Goal: Information Seeking & Learning: Learn about a topic

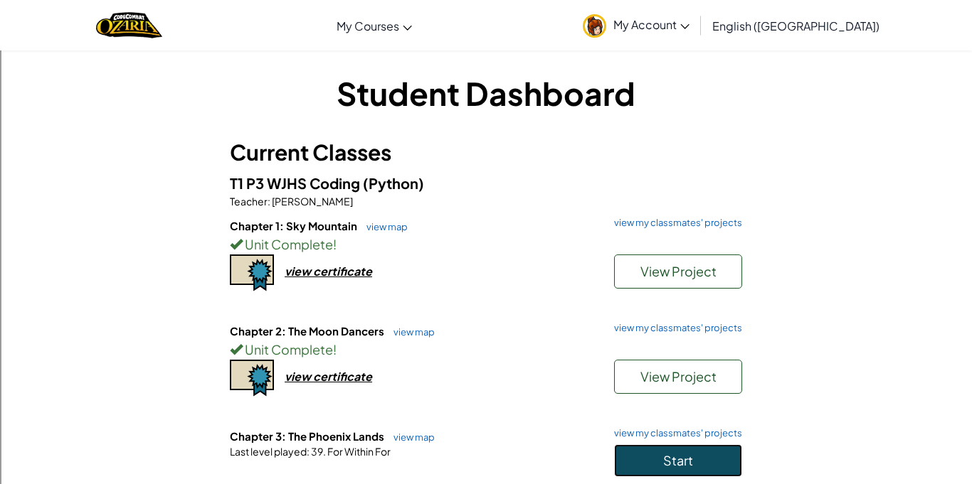
click at [719, 459] on button "Start" at bounding box center [678, 461] width 128 height 33
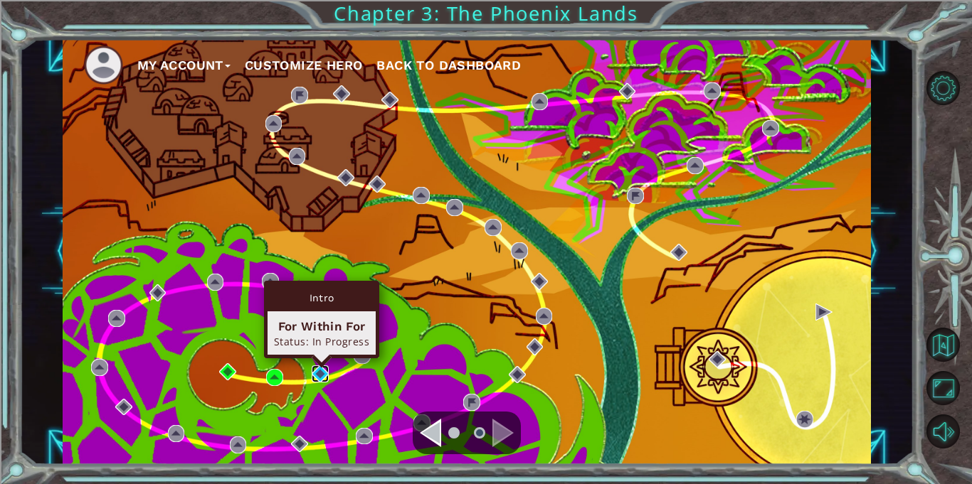
click at [320, 375] on img at bounding box center [320, 374] width 17 height 17
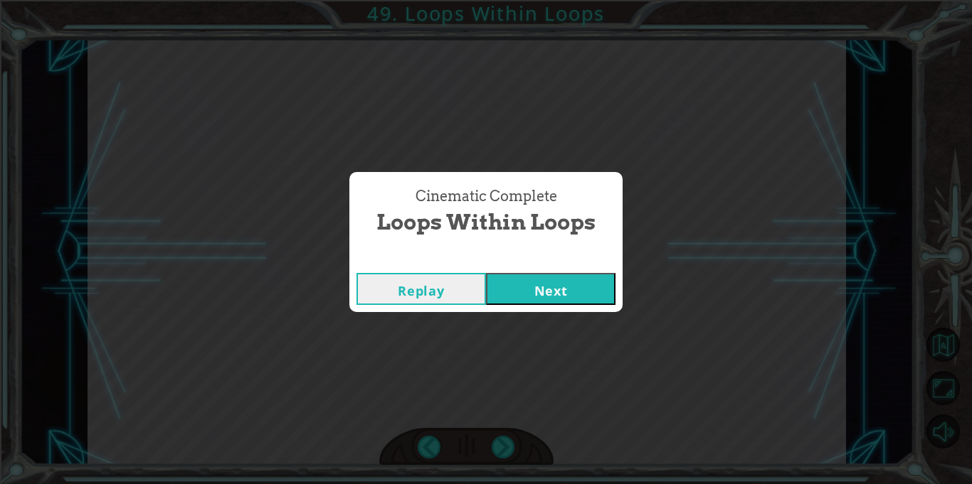
click at [509, 297] on button "Next" at bounding box center [550, 289] width 129 height 32
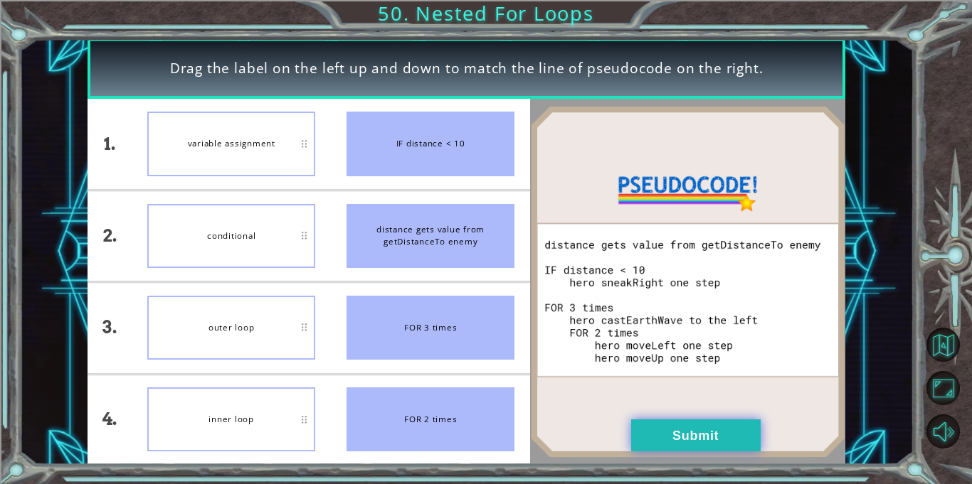
click at [647, 438] on button "Submit" at bounding box center [695, 436] width 129 height 32
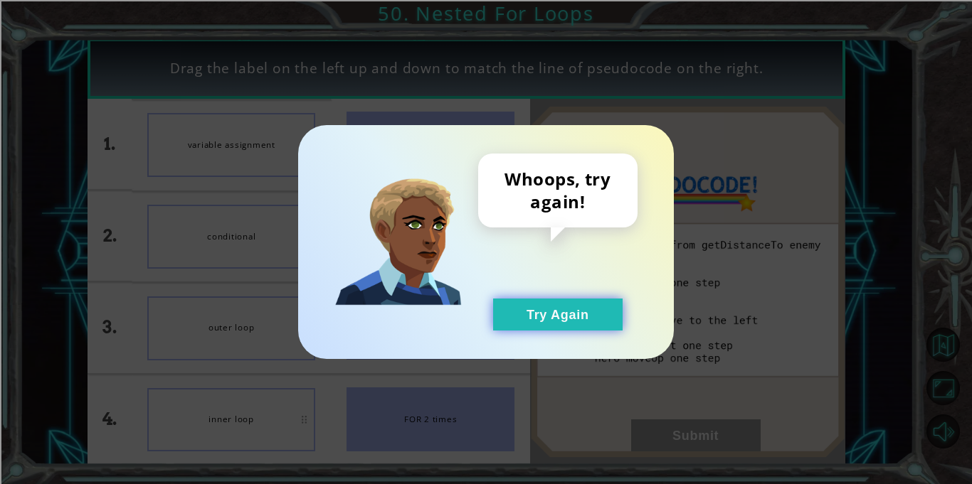
click at [537, 320] on button "Try Again" at bounding box center [557, 315] width 129 height 32
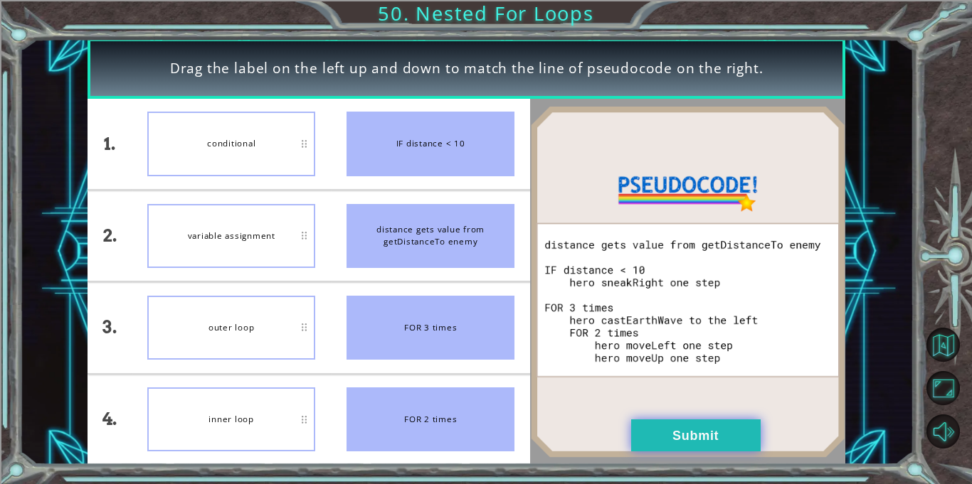
click at [686, 423] on button "Submit" at bounding box center [695, 436] width 129 height 32
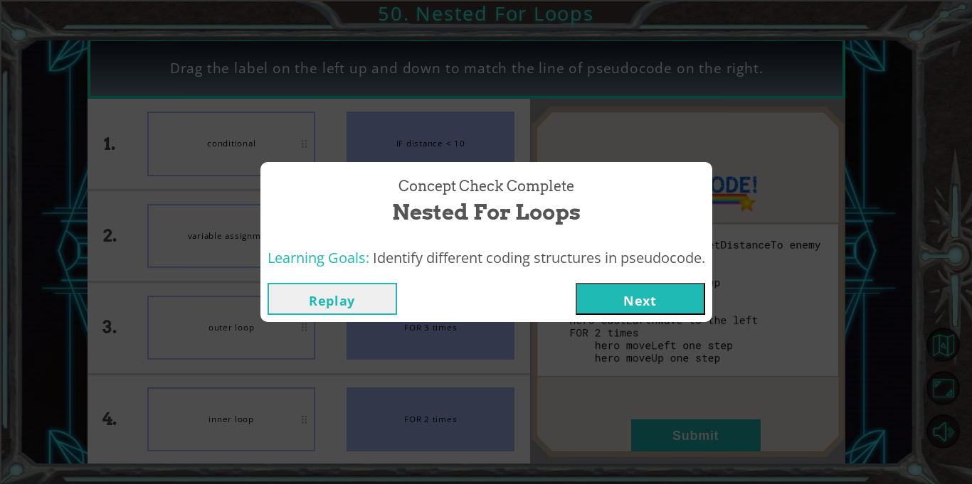
click at [645, 279] on div "Replay Next" at bounding box center [486, 299] width 452 height 46
click at [645, 284] on button "Next" at bounding box center [639, 299] width 129 height 32
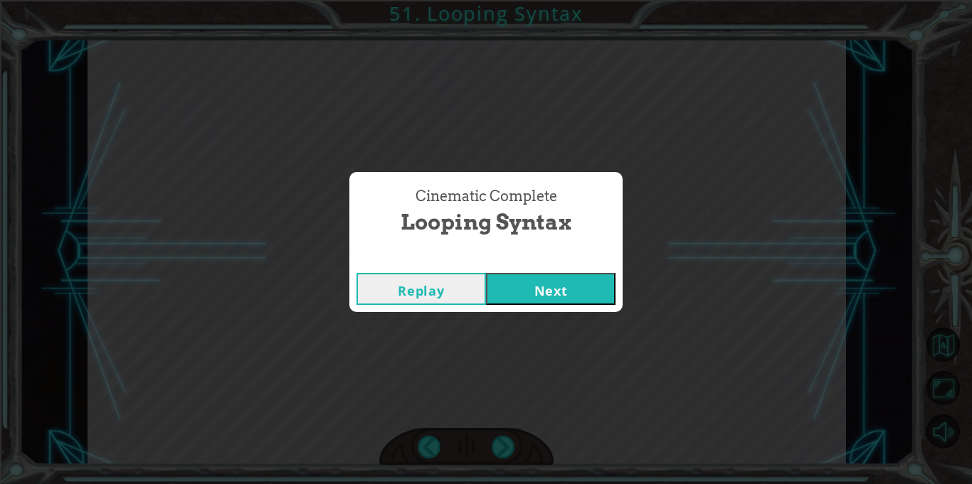
click at [603, 304] on button "Next" at bounding box center [550, 289] width 129 height 32
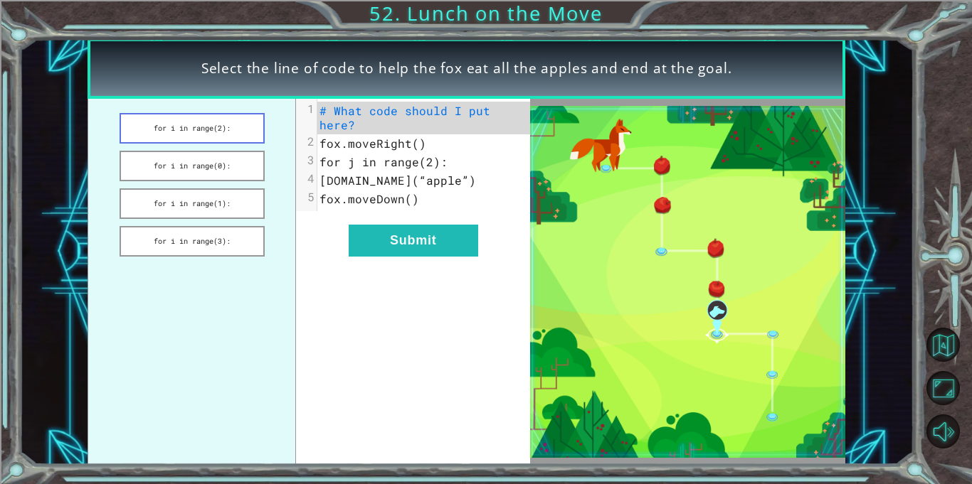
click at [216, 123] on button "for i in range(2):" at bounding box center [191, 128] width 145 height 31
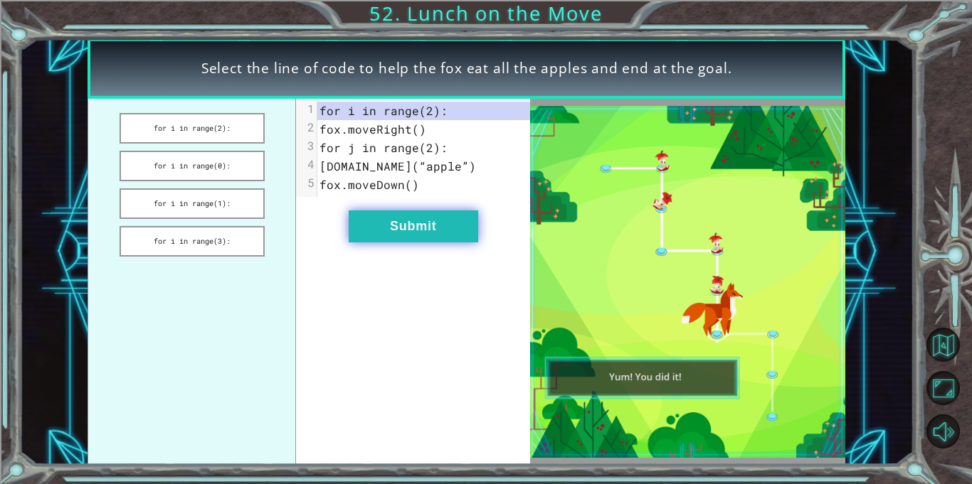
click at [393, 230] on button "Submit" at bounding box center [413, 227] width 129 height 32
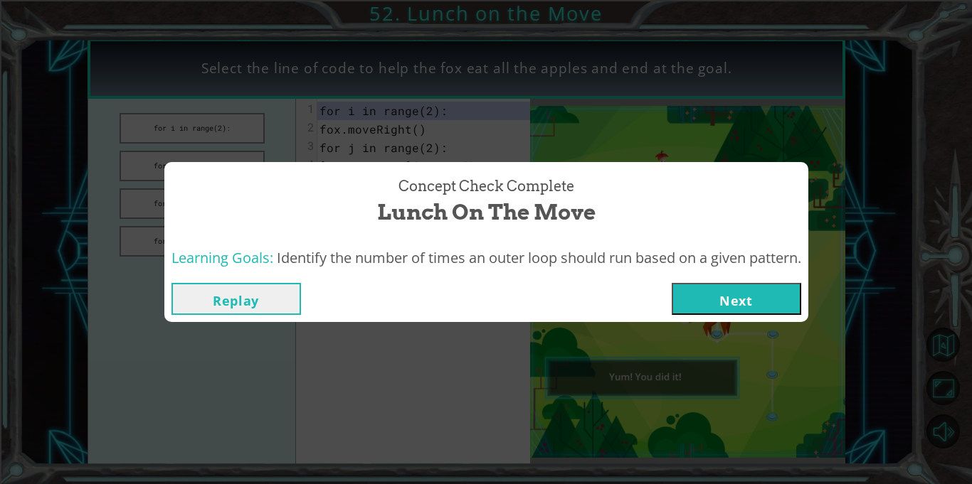
click at [708, 284] on button "Next" at bounding box center [735, 299] width 129 height 32
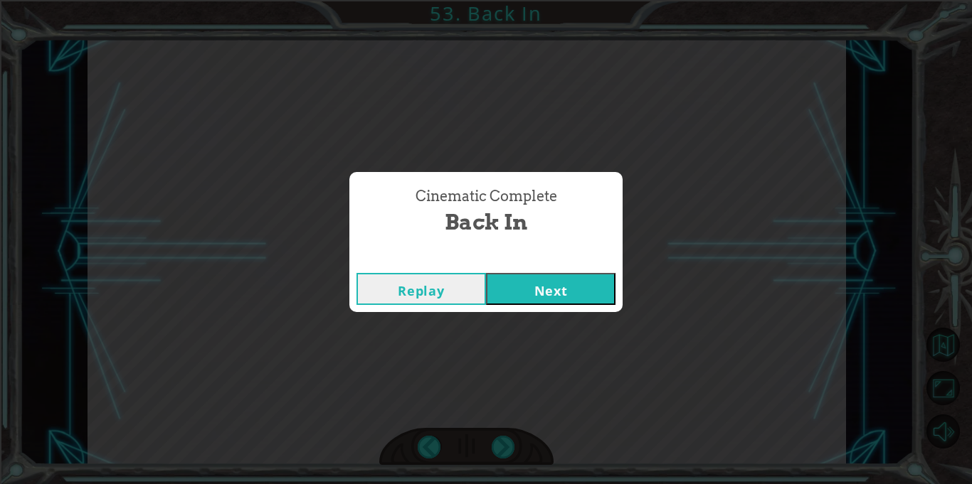
click at [585, 291] on button "Next" at bounding box center [550, 289] width 129 height 32
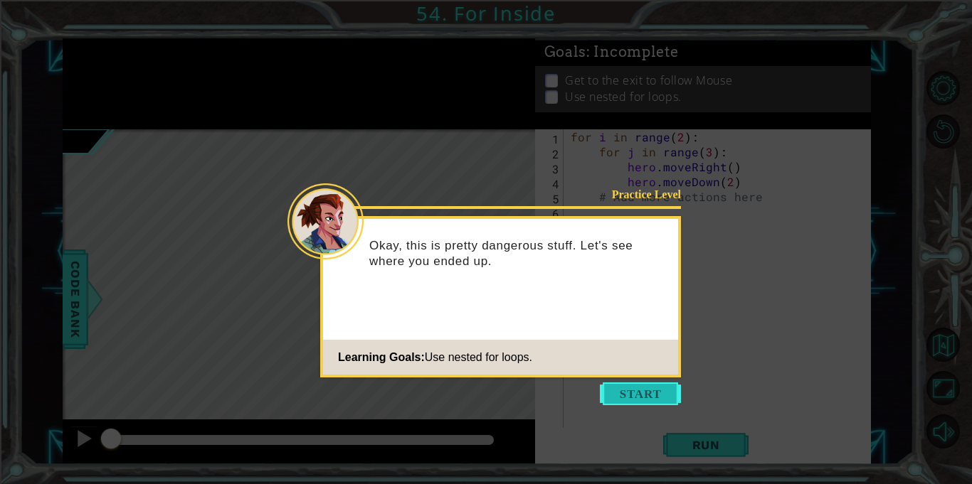
click at [611, 390] on button "Start" at bounding box center [640, 394] width 81 height 23
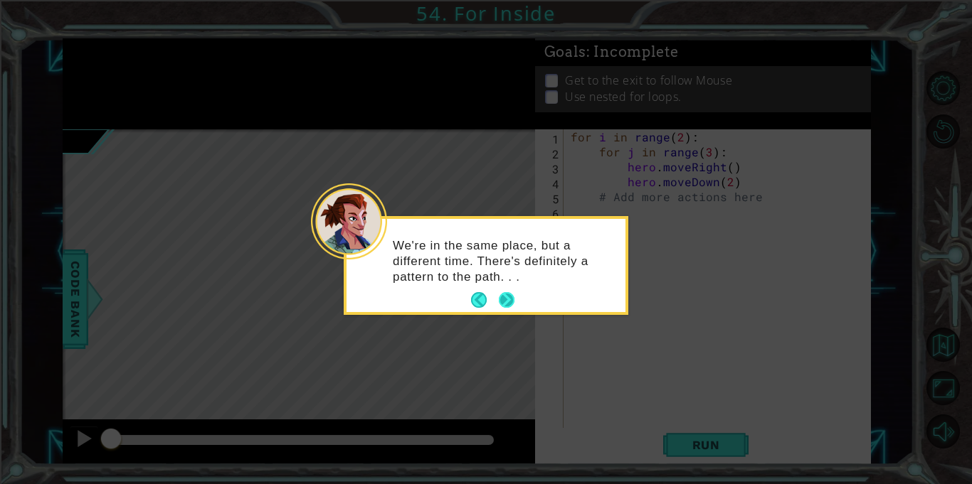
click at [503, 300] on button "Next" at bounding box center [507, 300] width 16 height 16
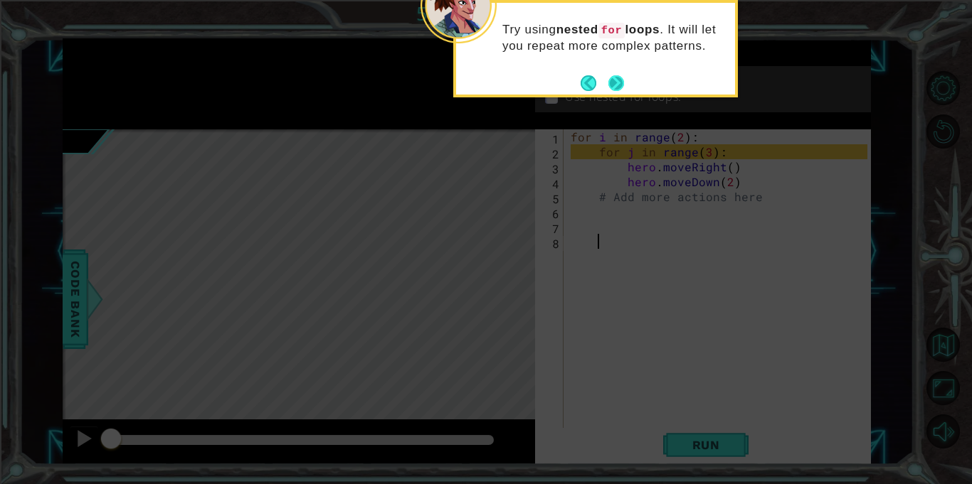
click at [619, 78] on button "Next" at bounding box center [616, 83] width 16 height 16
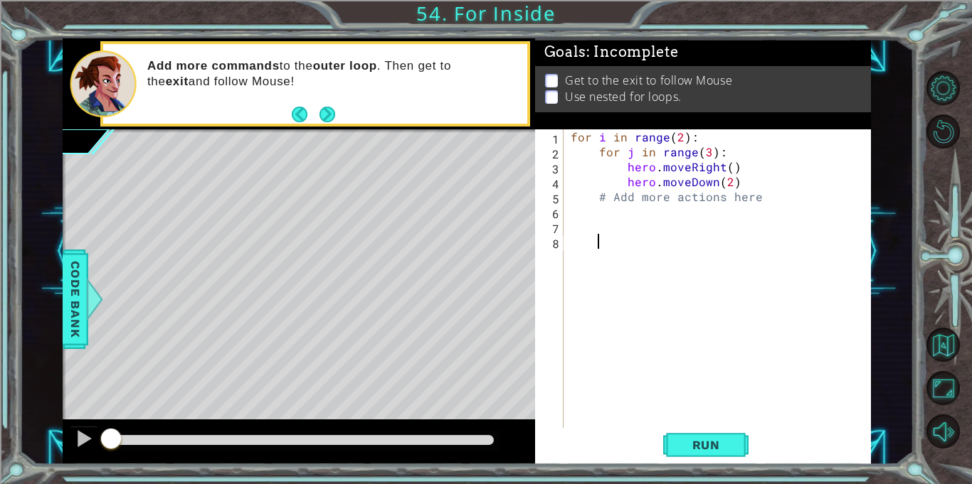
click at [723, 141] on div "for i in range ( 2 ) : for j in range ( 3 ) : hero . moveRight ( ) hero . moveD…" at bounding box center [721, 293] width 307 height 329
type textarea "for i in range(2):"
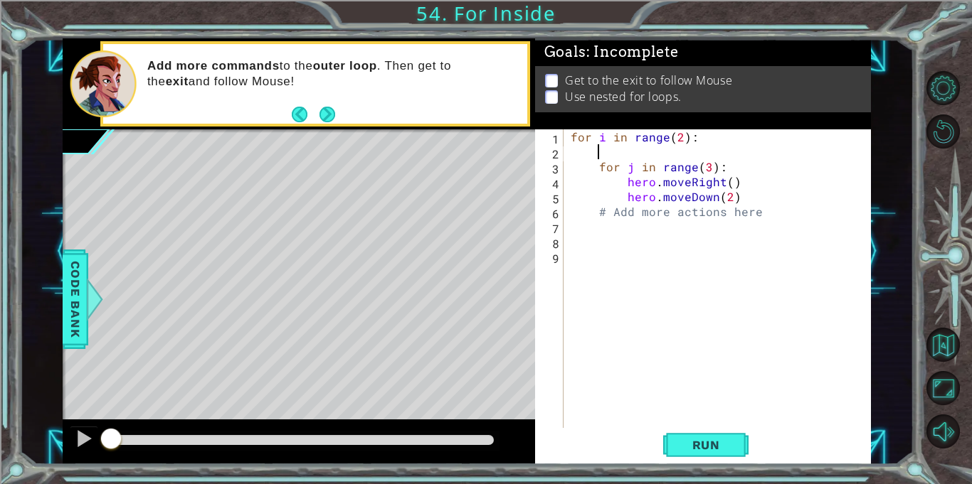
scroll to position [0, 1]
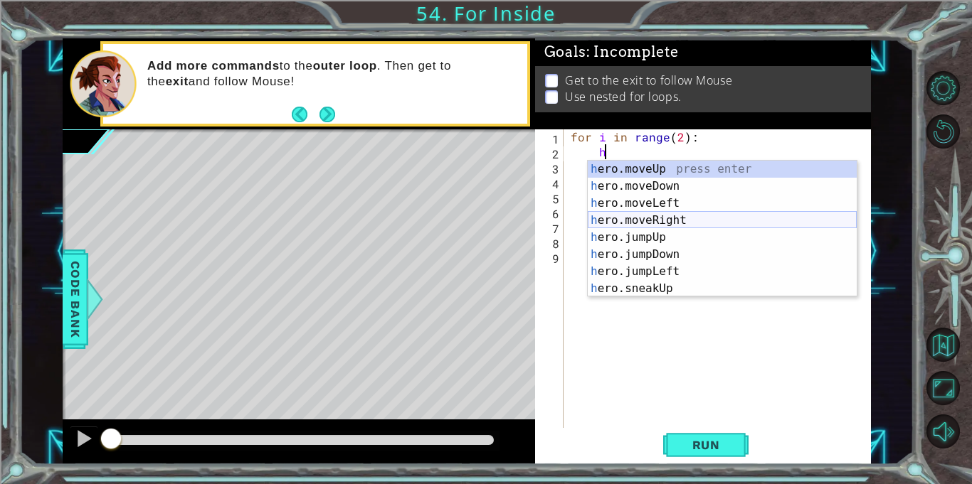
click at [712, 217] on div "h ero.moveUp press enter h ero.moveDown press enter h ero.moveLeft press enter …" at bounding box center [721, 246] width 269 height 171
type textarea "hero.moveRight(1)"
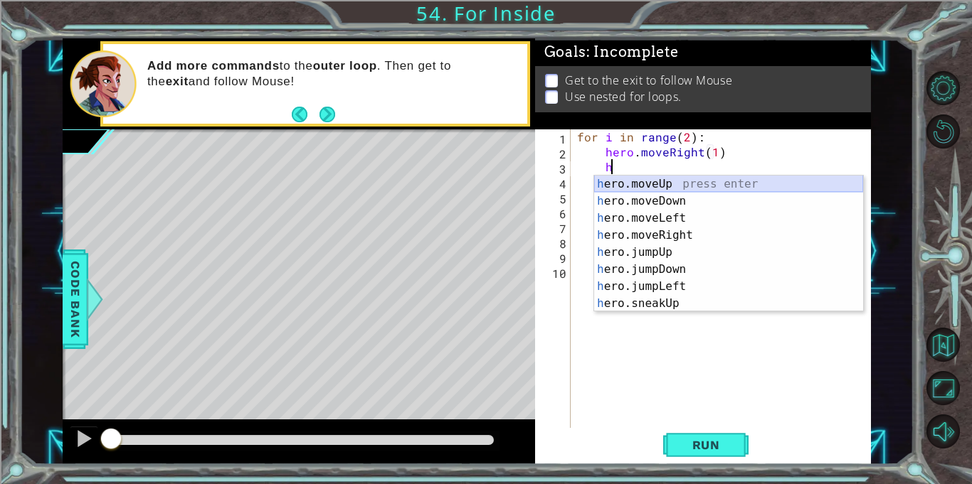
click at [713, 185] on div "h ero.moveUp press enter h ero.moveDown press enter h ero.moveLeft press enter …" at bounding box center [728, 261] width 269 height 171
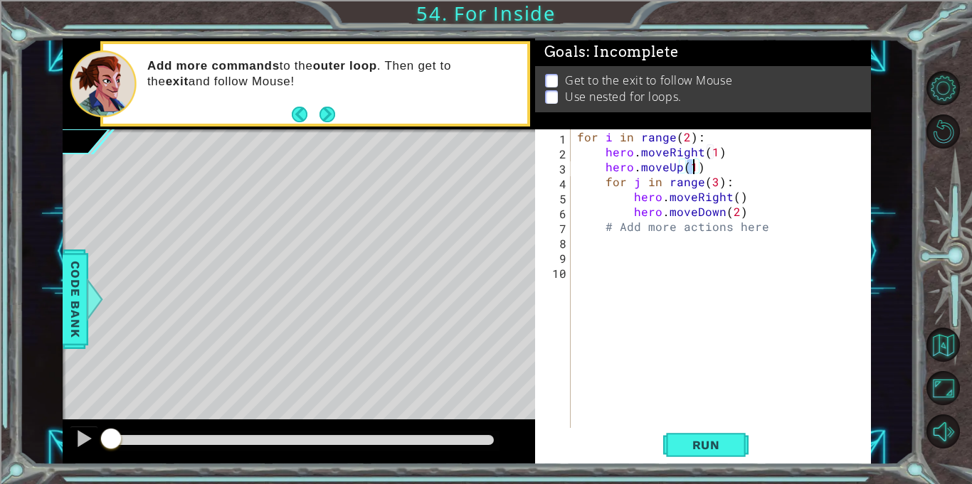
scroll to position [0, 6]
click at [679, 447] on span "Run" at bounding box center [706, 445] width 56 height 14
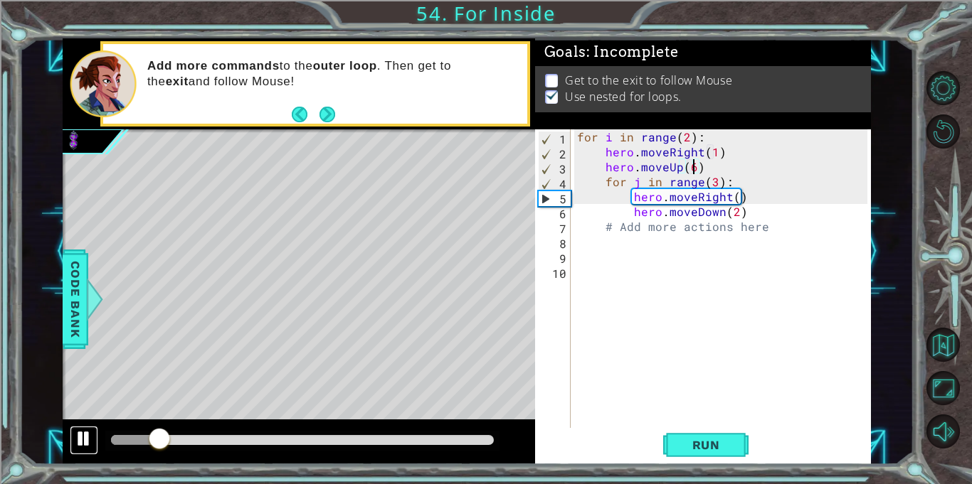
click at [79, 432] on div at bounding box center [84, 439] width 18 height 18
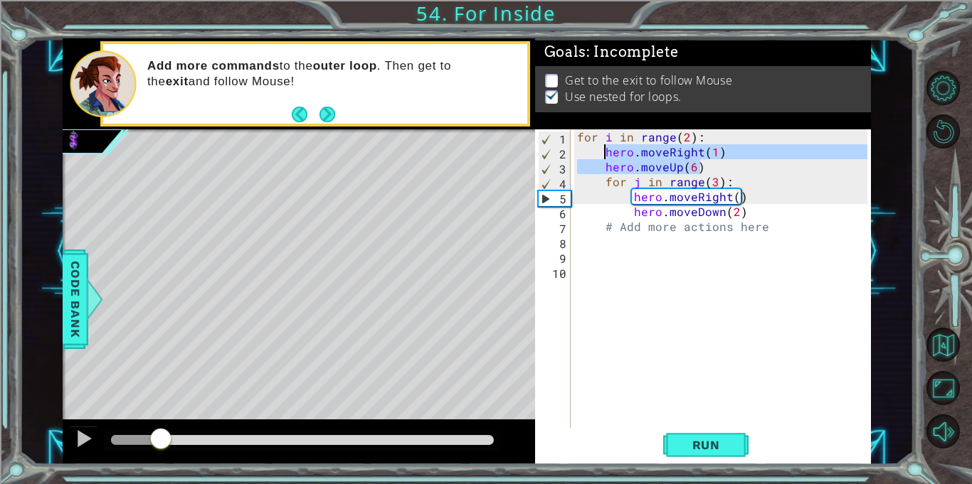
drag, startPoint x: 730, startPoint y: 164, endPoint x: 601, endPoint y: 155, distance: 129.8
click at [601, 155] on div "for i in range ( 2 ) : hero . moveRight ( 1 ) hero . moveUp ( 6 ) for j in rang…" at bounding box center [724, 293] width 300 height 329
type textarea "hero.moveRight(1) hero.moveUp(6)"
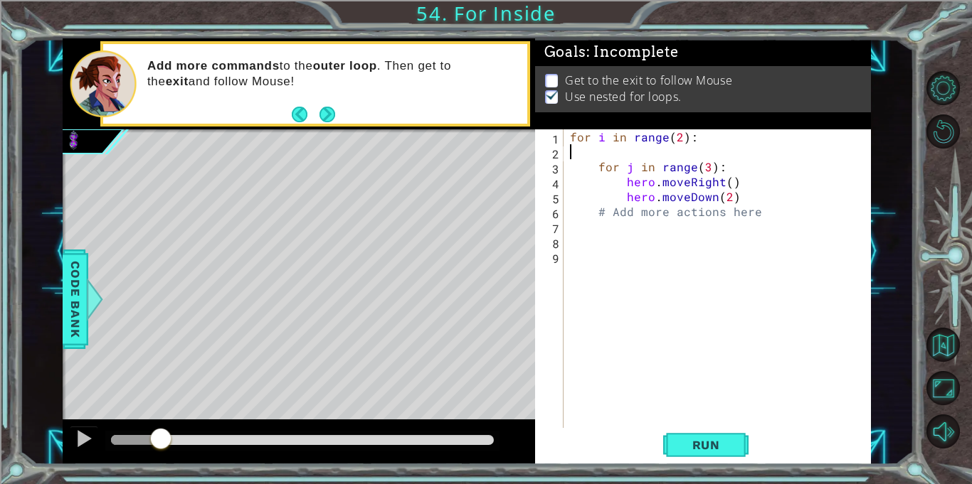
scroll to position [0, 0]
type textarea "for i in range(2):"
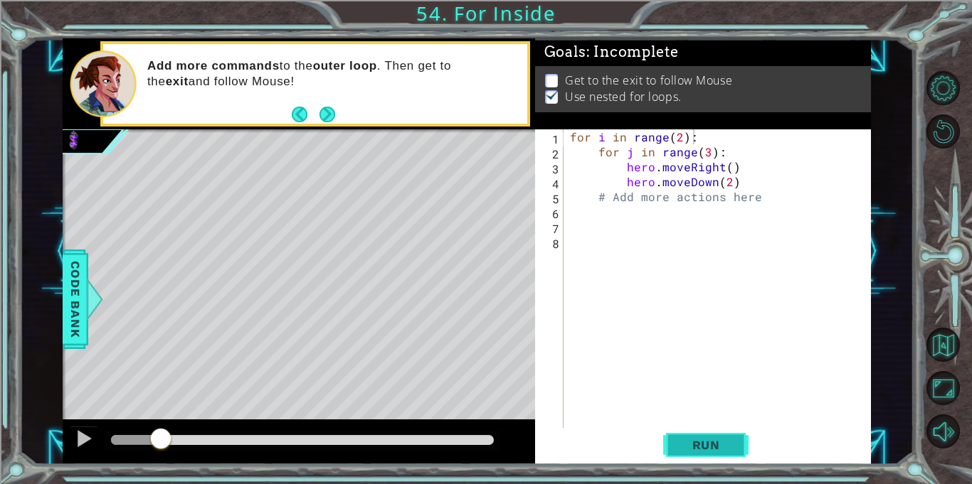
click at [686, 431] on button "Run" at bounding box center [705, 445] width 85 height 33
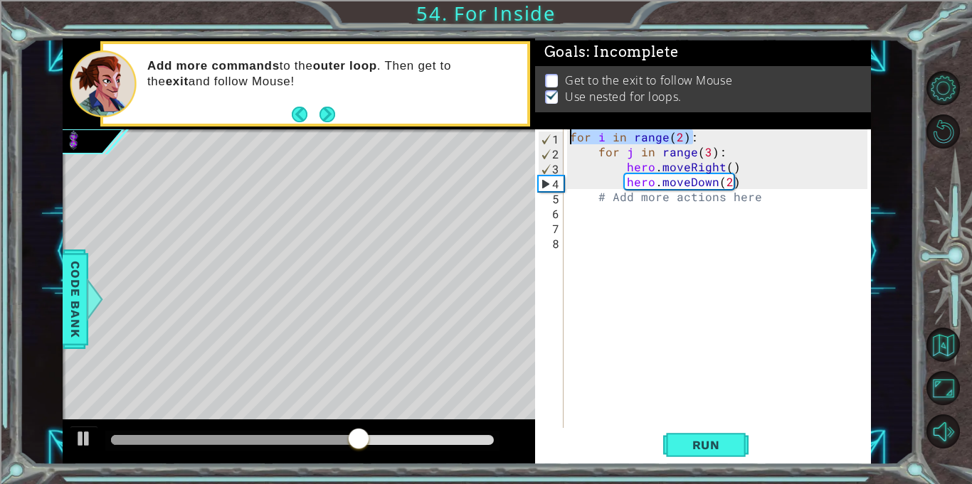
drag, startPoint x: 716, startPoint y: 136, endPoint x: 576, endPoint y: 129, distance: 140.3
click at [576, 129] on div "for i in range ( 2 ) : for j in range ( 3 ) : hero . moveRight ( ) hero . moveD…" at bounding box center [720, 293] width 307 height 329
click at [578, 122] on div "Goals : Incomplete Get to the exit to follow Mouse Use nested for loops." at bounding box center [703, 83] width 336 height 91
click at [700, 134] on div "for i in range ( 2 ) : for j in range ( 3 ) : hero . moveRight ( ) hero . moveD…" at bounding box center [717, 278] width 300 height 299
drag, startPoint x: 697, startPoint y: 137, endPoint x: 547, endPoint y: 134, distance: 150.1
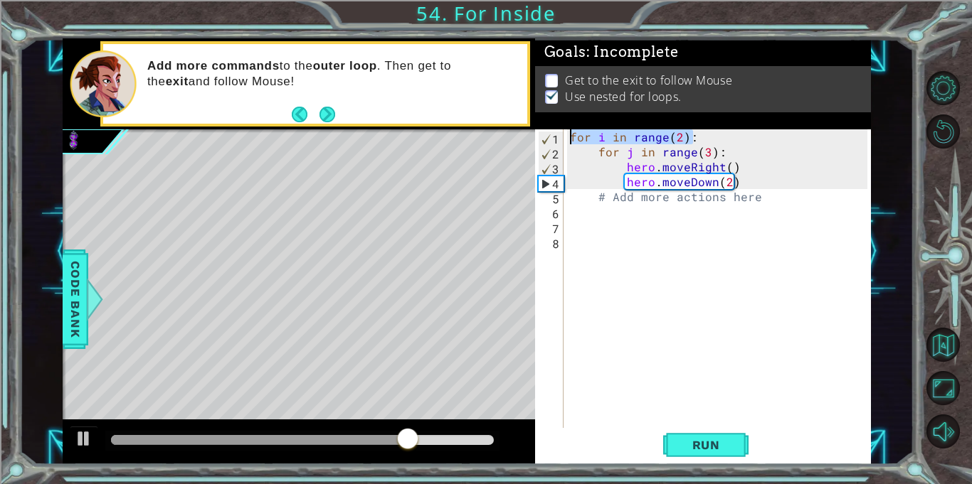
click at [547, 134] on div "for i in range(2): 1 2 3 4 5 6 7 8 for i in range ( 2 ) : for j in range ( 3 ) …" at bounding box center [701, 278] width 332 height 299
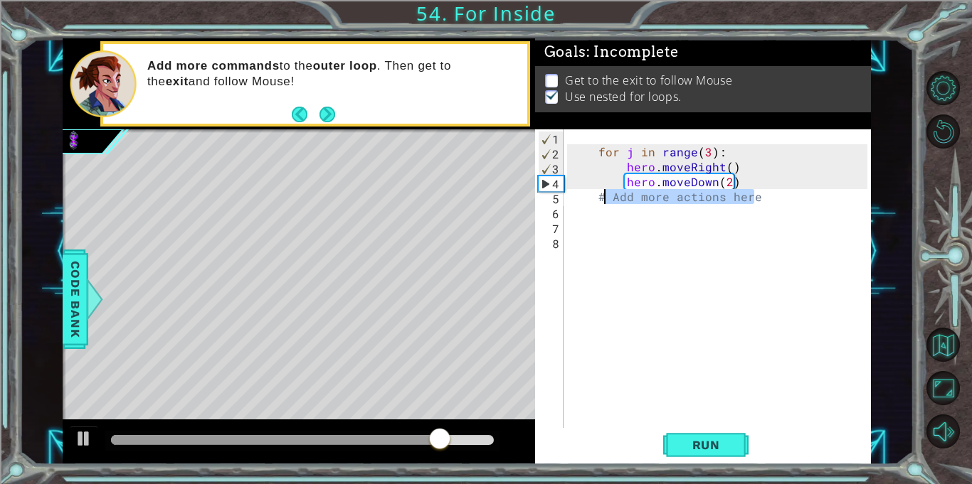
drag, startPoint x: 772, startPoint y: 201, endPoint x: 599, endPoint y: 198, distance: 173.6
click at [599, 198] on div "for j in range ( 3 ) : hero . moveRight ( ) hero . moveDown ( 2 ) # Add more ac…" at bounding box center [720, 293] width 307 height 329
type textarea "# Add more actions here"
paste textarea "for i in range(2):"
type textarea "for i in range(2):"
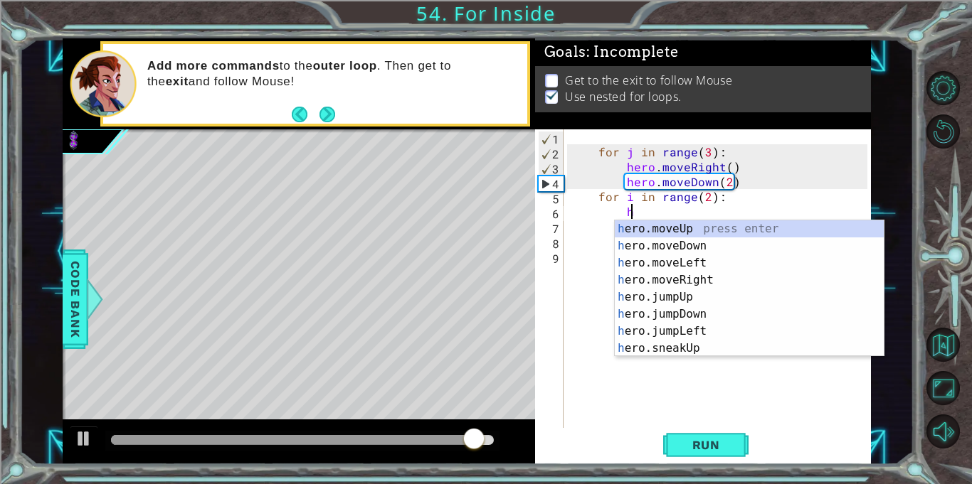
scroll to position [0, 3]
click at [720, 279] on div "h ero.moveUp press enter h ero.moveDown press enter h ero.moveLeft press enter …" at bounding box center [749, 305] width 269 height 171
type textarea "hero.moveRight(1)"
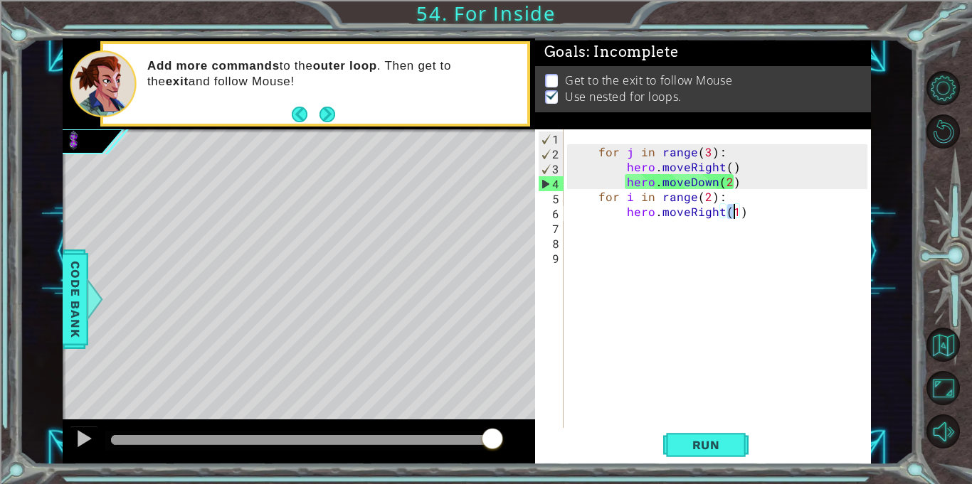
click at [720, 279] on div "for j in range ( 3 ) : hero . moveRight ( ) hero . moveDown ( 2 ) for i in rang…" at bounding box center [720, 293] width 307 height 329
click at [674, 233] on div "for j in range ( 3 ) : hero . moveRight ( ) hero . moveDown ( 2 ) for i in rang…" at bounding box center [720, 293] width 307 height 329
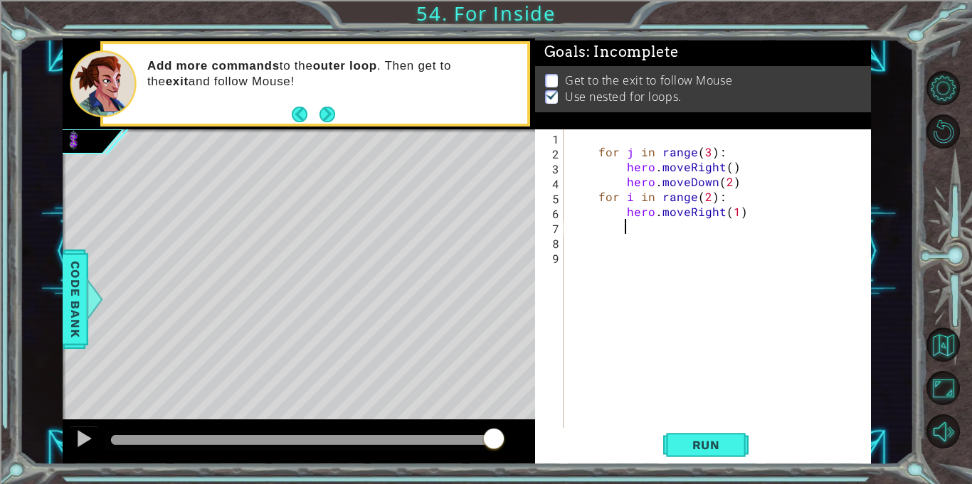
scroll to position [0, 3]
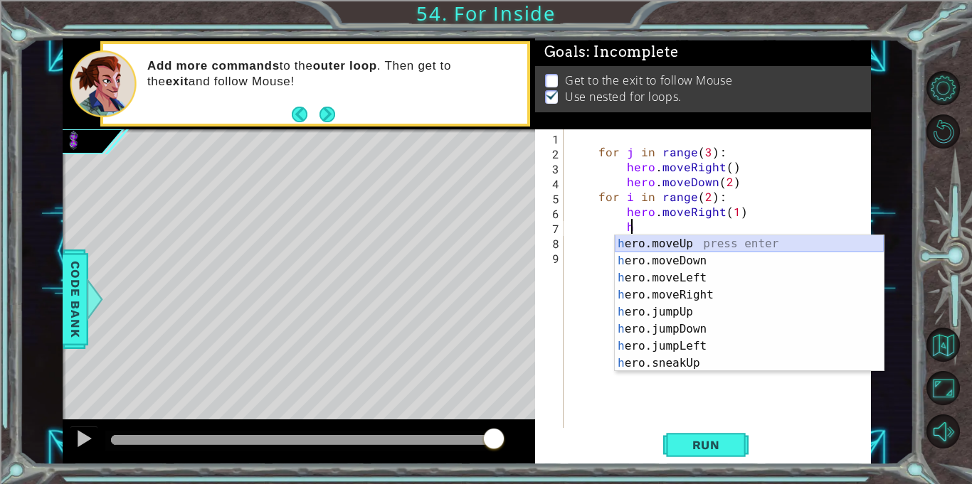
click at [670, 245] on div "h ero.moveUp press enter h ero.moveDown press enter h ero.moveLeft press enter …" at bounding box center [749, 320] width 269 height 171
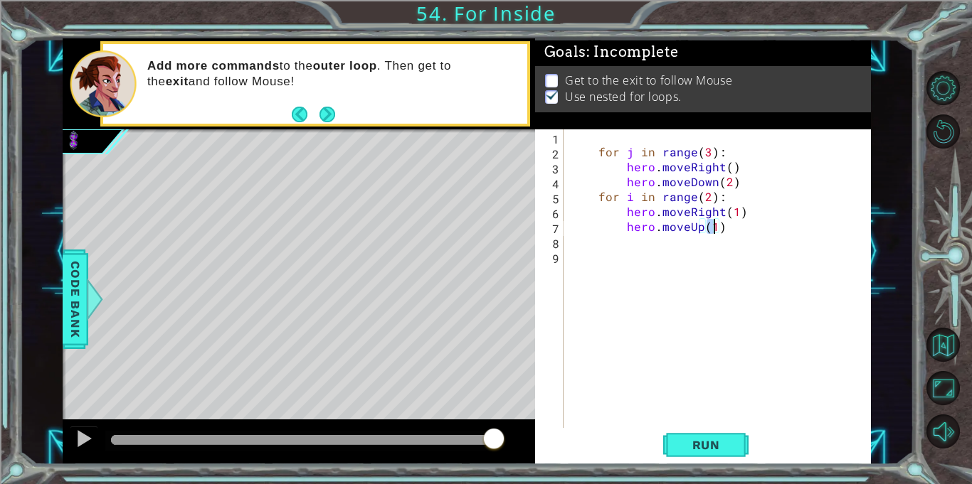
click at [590, 198] on div "for j in range ( 3 ) : hero . moveRight ( ) hero . moveDown ( 2 ) for i in rang…" at bounding box center [720, 293] width 307 height 329
click at [620, 216] on div "for j in range ( 3 ) : hero . moveRight ( ) hero . moveDown ( 2 ) for i in rang…" at bounding box center [720, 293] width 307 height 329
click at [626, 229] on div "for j in range ( 3 ) : hero . moveRight ( ) hero . moveDown ( 2 ) for i in rang…" at bounding box center [720, 293] width 307 height 329
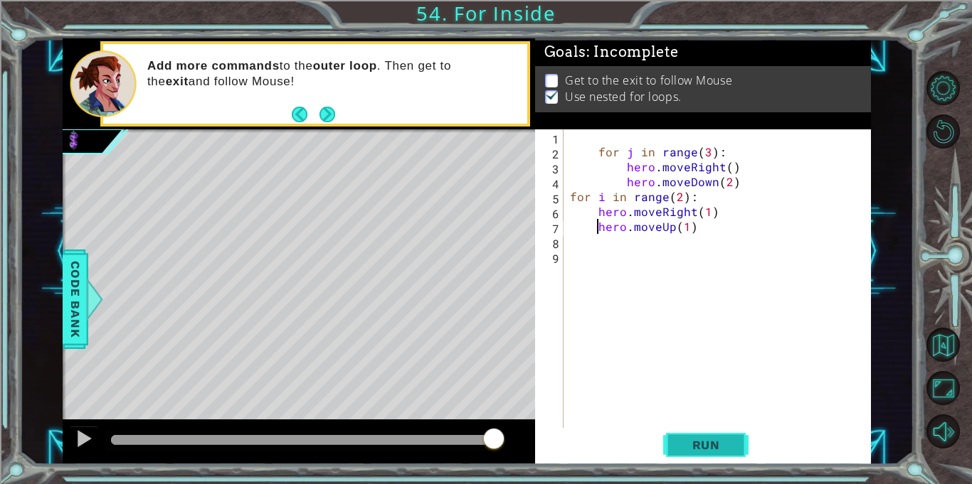
click at [701, 456] on button "Run" at bounding box center [705, 445] width 85 height 33
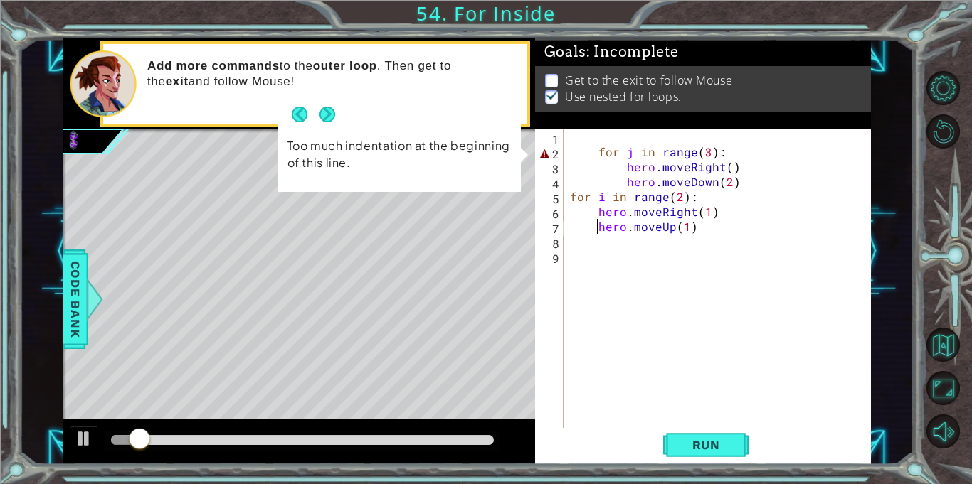
click at [596, 152] on div "for j in range ( 3 ) : hero . moveRight ( ) hero . moveDown ( 2 ) for i in rang…" at bounding box center [720, 293] width 307 height 329
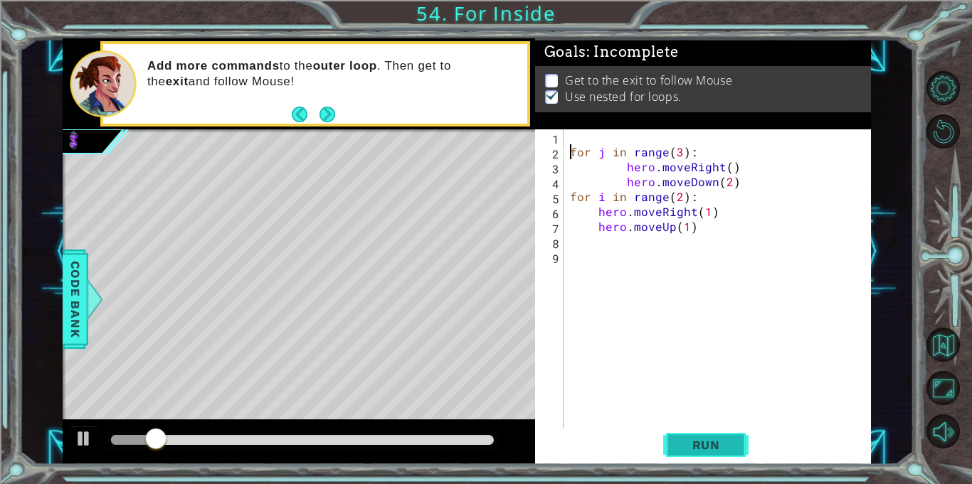
click at [707, 445] on span "Run" at bounding box center [706, 445] width 56 height 14
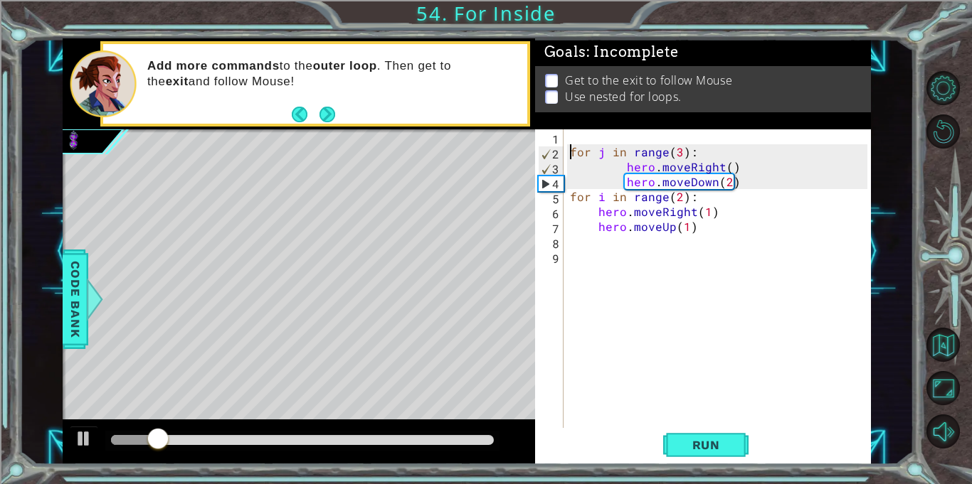
click at [684, 231] on div "for j in range ( 3 ) : hero . moveRight ( ) hero . moveDown ( 2 ) for i in rang…" at bounding box center [720, 293] width 307 height 329
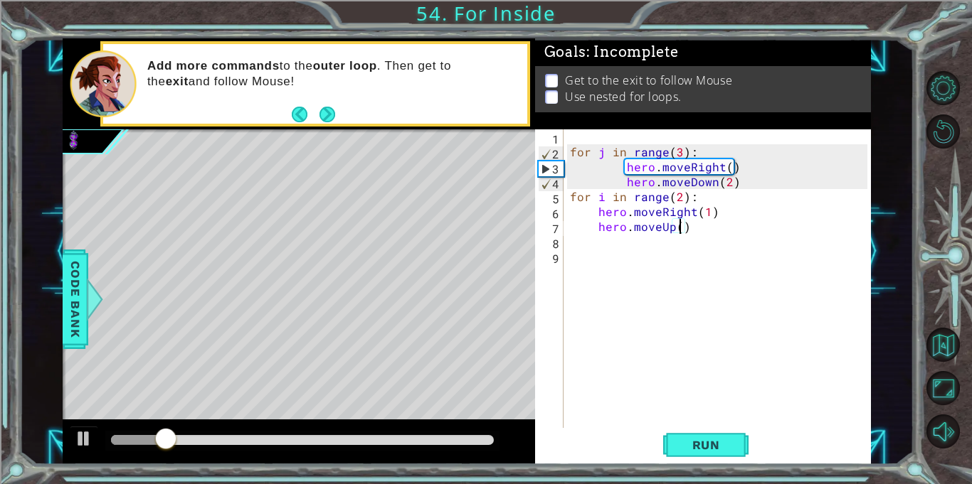
scroll to position [0, 6]
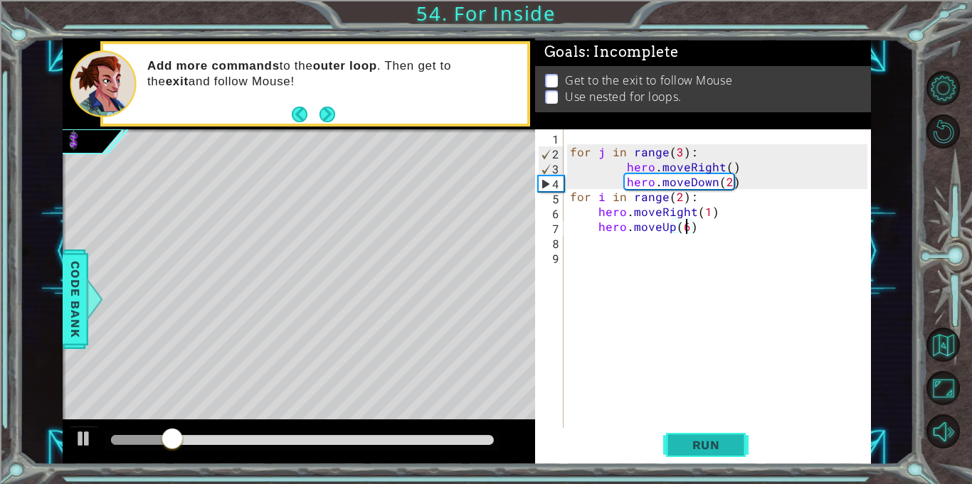
click at [718, 444] on span "Run" at bounding box center [706, 445] width 56 height 14
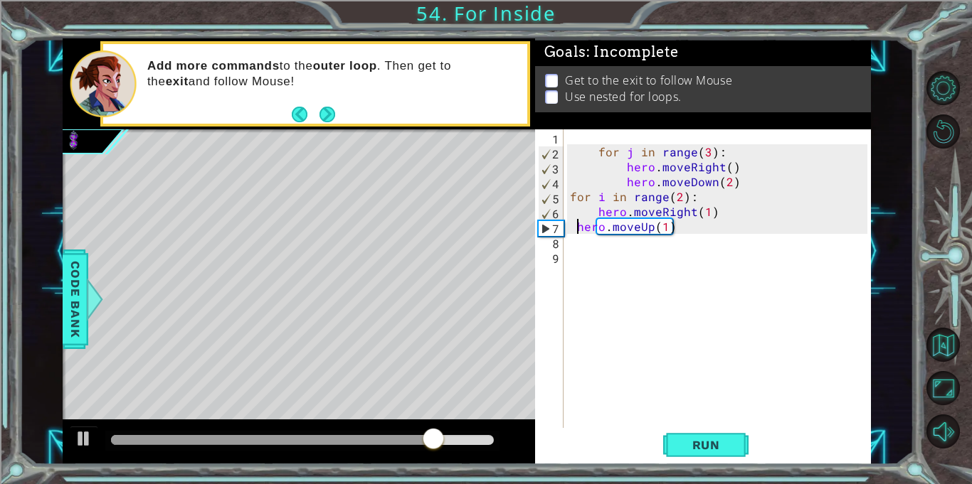
scroll to position [0, 5]
click at [644, 216] on div "for j in range ( 3 ) : hero . moveRight ( ) hero . moveDown ( 2 ) for i in rang…" at bounding box center [720, 293] width 307 height 329
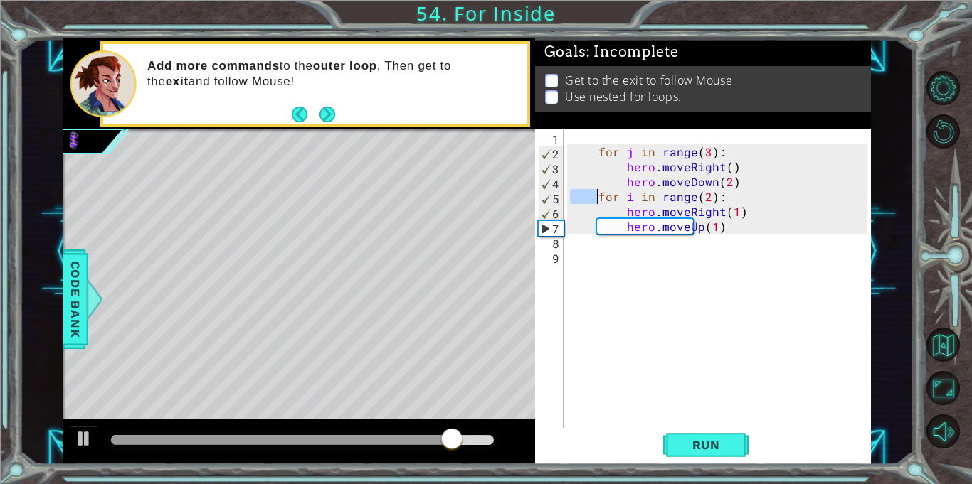
type textarea "h"
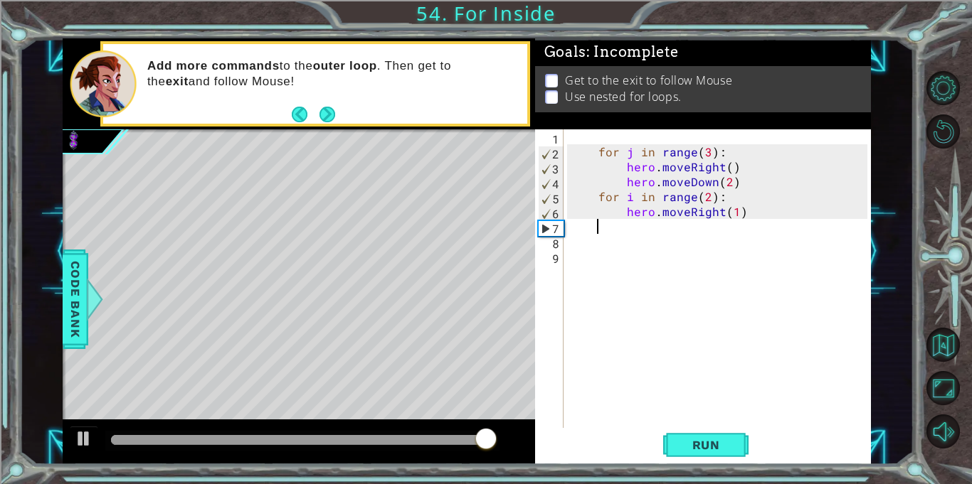
type textarea "h"
click at [644, 216] on div "for j in range ( 3 ) : hero . moveRight ( ) hero . moveDown ( 2 ) for i in rang…" at bounding box center [720, 293] width 307 height 329
type textarea "for i in range(2):"
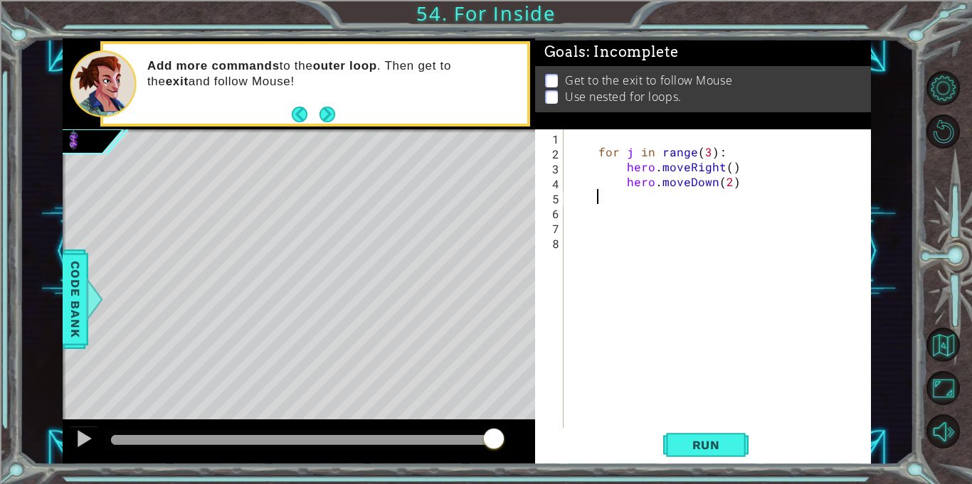
type textarea "hero.moveDown(2) # Add more actions here"
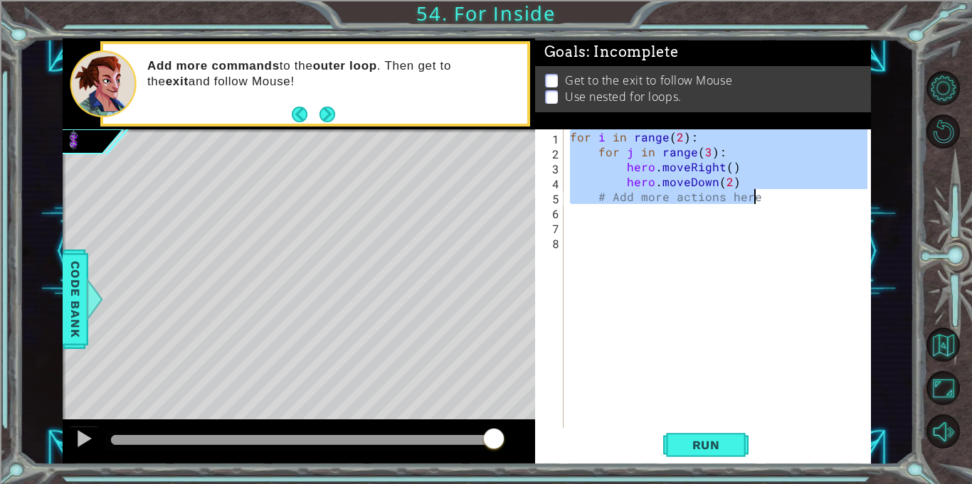
click at [648, 213] on div "for i in range ( 2 ) : for j in range ( 3 ) : hero . moveRight ( ) hero . moveD…" at bounding box center [720, 293] width 307 height 329
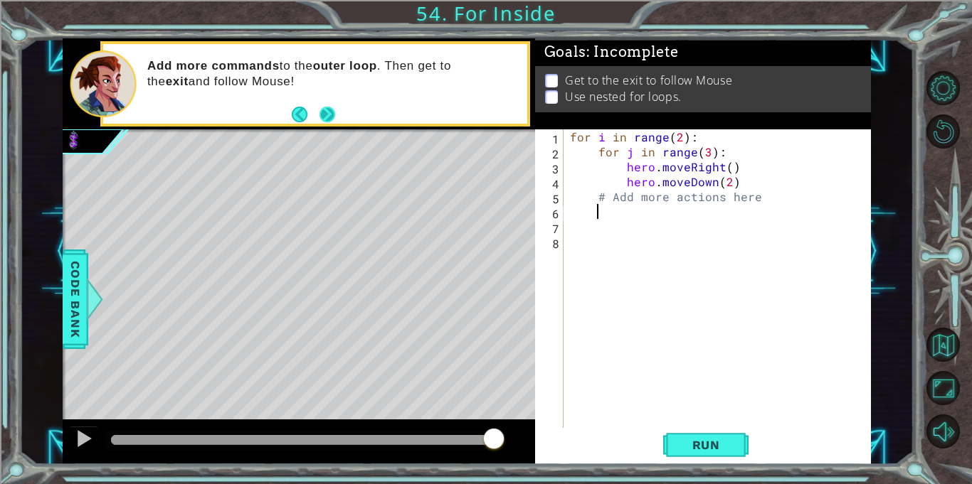
click at [324, 113] on button "Next" at bounding box center [327, 115] width 16 height 16
click at [87, 302] on div at bounding box center [94, 299] width 18 height 43
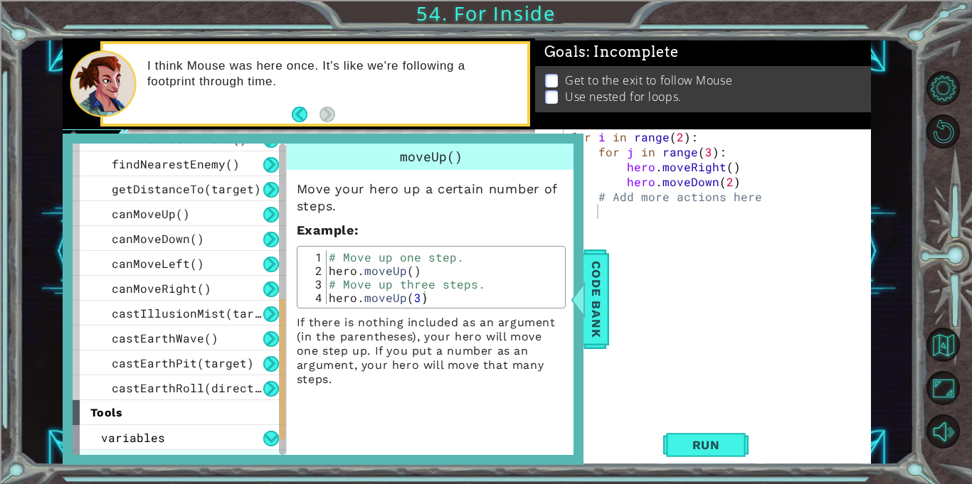
scroll to position [460, 0]
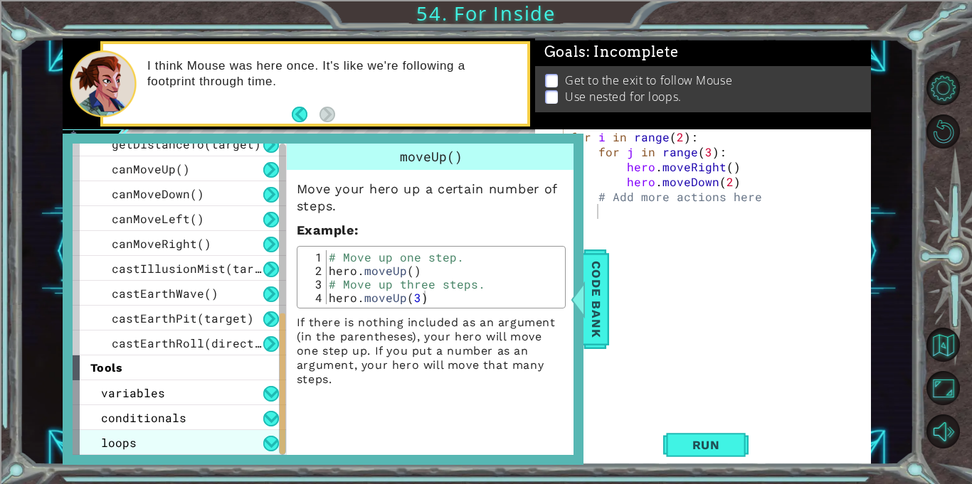
click at [211, 437] on div "loops" at bounding box center [179, 442] width 213 height 25
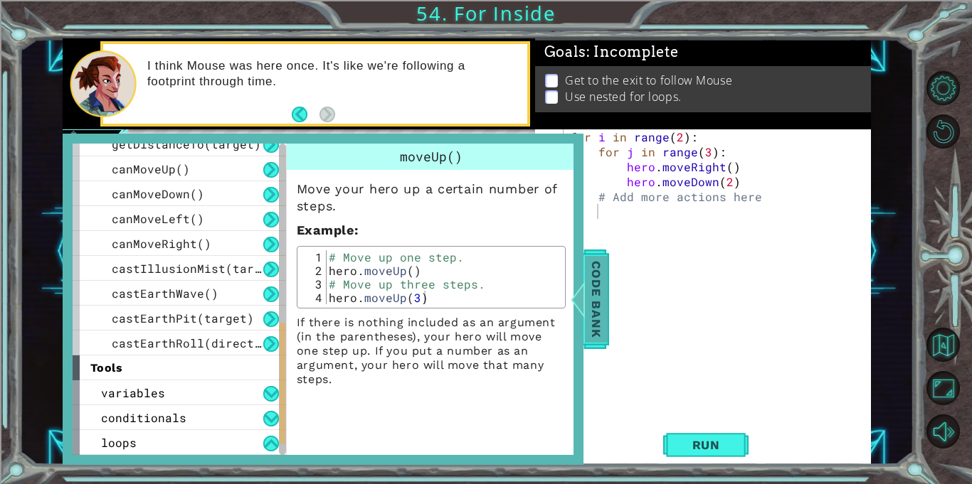
click at [603, 294] on span "Code Bank" at bounding box center [596, 299] width 23 height 87
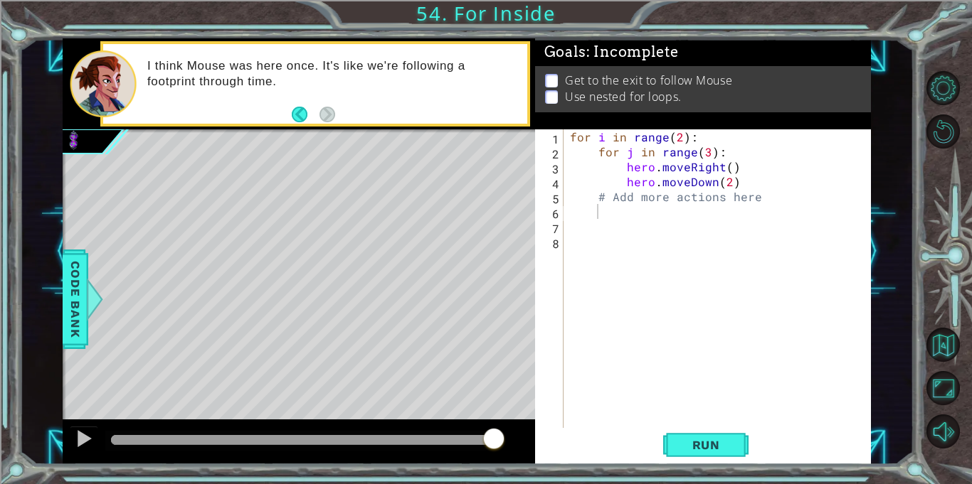
type textarea "# Add more actions here"
drag, startPoint x: 789, startPoint y: 196, endPoint x: 595, endPoint y: 193, distance: 194.9
click at [595, 193] on div "for i in range ( 2 ) : for j in range ( 3 ) : hero . moveRight ( ) hero . moveD…" at bounding box center [720, 293] width 307 height 329
drag, startPoint x: 699, startPoint y: 139, endPoint x: 570, endPoint y: 138, distance: 128.7
click at [570, 138] on div "for i in range ( 2 ) : for j in range ( 3 ) : hero . moveRight ( ) hero . moveD…" at bounding box center [720, 293] width 307 height 329
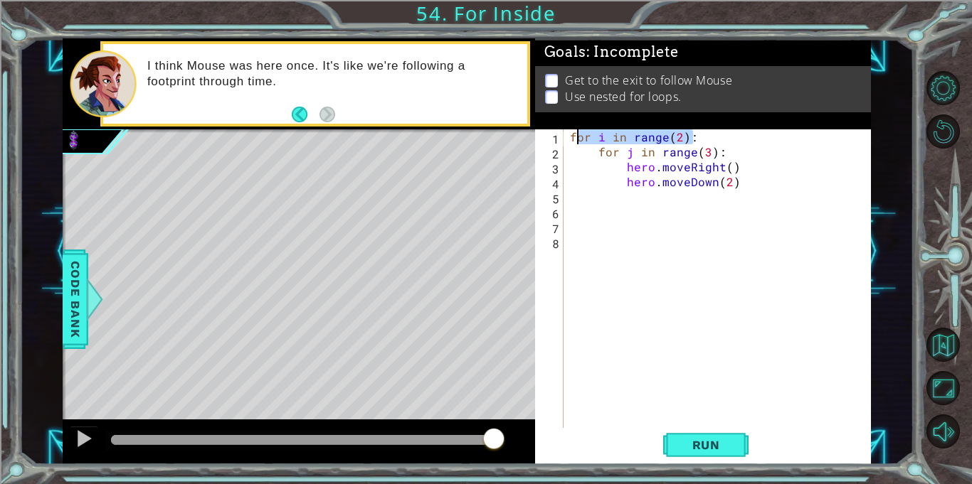
type textarea "for i in range(2):"
click at [624, 198] on div "for j in range ( 3 ) : hero . moveRight ( ) hero . moveDown ( 2 )" at bounding box center [720, 293] width 307 height 329
paste textarea "for i in range(2):"
click at [596, 150] on div "for j in range ( 3 ) : hero . moveRight ( ) hero . moveDown ( 2 ) for i in rang…" at bounding box center [720, 293] width 307 height 329
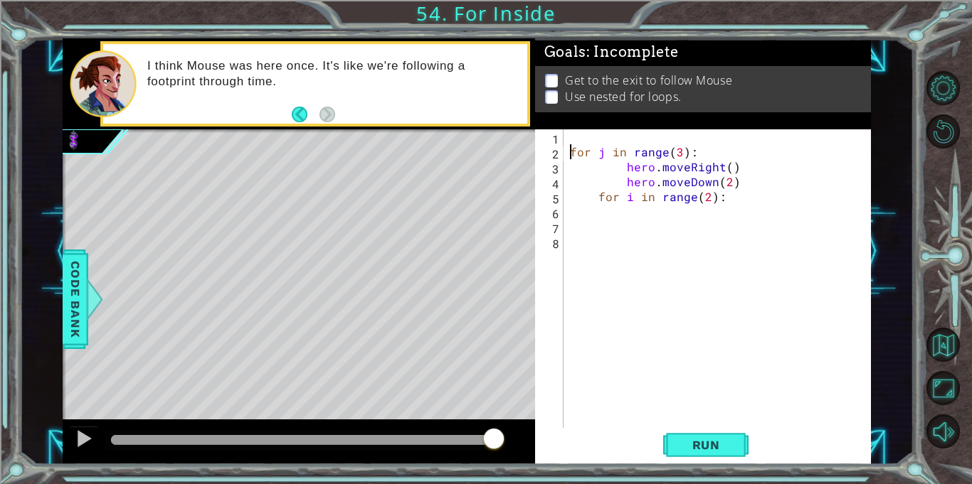
click at [725, 197] on div "for j in range ( 3 ) : hero . moveRight ( ) hero . moveDown ( 2 ) for i in rang…" at bounding box center [720, 293] width 307 height 329
click at [712, 197] on div "for j in range ( 3 ) : hero . moveRight ( ) hero . moveDown ( 2 ) for i in rang…" at bounding box center [720, 293] width 307 height 329
click at [703, 198] on div "for j in range ( 3 ) : hero . moveRight ( ) hero . moveDown ( 2 ) for i in rang…" at bounding box center [720, 293] width 307 height 329
type textarea "for i in range(1):"
click at [725, 205] on div "for j in range ( 3 ) : hero . moveRight ( ) hero . moveDown ( 2 ) for i in rang…" at bounding box center [720, 293] width 307 height 329
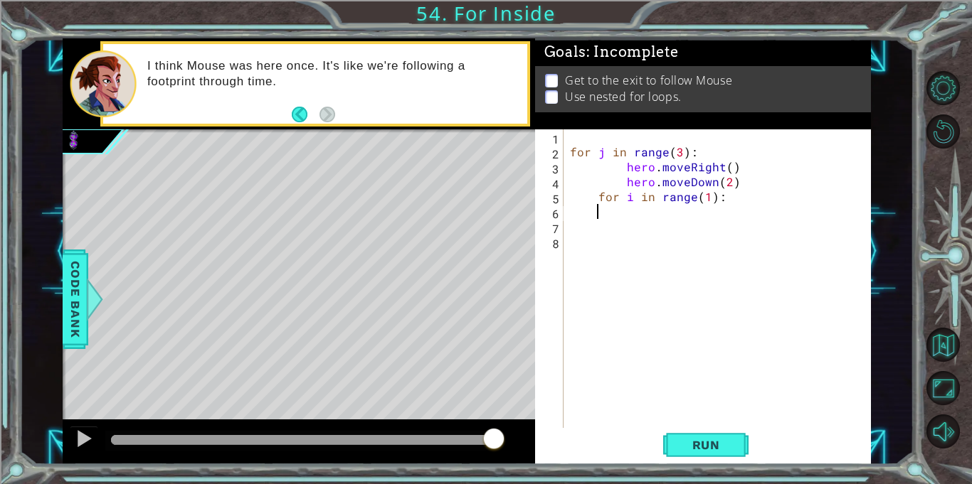
scroll to position [0, 1]
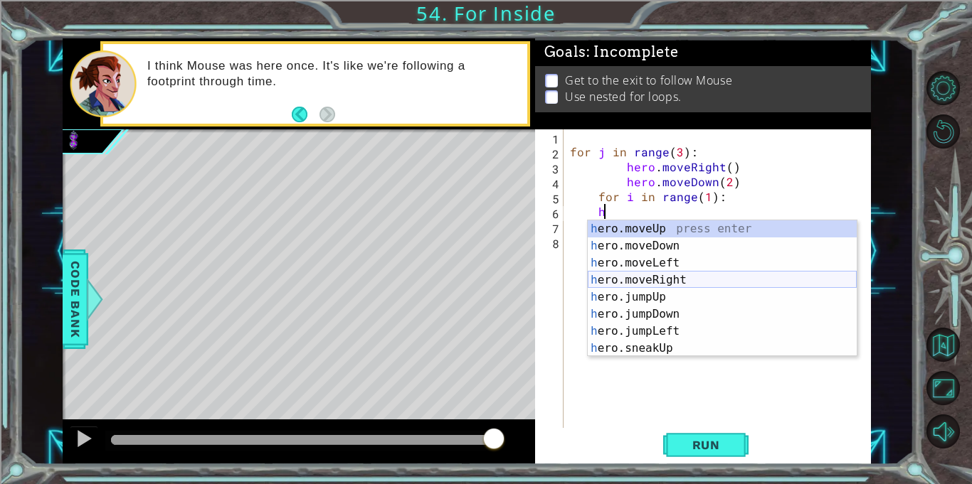
click at [750, 272] on div "h ero.moveUp press enter h ero.moveDown press enter h ero.moveLeft press enter …" at bounding box center [721, 305] width 269 height 171
type textarea "hero.moveRight(1)"
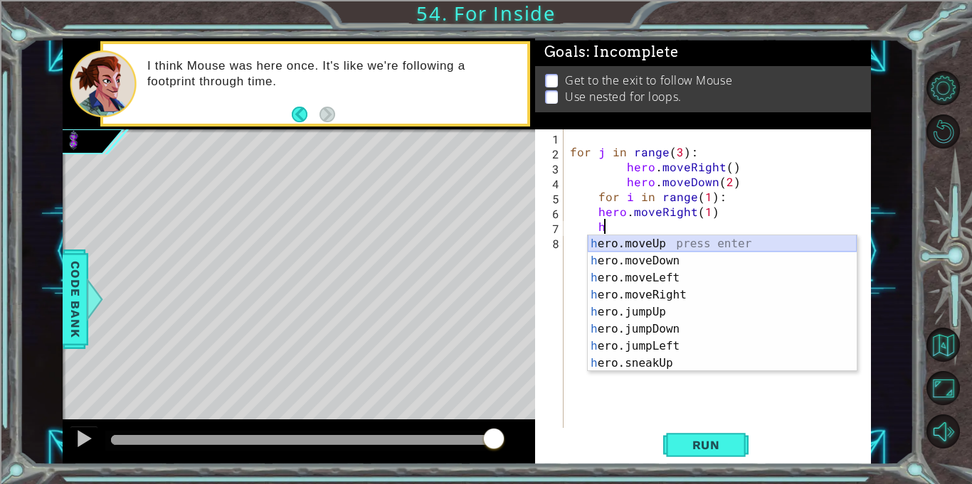
click at [703, 245] on div "h ero.moveUp press enter h ero.moveDown press enter h ero.moveLeft press enter …" at bounding box center [721, 320] width 269 height 171
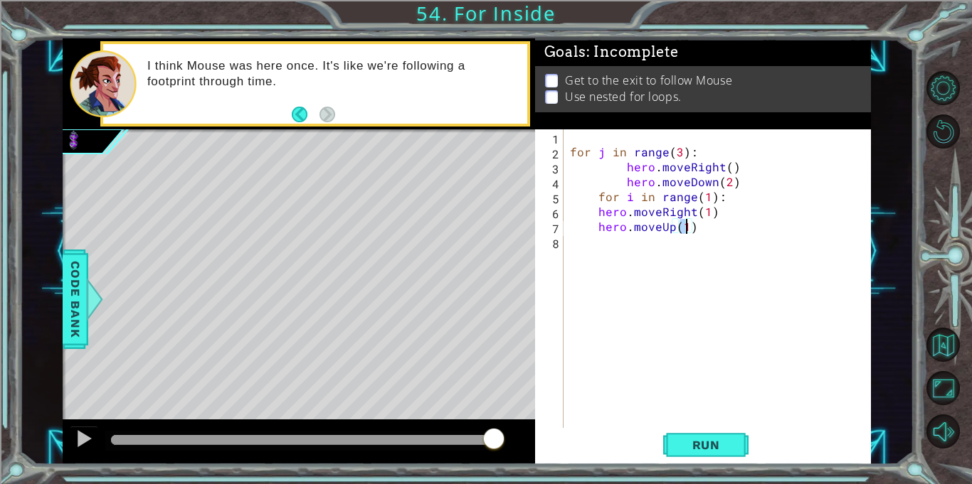
scroll to position [0, 6]
click at [696, 445] on span "Run" at bounding box center [706, 445] width 56 height 14
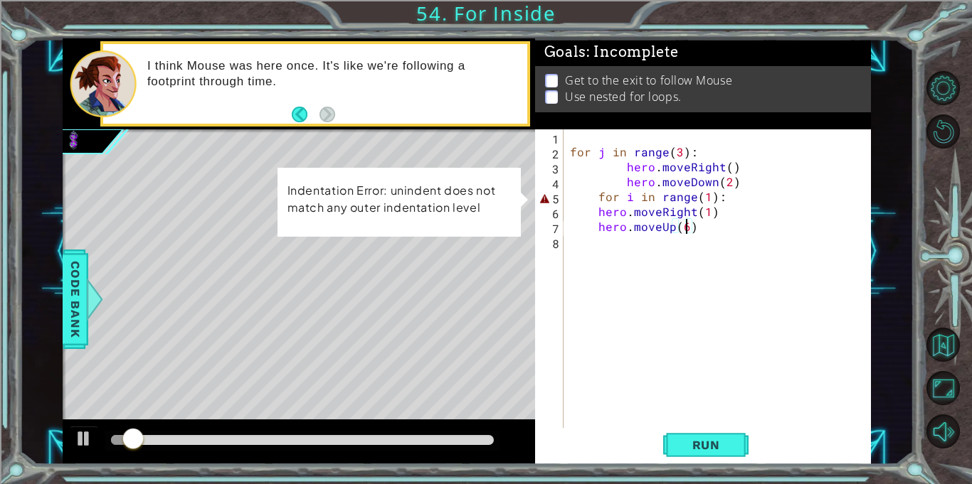
click at [594, 198] on div "for j in range ( 3 ) : hero . moveRight ( ) hero . moveDown ( 2 ) for i in rang…" at bounding box center [720, 293] width 307 height 329
type textarea "for i in range(1):"
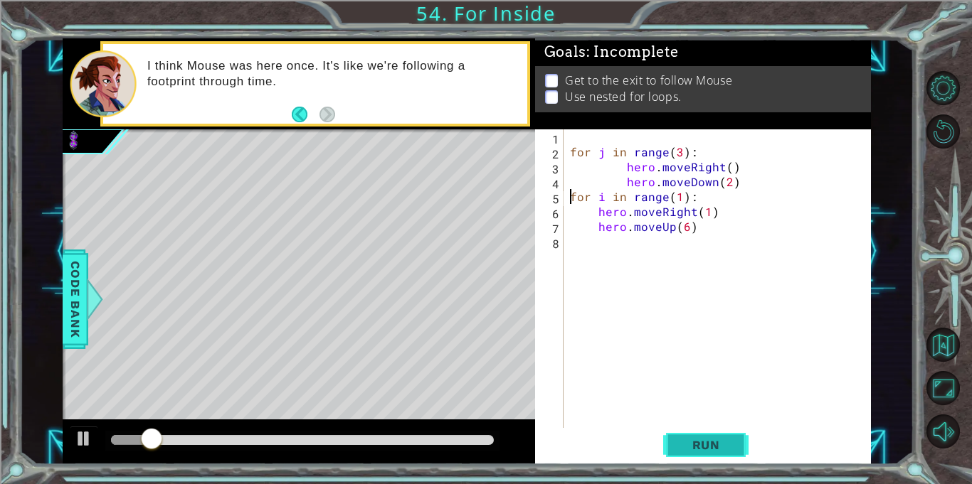
click at [705, 459] on button "Run" at bounding box center [705, 445] width 85 height 33
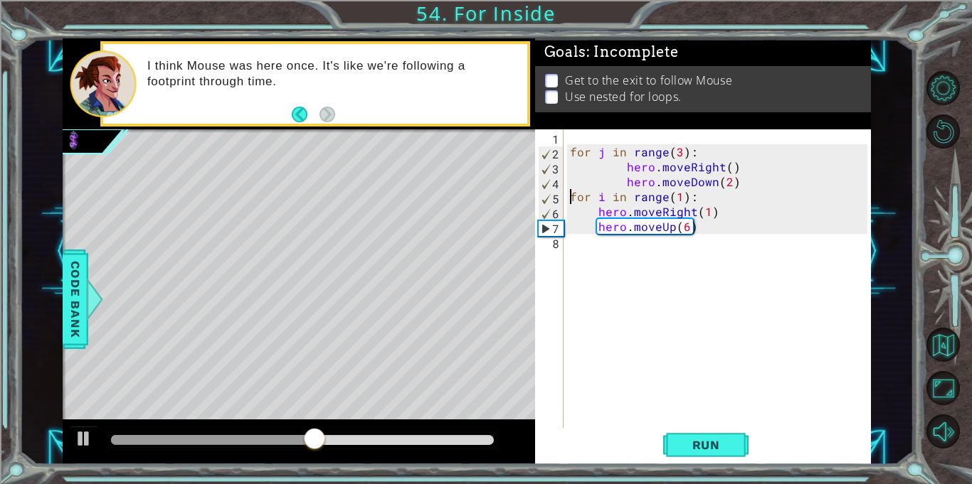
click at [583, 134] on div "for j in range ( 3 ) : hero . moveRight ( ) hero . moveDown ( 2 ) for i in rang…" at bounding box center [720, 293] width 307 height 329
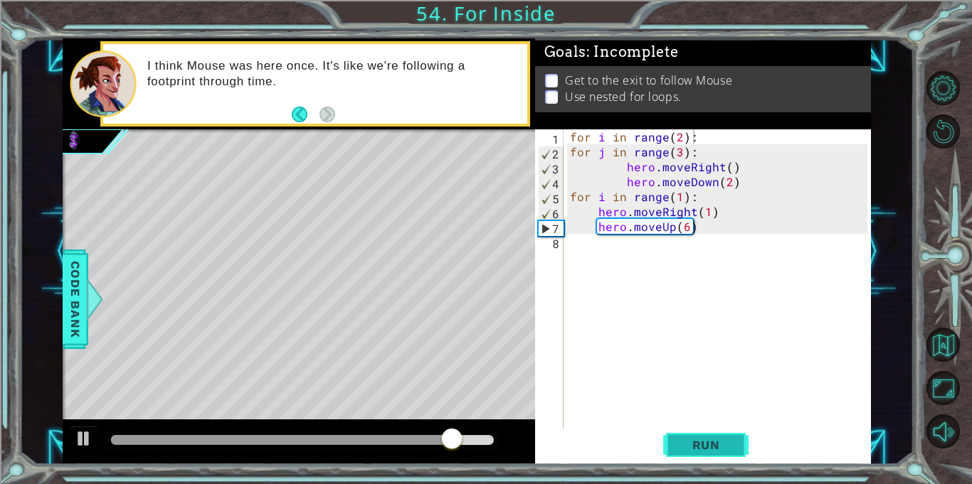
click at [698, 440] on span "Run" at bounding box center [706, 445] width 56 height 14
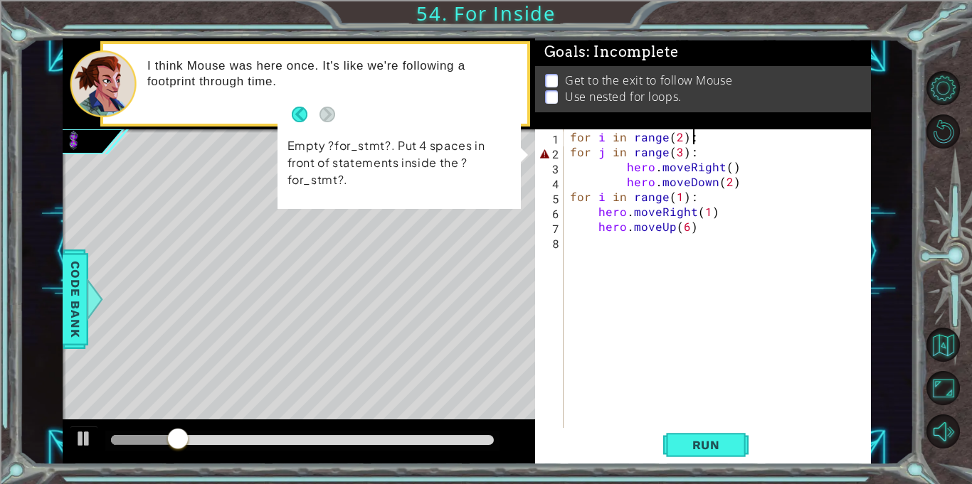
click at [612, 164] on div "for i in range ( 2 ) : for j in range ( 3 ) : hero . moveRight ( ) hero . moveD…" at bounding box center [720, 293] width 307 height 329
click at [620, 171] on div "for i in range ( 2 ) : for j in range ( 3 ) : hero . moveRight ( ) hero . moveD…" at bounding box center [720, 293] width 307 height 329
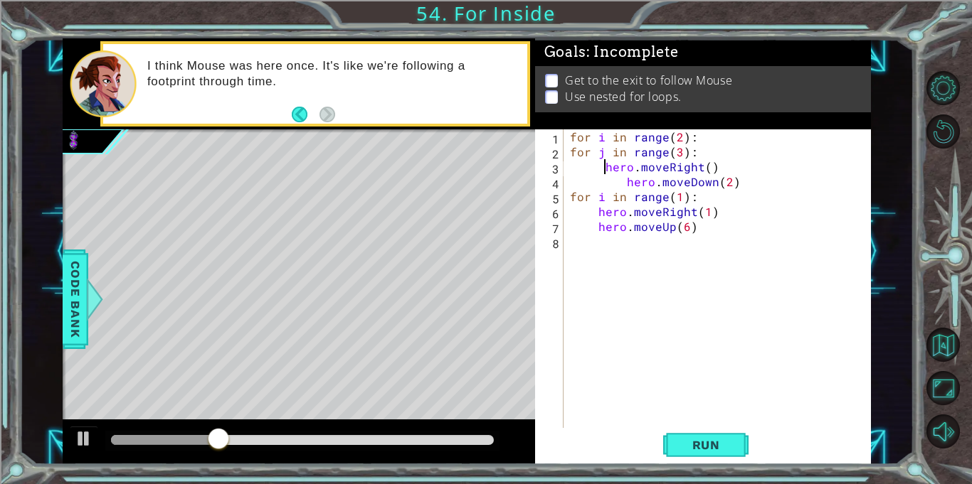
click at [626, 184] on div "for i in range ( 2 ) : for j in range ( 3 ) : hero . moveRight ( ) hero . moveD…" at bounding box center [720, 293] width 307 height 329
click at [728, 434] on button "Run" at bounding box center [705, 445] width 85 height 33
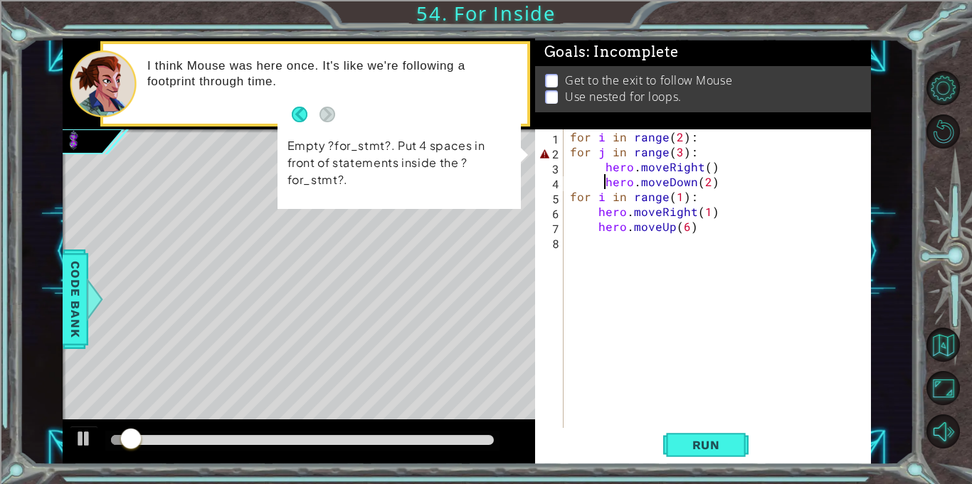
click at [569, 154] on div "for i in range ( 2 ) : for j in range ( 3 ) : hero . moveRight ( ) hero . moveD…" at bounding box center [720, 293] width 307 height 329
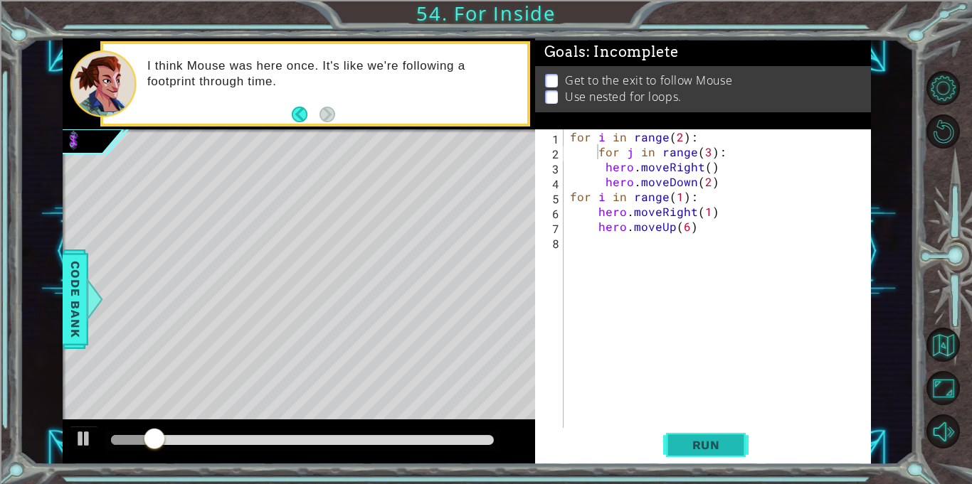
click at [707, 430] on button "Run" at bounding box center [705, 445] width 85 height 33
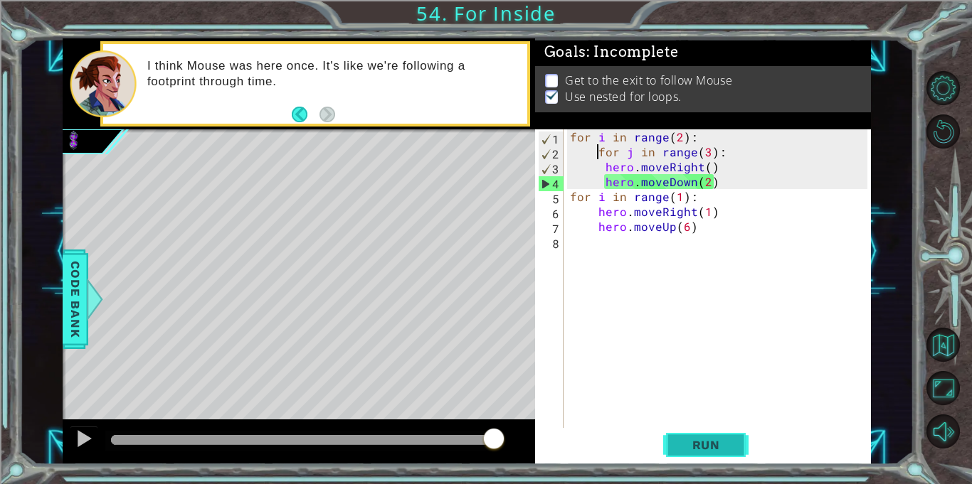
click at [678, 447] on span "Run" at bounding box center [706, 445] width 56 height 14
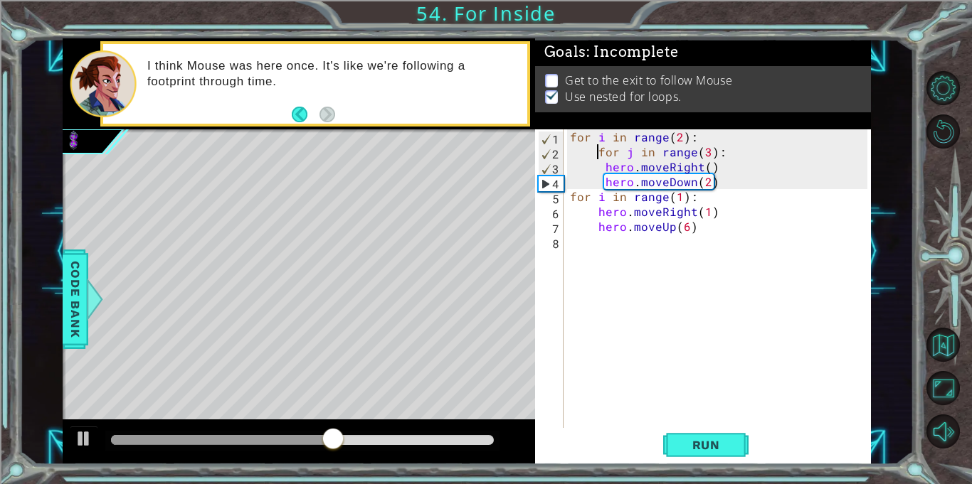
click at [629, 153] on div "for i in range ( 2 ) : for j in range ( 3 ) : hero . moveRight ( ) hero . moveD…" at bounding box center [720, 293] width 307 height 329
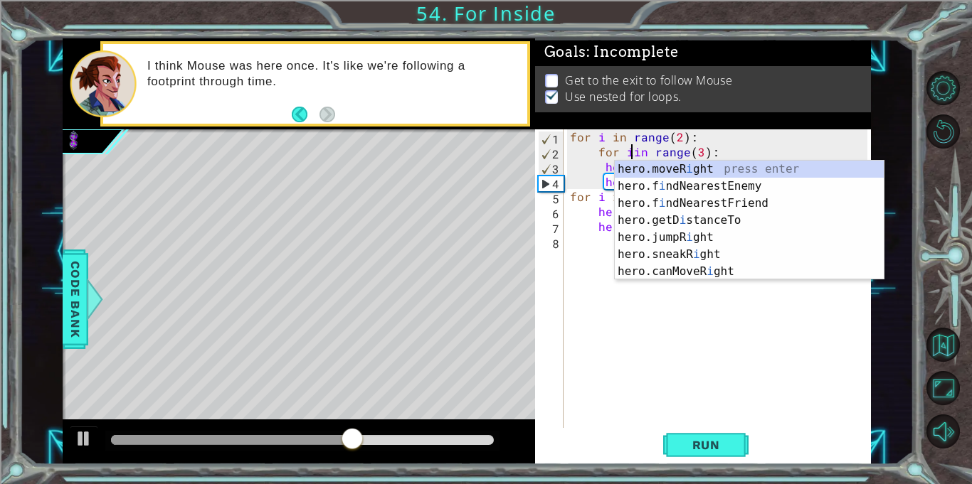
scroll to position [0, 4]
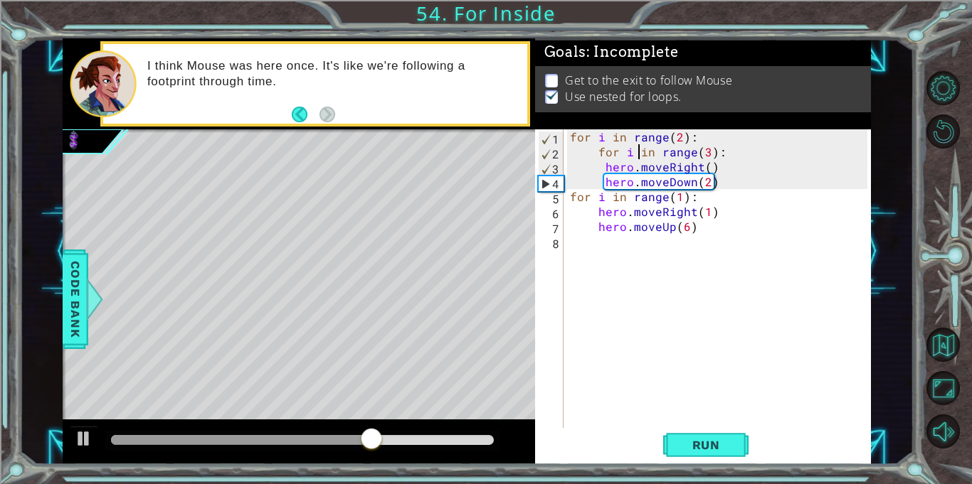
click at [606, 198] on div "for i in range ( 2 ) : for i in range ( 3 ) : hero . moveRight ( ) hero . moveD…" at bounding box center [720, 293] width 307 height 329
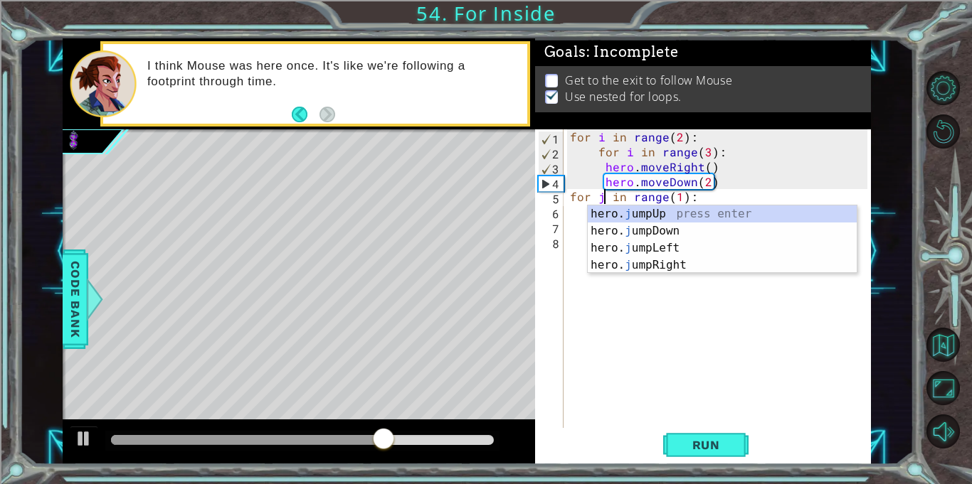
scroll to position [0, 2]
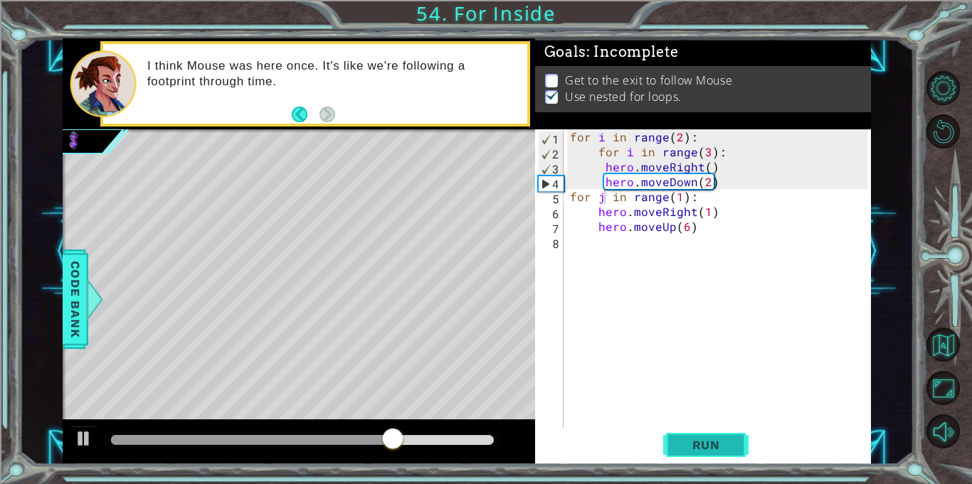
click at [695, 453] on button "Run" at bounding box center [705, 445] width 85 height 33
click at [704, 152] on div "for i in range ( 2 ) : for i in range ( 3 ) : hero . moveRight ( ) hero . moveD…" at bounding box center [720, 293] width 307 height 329
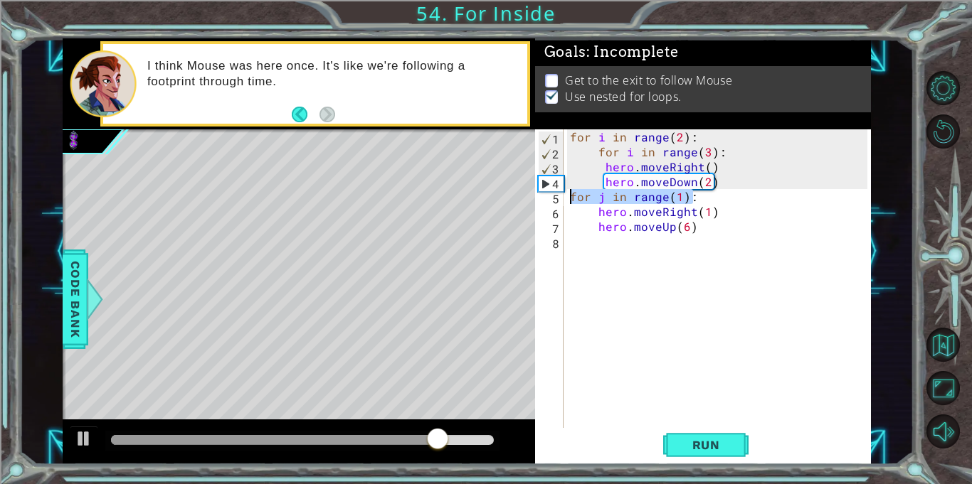
drag, startPoint x: 694, startPoint y: 196, endPoint x: 564, endPoint y: 196, distance: 130.2
click at [564, 196] on div "for i in range(3): 1 2 3 4 5 6 7 8 for i in range ( 2 ) : for i in range ( 3 ) …" at bounding box center [701, 278] width 332 height 299
click at [651, 211] on div "for i in range ( 2 ) : for i in range ( 3 ) : hero . moveRight ( ) hero . moveD…" at bounding box center [720, 293] width 307 height 329
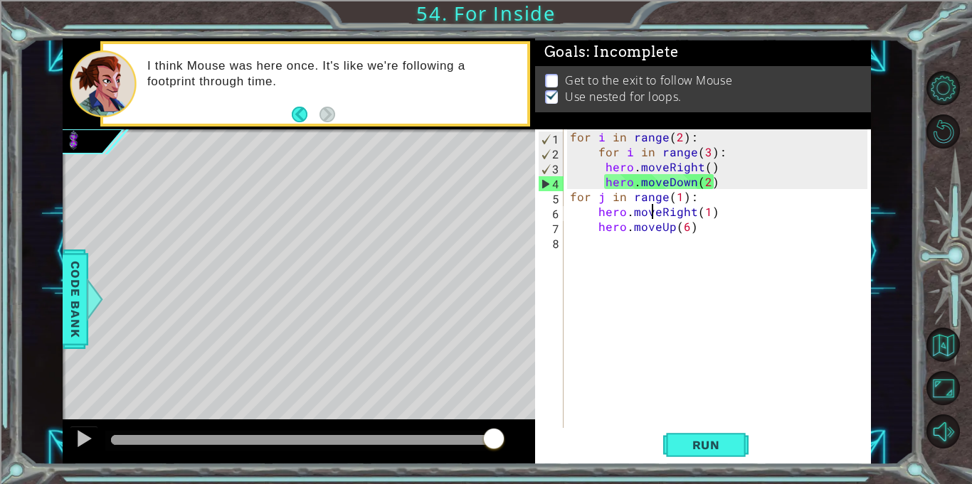
click at [703, 201] on div "for i in range ( 2 ) : for i in range ( 3 ) : hero . moveRight ( ) hero . moveD…" at bounding box center [720, 293] width 307 height 329
click at [87, 312] on div at bounding box center [94, 299] width 18 height 43
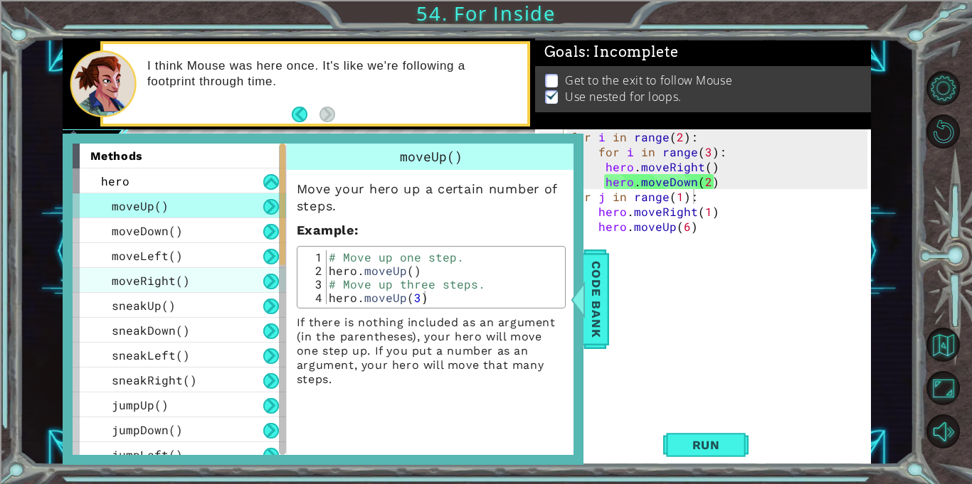
scroll to position [485, 0]
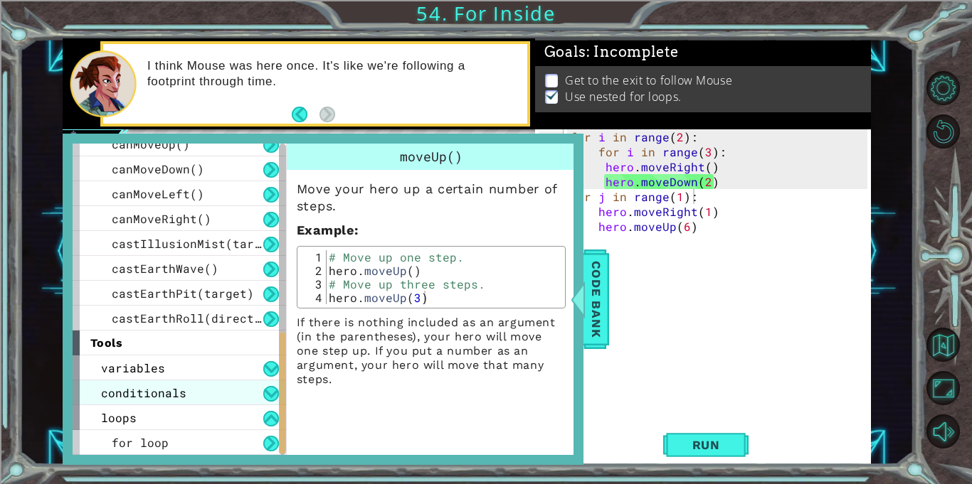
click at [205, 391] on div "conditionals" at bounding box center [179, 393] width 213 height 25
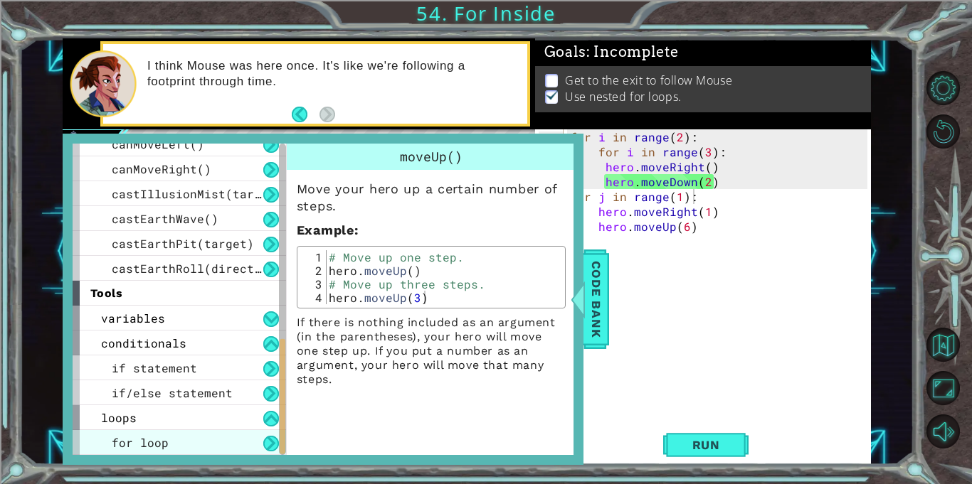
click at [195, 444] on div "for loop" at bounding box center [179, 442] width 213 height 25
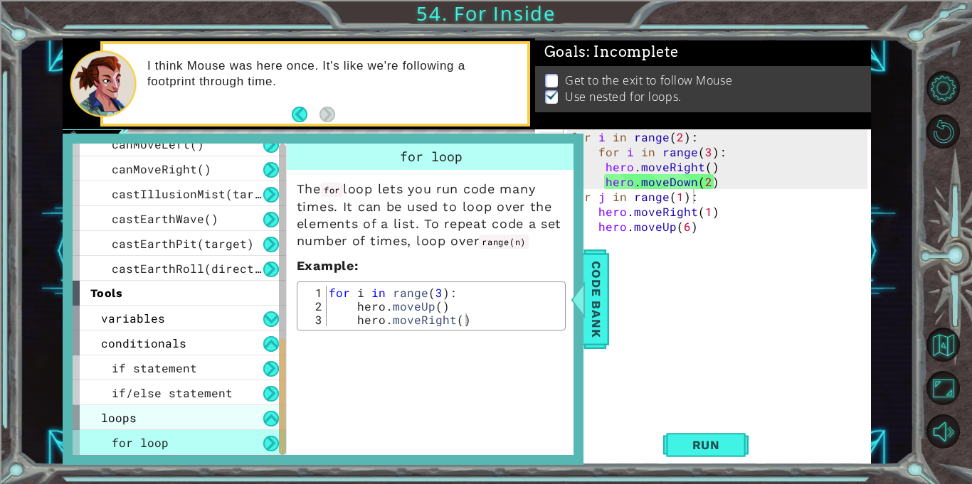
click at [192, 411] on div "loops" at bounding box center [179, 417] width 213 height 25
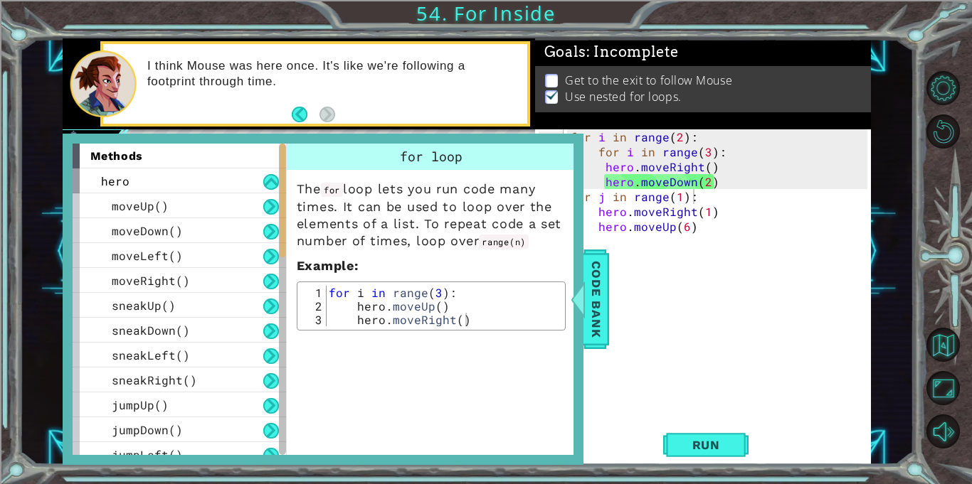
scroll to position [510, 0]
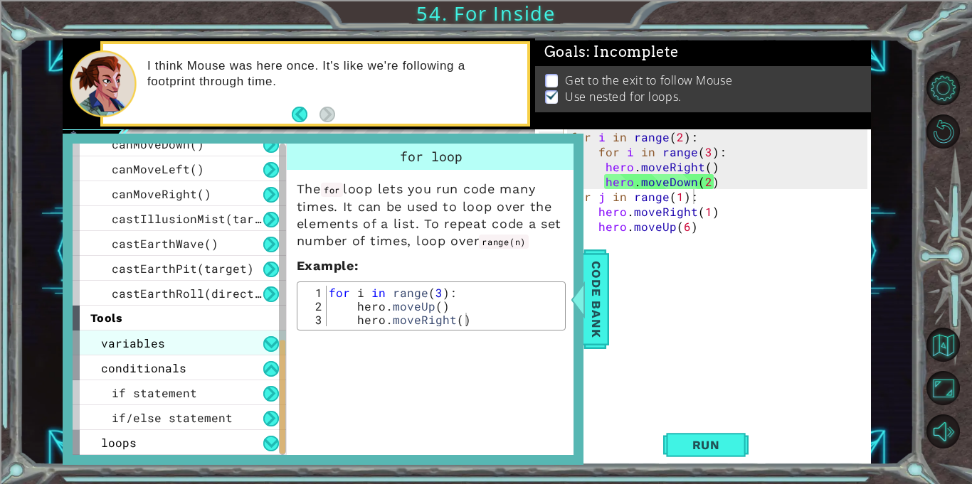
click at [188, 344] on div "variables" at bounding box center [179, 343] width 213 height 25
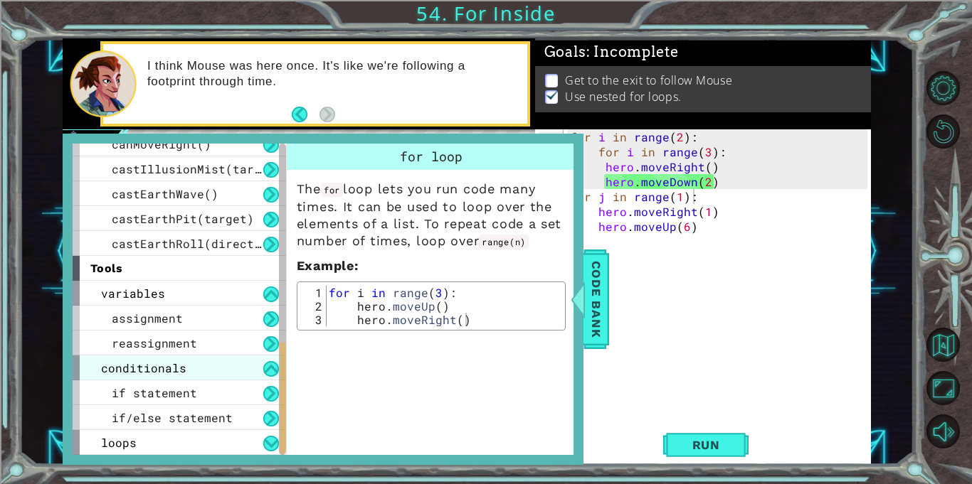
click at [187, 371] on div "conditionals" at bounding box center [179, 368] width 213 height 25
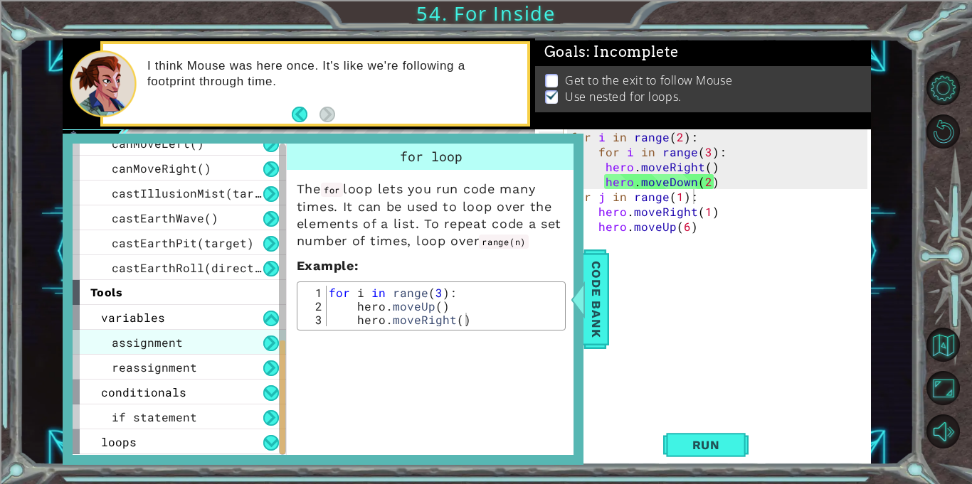
scroll to position [511, 0]
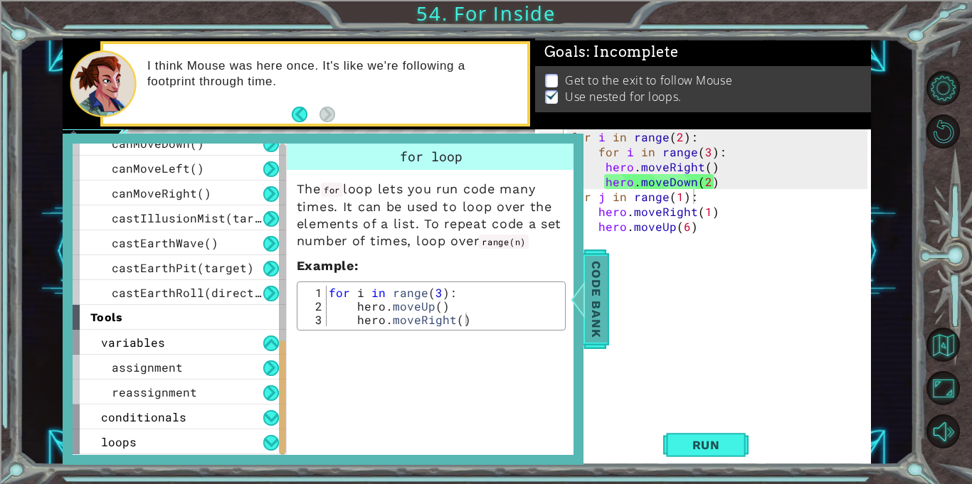
click at [597, 297] on span "Code Bank" at bounding box center [596, 299] width 23 height 87
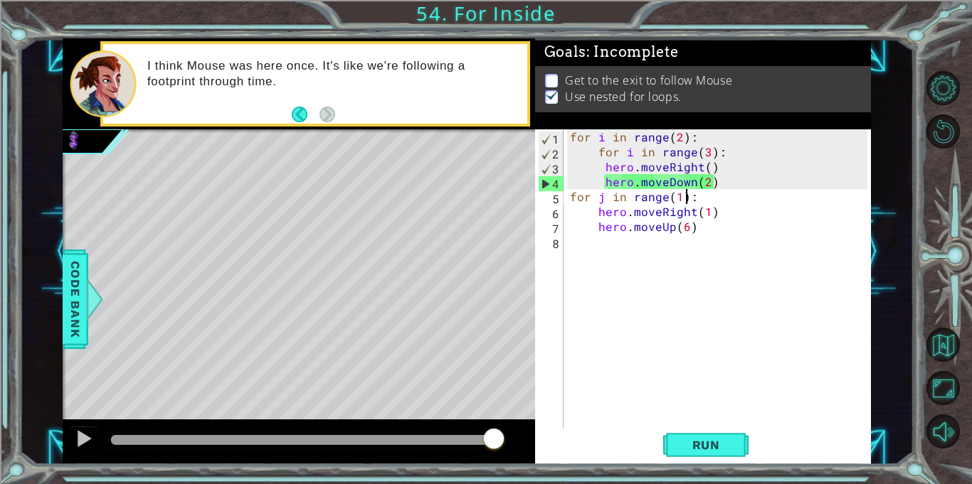
click at [688, 194] on div "for i in range ( 2 ) : for i in range ( 3 ) : hero . moveRight ( ) hero . moveD…" at bounding box center [720, 293] width 307 height 329
click at [695, 198] on div "for i in range ( 2 ) : for i in range ( 3 ) : hero . moveRight ( ) hero . moveD…" at bounding box center [720, 293] width 307 height 329
click at [701, 442] on span "Run" at bounding box center [706, 445] width 56 height 14
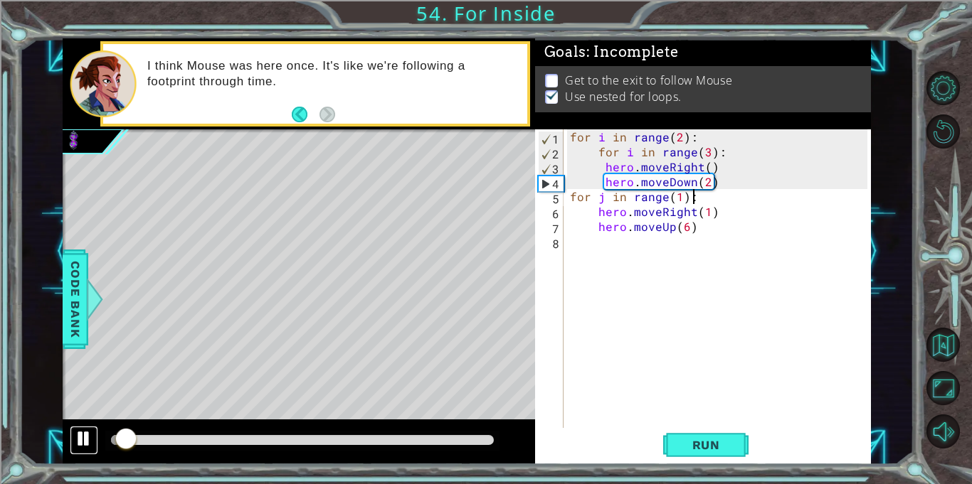
click at [80, 430] on div at bounding box center [84, 439] width 18 height 18
drag, startPoint x: 701, startPoint y: 129, endPoint x: 552, endPoint y: 135, distance: 148.8
click at [552, 135] on div "for j in range(1): 1 2 3 4 5 6 7 8 for i in range ( 2 ) : for i in range ( 3 ) …" at bounding box center [701, 278] width 332 height 299
type textarea "for i in range(2):"
drag, startPoint x: 569, startPoint y: 134, endPoint x: 719, endPoint y: 132, distance: 150.1
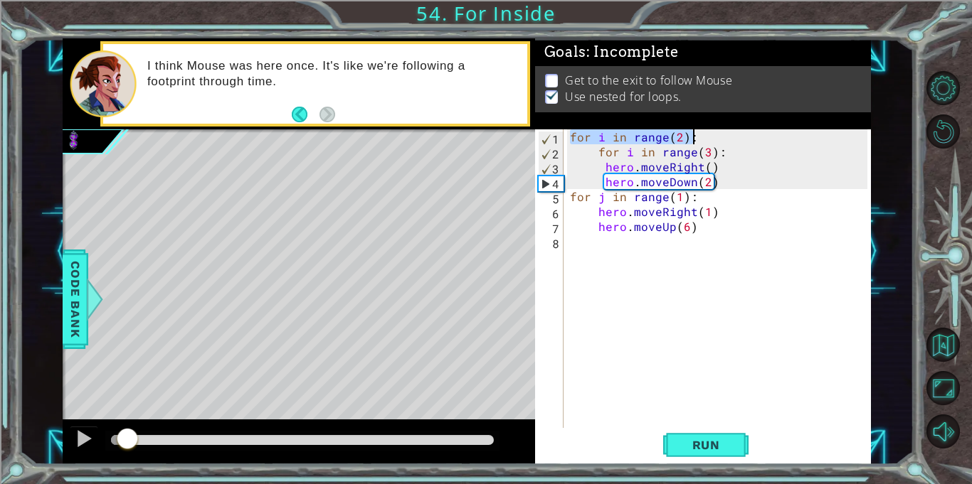
click at [719, 132] on div "for i in range ( 2 ) : for i in range ( 3 ) : hero . moveRight ( ) hero . moveD…" at bounding box center [720, 293] width 307 height 329
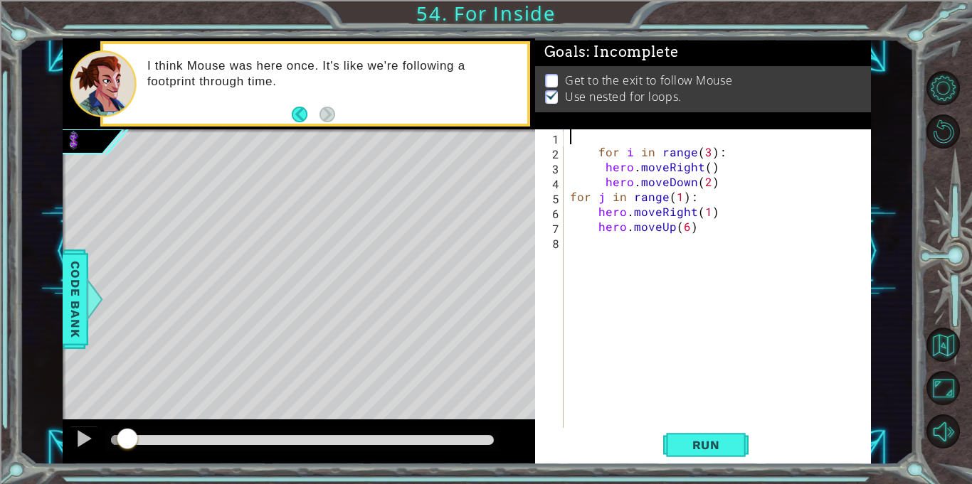
scroll to position [0, 0]
click at [726, 437] on button "Run" at bounding box center [705, 445] width 85 height 33
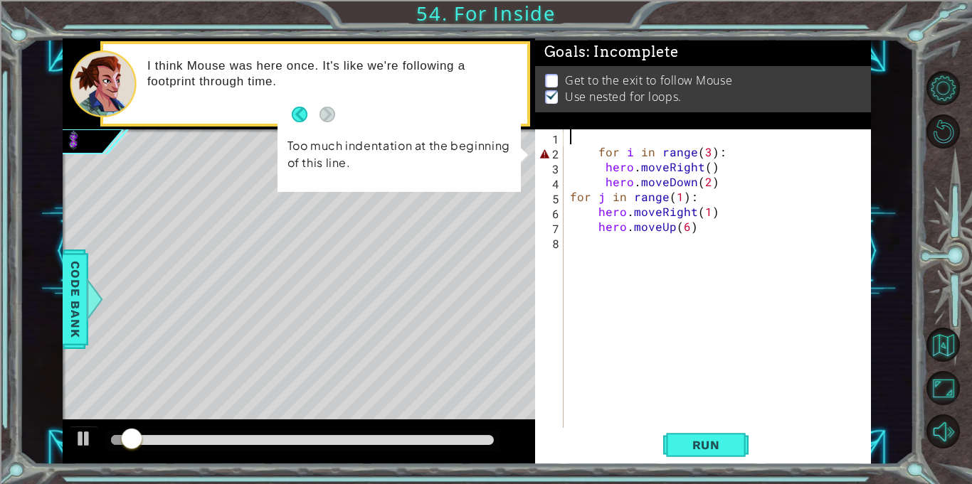
click at [596, 153] on div "for i in range ( 3 ) : hero . moveRight ( ) hero . moveDown ( 2 ) for j in rang…" at bounding box center [720, 293] width 307 height 329
type textarea "for i in range(3):"
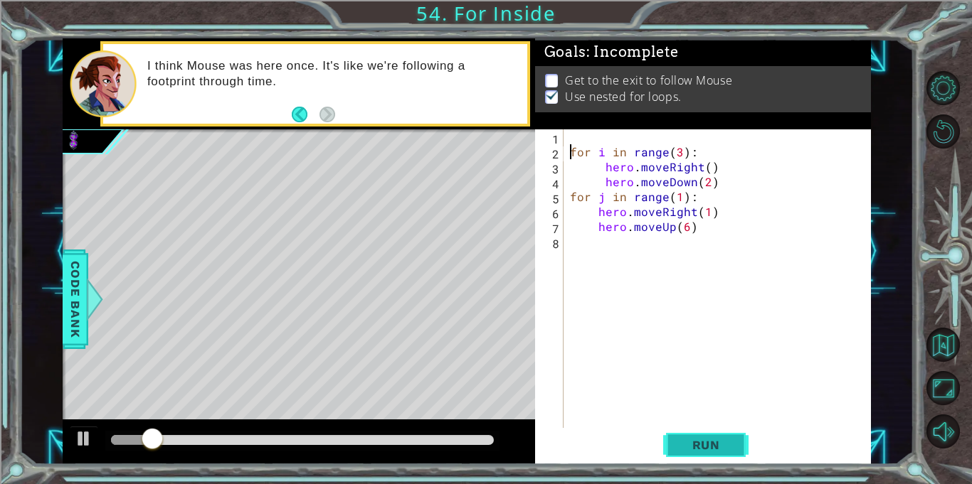
click at [706, 451] on span "Run" at bounding box center [706, 445] width 56 height 14
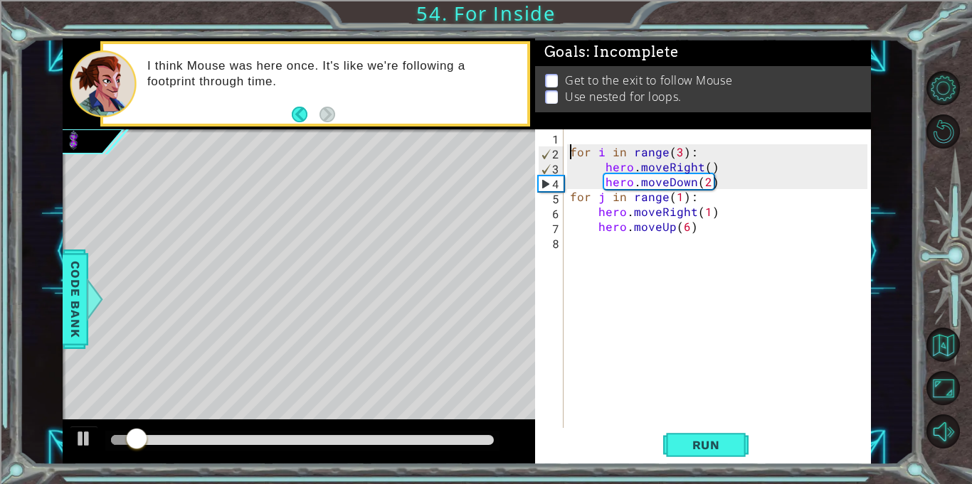
click at [573, 134] on div "for i in range ( 3 ) : hero . moveRight ( ) hero . moveDown ( 2 ) for j in rang…" at bounding box center [720, 293] width 307 height 329
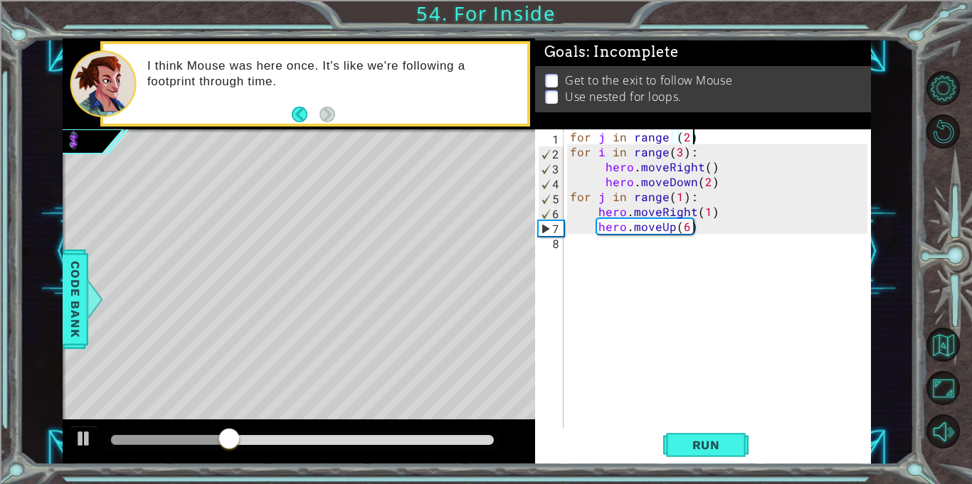
scroll to position [0, 7]
click at [720, 445] on span "Run" at bounding box center [706, 445] width 56 height 14
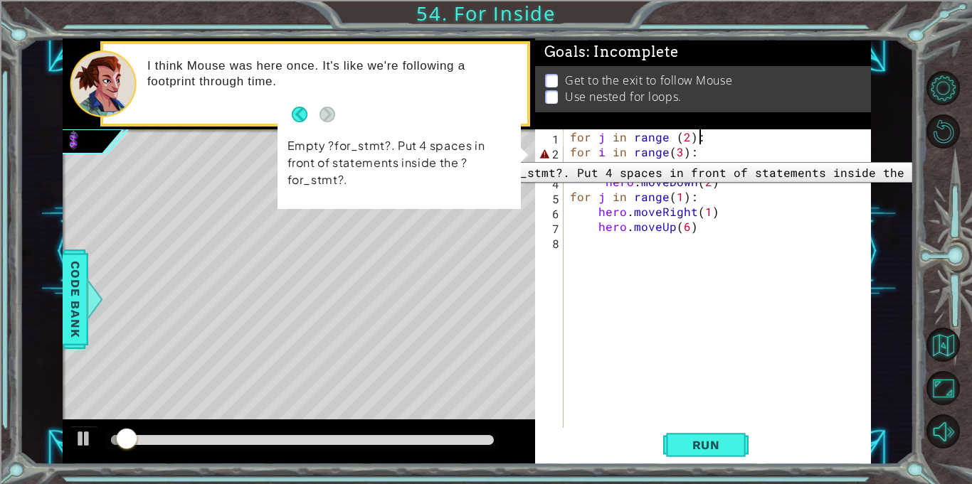
click at [565, 151] on div "for j in range (2): 1 2 3 4 5 6 7 8 for j in range ( 2 ) : for i in range ( 3 )…" at bounding box center [701, 278] width 332 height 299
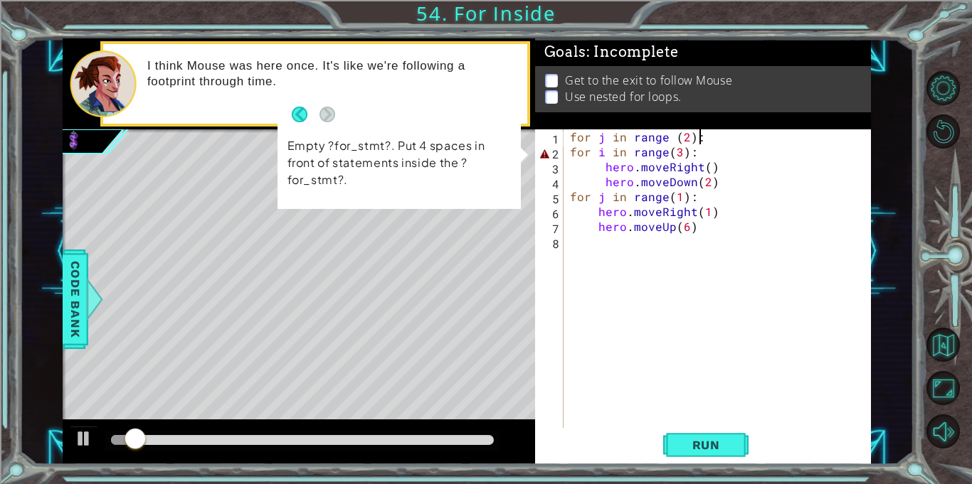
click at [570, 151] on div "for j in range ( 2 ) : for i in range ( 3 ) : hero . moveRight ( ) hero . moveD…" at bounding box center [720, 293] width 307 height 329
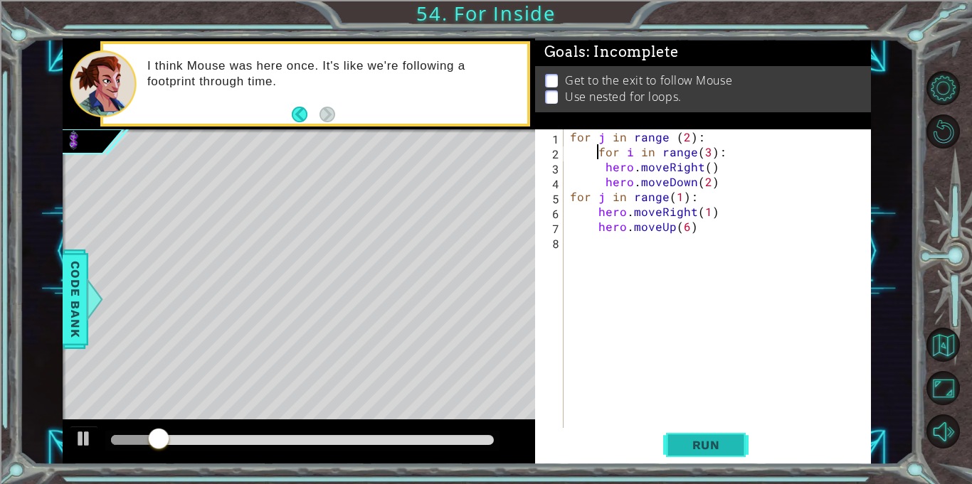
click at [715, 452] on button "Run" at bounding box center [705, 445] width 85 height 33
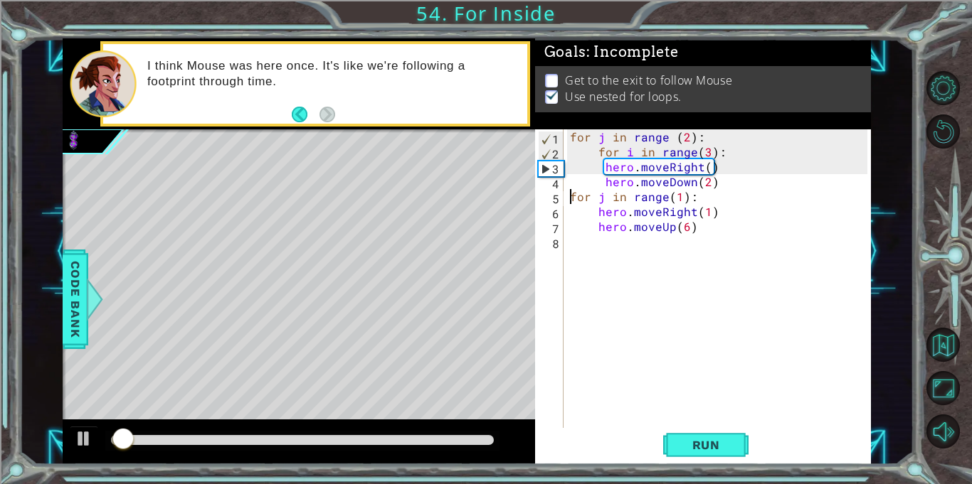
click at [568, 198] on div "for j in range ( 2 ) : for i in range ( 3 ) : hero . moveRight ( ) hero . moveD…" at bounding box center [720, 293] width 307 height 329
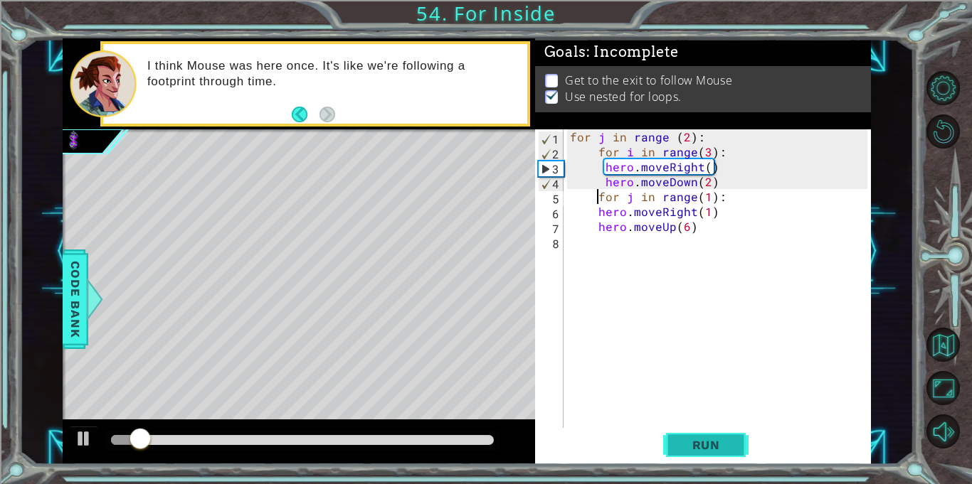
click at [714, 450] on span "Run" at bounding box center [706, 445] width 56 height 14
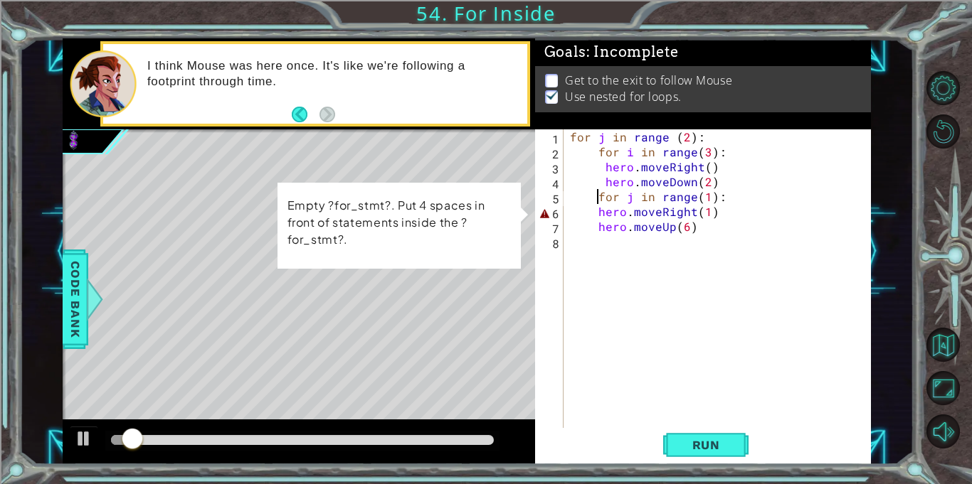
click at [594, 216] on div "for j in range ( 2 ) : for i in range ( 3 ) : hero . moveRight ( ) hero . moveD…" at bounding box center [720, 293] width 307 height 329
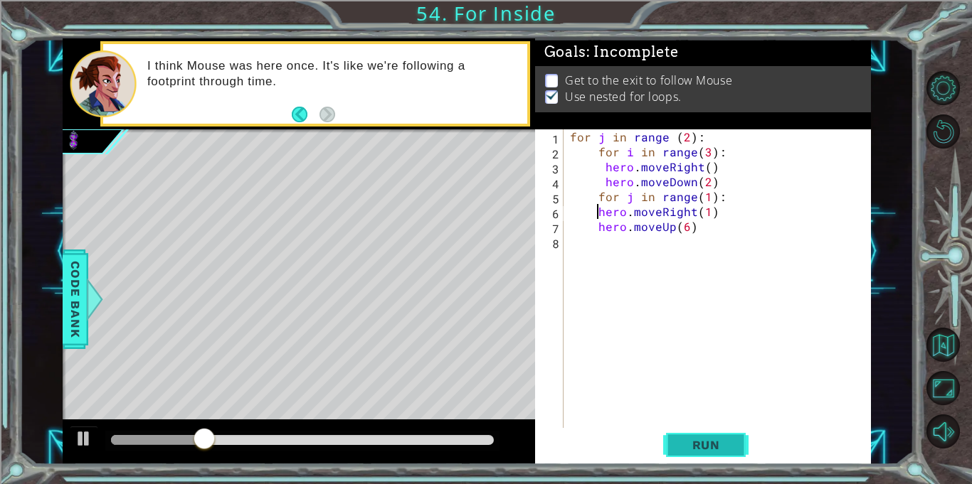
click at [713, 447] on span "Run" at bounding box center [706, 445] width 56 height 14
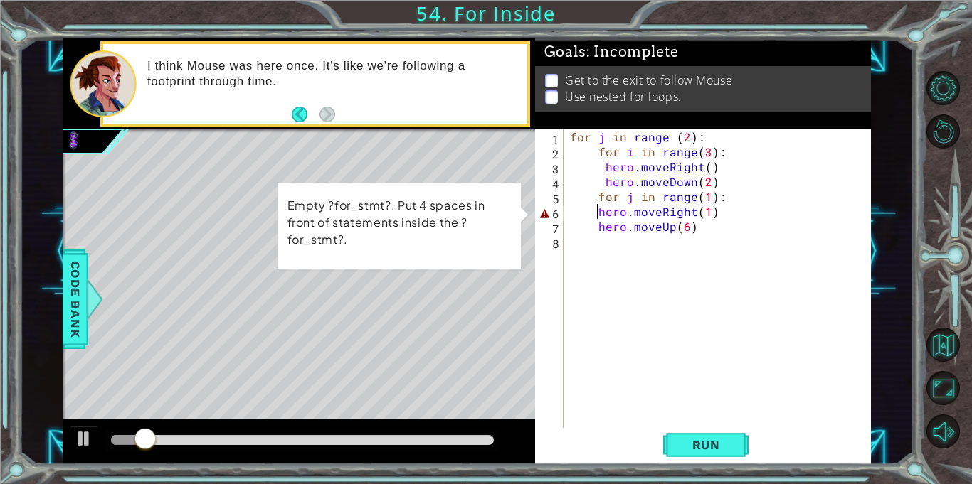
click at [599, 195] on div "for j in range ( 2 ) : for i in range ( 3 ) : hero . moveRight ( ) hero . moveD…" at bounding box center [720, 293] width 307 height 329
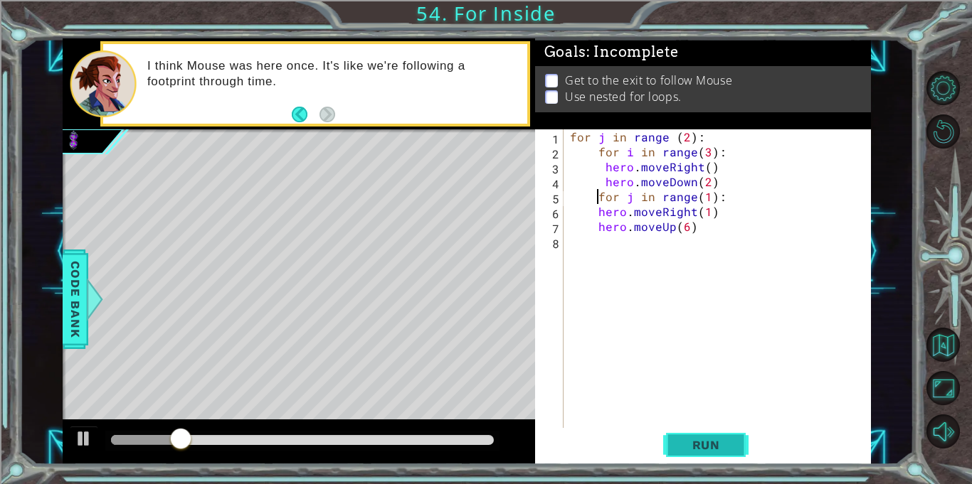
click at [723, 430] on button "Run" at bounding box center [705, 445] width 85 height 33
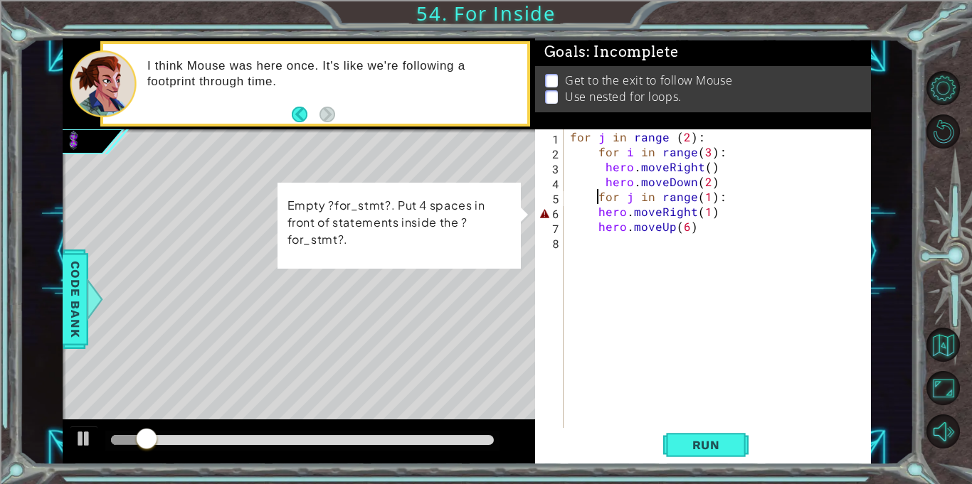
click at [594, 212] on div "for j in range ( 2 ) : for i in range ( 3 ) : hero . moveRight ( ) hero . moveD…" at bounding box center [720, 293] width 307 height 329
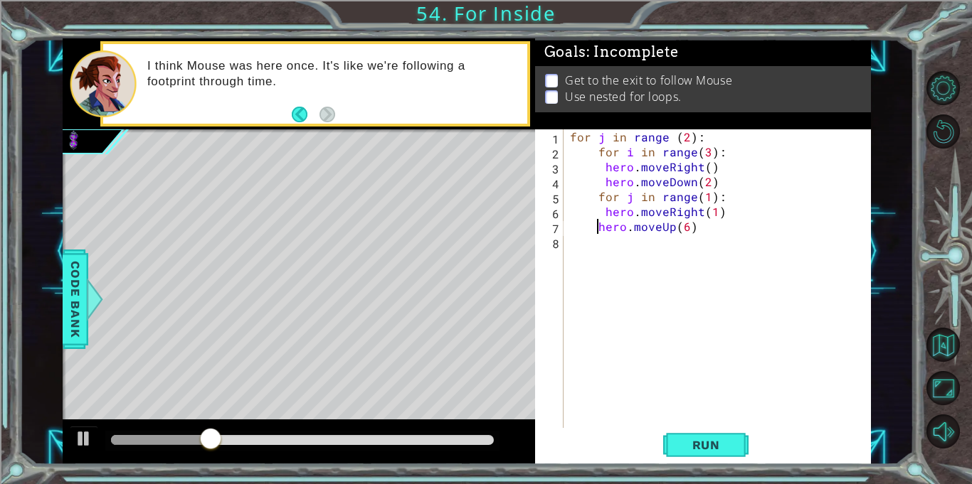
type textarea "hero.moveUp(6)"
click at [704, 424] on div "for j in range ( 2 ) : for i in range ( 3 ) : hero . moveRight ( ) hero . moveD…" at bounding box center [720, 293] width 307 height 329
click at [705, 432] on button "Run" at bounding box center [705, 445] width 85 height 33
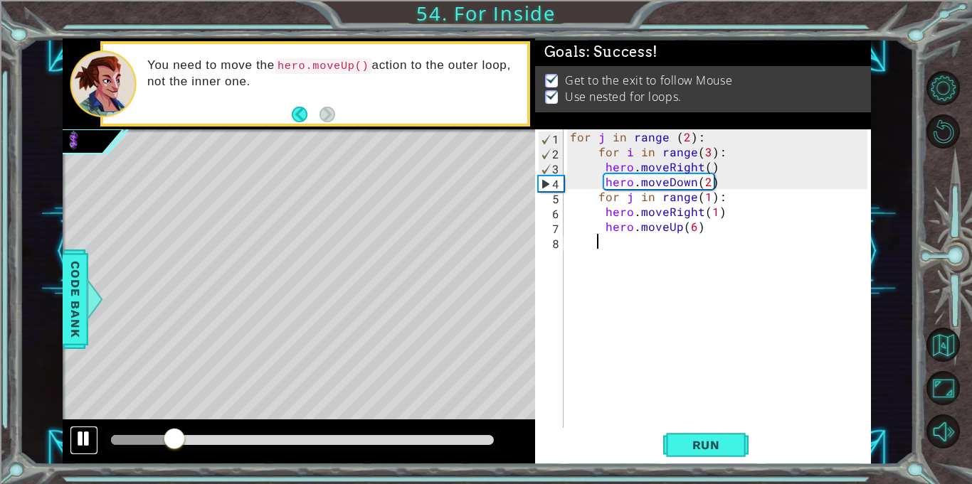
click at [90, 445] on div at bounding box center [84, 439] width 18 height 18
click at [76, 438] on div at bounding box center [84, 439] width 18 height 18
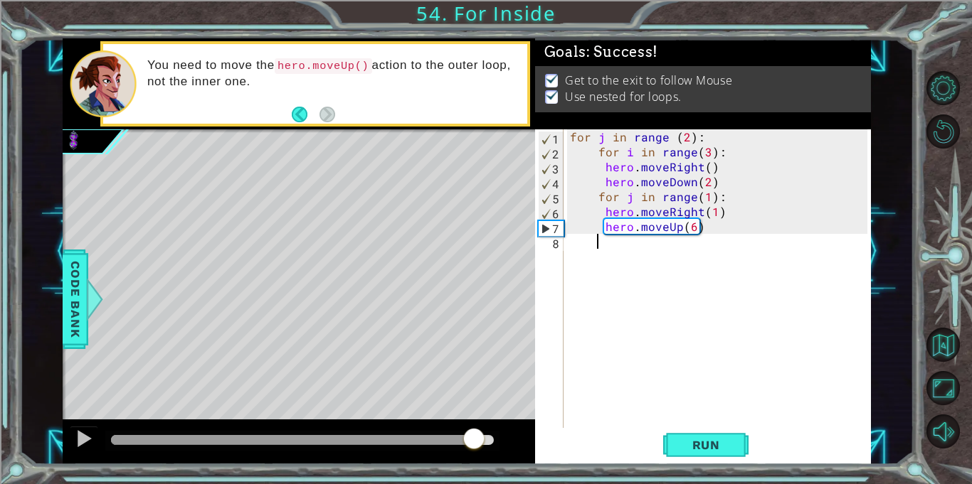
drag, startPoint x: 450, startPoint y: 442, endPoint x: 483, endPoint y: 444, distance: 33.5
click at [483, 444] on div at bounding box center [474, 440] width 26 height 26
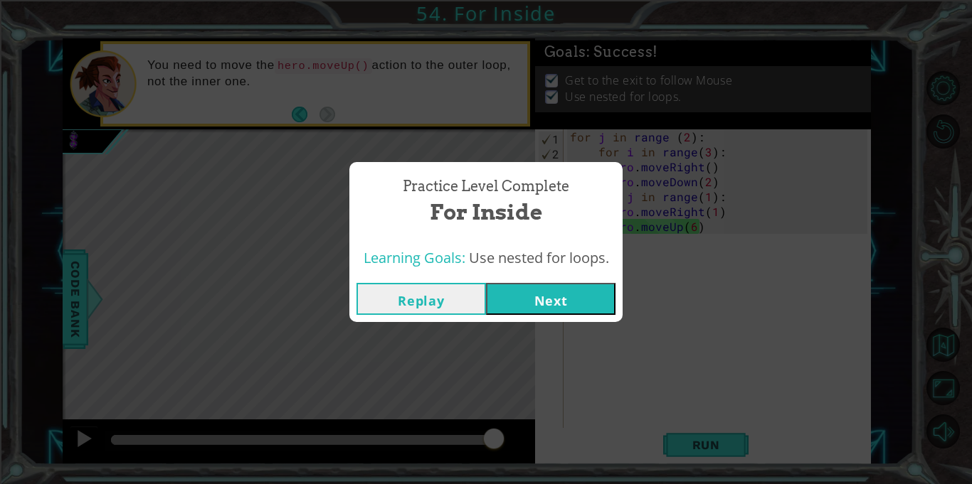
click at [523, 298] on button "Next" at bounding box center [550, 299] width 129 height 32
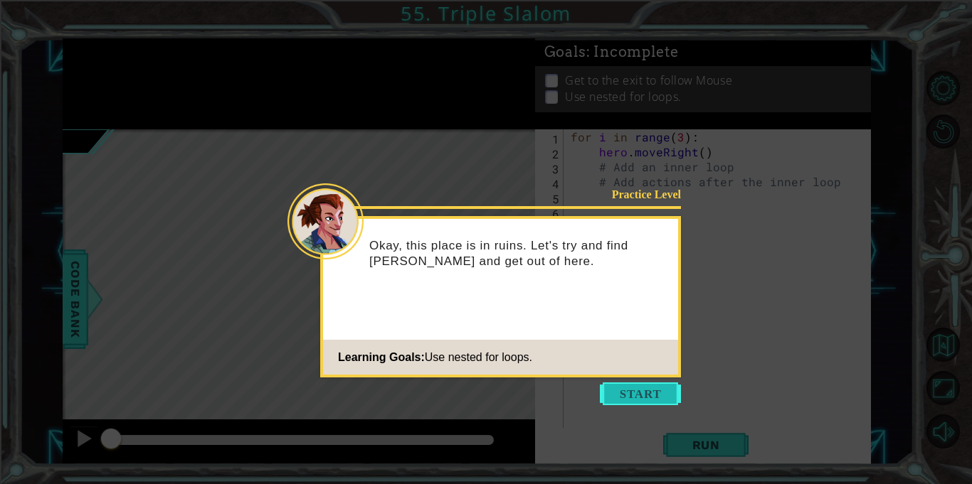
click at [661, 397] on button "Start" at bounding box center [640, 394] width 81 height 23
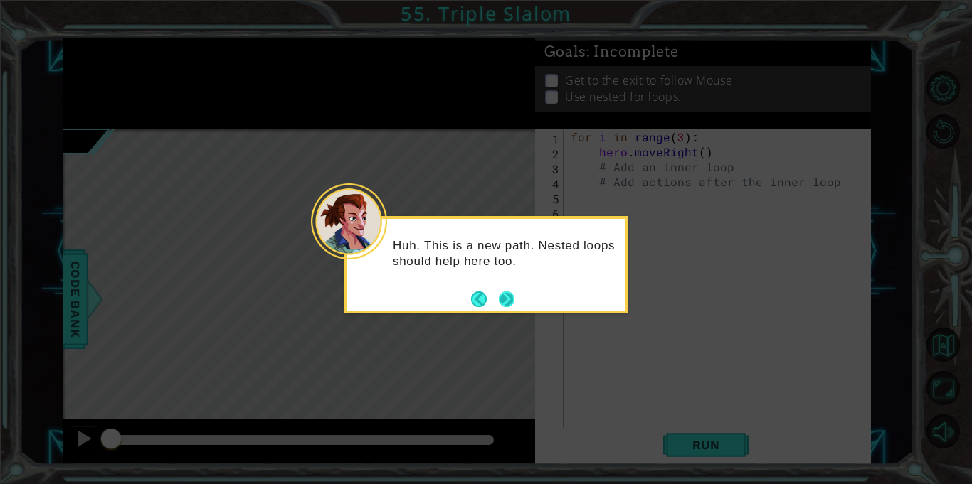
click at [499, 304] on button "Next" at bounding box center [507, 300] width 16 height 16
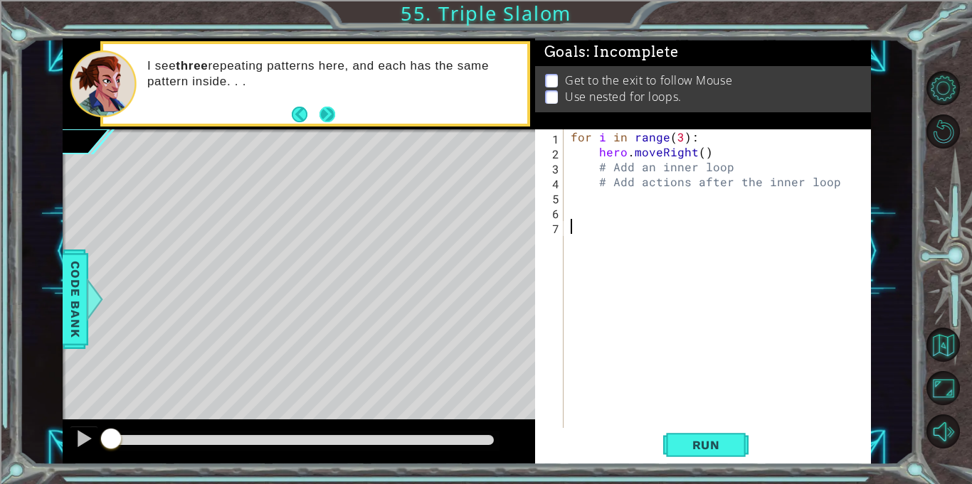
click at [323, 107] on button "Next" at bounding box center [327, 114] width 16 height 16
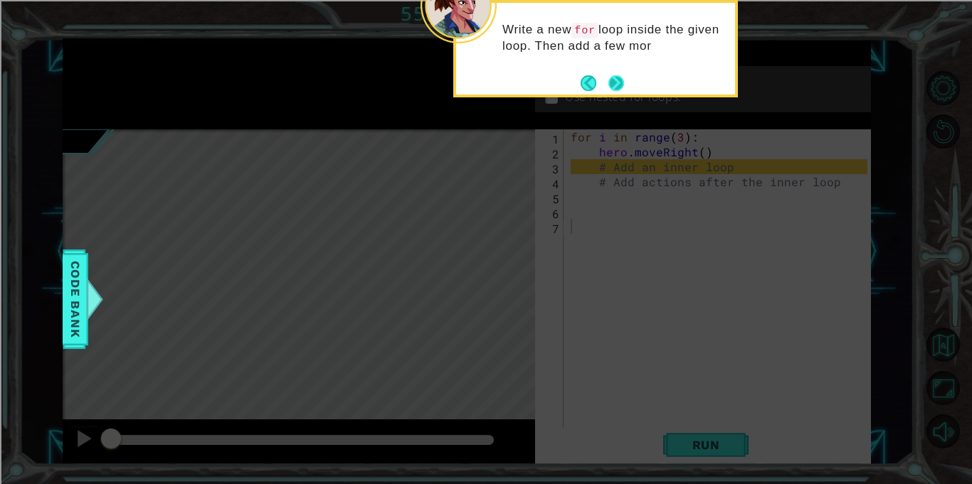
click at [617, 76] on button "Next" at bounding box center [616, 83] width 16 height 16
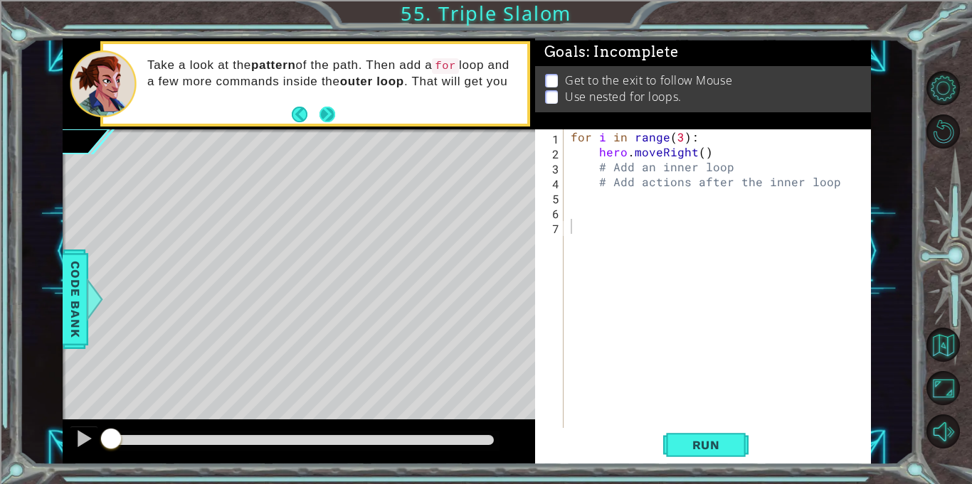
click at [330, 110] on button "Next" at bounding box center [327, 114] width 16 height 16
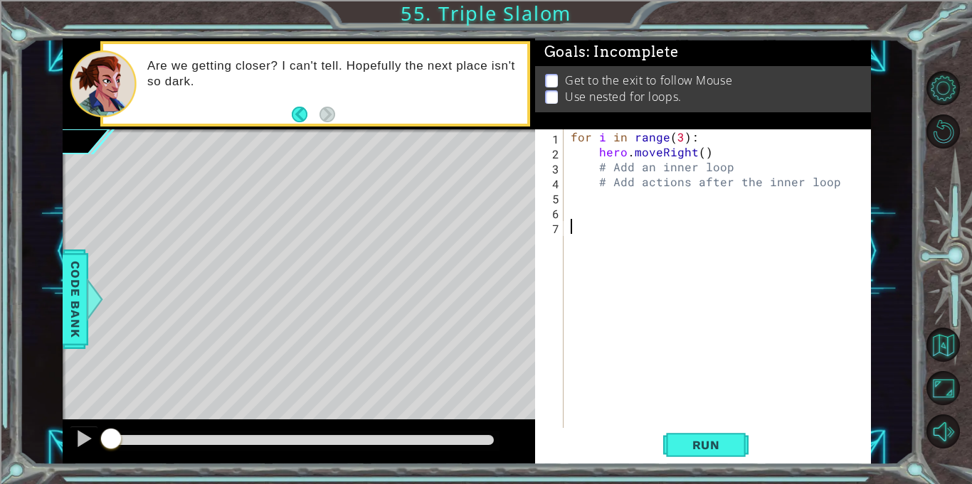
click at [782, 174] on div "for i in range ( 3 ) : hero . moveRight ( ) # Add an inner loop # Add actions a…" at bounding box center [721, 293] width 307 height 329
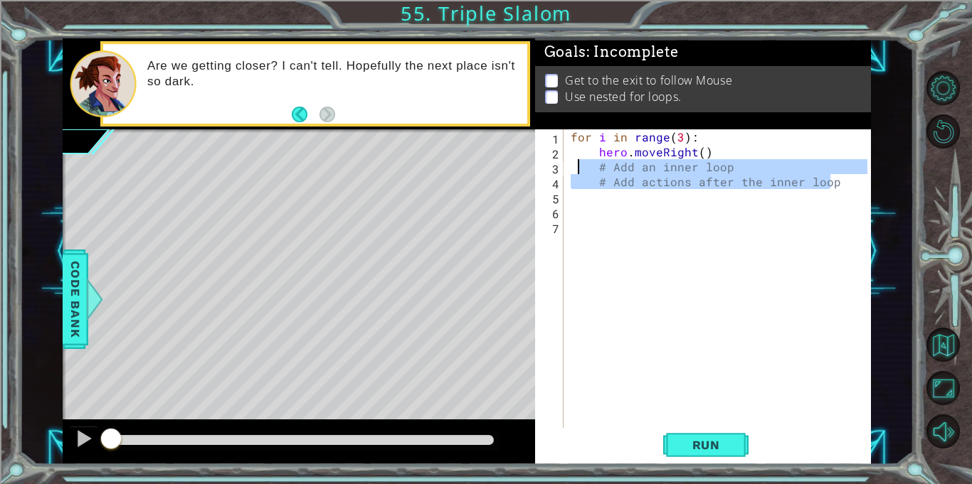
drag, startPoint x: 839, startPoint y: 185, endPoint x: 578, endPoint y: 160, distance: 262.2
click at [578, 160] on div "for i in range ( 3 ) : hero . moveRight ( ) # Add an inner loop # Add actions a…" at bounding box center [721, 293] width 307 height 329
type textarea "# Add an inner loop # Add actions after the inner loop"
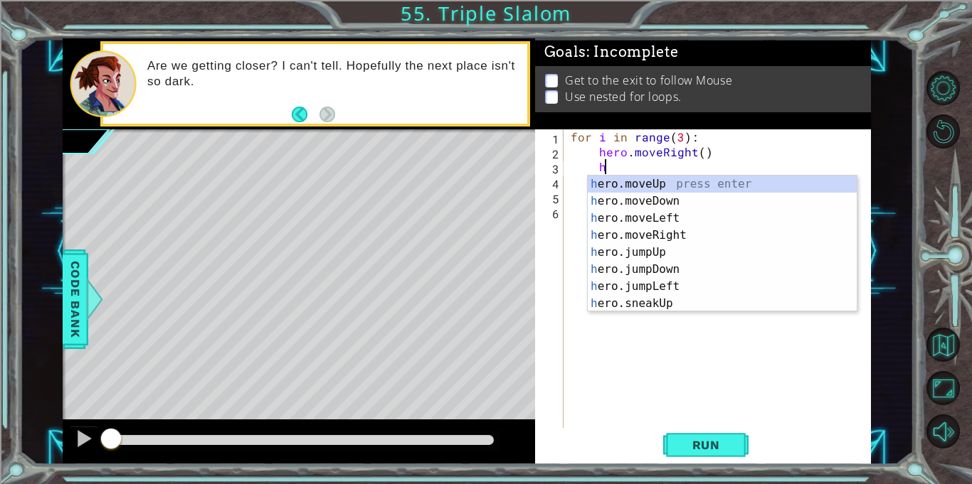
scroll to position [0, 1]
click at [619, 203] on div "h ero.moveUp press enter h ero.moveDown press enter h ero.moveLeft press enter …" at bounding box center [721, 261] width 269 height 171
type textarea "hero.moveDown(1)"
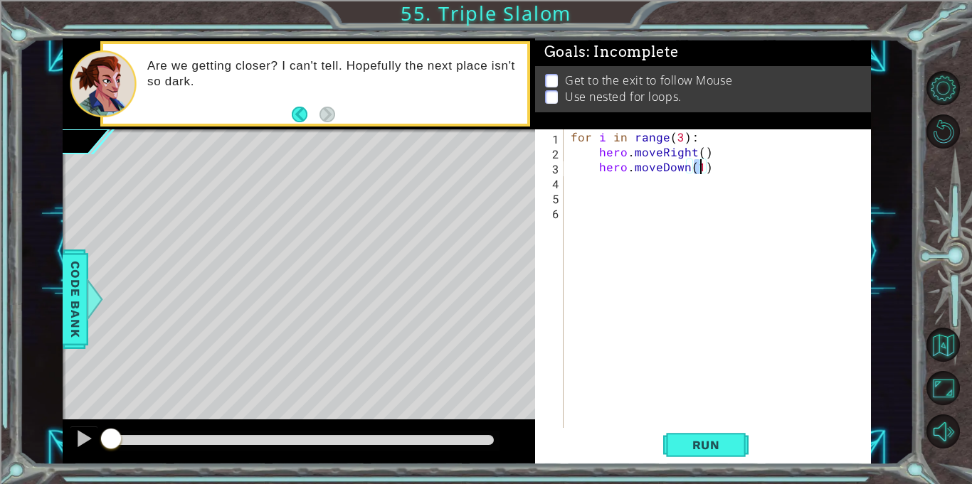
click at [610, 179] on div "for i in range ( 3 ) : hero . moveRight ( ) hero . moveDown ( 1 )" at bounding box center [721, 293] width 307 height 329
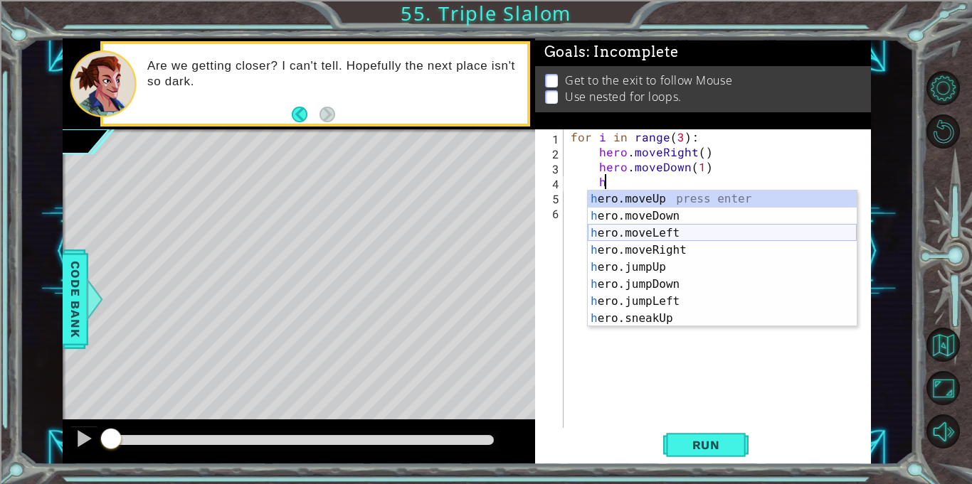
click at [641, 233] on div "h ero.moveUp press enter h ero.moveDown press enter h ero.moveLeft press enter …" at bounding box center [721, 276] width 269 height 171
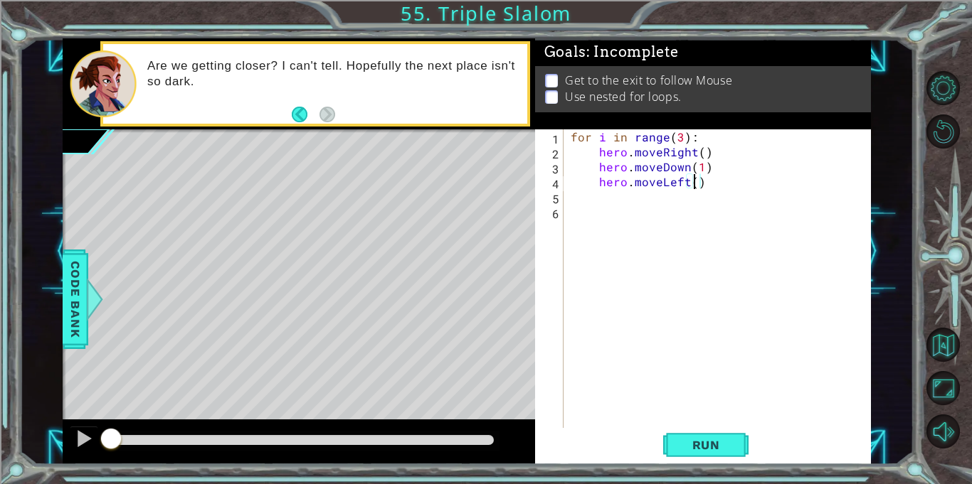
scroll to position [0, 7]
type textarea "hero.moveLeft(1)"
click at [663, 218] on div "for i in range ( 3 ) : hero . moveRight ( ) hero . moveDown ( 1 ) hero . moveLe…" at bounding box center [721, 293] width 307 height 329
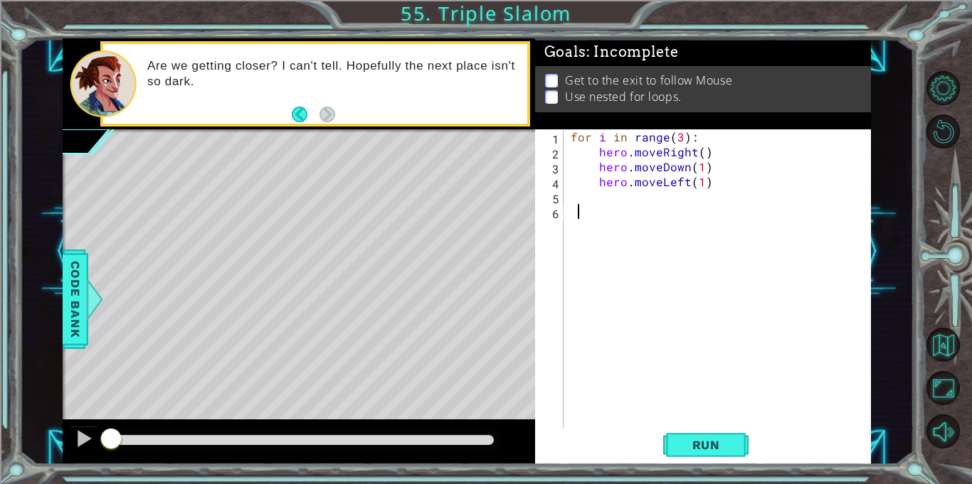
type textarea "\"
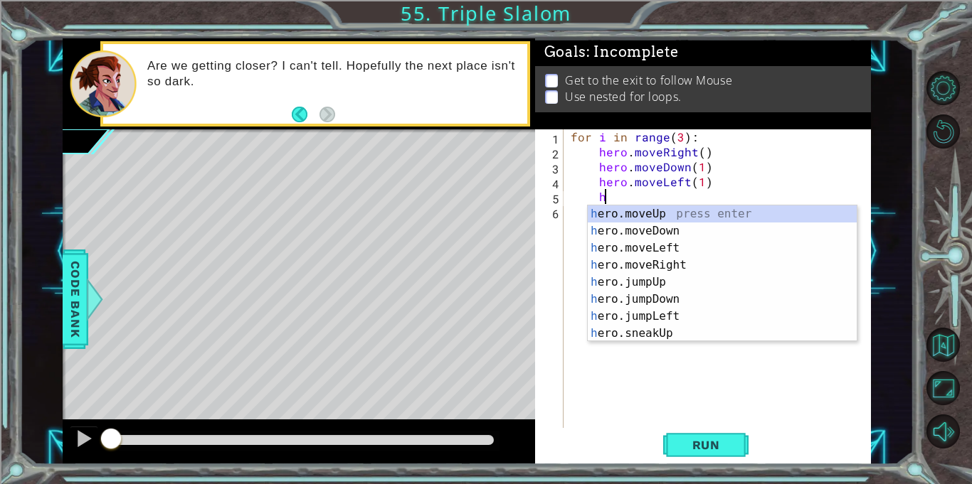
scroll to position [0, 1]
click at [681, 231] on div "h ero.moveUp press enter h ero.moveDown press enter h ero.moveLeft press enter …" at bounding box center [721, 291] width 269 height 171
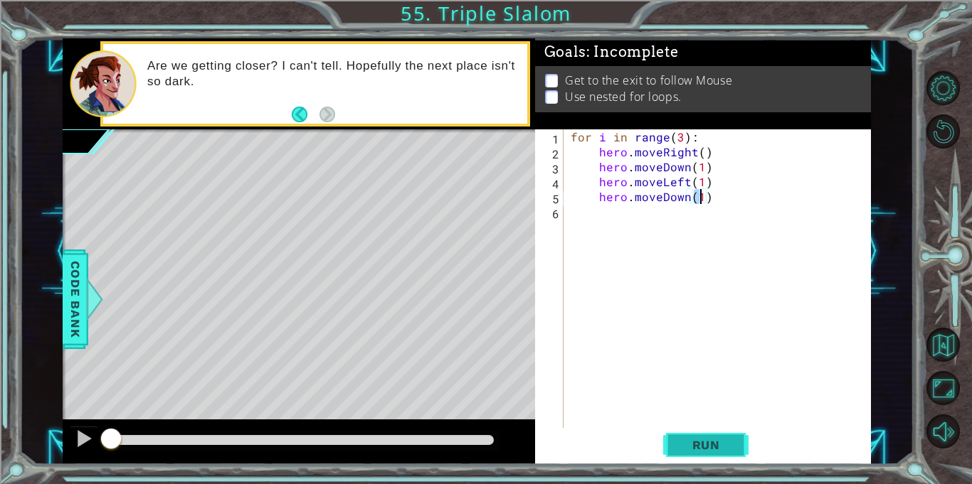
click at [674, 433] on button "Run" at bounding box center [705, 445] width 85 height 33
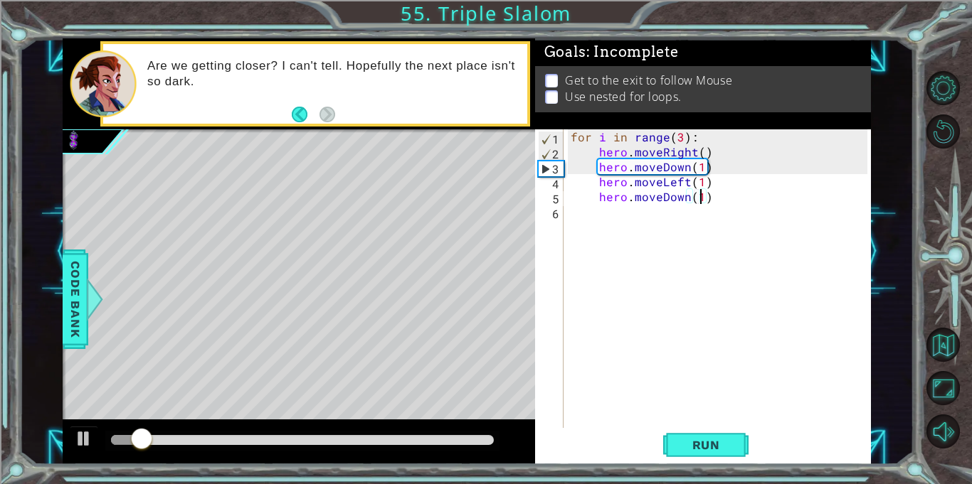
click at [701, 151] on div "for i in range ( 3 ) : hero . moveRight ( ) hero . moveDown ( 1 ) hero . moveLe…" at bounding box center [721, 293] width 307 height 329
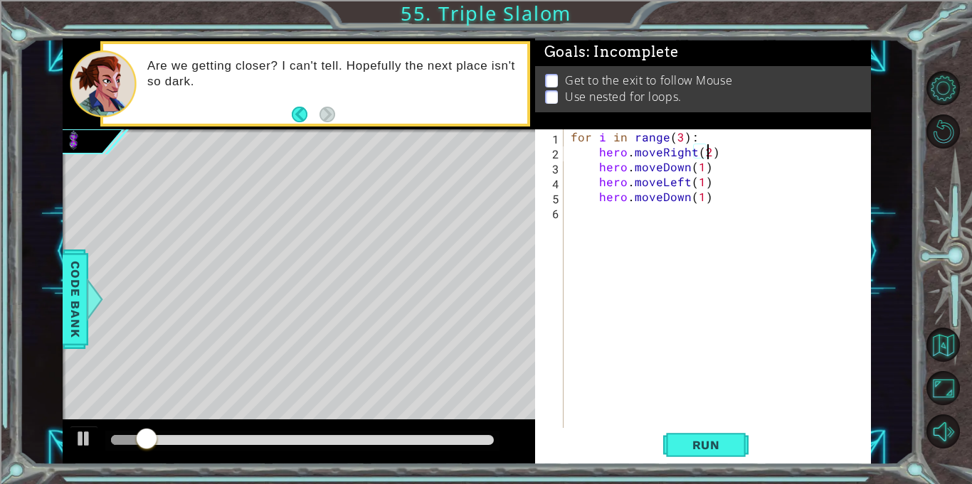
scroll to position [0, 8]
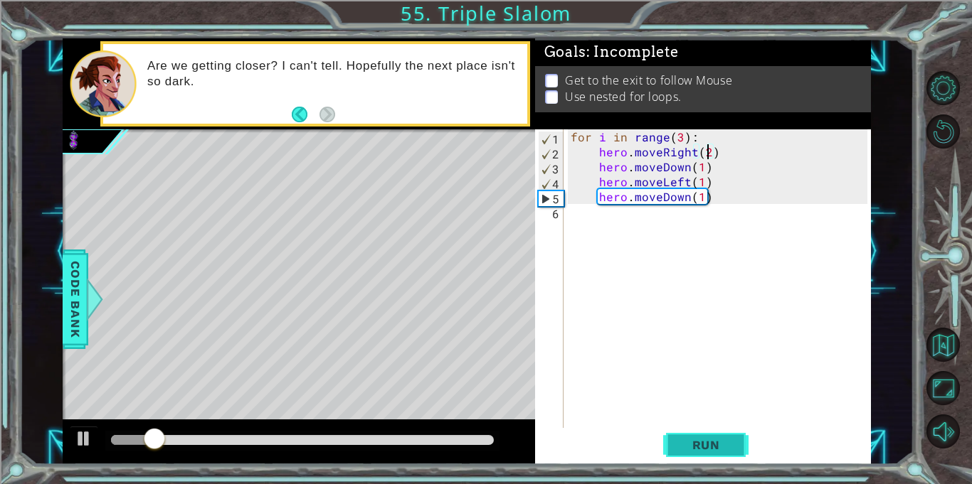
type textarea "hero.moveRight(2)"
click at [723, 442] on span "Run" at bounding box center [706, 445] width 56 height 14
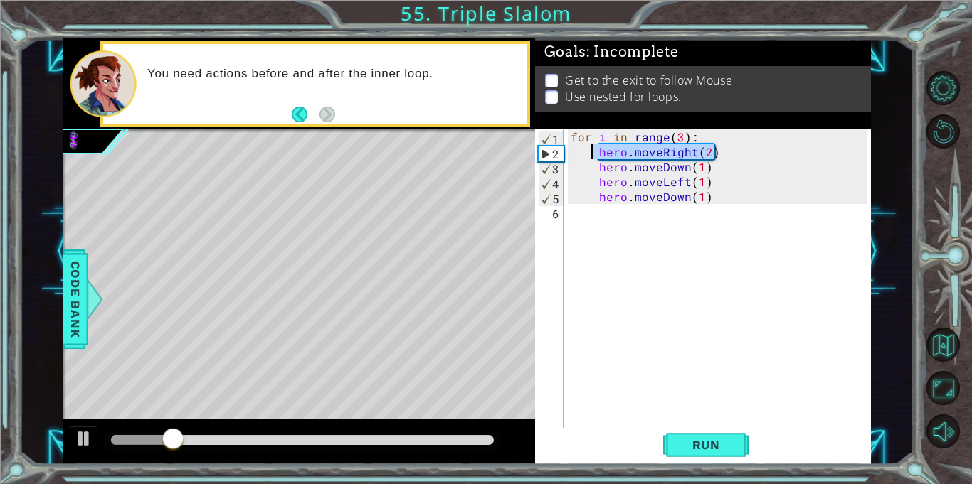
drag, startPoint x: 733, startPoint y: 154, endPoint x: 590, endPoint y: 158, distance: 143.0
click at [590, 158] on div "for i in range ( 3 ) : hero . moveRight ( 2 ) hero . moveDown ( 1 ) hero . move…" at bounding box center [721, 293] width 307 height 329
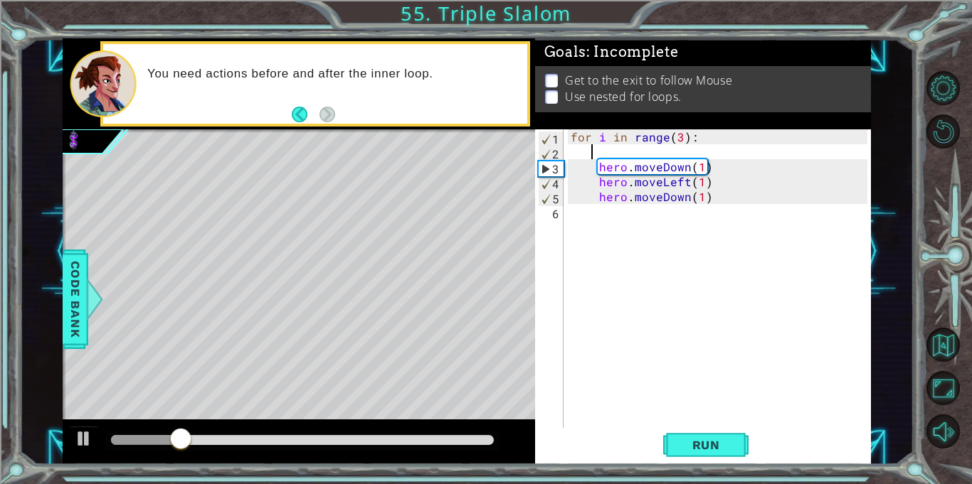
scroll to position [0, 0]
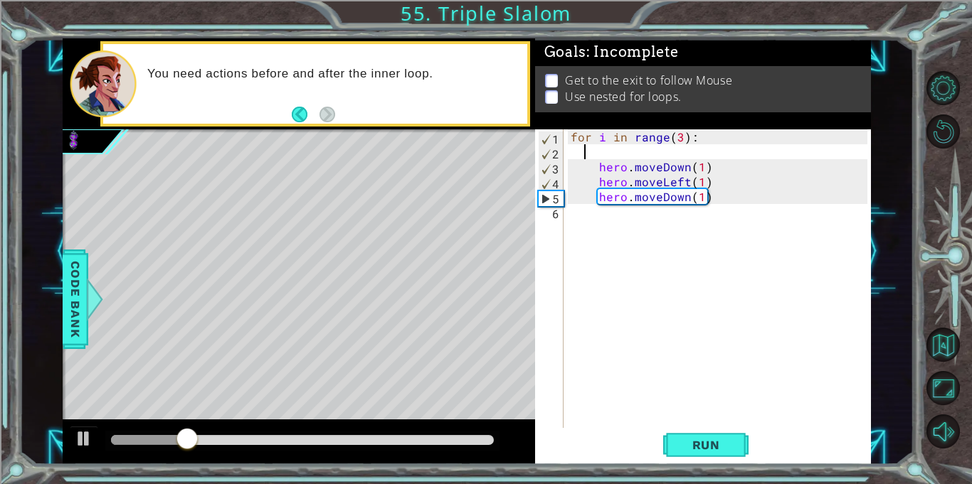
type textarea "hero.moveDown(1)"
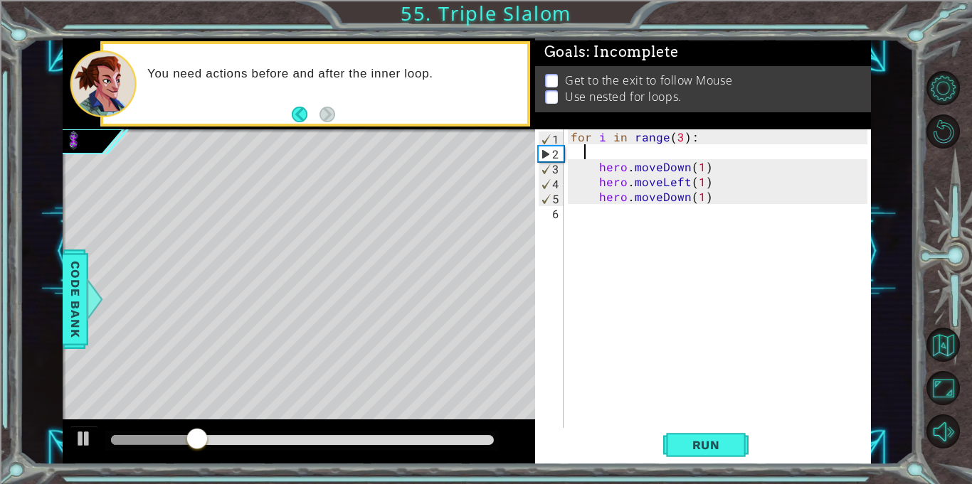
click at [601, 152] on div "for i in range ( 3 ) : hero . moveDown ( 1 ) hero . moveLeft ( 1 ) hero . moveD…" at bounding box center [721, 293] width 307 height 329
click at [605, 156] on div "for i in range ( 3 ) : hero . moveDown ( 1 ) hero . moveLeft ( 1 ) hero . moveD…" at bounding box center [721, 293] width 307 height 329
click at [715, 203] on div "for i in range ( 3 ) : hero . moveDown ( 1 ) hero . moveLeft ( 1 ) hero . moveD…" at bounding box center [721, 293] width 307 height 329
type textarea "hero.moveDown(1)"
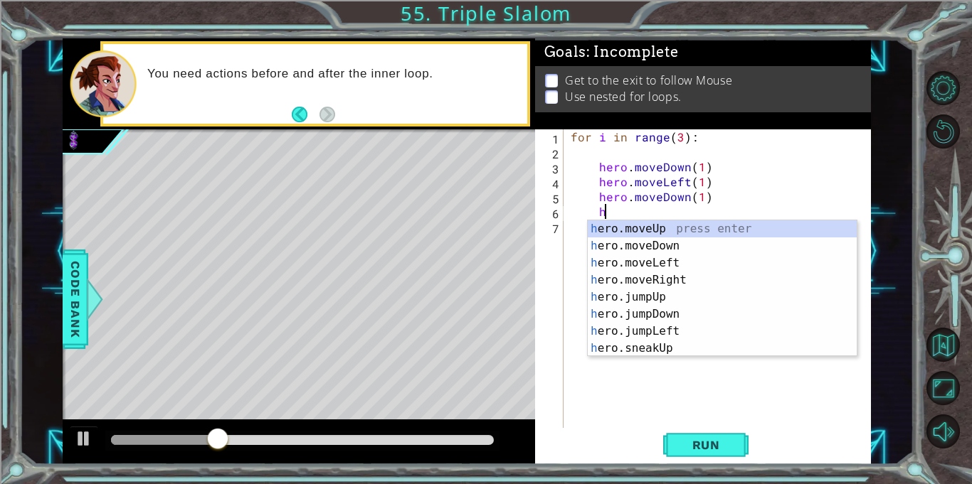
scroll to position [0, 1]
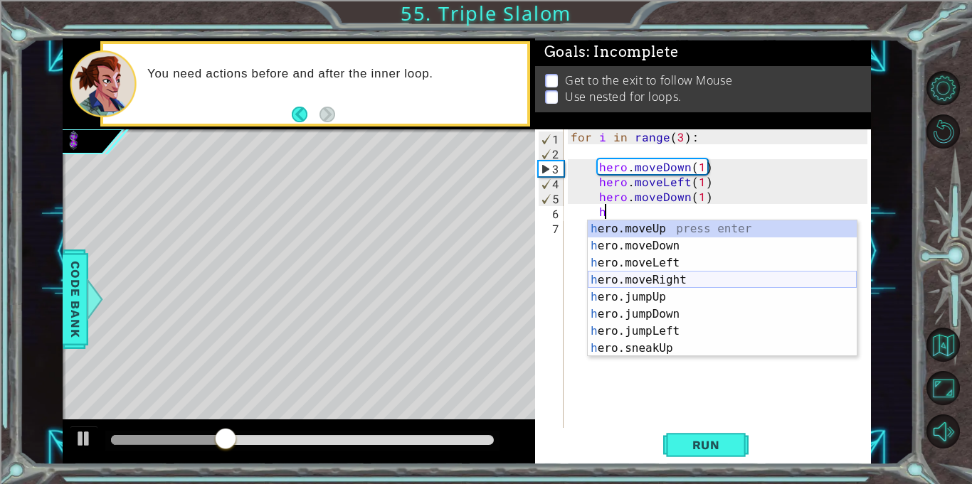
click at [715, 280] on div "h ero.moveUp press enter h ero.moveDown press enter h ero.moveLeft press enter …" at bounding box center [721, 305] width 269 height 171
type textarea "hero.moveRight(1)"
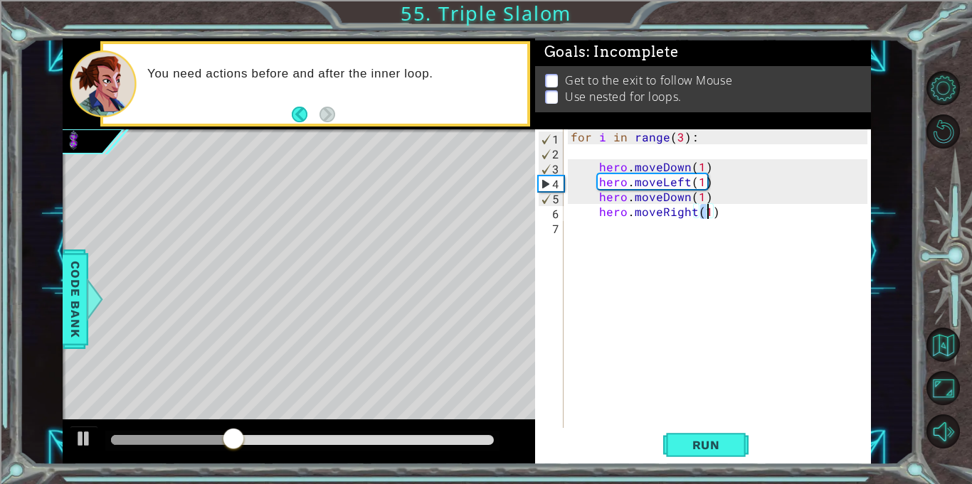
click at [581, 154] on div "for i in range ( 3 ) : hero . moveDown ( 1 ) hero . moveLeft ( 1 ) hero . moveD…" at bounding box center [721, 293] width 307 height 329
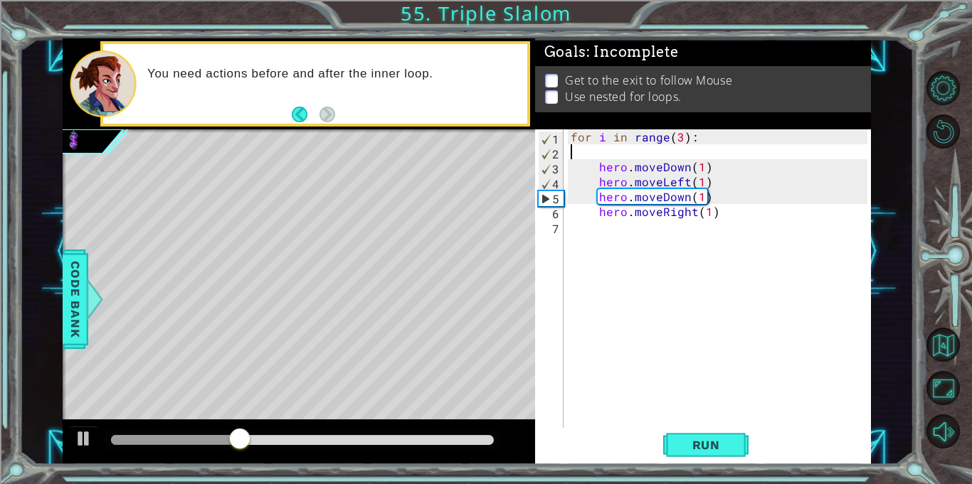
type textarea "for i in range(3):"
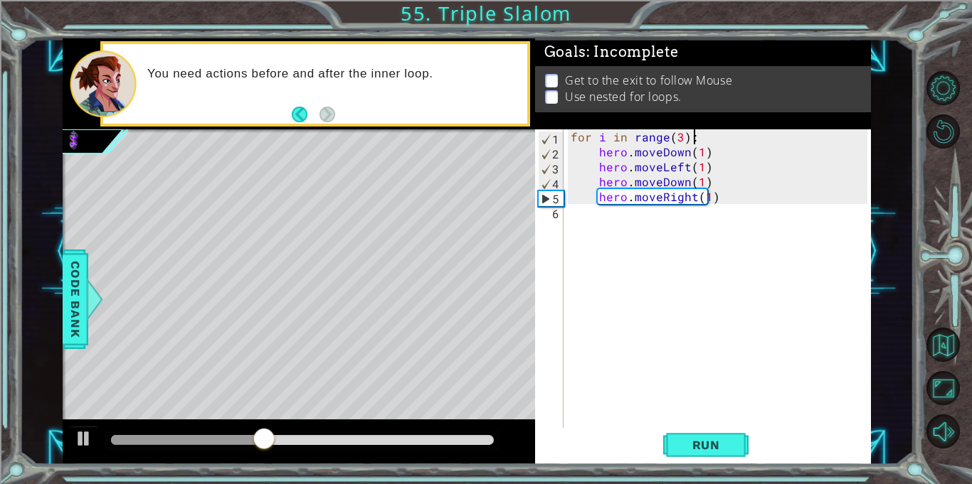
click at [570, 137] on div "for i in range ( 3 ) : hero . moveDown ( 1 ) hero . moveLeft ( 1 ) hero . moveD…" at bounding box center [721, 293] width 307 height 329
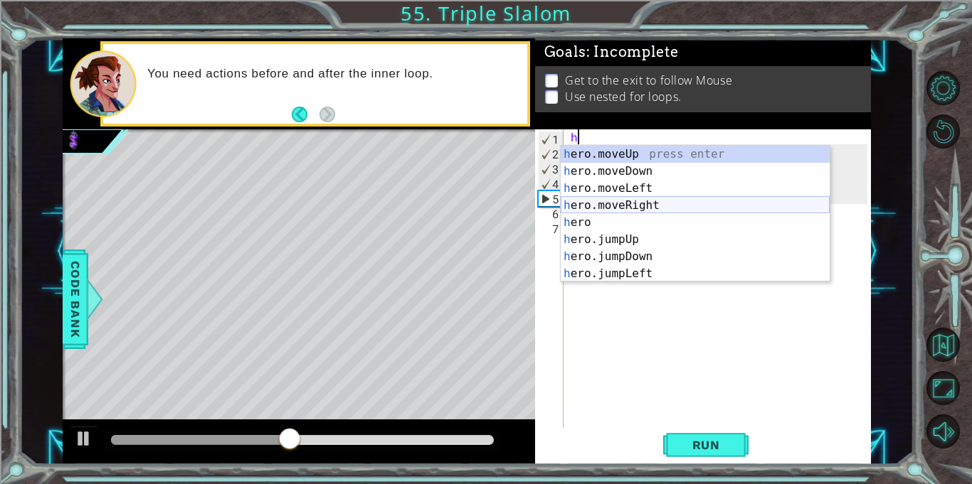
click at [587, 201] on div "h ero.moveUp press enter h ero.moveDown press enter h ero.moveLeft press enter …" at bounding box center [694, 231] width 269 height 171
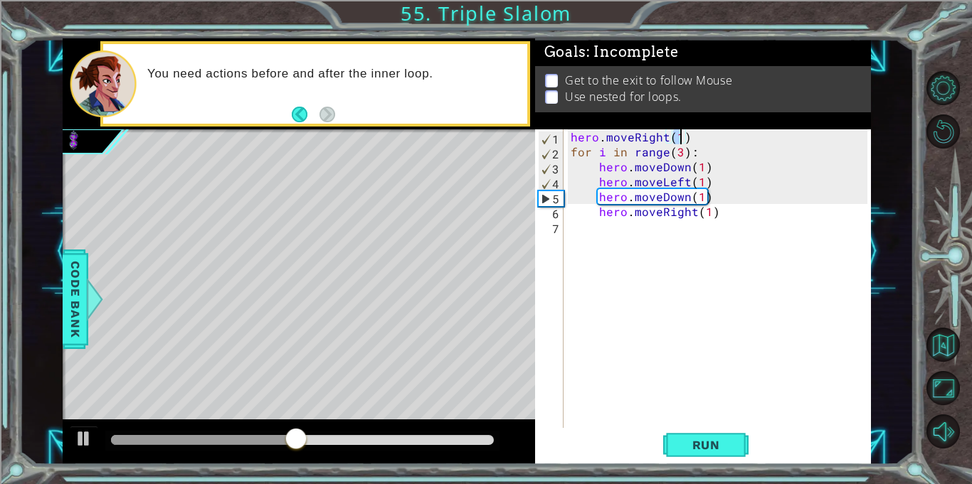
scroll to position [0, 6]
type textarea "hero.moveRight(2)"
click at [692, 444] on span "Run" at bounding box center [706, 445] width 56 height 14
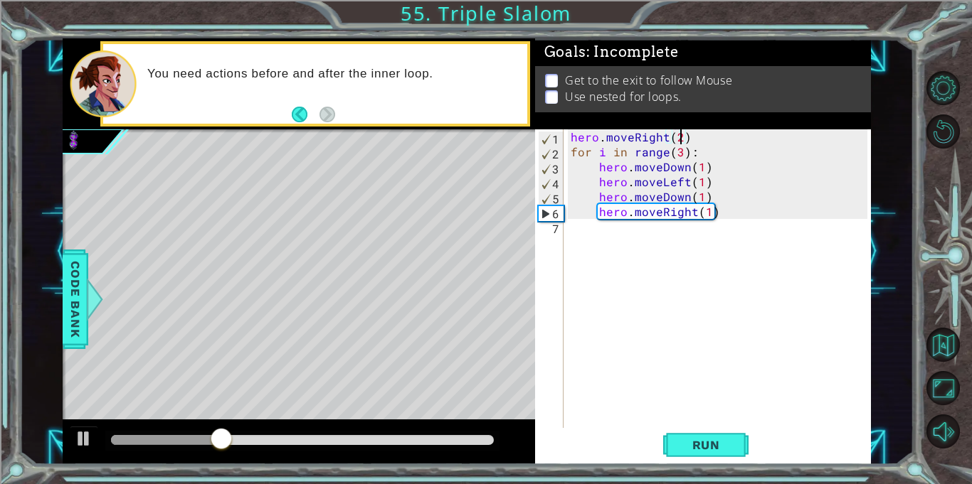
click at [595, 237] on div "hero . moveRight ( 2 ) for i in range ( 3 ) : hero . moveDown ( 1 ) hero . move…" at bounding box center [721, 293] width 307 height 329
type textarea "for j in range (2):"
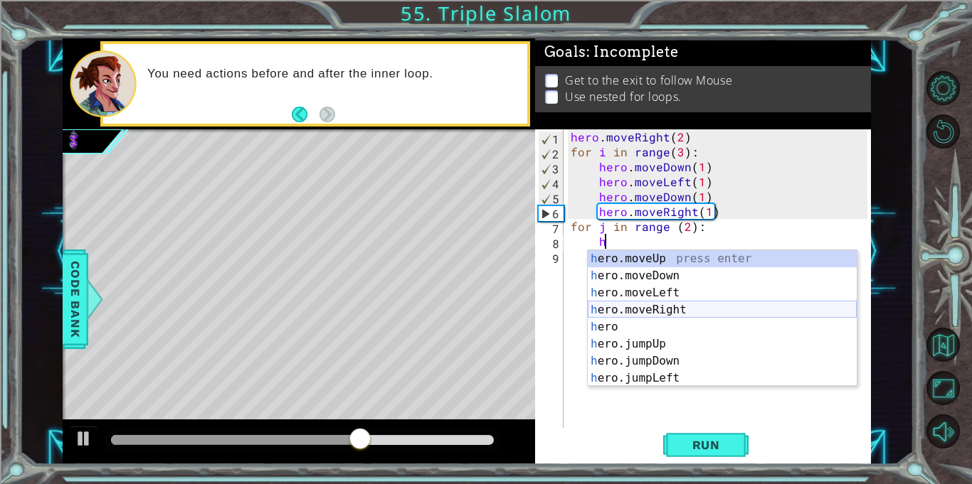
click at [641, 314] on div "h ero.moveUp press enter h ero.moveDown press enter h ero.moveLeft press enter …" at bounding box center [721, 335] width 269 height 171
type textarea "hero.moveRight(1)"
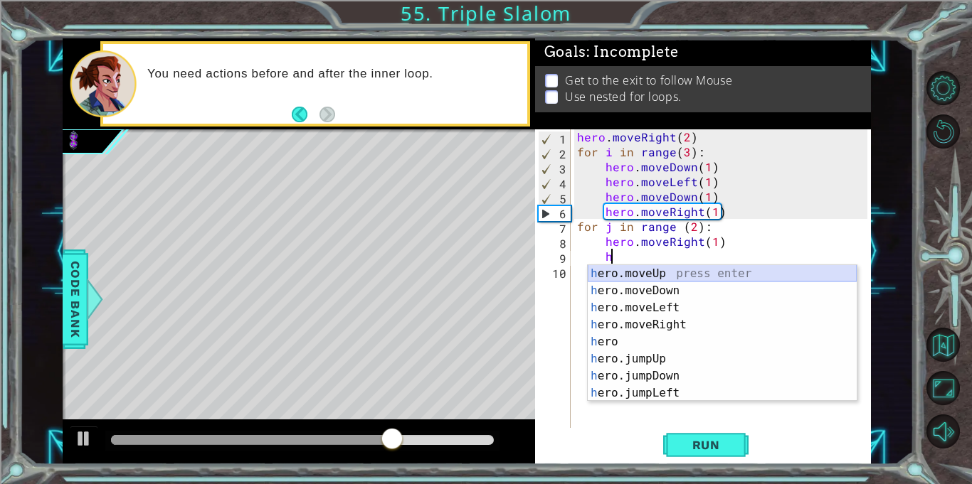
click at [635, 275] on div "h ero.moveUp press enter h ero.moveDown press enter h ero.moveLeft press enter …" at bounding box center [721, 350] width 269 height 171
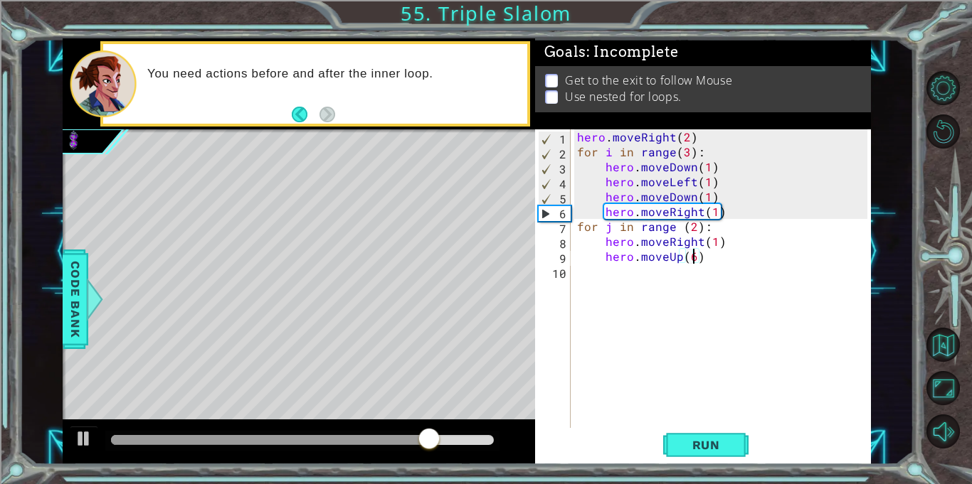
scroll to position [0, 6]
click at [692, 224] on div "hero . moveRight ( 2 ) for i in range ( 3 ) : hero . moveDown ( 1 ) hero . move…" at bounding box center [724, 293] width 300 height 329
click at [711, 132] on div "hero . moveRight ( 2 ) for i in range ( 3 ) : hero . moveDown ( 1 ) hero . move…" at bounding box center [724, 293] width 300 height 329
type textarea "hero.moveRight(2)"
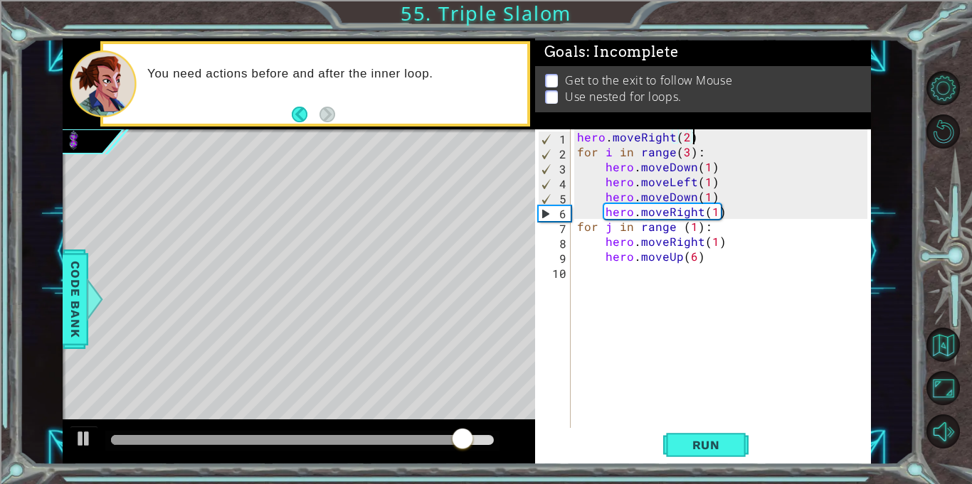
scroll to position [0, 0]
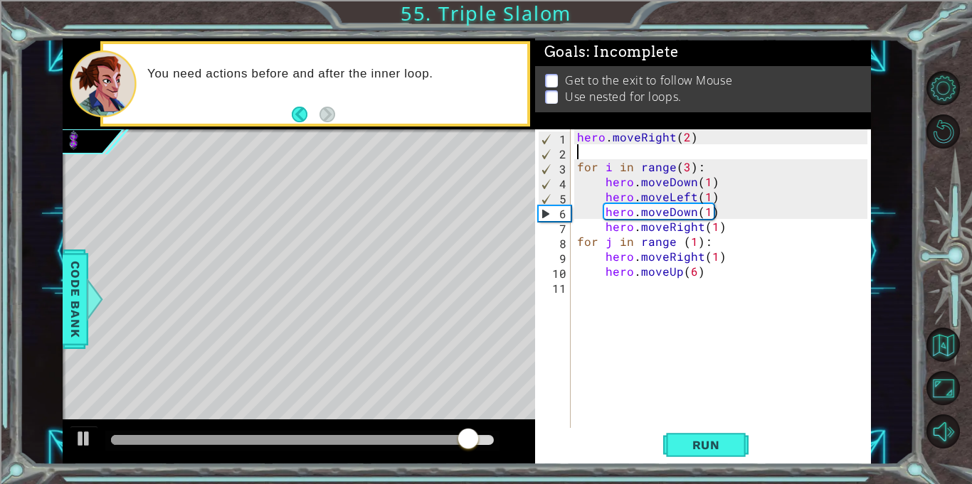
type textarea "hero.moveRight(2)"
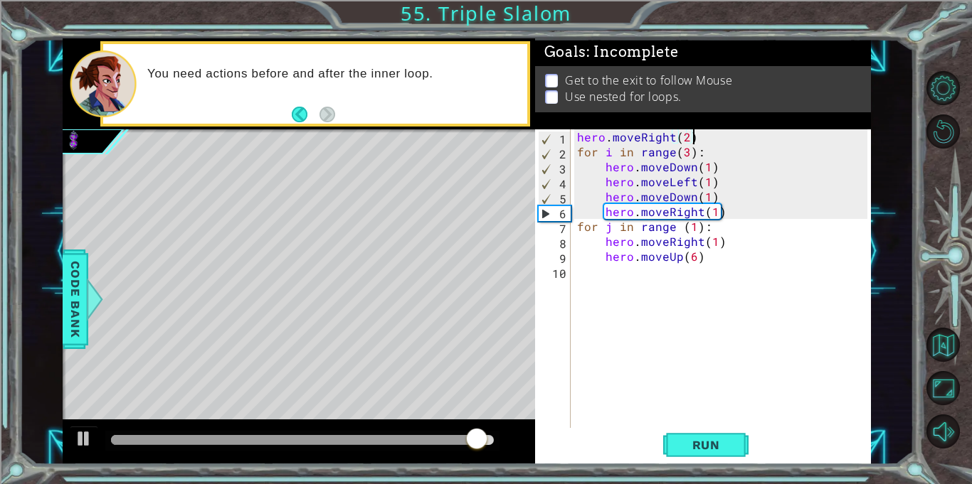
click at [577, 137] on div "hero . moveRight ( 2 ) for i in range ( 3 ) : hero . moveDown ( 1 ) hero . move…" at bounding box center [724, 293] width 300 height 329
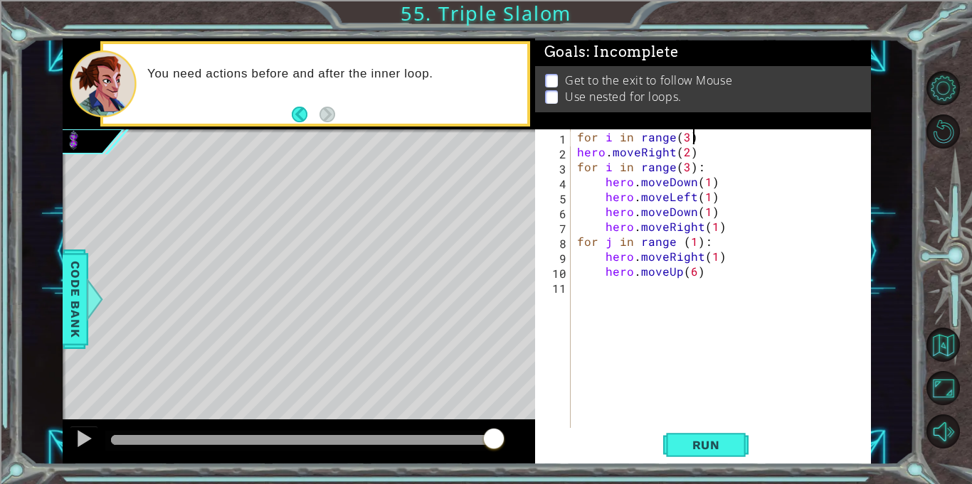
scroll to position [0, 6]
click at [683, 432] on button "Run" at bounding box center [705, 445] width 85 height 33
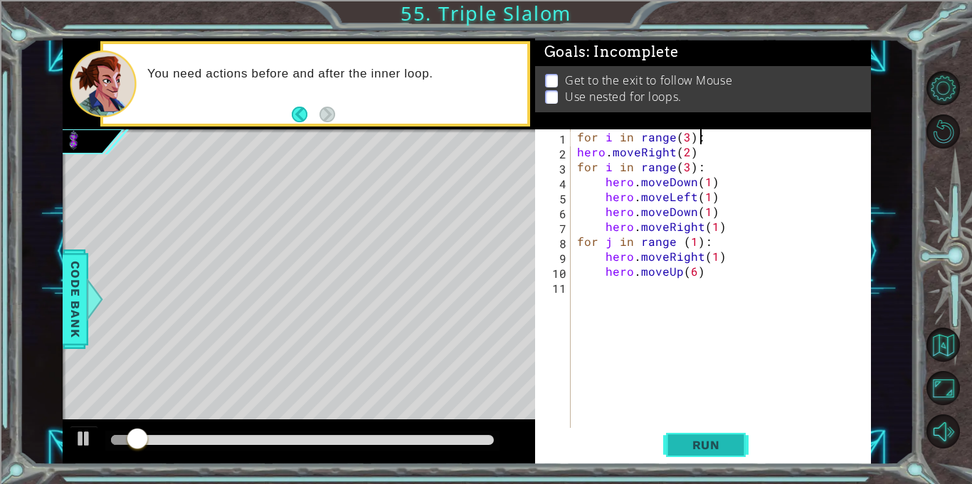
type textarea "for i in range(3):"
click at [716, 454] on button "Run" at bounding box center [705, 445] width 85 height 33
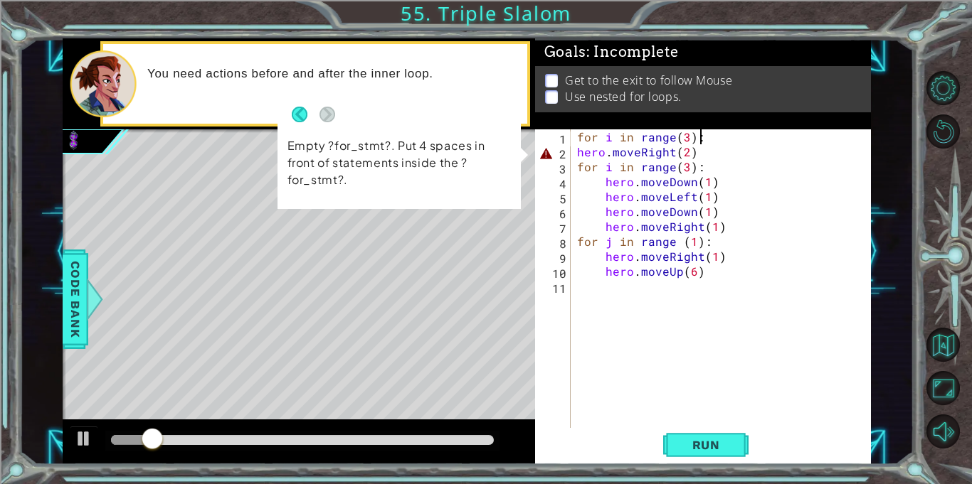
scroll to position [0, 1]
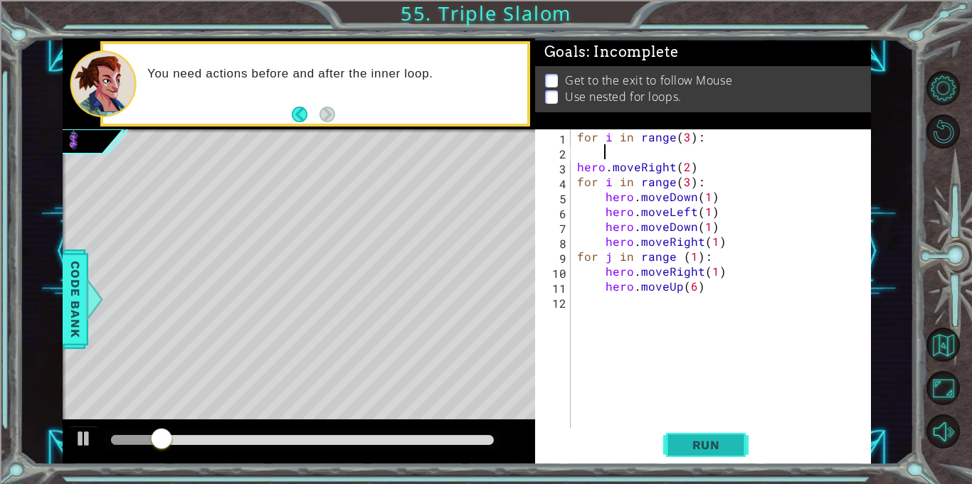
click at [721, 435] on button "Run" at bounding box center [705, 445] width 85 height 33
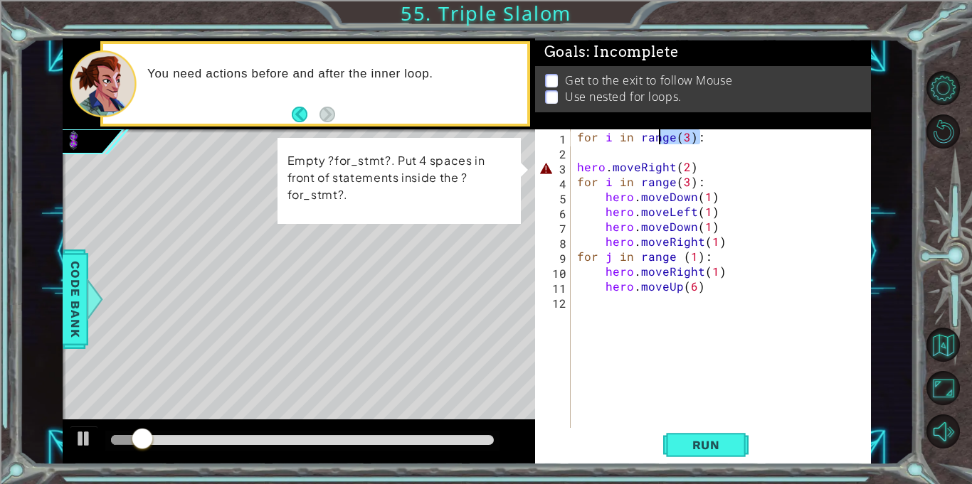
drag, startPoint x: 723, startPoint y: 137, endPoint x: 649, endPoint y: 142, distance: 73.5
click at [649, 142] on div "for i in range ( 3 ) : hero . moveRight ( 2 ) for i in range ( 3 ) : hero . mov…" at bounding box center [724, 293] width 300 height 329
type textarea "for i in range(3):"
click at [649, 143] on div "for i in range ( 3 ) : hero . moveRight ( 2 ) for i in range ( 3 ) : hero . mov…" at bounding box center [720, 278] width 293 height 299
click at [526, 137] on div "1 ההההההההההההההההההההההההההההההההההההההההההההההההההההההההההההההההההההההההההההה…" at bounding box center [467, 251] width 808 height 426
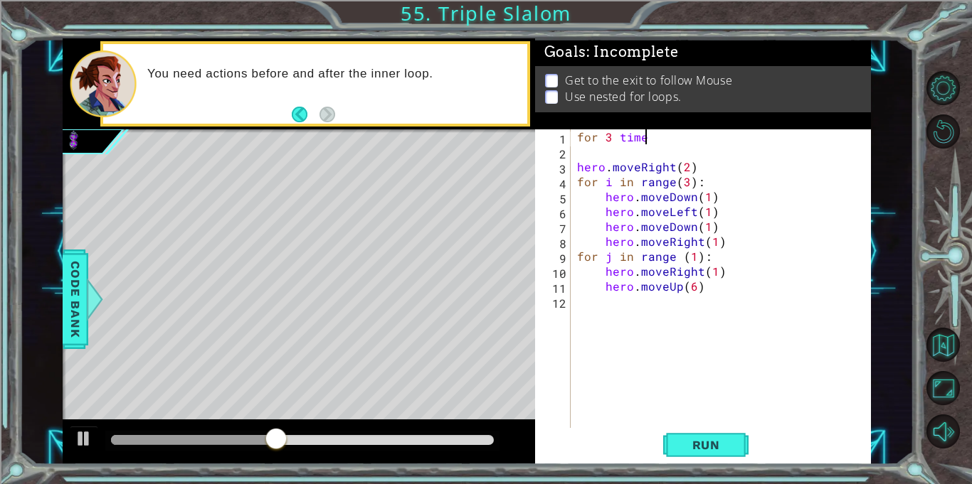
scroll to position [0, 4]
click at [705, 443] on span "Run" at bounding box center [706, 445] width 56 height 14
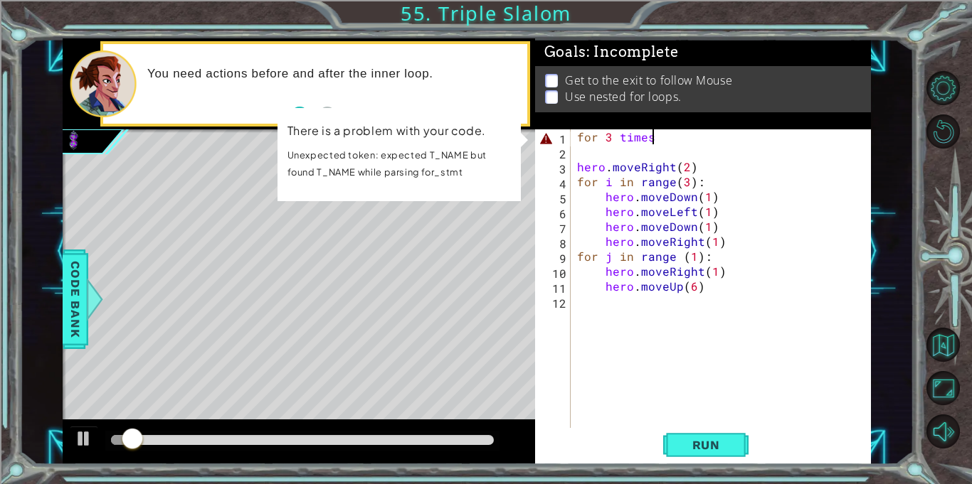
scroll to position [0, 4]
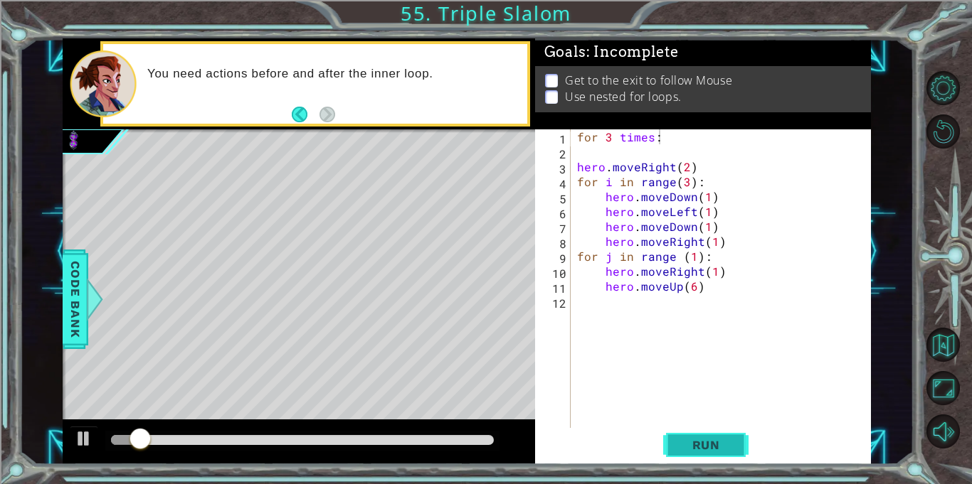
click at [713, 438] on span "Run" at bounding box center [706, 445] width 56 height 14
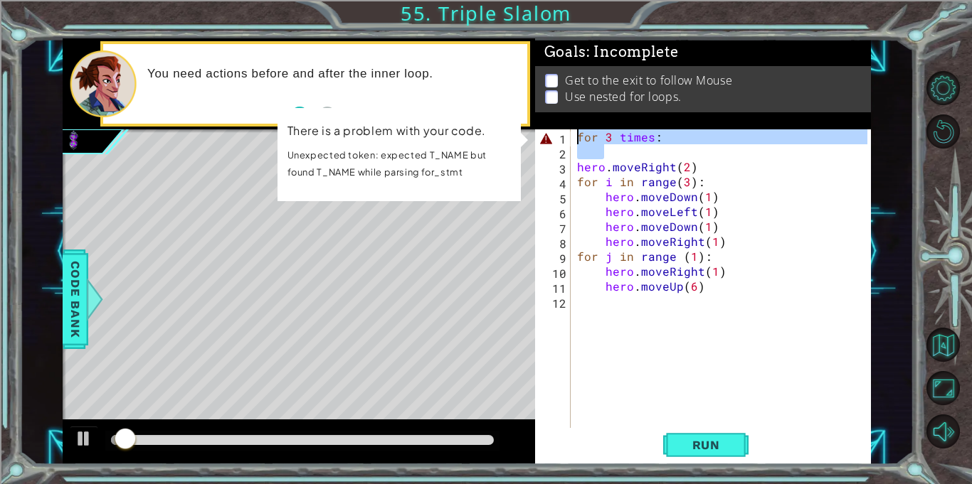
drag, startPoint x: 664, startPoint y: 145, endPoint x: 574, endPoint y: 133, distance: 91.1
click at [574, 133] on div "for 3 times : hero . moveRight ( 2 ) for i in range ( 3 ) : hero . moveDown ( 1…" at bounding box center [724, 293] width 300 height 329
type textarea "for 3 times:"
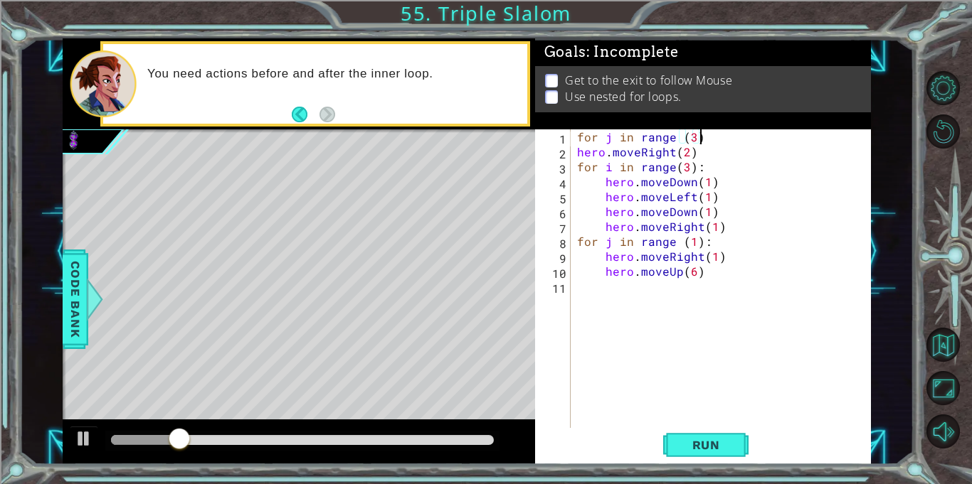
scroll to position [0, 7]
click at [703, 446] on span "Run" at bounding box center [706, 445] width 56 height 14
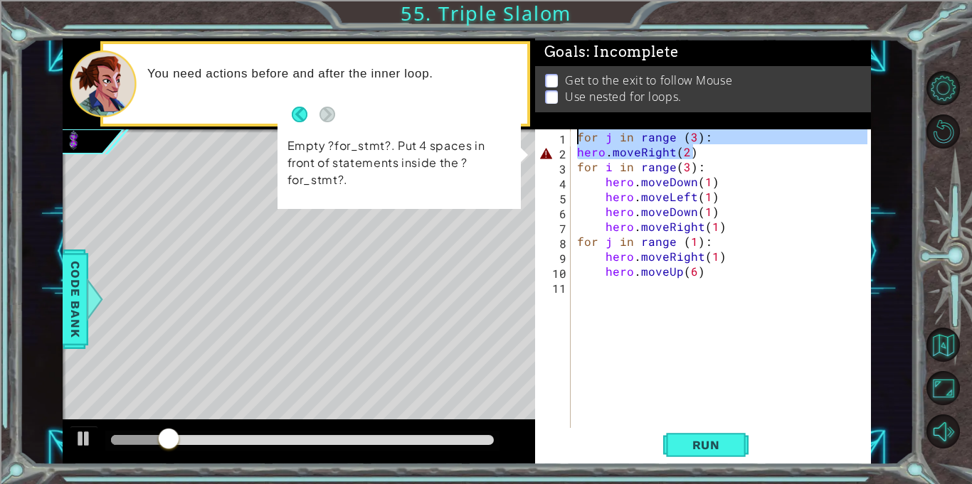
drag, startPoint x: 772, startPoint y: 145, endPoint x: 565, endPoint y: 134, distance: 207.2
click at [565, 134] on div "for j in range (3): 1 2 3 4 5 6 7 8 9 10 11 for j in range ( 3 ) : hero . moveR…" at bounding box center [701, 278] width 332 height 299
click at [565, 134] on div "1" at bounding box center [554, 139] width 33 height 15
drag, startPoint x: 580, startPoint y: 136, endPoint x: 706, endPoint y: 147, distance: 126.4
click at [706, 147] on div "for j in range ( 3 ) : hero . moveRight ( 2 ) for i in range ( 3 ) : hero . mov…" at bounding box center [724, 293] width 300 height 329
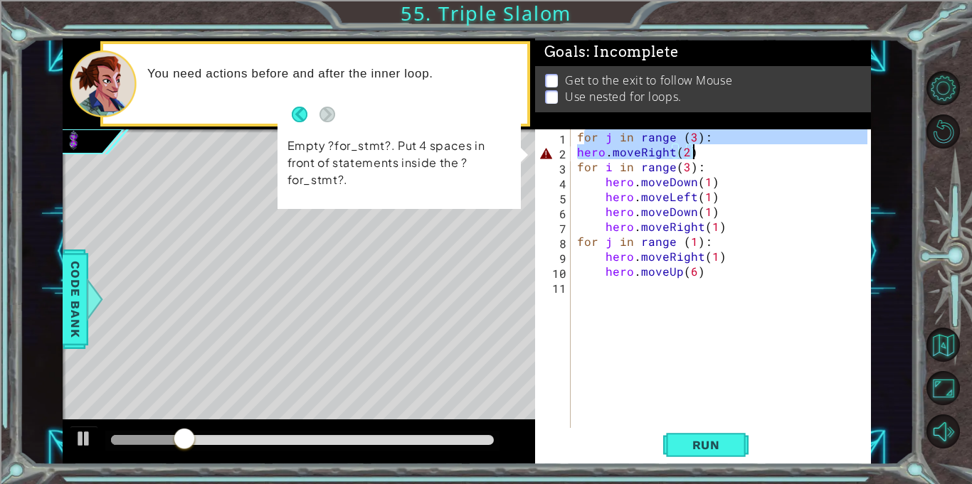
click at [705, 145] on div "for j in range ( 3 ) : hero . moveRight ( 2 ) for i in range ( 3 ) : hero . mov…" at bounding box center [720, 278] width 293 height 299
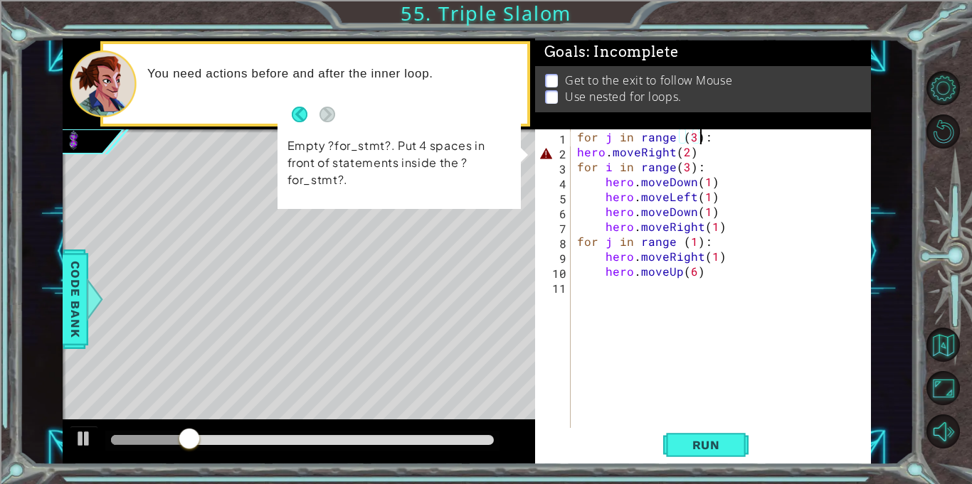
drag, startPoint x: 702, startPoint y: 132, endPoint x: 693, endPoint y: 134, distance: 9.5
click at [693, 134] on div "for j in range ( 3 ) : hero . moveRight ( 2 ) for i in range ( 3 ) : hero . mov…" at bounding box center [724, 293] width 300 height 329
click at [703, 137] on div "for j in range ( 3 ) : hero . moveRight ( 2 ) for i in range ( 3 ) : hero . mov…" at bounding box center [720, 278] width 293 height 299
drag, startPoint x: 714, startPoint y: 138, endPoint x: 573, endPoint y: 122, distance: 142.5
click at [573, 122] on div "Goals : Incomplete Get to the exit to follow Mouse Use nested for loops. for j …" at bounding box center [703, 251] width 336 height 426
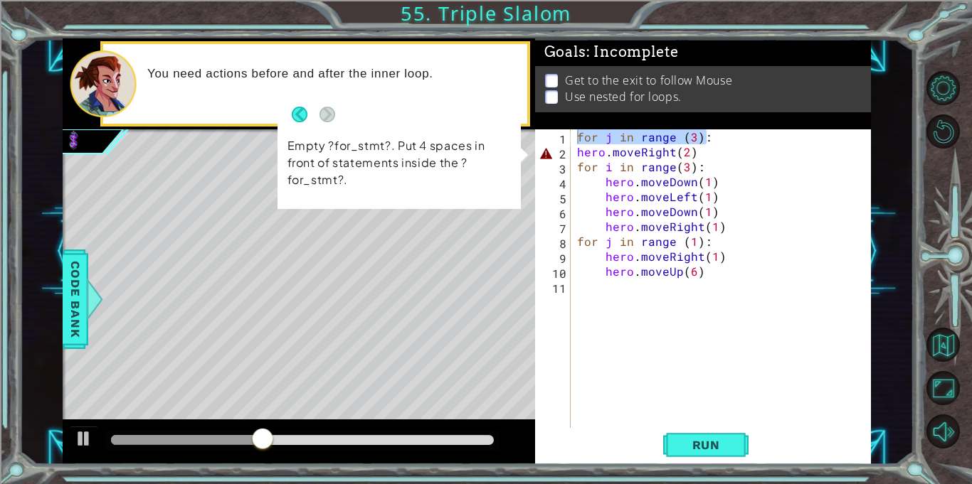
click at [587, 127] on div "Goals : Incomplete Get to the exit to follow Mouse Use nested for loops." at bounding box center [703, 83] width 336 height 91
click at [733, 147] on div "for j in range ( 3 ) : hero . moveRight ( 2 ) for i in range ( 3 ) : hero . mov…" at bounding box center [724, 293] width 300 height 329
click at [725, 132] on div "for j in range ( 3 ) : hero . moveRight ( 2 ) for i in range ( 3 ) : hero . mov…" at bounding box center [724, 293] width 300 height 329
click at [615, 134] on div "for j in range ( 3 ) : hero . moveRight ( 2 ) for i in range ( 3 ) : hero . mov…" at bounding box center [724, 293] width 300 height 329
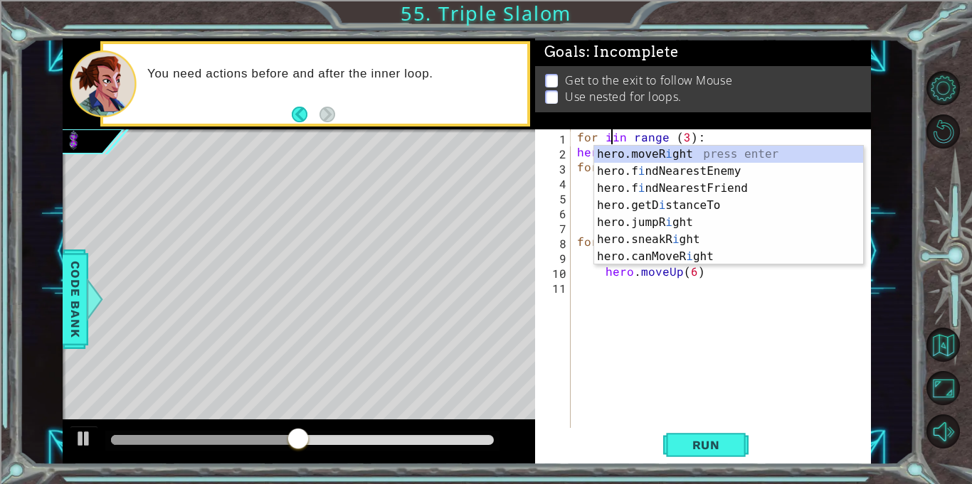
scroll to position [0, 2]
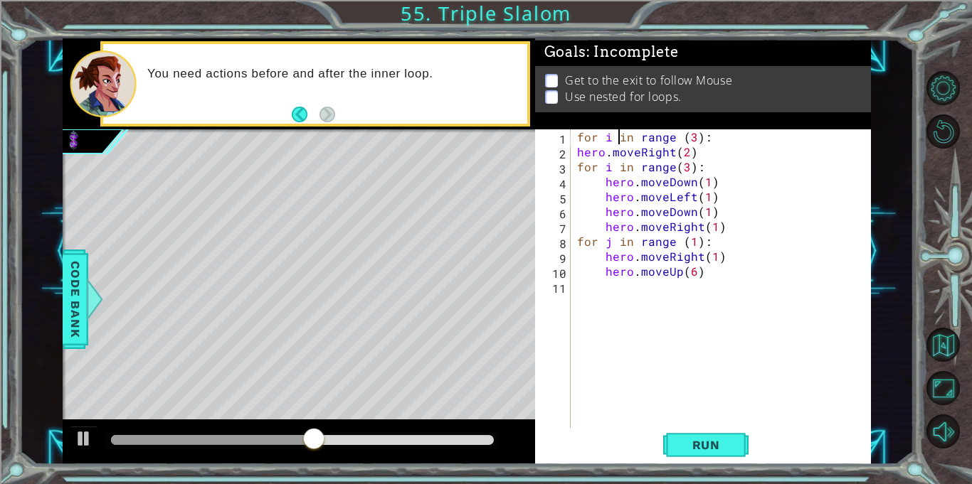
click at [577, 149] on div "for i in range ( 3 ) : hero . moveRight ( 2 ) for i in range ( 3 ) : hero . mov…" at bounding box center [724, 293] width 300 height 329
click at [734, 450] on button "Run" at bounding box center [705, 445] width 85 height 33
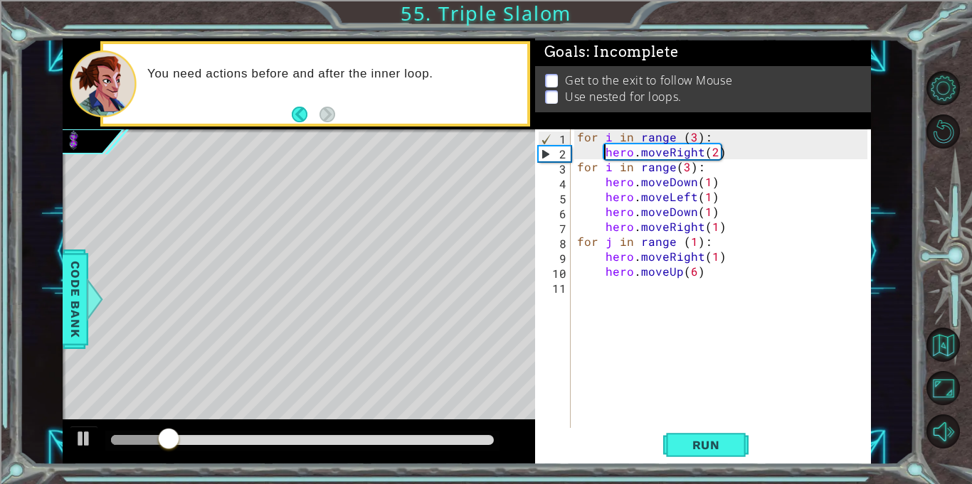
click at [718, 139] on div "for i in range ( 3 ) : hero . moveRight ( 2 ) for i in range ( 3 ) : hero . mov…" at bounding box center [724, 293] width 300 height 329
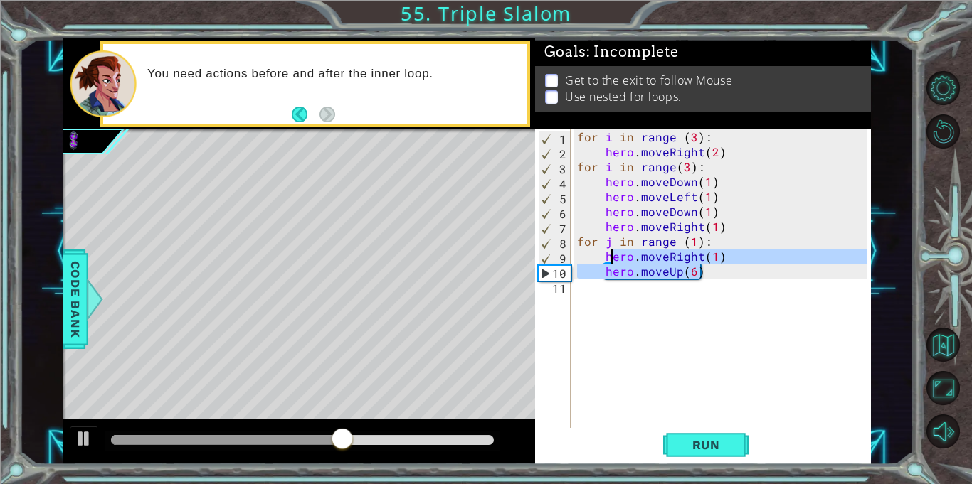
drag, startPoint x: 735, startPoint y: 273, endPoint x: 604, endPoint y: 256, distance: 132.0
click at [604, 256] on div "for i in range ( 3 ) : hero . moveRight ( 2 ) for i in range ( 3 ) : hero . mov…" at bounding box center [724, 293] width 300 height 329
type textarea "hero.moveRight(1) hero.moveUp(6)"
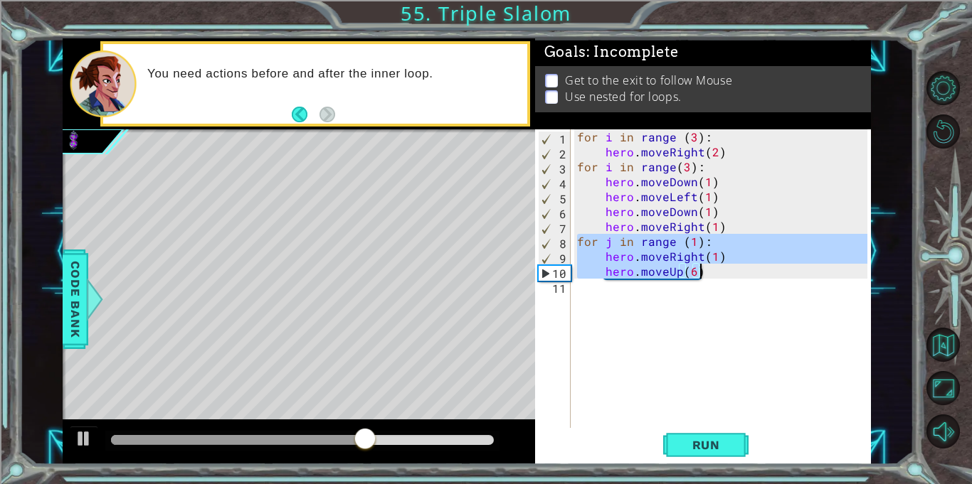
drag, startPoint x: 575, startPoint y: 241, endPoint x: 711, endPoint y: 273, distance: 139.6
click at [711, 273] on div "for i in range ( 3 ) : hero . moveRight ( 2 ) for i in range ( 3 ) : hero . mov…" at bounding box center [724, 293] width 300 height 329
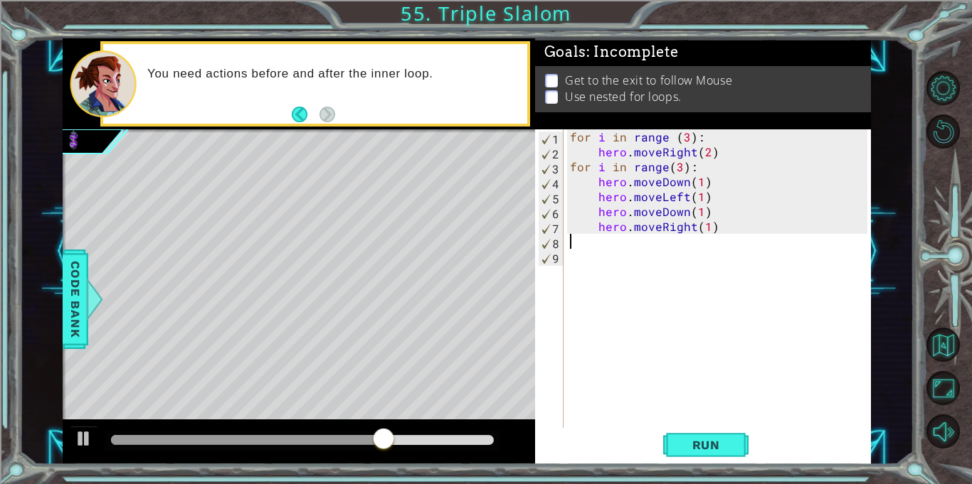
click at [703, 159] on div "for i in range ( 3 ) : hero . moveRight ( 2 ) for i in range ( 3 ) : hero . mov…" at bounding box center [720, 293] width 307 height 329
click at [693, 169] on div "for i in range ( 3 ) : hero . moveRight ( ) for i in range ( 3 ) : hero . moveD…" at bounding box center [720, 293] width 307 height 329
type textarea "for i in range(3):"
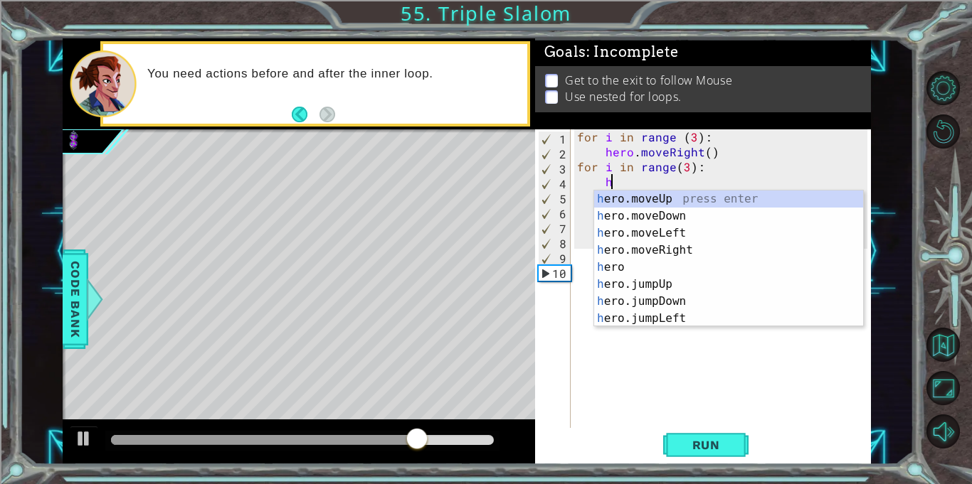
scroll to position [0, 1]
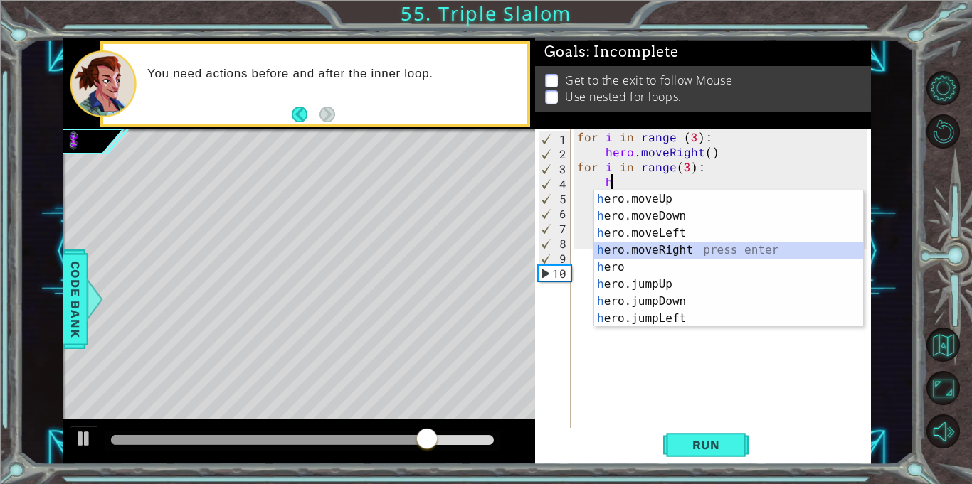
click at [713, 250] on div "h ero.moveUp press enter h ero.moveDown press enter h ero.moveLeft press enter …" at bounding box center [728, 276] width 269 height 171
type textarea "hero.moveRight(1)"
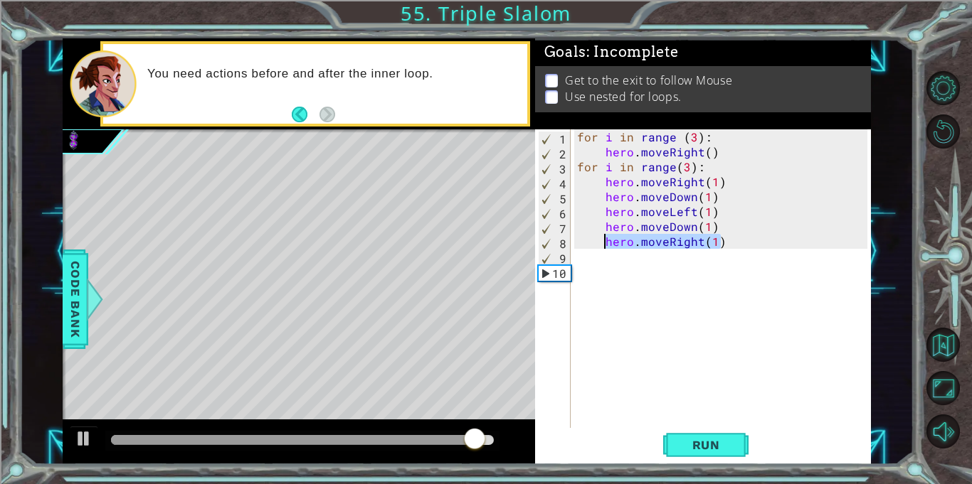
drag, startPoint x: 752, startPoint y: 238, endPoint x: 602, endPoint y: 242, distance: 150.8
click at [602, 242] on div "for i in range ( 3 ) : hero . moveRight ( ) for i in range ( 3 ) : hero . moveR…" at bounding box center [724, 293] width 300 height 329
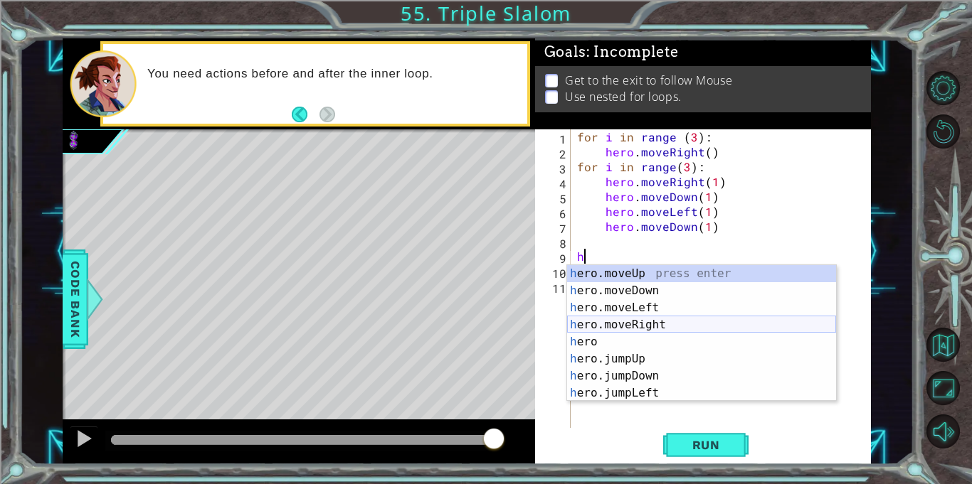
click at [632, 324] on div "h ero.moveUp press enter h ero.moveDown press enter h ero.moveLeft press enter …" at bounding box center [701, 350] width 269 height 171
type textarea "hero.moveRight(2)"
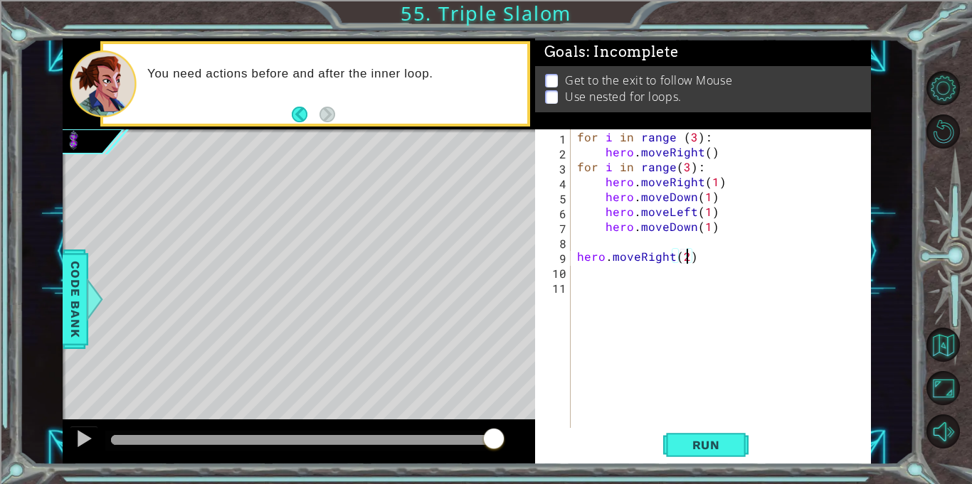
scroll to position [0, 6]
click at [602, 279] on div "for i in range ( 3 ) : hero . moveRight ( ) for i in range ( 3 ) : hero . moveR…" at bounding box center [724, 293] width 300 height 329
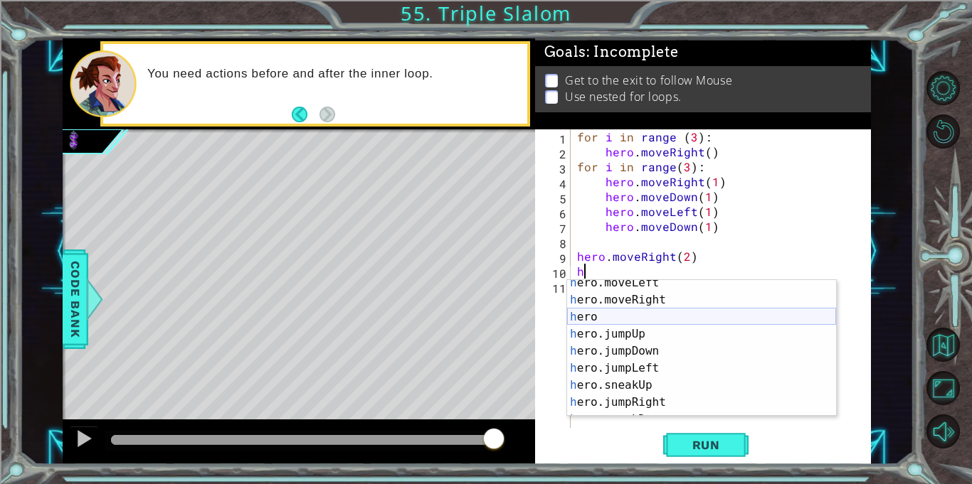
scroll to position [0, 0]
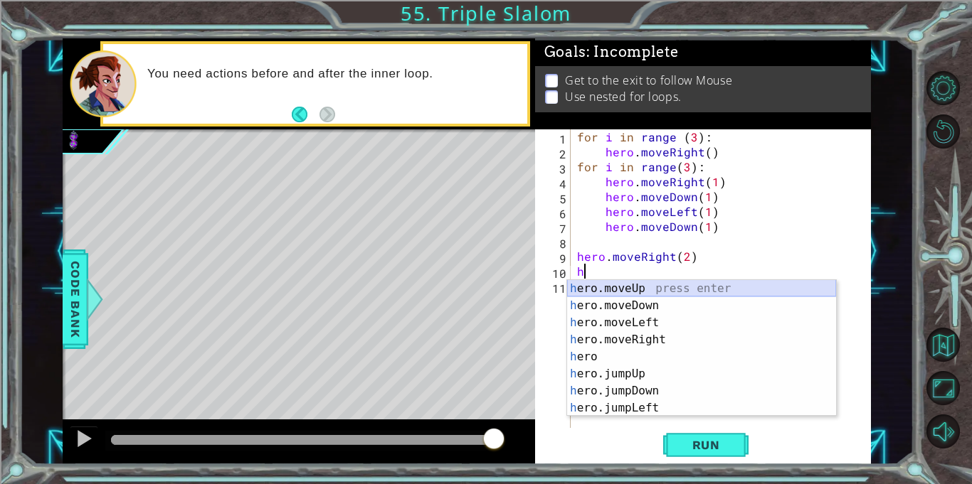
click at [606, 297] on div "h ero.moveUp press enter h ero.moveDown press enter h ero.moveLeft press enter …" at bounding box center [701, 365] width 269 height 171
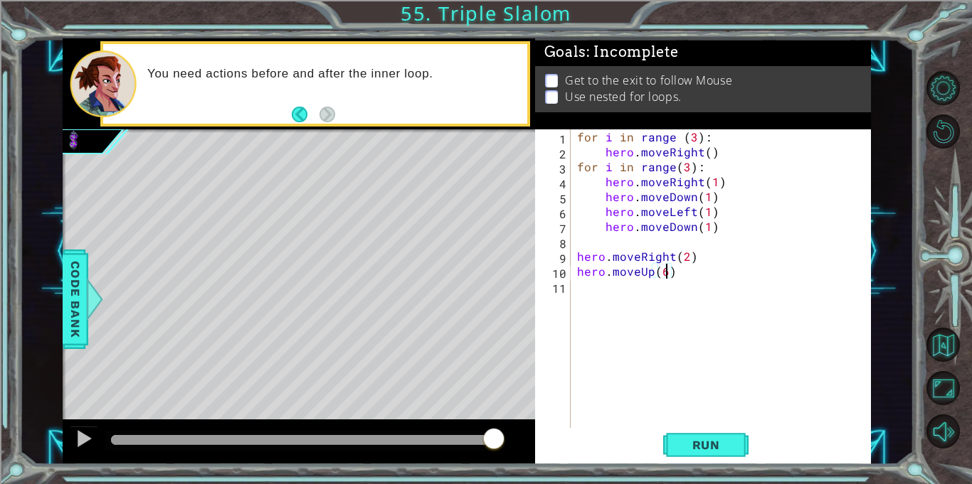
scroll to position [0, 5]
click at [679, 460] on button "Run" at bounding box center [705, 445] width 85 height 33
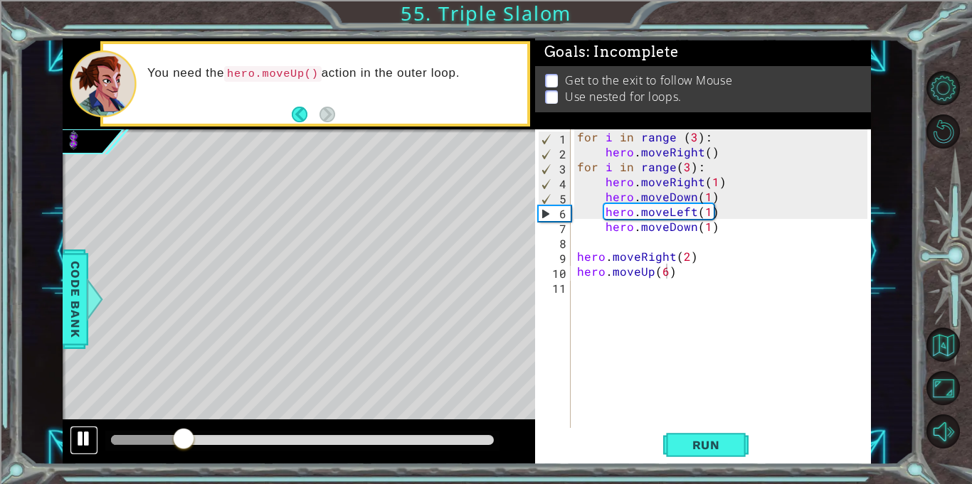
click at [87, 431] on div at bounding box center [84, 439] width 18 height 18
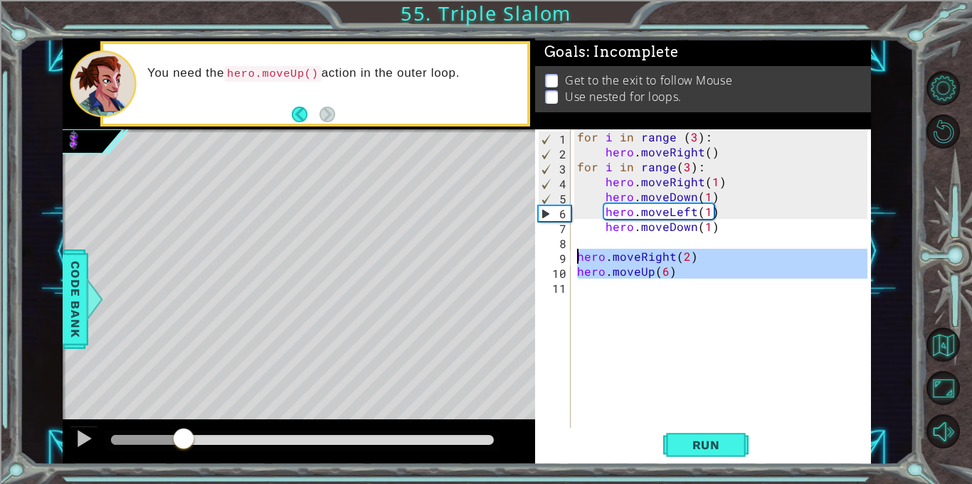
drag, startPoint x: 713, startPoint y: 280, endPoint x: 575, endPoint y: 259, distance: 139.5
click at [575, 259] on div "for i in range ( 3 ) : hero . moveRight ( ) for i in range ( 3 ) : hero . moveR…" at bounding box center [724, 293] width 300 height 329
type textarea "hero.moveRight(2) hero.moveUp(6)"
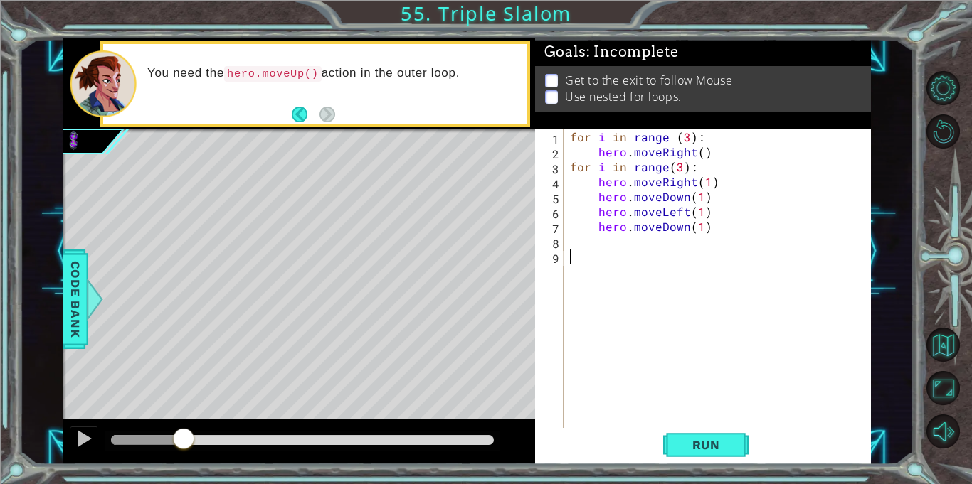
scroll to position [0, 0]
type textarea "hero.moveDown(1)"
type textarea "for j in range (1):"
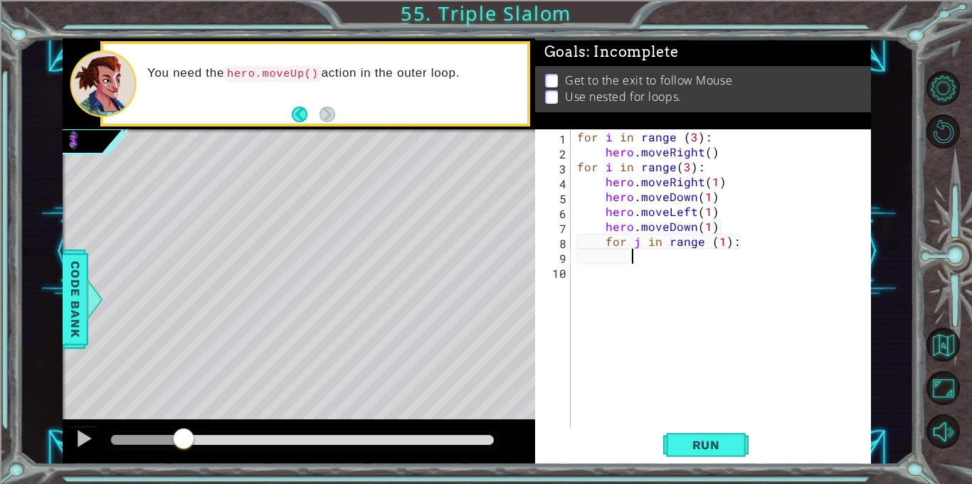
scroll to position [0, 3]
click at [602, 240] on div "for i in range ( 3 ) : hero . moveRight ( ) for i in range ( 3 ) : hero . moveR…" at bounding box center [724, 293] width 300 height 329
type textarea "for j in range (1):"
click at [642, 258] on div "for i in range ( 3 ) : hero . moveRight ( ) for i in range ( 3 ) : hero . moveR…" at bounding box center [724, 293] width 300 height 329
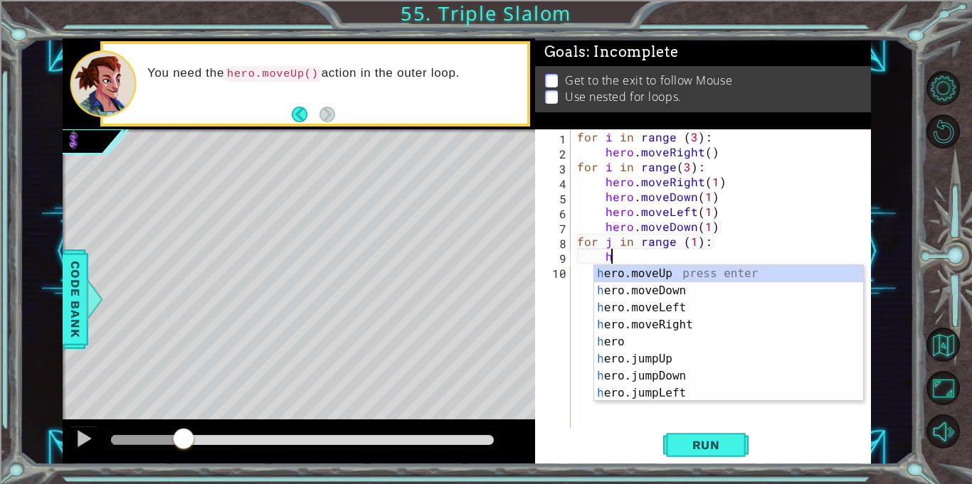
scroll to position [0, 1]
click at [647, 319] on div "h ero.moveUp press enter h ero.moveDown press enter h ero.moveLeft press enter …" at bounding box center [728, 350] width 269 height 171
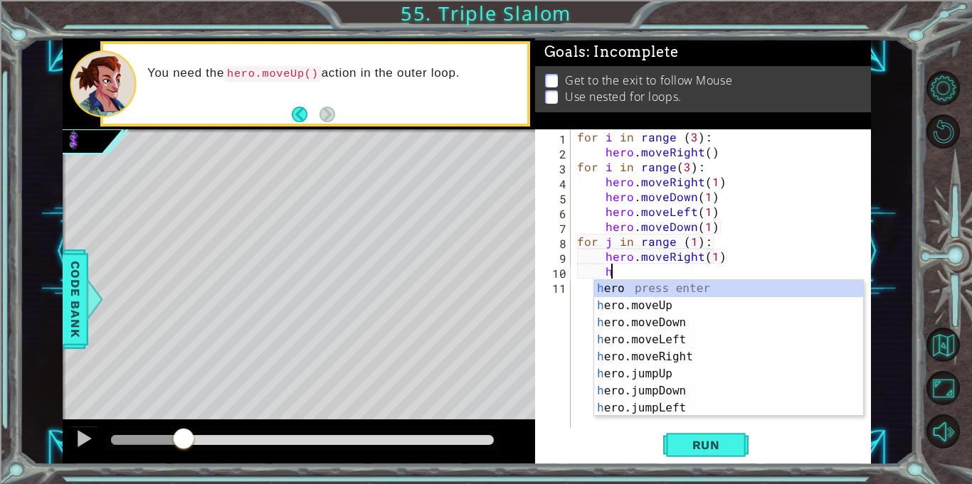
scroll to position [0, 9]
click at [674, 305] on div "h ero press enter h ero.moveUp press enter h ero.moveDown press enter h ero.mov…" at bounding box center [728, 365] width 269 height 171
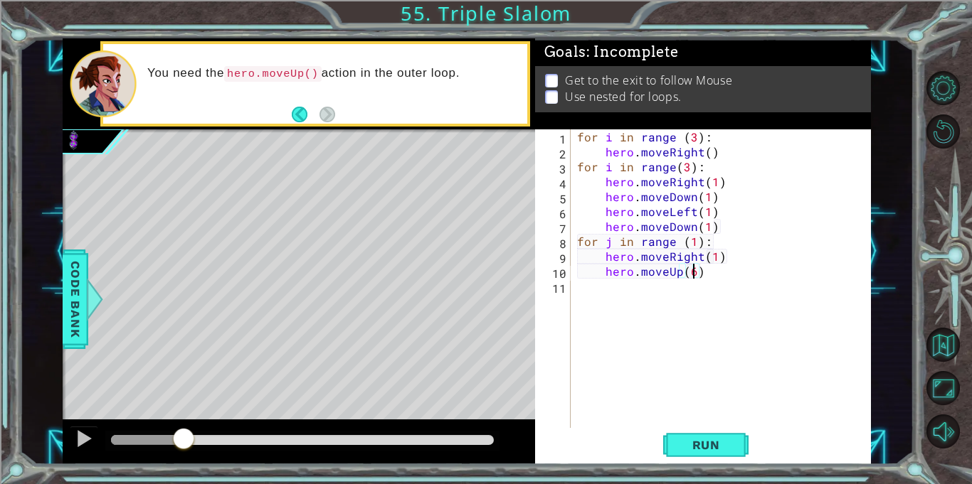
scroll to position [0, 6]
click at [578, 164] on div "for i in range ( 3 ) : hero . moveRight ( ) for i in range ( 3 ) : hero . moveR…" at bounding box center [724, 293] width 300 height 329
click at [717, 442] on span "Run" at bounding box center [706, 445] width 56 height 14
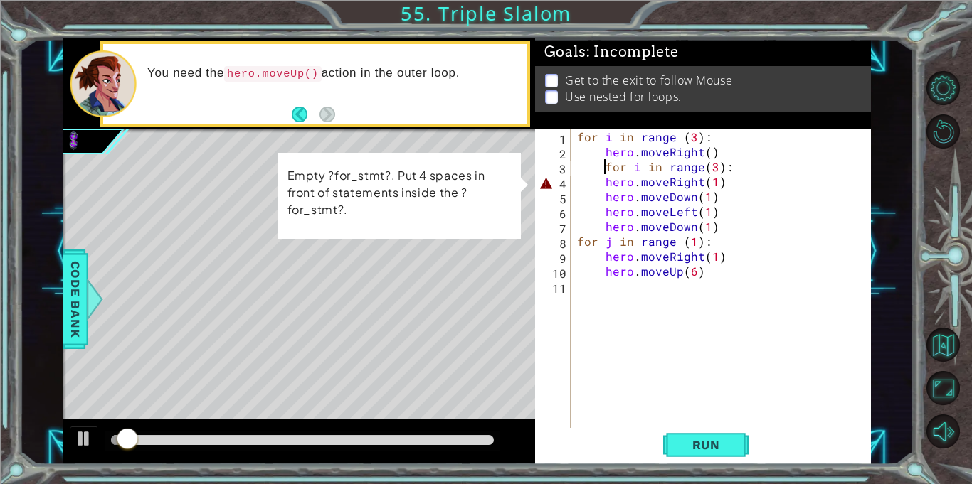
click at [602, 182] on div "for i in range ( 3 ) : hero . moveRight ( ) for i in range ( 3 ) : hero . moveR…" at bounding box center [724, 293] width 300 height 329
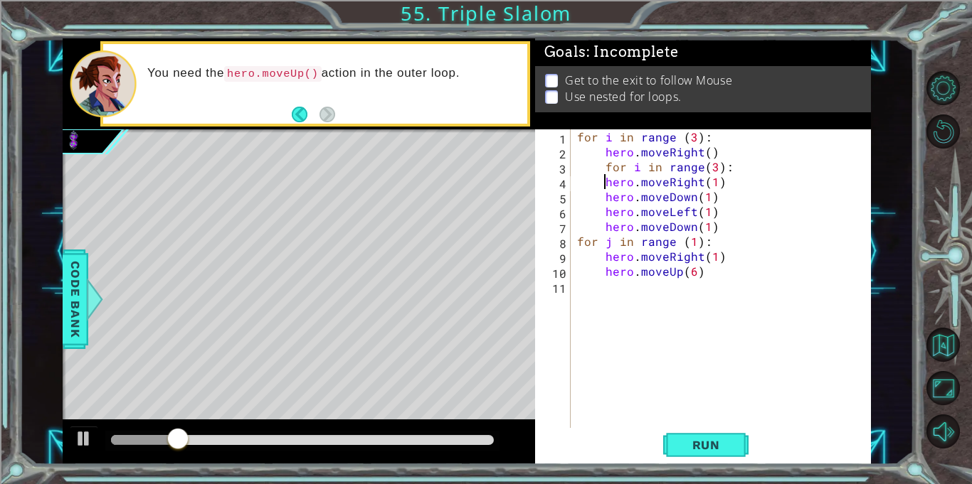
click at [607, 167] on div "for i in range ( 3 ) : hero . moveRight ( ) for i in range ( 3 ) : hero . moveR…" at bounding box center [724, 293] width 300 height 329
click at [682, 438] on span "Run" at bounding box center [706, 445] width 56 height 14
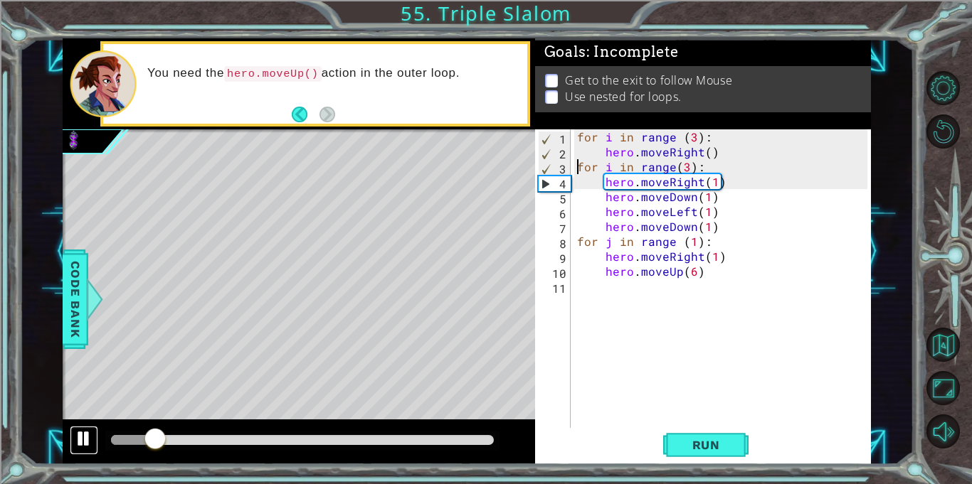
click at [78, 442] on div at bounding box center [84, 439] width 18 height 18
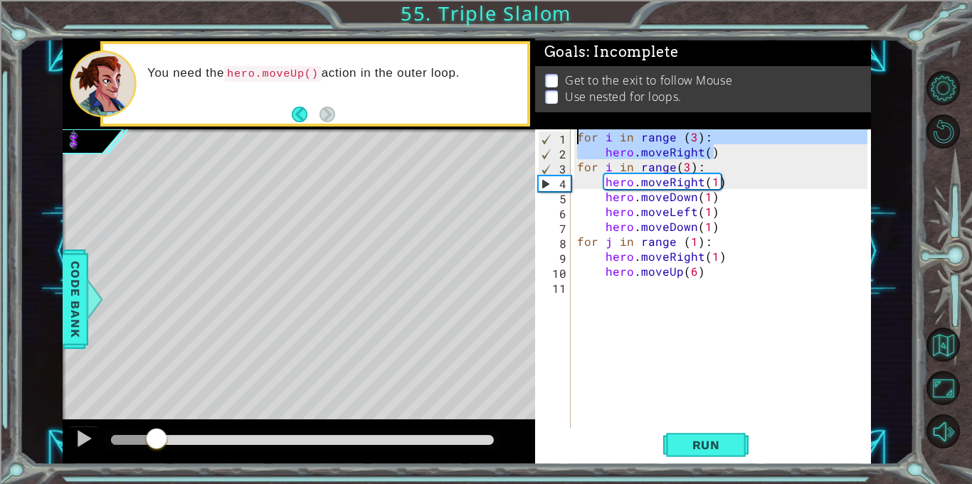
drag, startPoint x: 719, startPoint y: 148, endPoint x: 570, endPoint y: 131, distance: 150.3
click at [570, 131] on div "for i in range(3): 1 2 3 4 5 6 7 8 9 10 11 for i in range ( 3 ) : hero . moveRi…" at bounding box center [701, 278] width 332 height 299
type textarea "for i in range (3): hero.moveRight()"
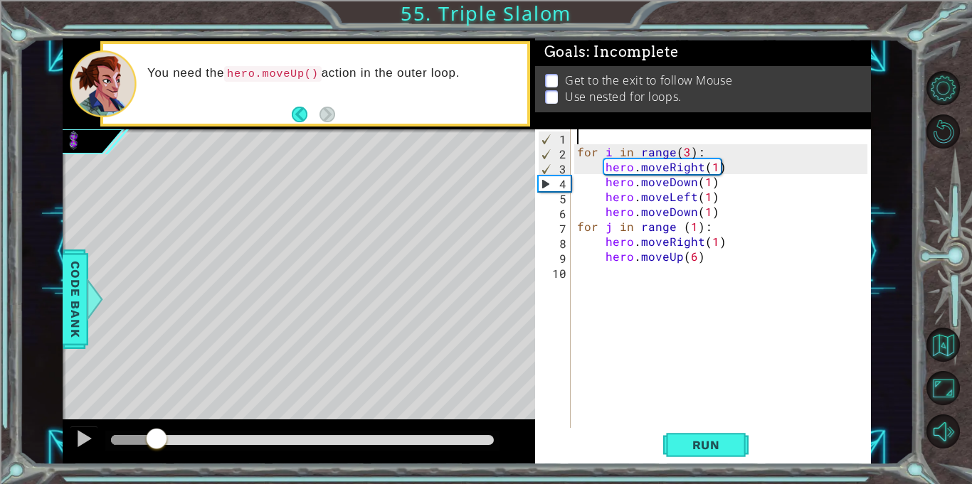
scroll to position [0, 0]
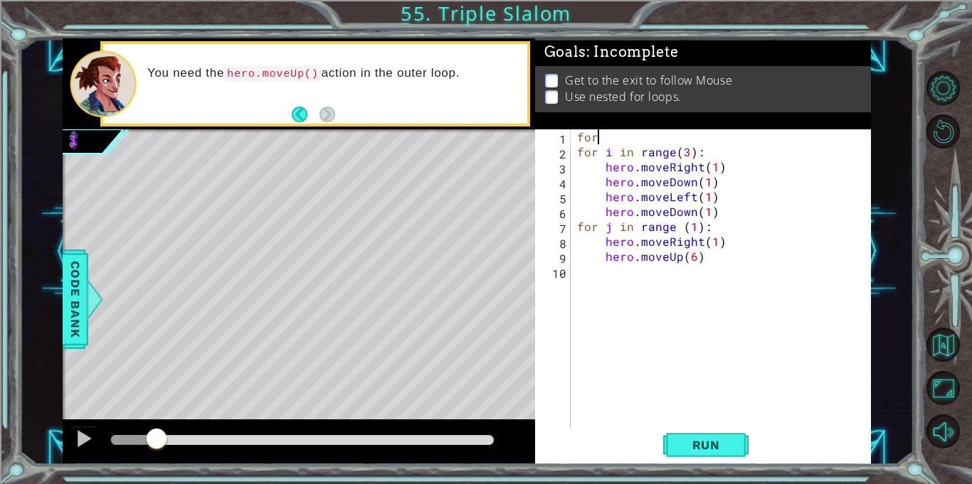
type textarea "f"
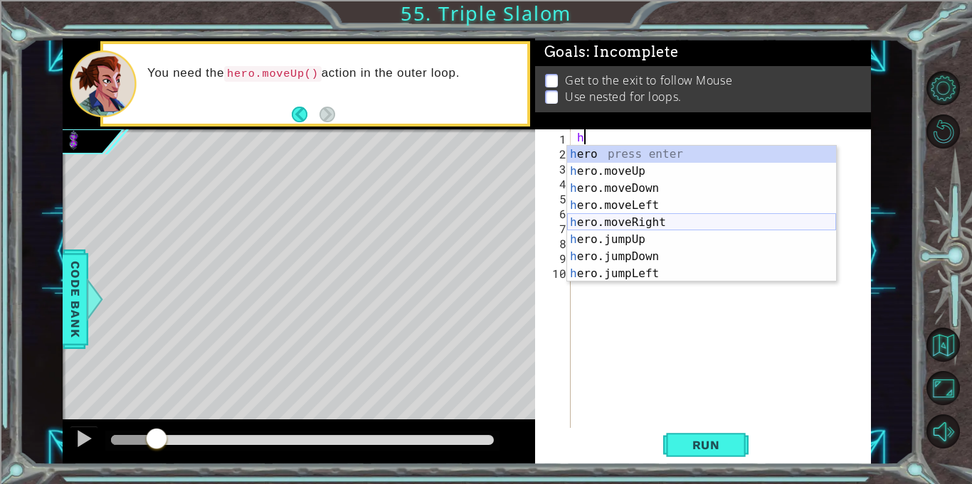
click at [661, 217] on div "h ero press enter h ero.moveUp press enter h ero.moveDown press enter h ero.mov…" at bounding box center [701, 231] width 269 height 171
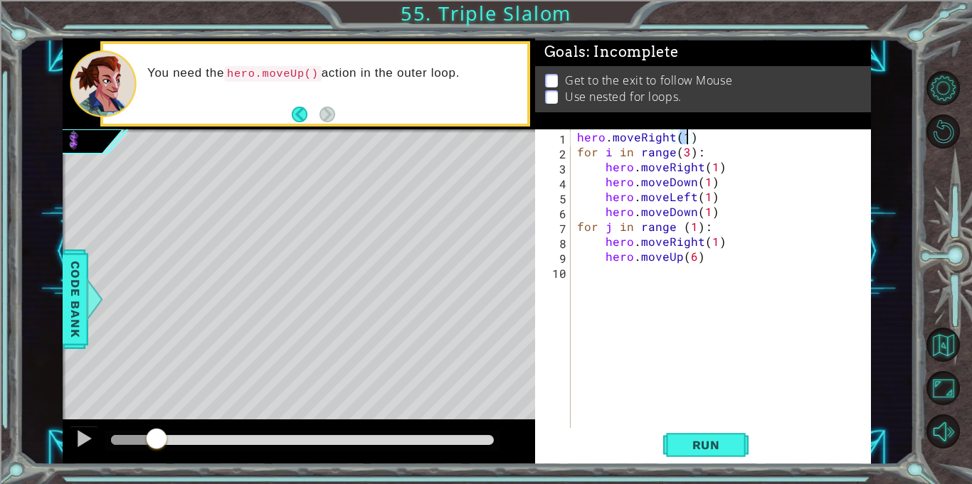
scroll to position [0, 6]
click at [702, 452] on button "Run" at bounding box center [705, 445] width 85 height 33
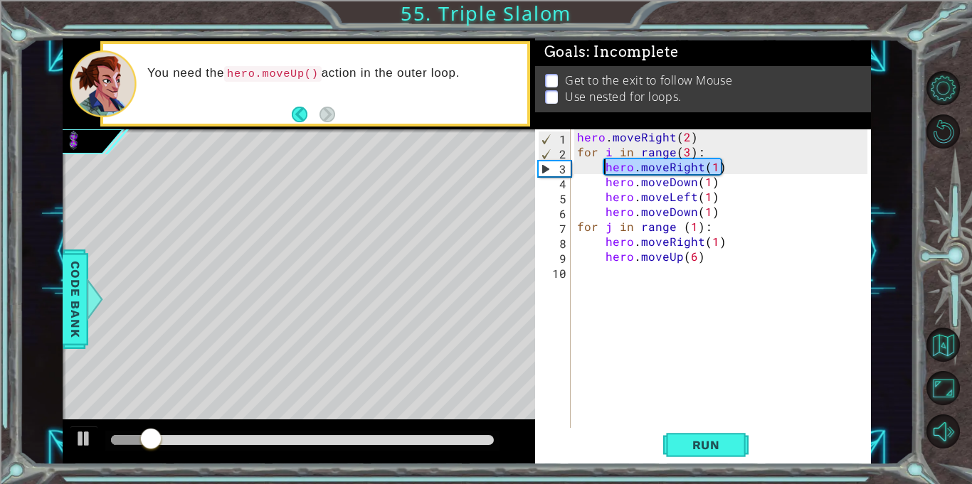
drag, startPoint x: 732, startPoint y: 167, endPoint x: 603, endPoint y: 169, distance: 128.7
click at [603, 169] on div "hero . moveRight ( 2 ) for i in range ( 3 ) : hero . moveRight ( 1 ) hero . mov…" at bounding box center [724, 293] width 300 height 329
type textarea "hero.moveRight(1)"
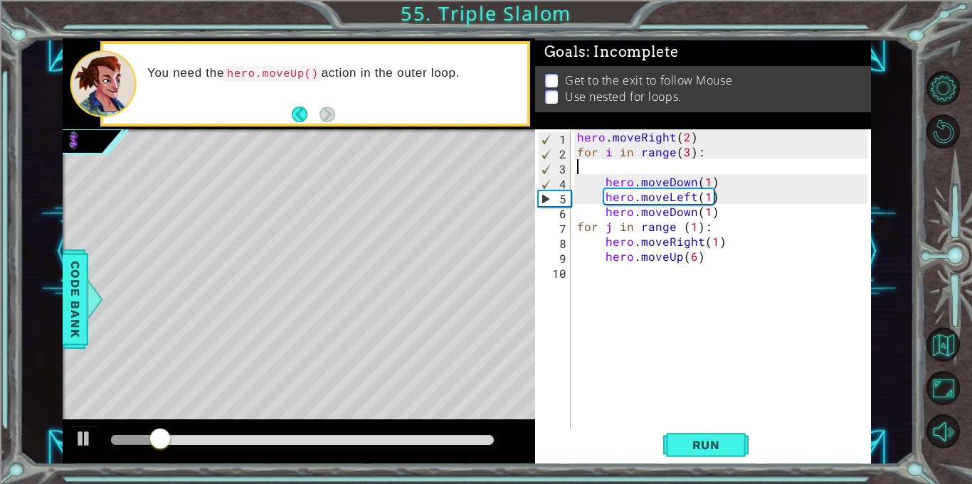
scroll to position [0, 0]
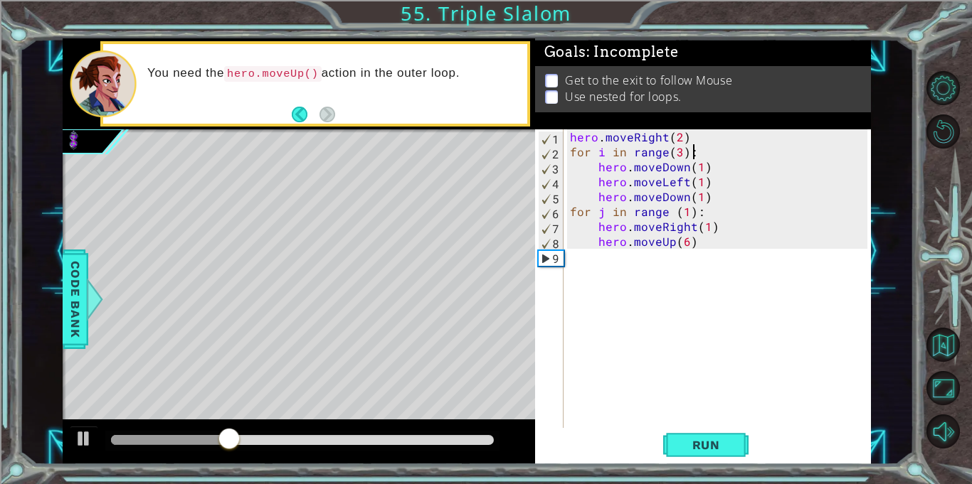
click at [705, 224] on div "hero . moveRight ( 2 ) for i in range ( 3 ) : hero . moveDown ( 1 ) hero . move…" at bounding box center [720, 293] width 307 height 329
click at [684, 431] on button "Run" at bounding box center [705, 445] width 85 height 33
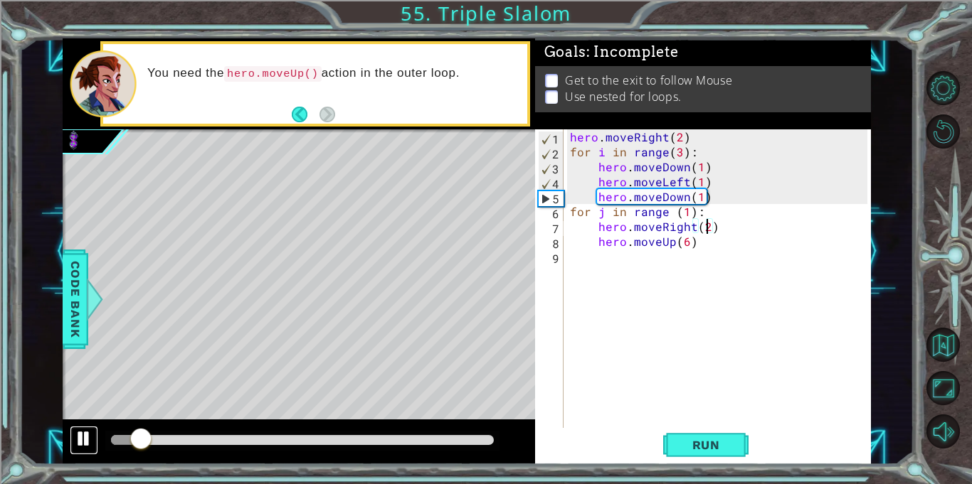
click at [90, 436] on div at bounding box center [84, 439] width 18 height 18
click at [732, 194] on div "hero . moveRight ( 2 ) for i in range ( 3 ) : hero . moveDown ( 1 ) hero . move…" at bounding box center [720, 293] width 307 height 329
type textarea "hero.moveDown(1)"
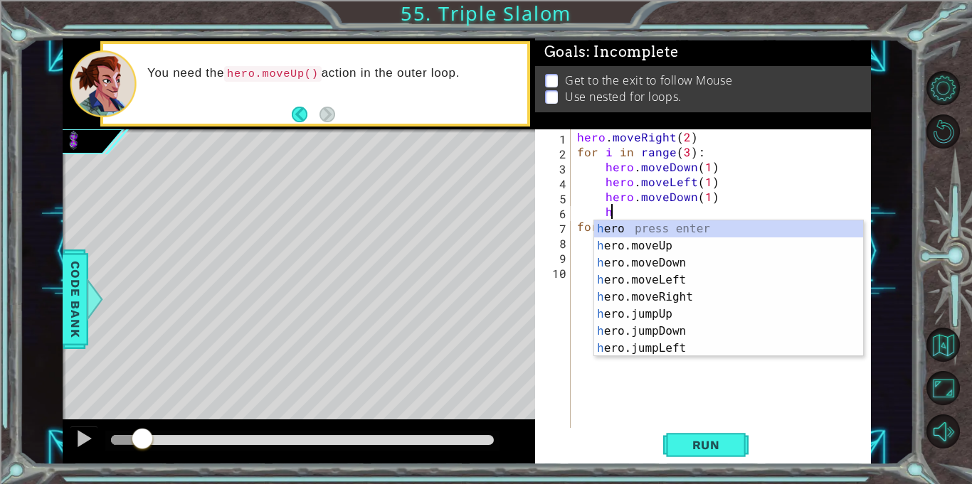
scroll to position [0, 1]
click at [732, 298] on div "h ero press enter h ero.moveUp press enter h ero.moveDown press enter h ero.mov…" at bounding box center [728, 305] width 269 height 171
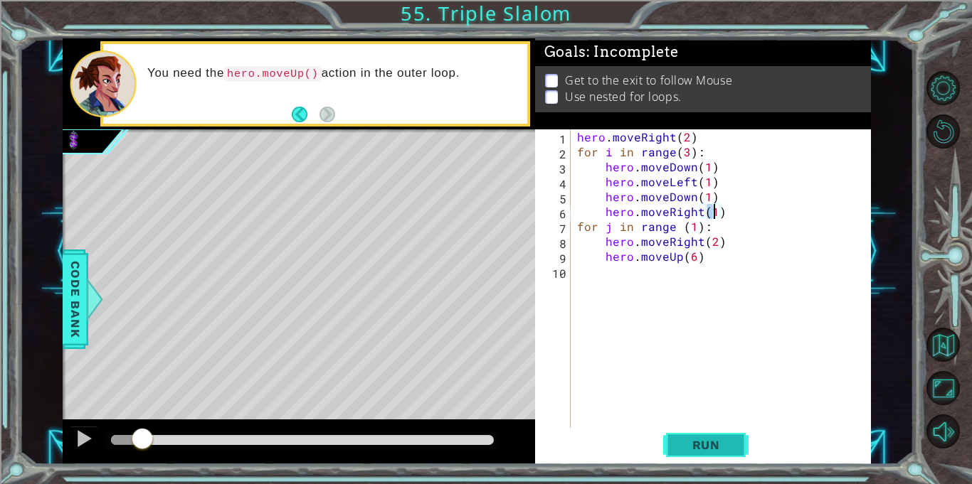
click at [709, 441] on span "Run" at bounding box center [706, 445] width 56 height 14
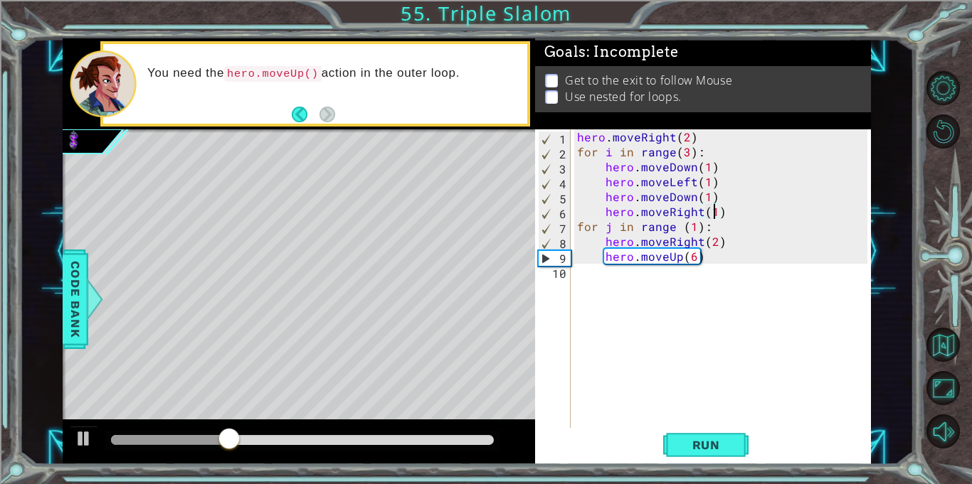
click at [715, 241] on div "hero . moveRight ( 2 ) for i in range ( 3 ) : hero . moveDown ( 1 ) hero . move…" at bounding box center [724, 293] width 300 height 329
click at [722, 438] on span "Run" at bounding box center [706, 445] width 56 height 14
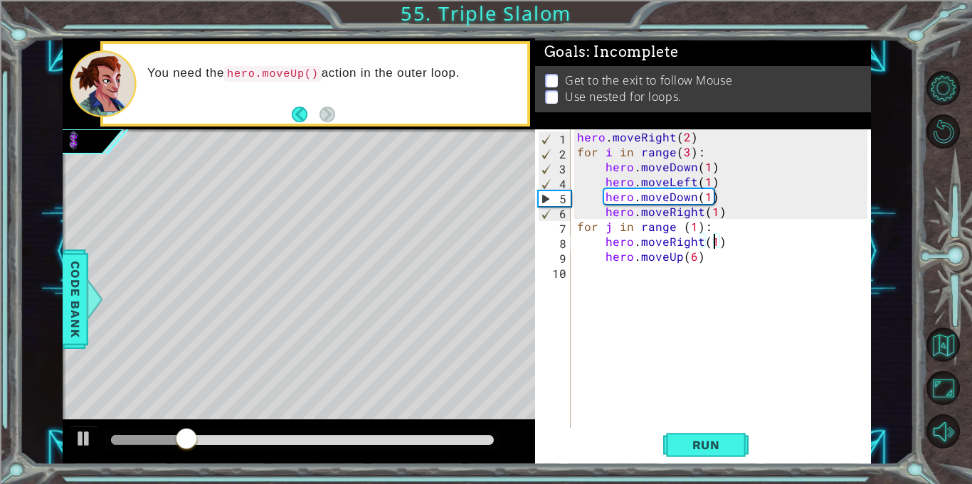
click at [703, 142] on div "hero . moveRight ( 2 ) for i in range ( 3 ) : hero . moveDown ( 1 ) hero . move…" at bounding box center [724, 293] width 300 height 329
type textarea "hero.moveRight(2)"
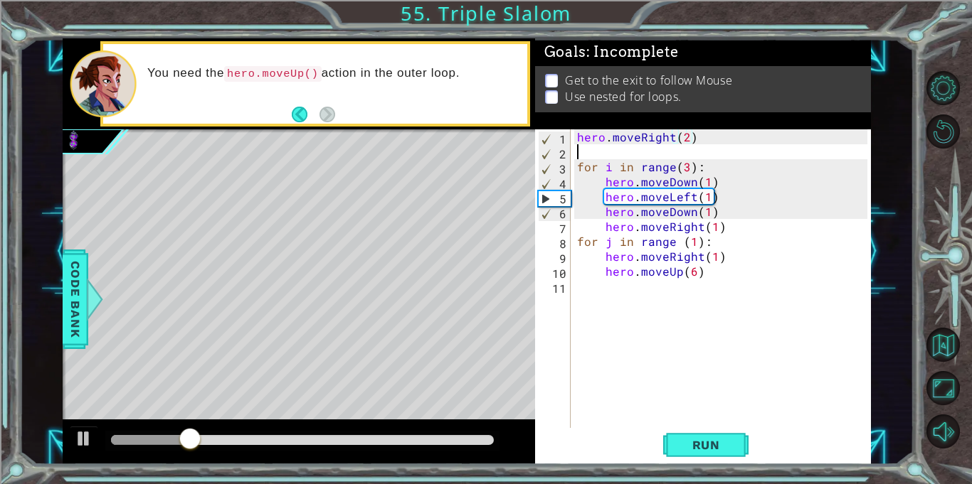
scroll to position [0, 0]
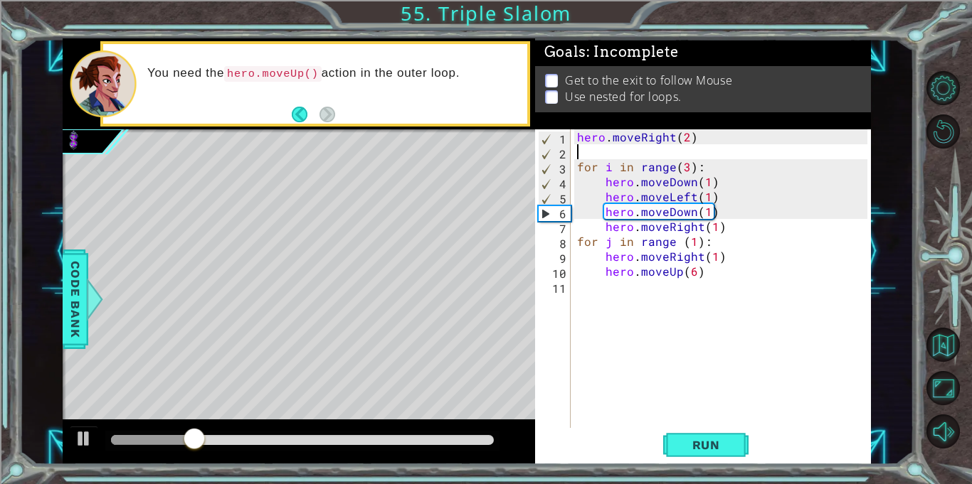
type textarea "hero.moveRight(2)"
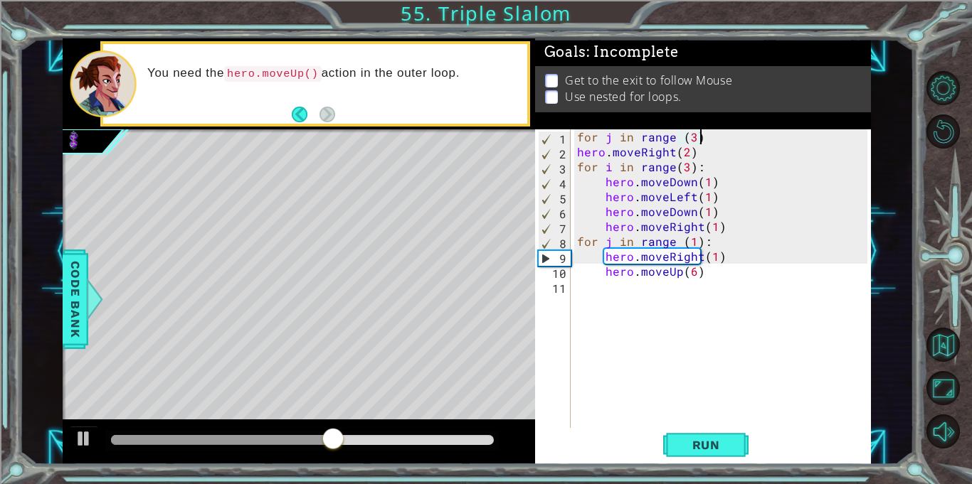
scroll to position [0, 7]
click at [713, 458] on button "Run" at bounding box center [705, 445] width 85 height 33
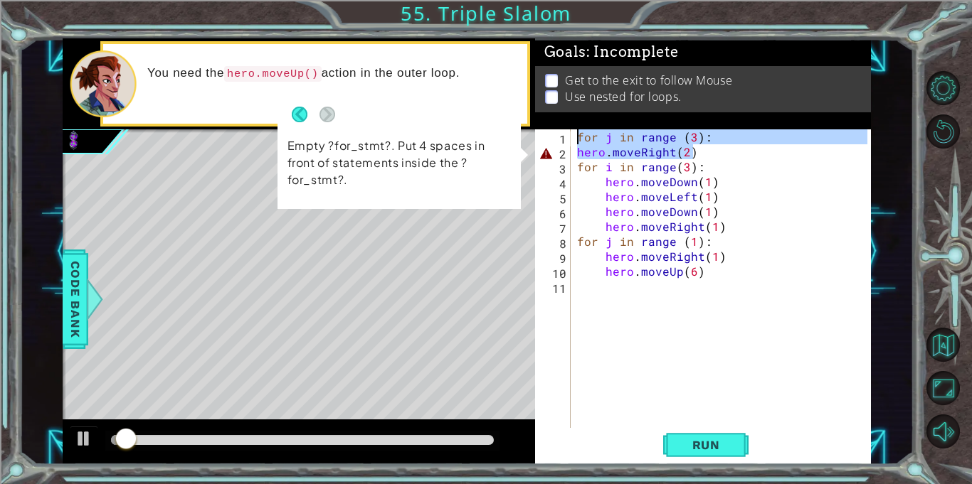
drag, startPoint x: 746, startPoint y: 146, endPoint x: 549, endPoint y: 142, distance: 197.1
click at [549, 142] on div "for j in range (3): 1 2 3 4 5 6 7 8 9 10 11 for j in range ( 3 ) : hero . moveR…" at bounding box center [701, 278] width 332 height 299
click at [571, 138] on div "for j in range (3): hero.moveRight(2) 1 2 3 4 5 6 7 8 9 10 11 for j in range ( …" at bounding box center [701, 278] width 332 height 299
type textarea "for j in range (3):"
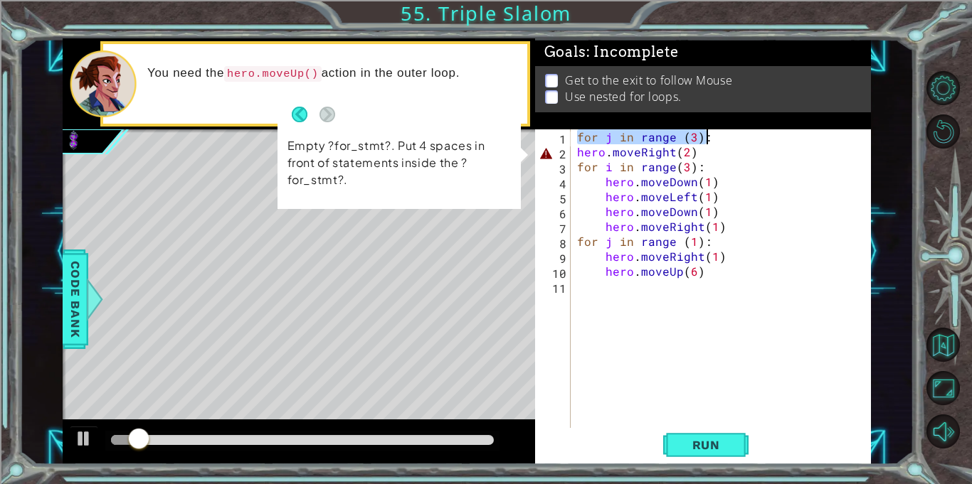
drag, startPoint x: 573, startPoint y: 135, endPoint x: 745, endPoint y: 139, distance: 171.5
click at [745, 139] on div "for j in range ( 3 ) : hero . moveRight ( 2 ) for i in range ( 3 ) : hero . mov…" at bounding box center [724, 293] width 300 height 329
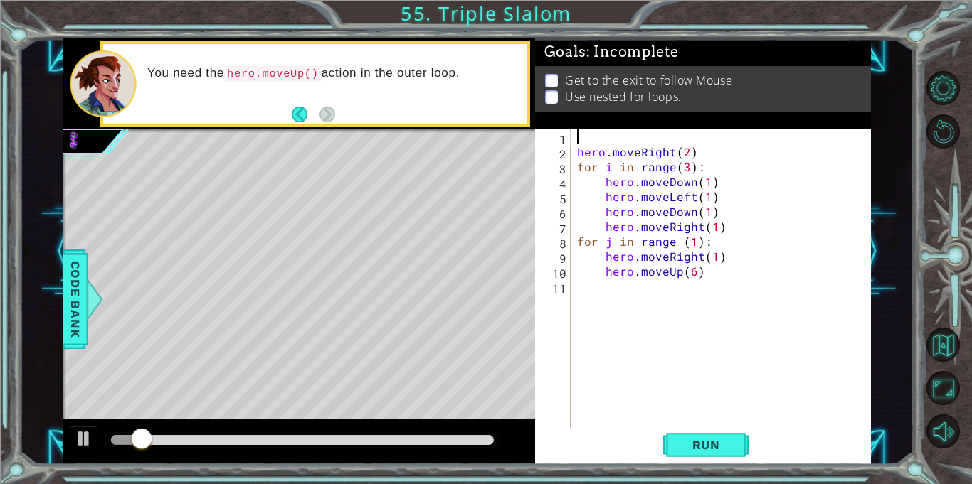
scroll to position [0, 0]
click at [677, 457] on button "Run" at bounding box center [705, 445] width 85 height 33
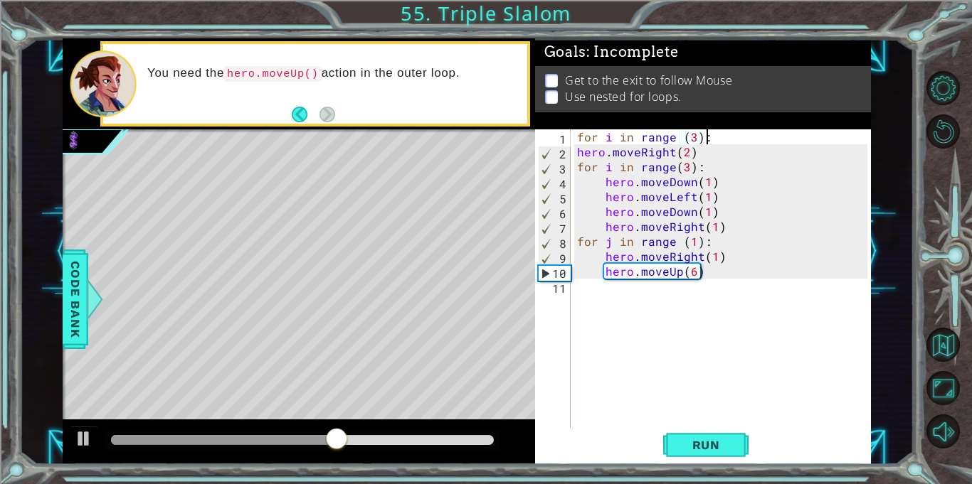
scroll to position [0, 7]
click at [700, 445] on span "Run" at bounding box center [706, 445] width 56 height 14
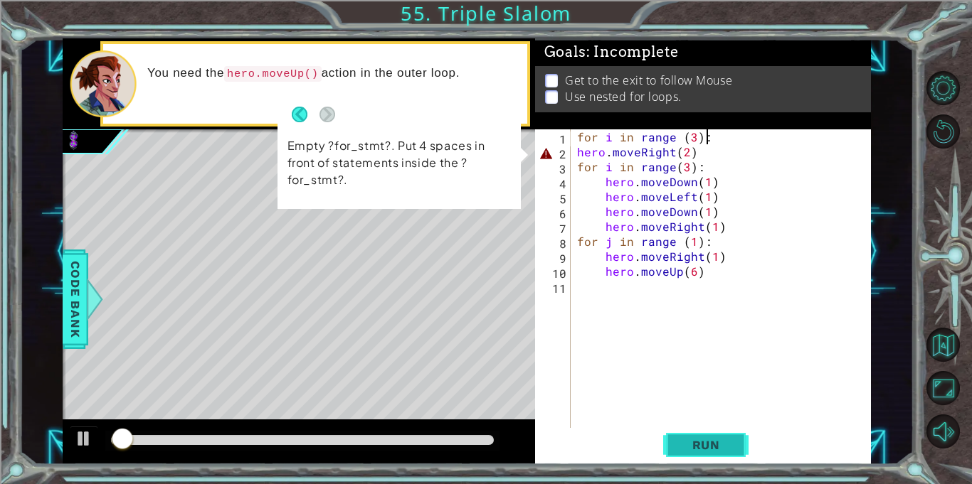
click at [699, 447] on span "Run" at bounding box center [706, 445] width 56 height 14
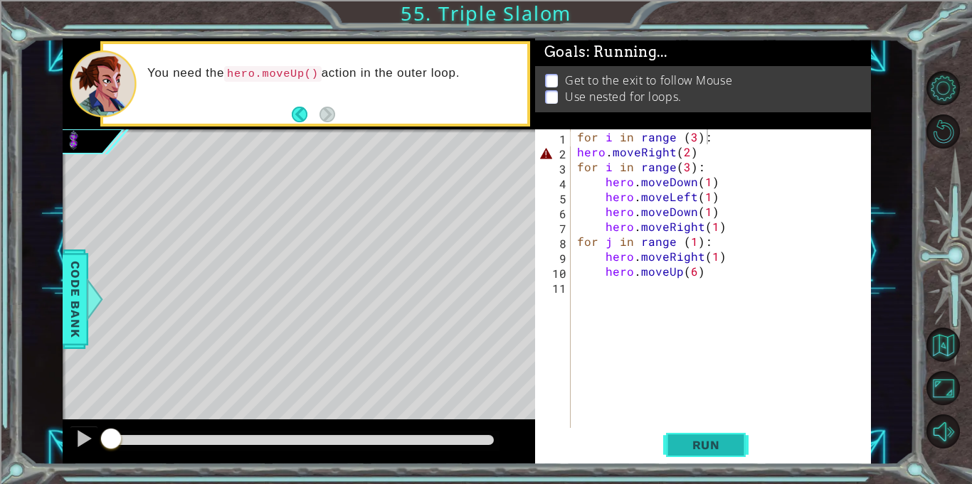
click at [699, 447] on span "Run" at bounding box center [706, 445] width 56 height 14
click at [701, 447] on span "Run" at bounding box center [706, 445] width 56 height 14
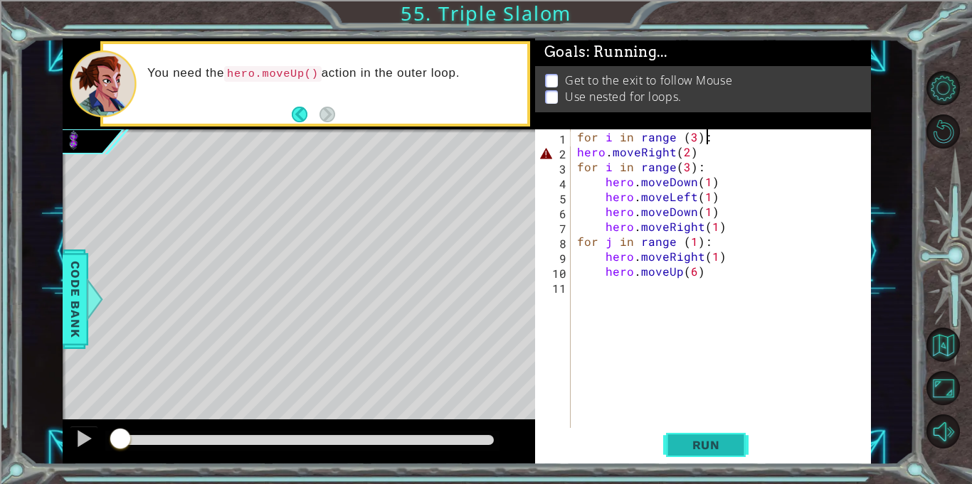
click at [701, 447] on span "Run" at bounding box center [706, 445] width 56 height 14
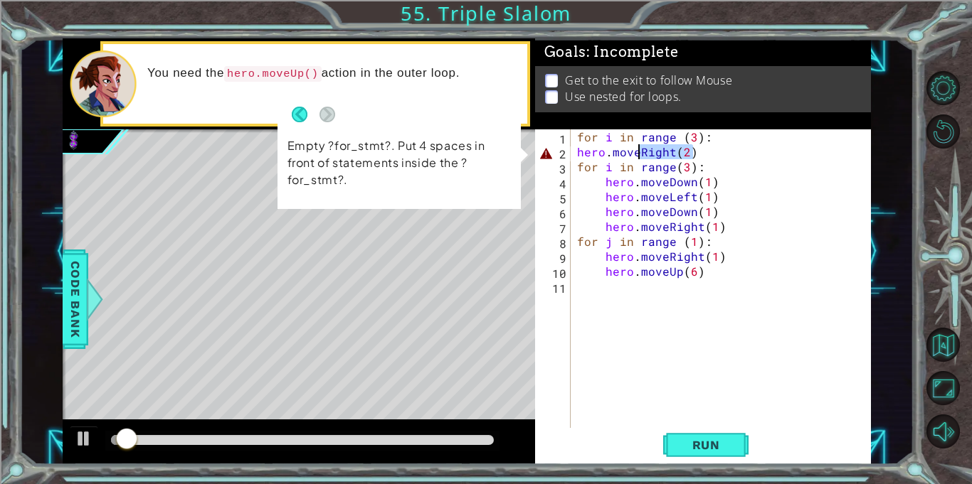
drag, startPoint x: 701, startPoint y: 159, endPoint x: 638, endPoint y: 148, distance: 64.3
click at [638, 148] on div "for i in range ( 3 ) : hero . moveRight ( 2 ) for i in range ( 3 ) : hero . mov…" at bounding box center [724, 293] width 300 height 329
click at [638, 148] on div "for i in range ( 3 ) : hero . moveRight ( 2 ) for i in range ( 3 ) : hero . mov…" at bounding box center [720, 278] width 293 height 299
drag, startPoint x: 724, startPoint y: 129, endPoint x: 716, endPoint y: 132, distance: 9.0
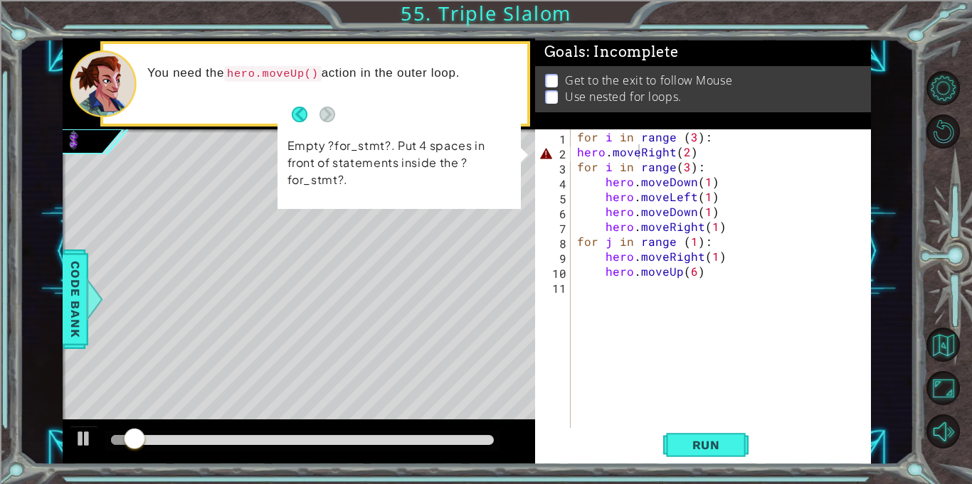
click at [716, 132] on div "Goals : Incomplete Get to the exit to follow Mouse Use nested for loops. hero.m…" at bounding box center [703, 251] width 336 height 426
type textarea "for i in range (3):"
drag, startPoint x: 718, startPoint y: 137, endPoint x: 558, endPoint y: 138, distance: 160.7
click at [558, 138] on div "for i in range (3): 1 2 3 4 5 6 7 8 9 10 11 for i in range ( 3 ) : hero . moveR…" at bounding box center [701, 278] width 332 height 299
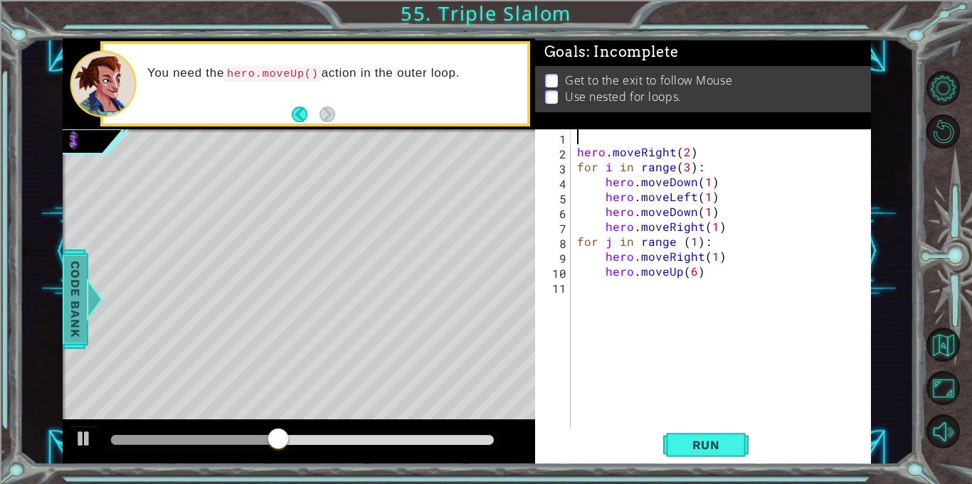
click at [70, 314] on span "Code Bank" at bounding box center [75, 299] width 23 height 87
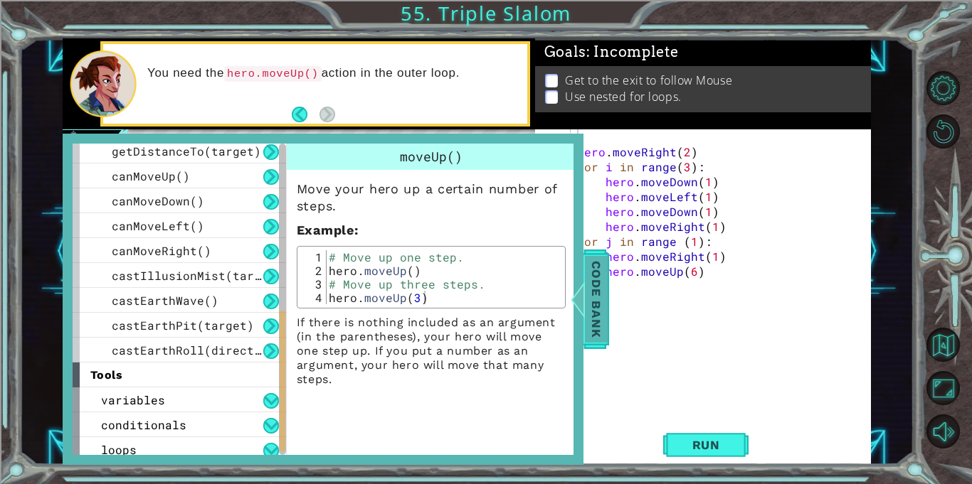
scroll to position [460, 0]
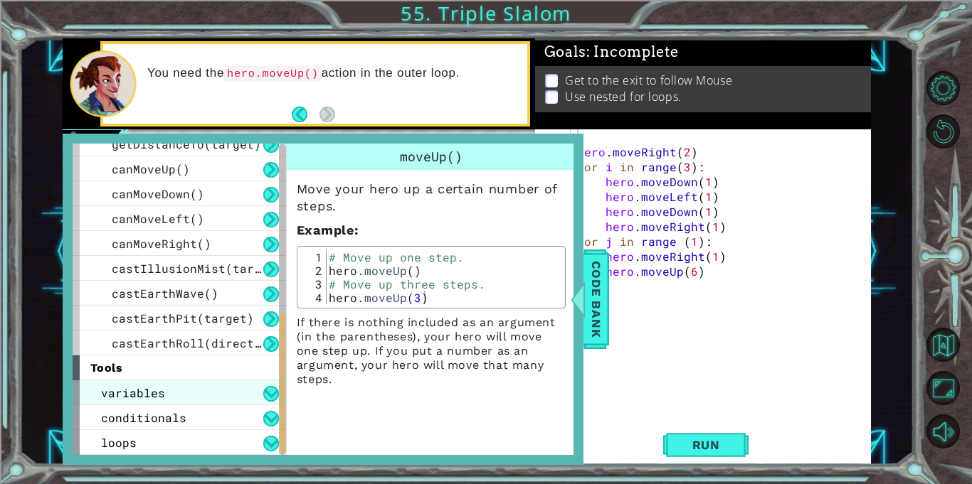
click at [108, 385] on span "variables" at bounding box center [133, 392] width 64 height 15
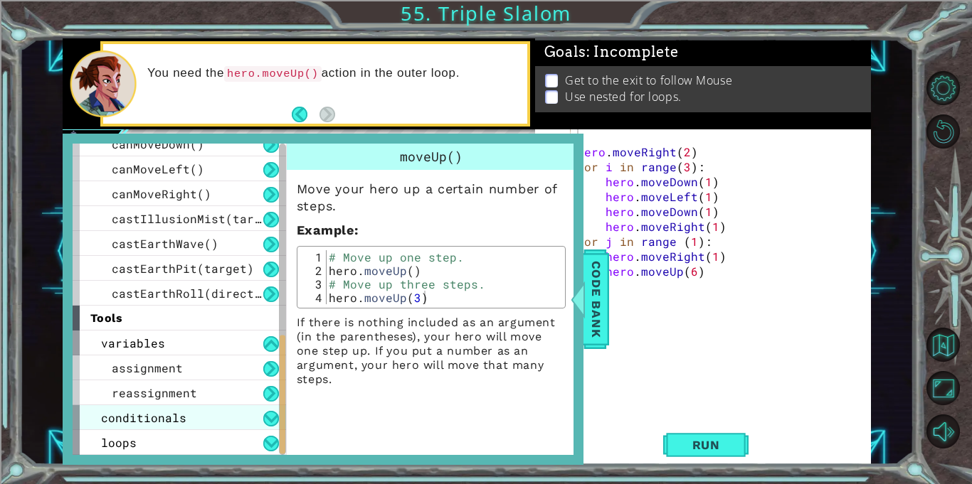
click at [110, 414] on span "conditionals" at bounding box center [143, 417] width 85 height 15
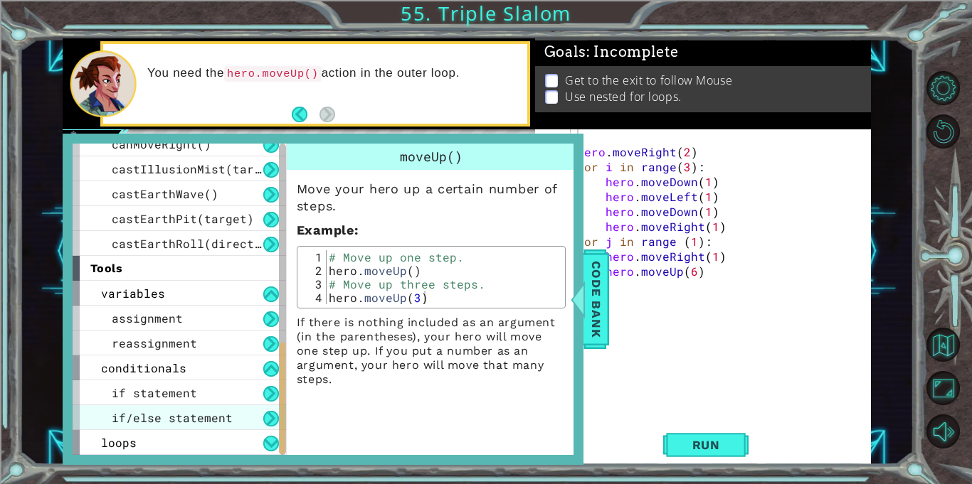
click at [108, 408] on div "if/else statement" at bounding box center [179, 417] width 213 height 25
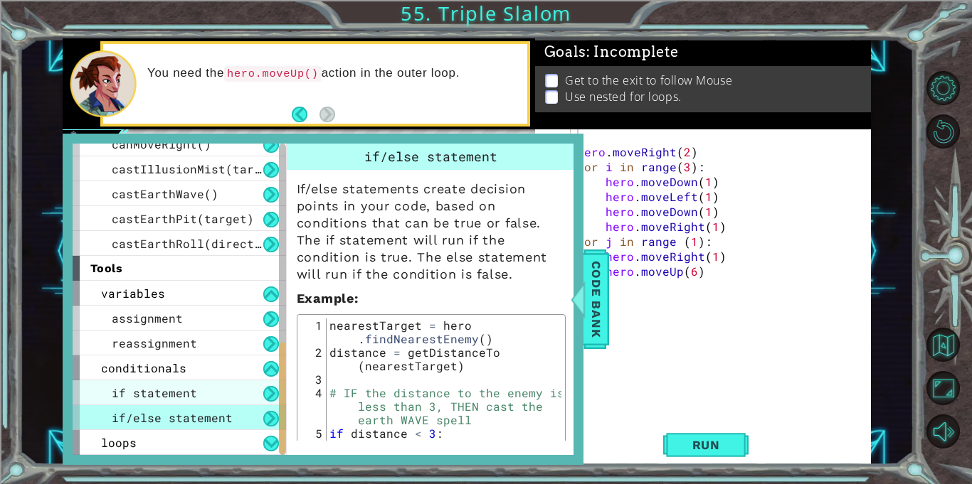
click at [213, 389] on div "if statement" at bounding box center [179, 393] width 213 height 25
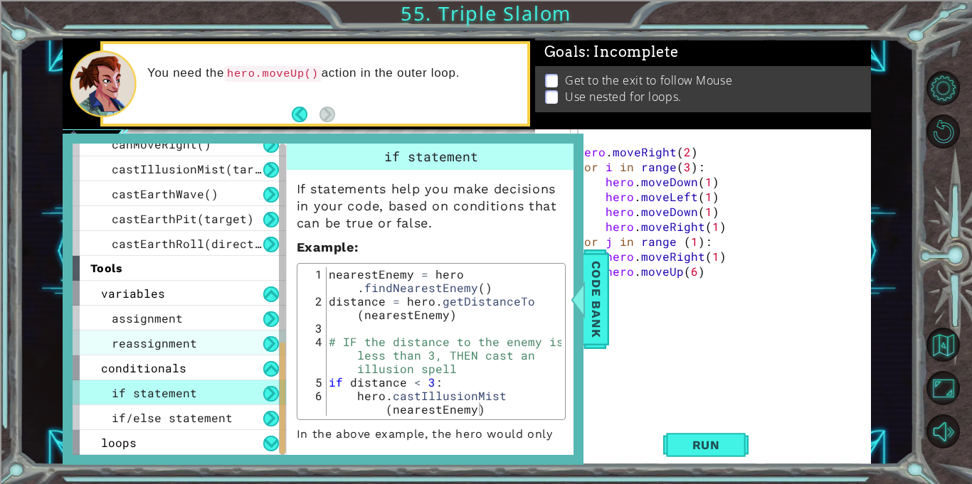
click at [127, 345] on span "reassignment" at bounding box center [154, 343] width 85 height 15
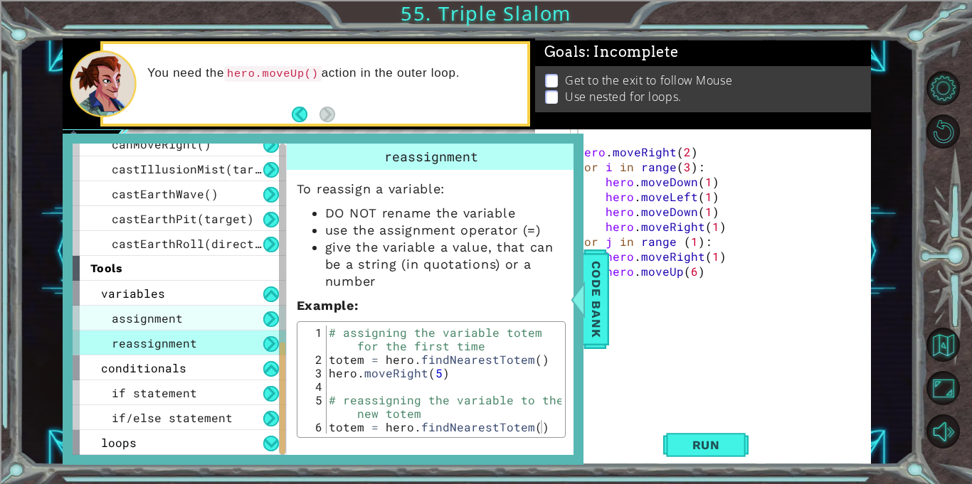
click at [147, 318] on span "assignment" at bounding box center [147, 318] width 71 height 15
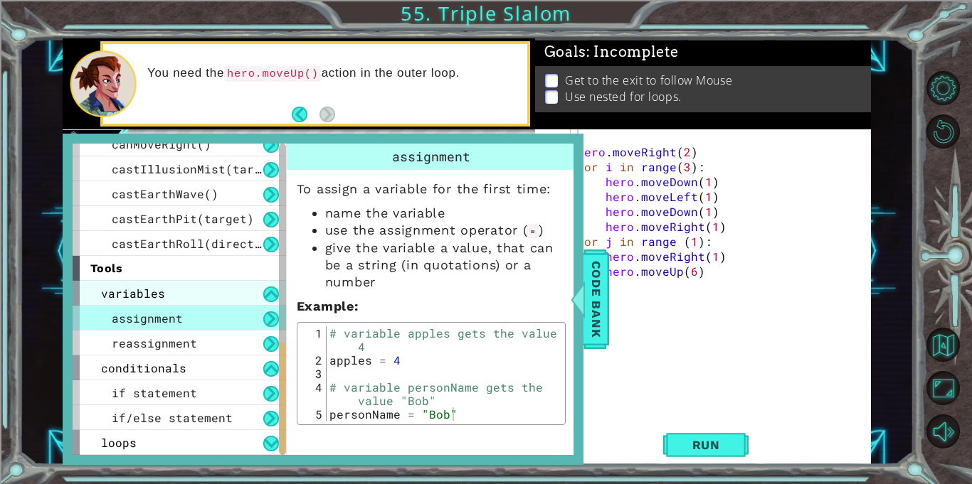
click at [146, 297] on span "variables" at bounding box center [133, 293] width 64 height 15
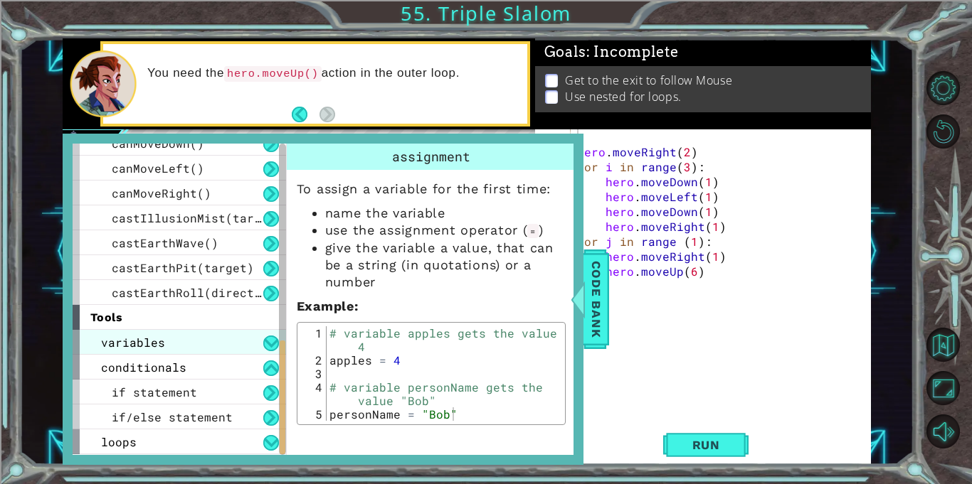
scroll to position [510, 0]
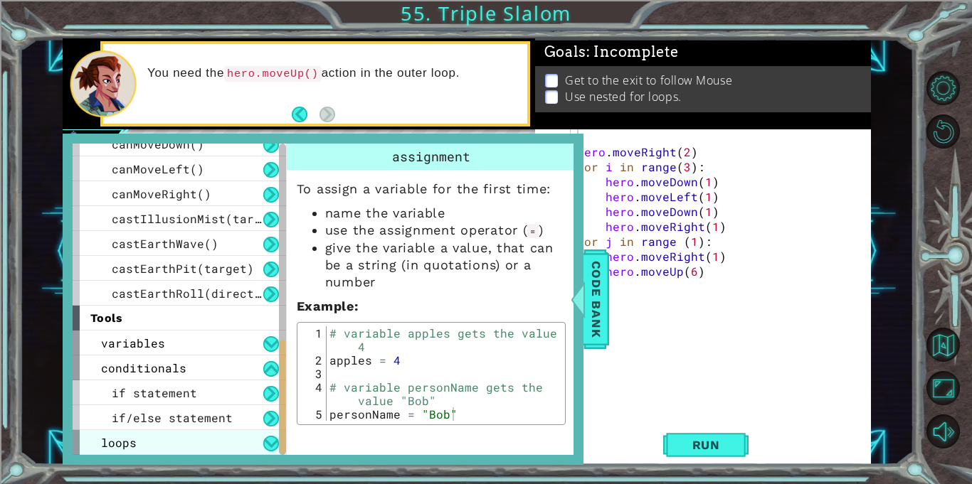
click at [189, 438] on div "loops" at bounding box center [179, 442] width 213 height 25
click at [198, 441] on div "loops" at bounding box center [179, 442] width 213 height 25
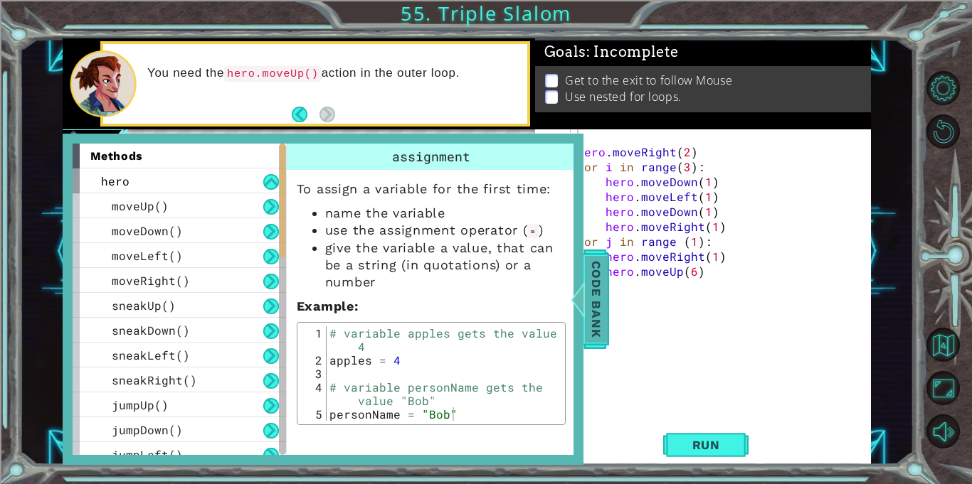
click at [585, 280] on div at bounding box center [577, 299] width 18 height 43
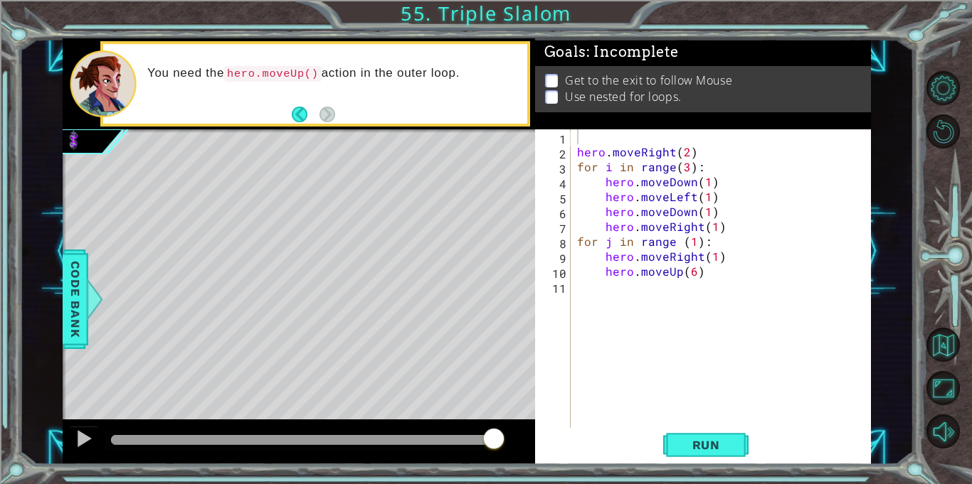
type textarea "hero.moveRight(2)"
click at [586, 146] on div "hero . moveRight ( 2 ) for i in range ( 3 ) : hero . moveDown ( 1 ) hero . move…" at bounding box center [724, 293] width 300 height 329
click at [580, 142] on div "hero . moveRight ( 2 ) for i in range ( 3 ) : hero . moveDown ( 1 ) hero . move…" at bounding box center [724, 293] width 300 height 329
click at [698, 438] on span "Run" at bounding box center [706, 445] width 56 height 14
click at [577, 167] on div "hero . moveRight ( 2 ) for i in range ( 3 ) : hero . moveDown ( 1 ) hero . move…" at bounding box center [724, 293] width 300 height 329
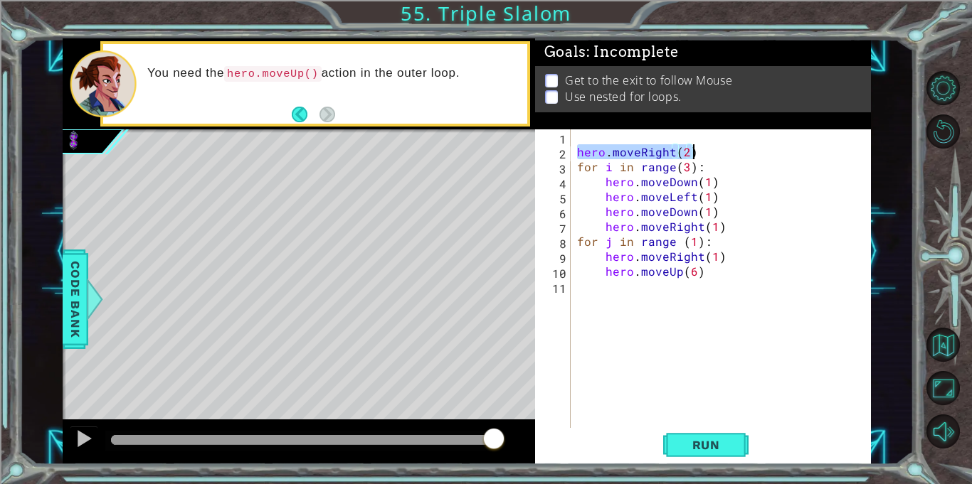
drag, startPoint x: 578, startPoint y: 150, endPoint x: 710, endPoint y: 151, distance: 131.6
click at [710, 151] on div "hero . moveRight ( 2 ) for i in range ( 3 ) : hero . moveDown ( 1 ) hero . move…" at bounding box center [724, 293] width 300 height 329
click at [707, 170] on div "hero . moveRight ( 2 ) for i in range ( 3 ) : hero . moveDown ( 1 ) hero . move…" at bounding box center [724, 293] width 300 height 329
type textarea "for i in range(3):"
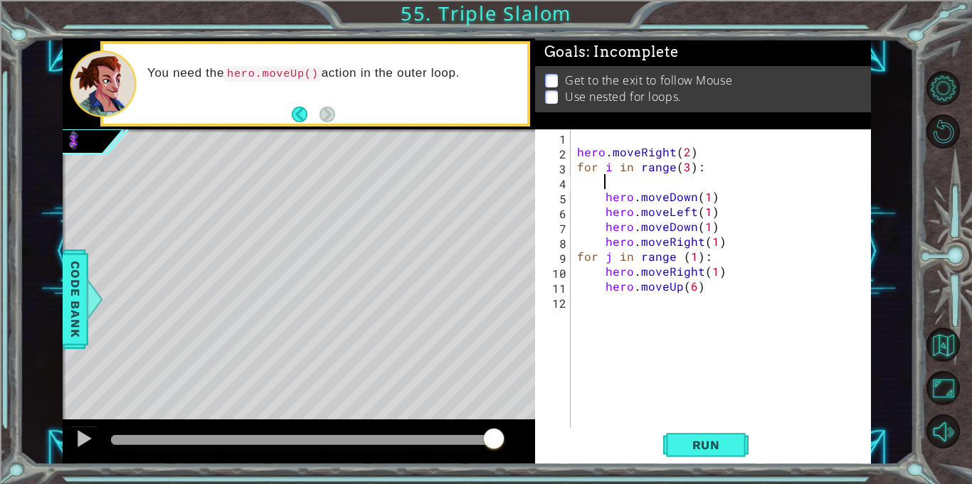
paste textarea "hero.moveRight(2)"
drag, startPoint x: 709, startPoint y: 149, endPoint x: 572, endPoint y: 149, distance: 137.3
click at [572, 149] on div "hero.moveRight(2) 1 2 3 4 5 6 7 8 9 10 11 12 hero . moveRight ( 2 ) for i in ra…" at bounding box center [701, 278] width 332 height 299
type textarea "hero.moveRight(2)"
click at [718, 181] on div "for i in range ( 3 ) : hero . moveRight ( 2 ) hero . moveDown ( 1 ) hero . move…" at bounding box center [724, 293] width 300 height 329
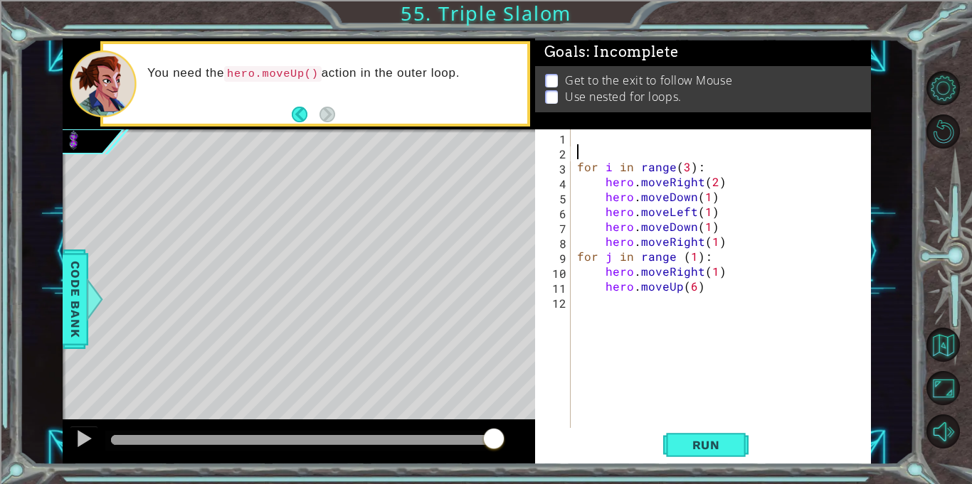
type textarea "hero.moveRight(2)"
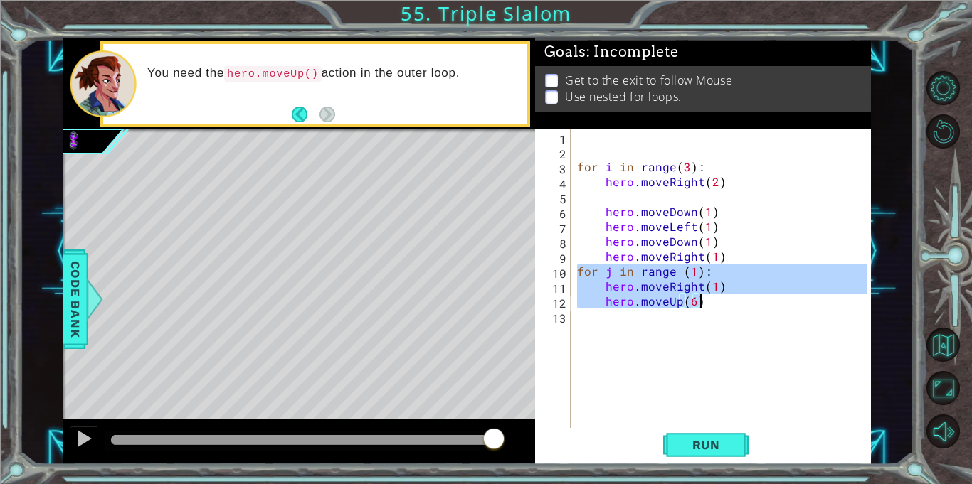
drag, startPoint x: 576, startPoint y: 272, endPoint x: 709, endPoint y: 304, distance: 136.8
click at [709, 304] on div "for i in range ( 3 ) : hero . moveRight ( 2 ) hero . moveDown ( 1 ) hero . move…" at bounding box center [724, 293] width 300 height 329
type textarea "hero.moveRight(1) hero.moveUp(6)"
click at [622, 198] on div "for i in range ( 3 ) : hero . moveRight ( 2 ) hero . moveDown ( 1 ) hero . move…" at bounding box center [724, 293] width 300 height 329
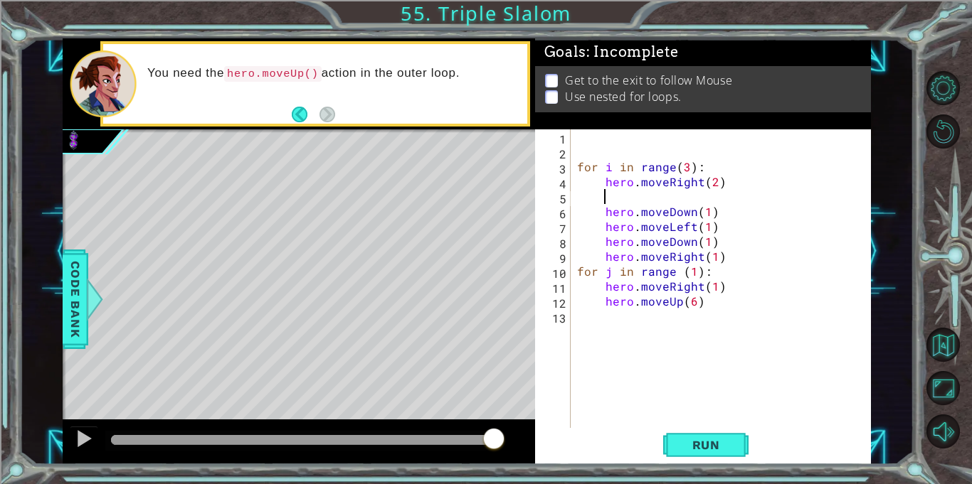
paste textarea "hero.moveUp(6)"
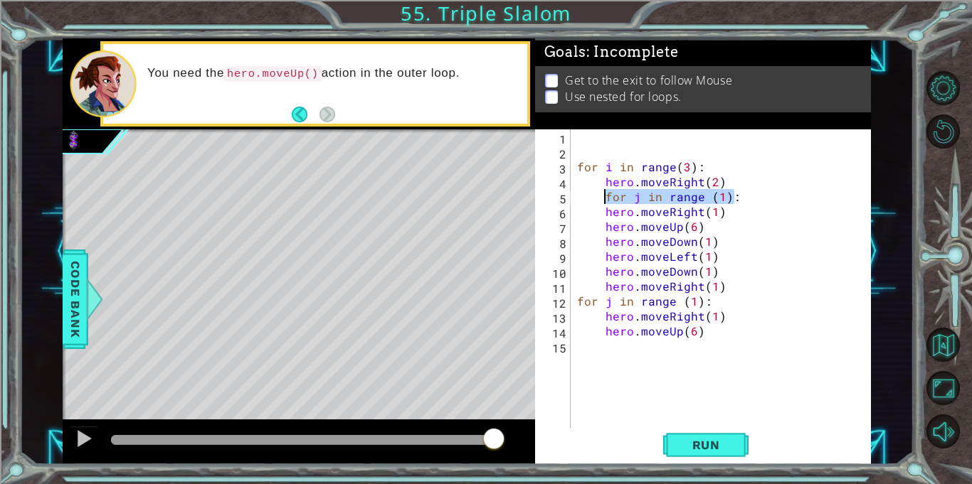
drag, startPoint x: 736, startPoint y: 197, endPoint x: 603, endPoint y: 194, distance: 133.0
click at [603, 194] on div "for i in range ( 3 ) : hero . moveRight ( 2 ) for j in range ( 1 ) : hero . mov…" at bounding box center [724, 293] width 300 height 329
click at [600, 193] on div "for i in range ( 3 ) : hero . moveRight ( 2 ) for j in range ( 1 ) : hero . mov…" at bounding box center [724, 293] width 300 height 329
click at [604, 195] on div "for i in range ( 3 ) : hero . moveRight ( 2 ) for j in range ( 1 ) : hero . mov…" at bounding box center [724, 293] width 300 height 329
click at [604, 195] on div "for i in range ( 3 ) : hero . moveRight ( 2 ) for j in range ( 1 ) : hero . mov…" at bounding box center [720, 278] width 293 height 299
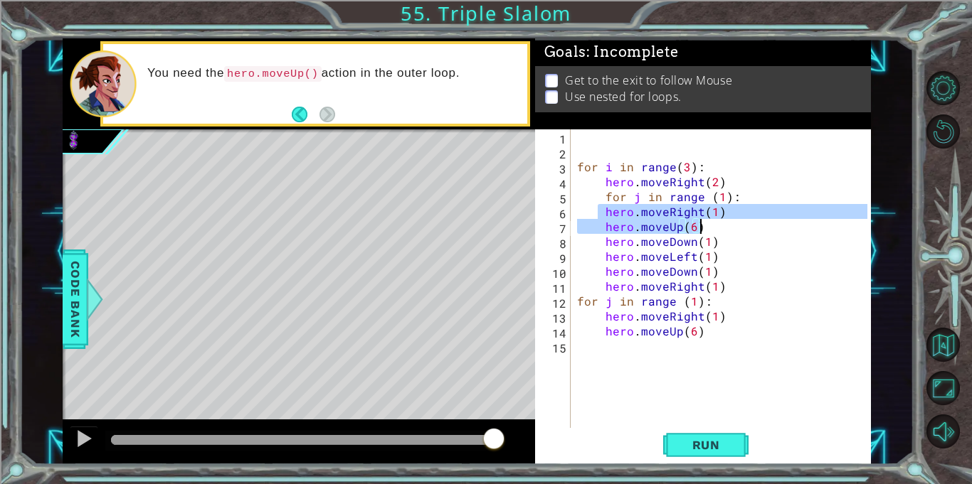
drag, startPoint x: 599, startPoint y: 211, endPoint x: 701, endPoint y: 225, distance: 103.5
click at [701, 225] on div "for i in range ( 3 ) : hero . moveRight ( 2 ) for j in range ( 1 ) : hero . mov…" at bounding box center [724, 293] width 300 height 329
type textarea "hero.moveRight(1) hero.moveUp(6)"
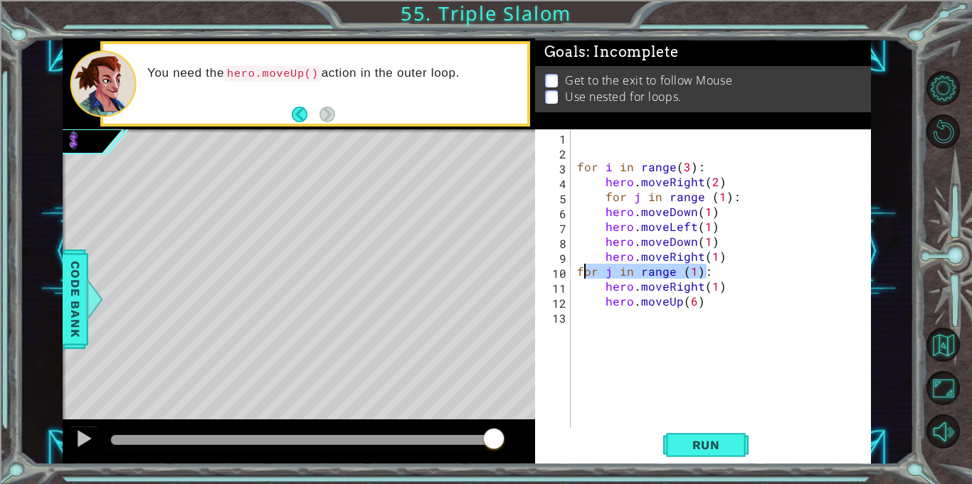
drag, startPoint x: 706, startPoint y: 276, endPoint x: 581, endPoint y: 270, distance: 125.3
click at [581, 270] on div "for i in range ( 3 ) : hero . moveRight ( 2 ) for j in range ( 1 ) : hero . mov…" at bounding box center [724, 293] width 300 height 329
type textarea "f"
click at [604, 209] on div "for i in range ( 3 ) : hero . moveRight ( 2 ) for j in range ( 1 ) : hero . mov…" at bounding box center [724, 293] width 300 height 329
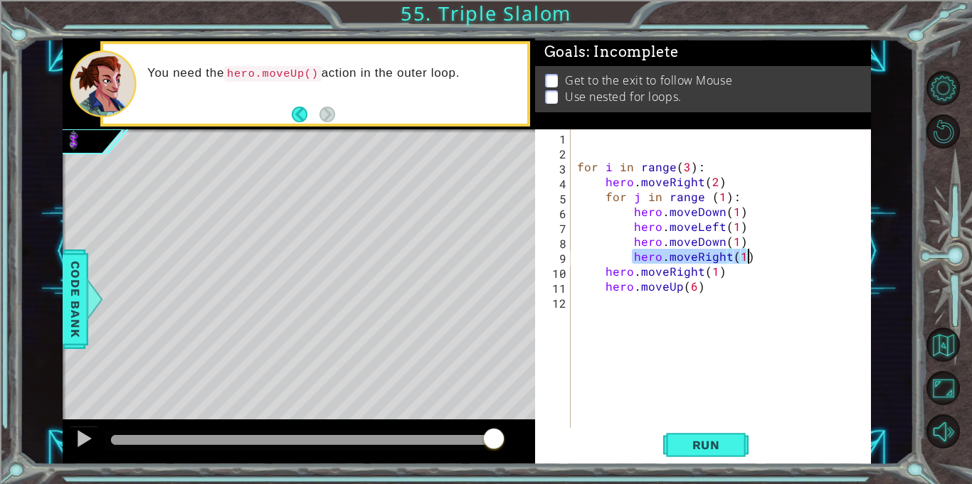
drag, startPoint x: 629, startPoint y: 253, endPoint x: 747, endPoint y: 260, distance: 118.2
click at [747, 260] on div "for i in range ( 3 ) : hero . moveRight ( 2 ) for j in range ( 1 ) : hero . mov…" at bounding box center [724, 293] width 300 height 329
click at [742, 196] on div "for i in range ( 3 ) : hero . moveRight ( 2 ) for j in range ( 1 ) : hero . mov…" at bounding box center [724, 293] width 300 height 329
type textarea "for j in range (1):"
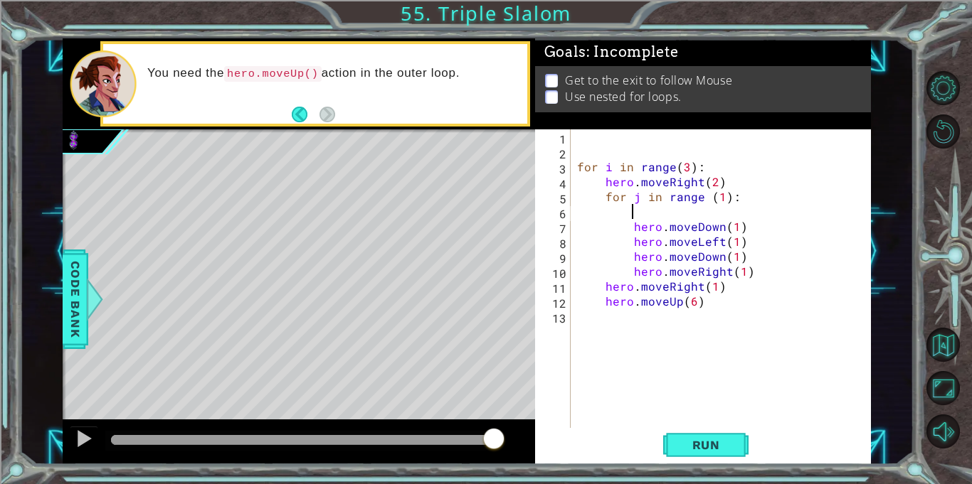
paste textarea "hero.moveRight(1)"
type textarea "hero.moveRight(1)"
drag, startPoint x: 760, startPoint y: 274, endPoint x: 629, endPoint y: 276, distance: 130.2
click at [629, 276] on div "for i in range ( 3 ) : hero . moveRight ( 2 ) for j in range ( 1 ) : hero . mov…" at bounding box center [724, 293] width 300 height 329
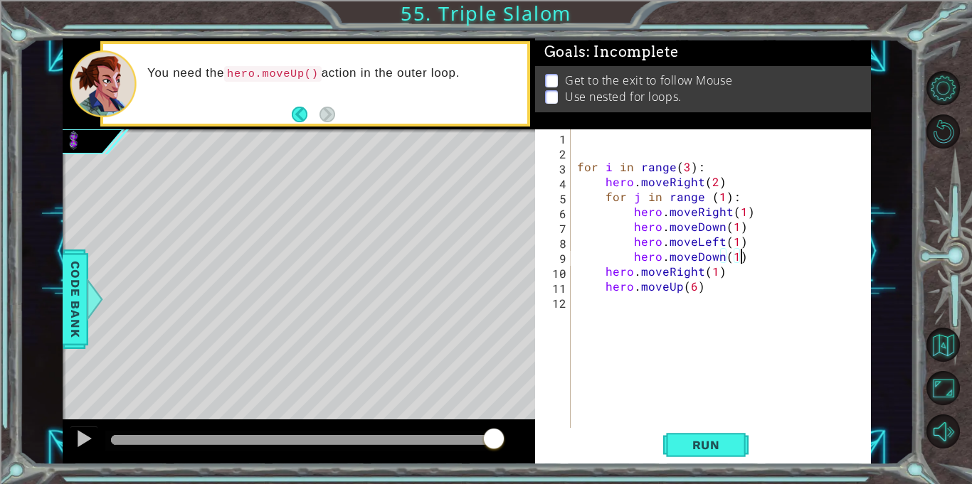
click at [732, 260] on div "for i in range ( 3 ) : hero . moveRight ( 2 ) for j in range ( 1 ) : hero . mov…" at bounding box center [724, 293] width 300 height 329
click at [735, 240] on div "for i in range ( 3 ) : hero . moveRight ( 2 ) for j in range ( 1 ) : hero . mov…" at bounding box center [724, 293] width 300 height 329
click at [733, 226] on div "for i in range ( 3 ) : hero . moveRight ( 2 ) for j in range ( 1 ) : hero . mov…" at bounding box center [724, 293] width 300 height 329
click at [741, 213] on div "for i in range ( 3 ) : hero . moveRight ( 2 ) for j in range ( 1 ) : hero . mov…" at bounding box center [724, 293] width 300 height 329
click at [698, 437] on button "Run" at bounding box center [705, 445] width 85 height 33
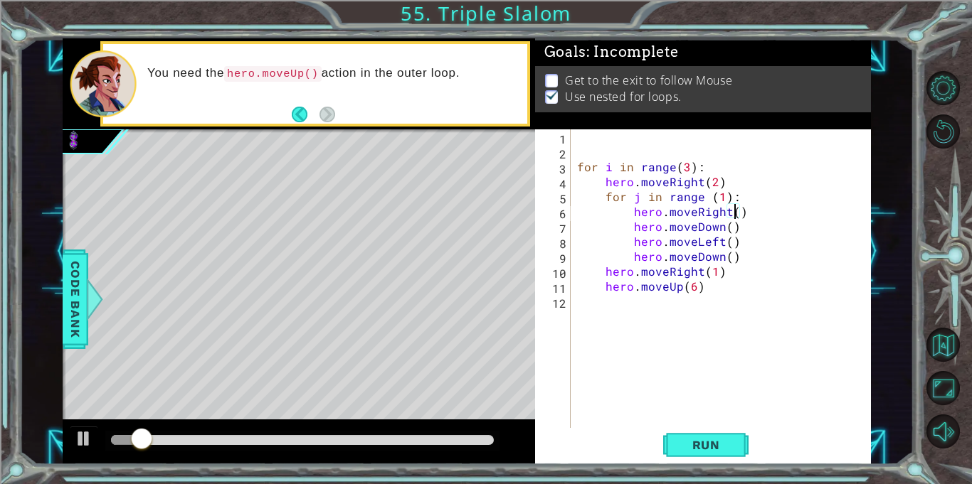
click at [713, 269] on div "for i in range ( 3 ) : hero . moveRight ( 2 ) for j in range ( 1 ) : hero . mov…" at bounding box center [724, 293] width 300 height 329
click at [712, 444] on span "Run" at bounding box center [706, 445] width 56 height 14
click at [712, 178] on div "for i in range ( 3 ) : hero . moveRight ( 2 ) for j in range ( 1 ) : hero . mov…" at bounding box center [724, 293] width 300 height 329
click at [685, 451] on span "Run" at bounding box center [706, 445] width 56 height 14
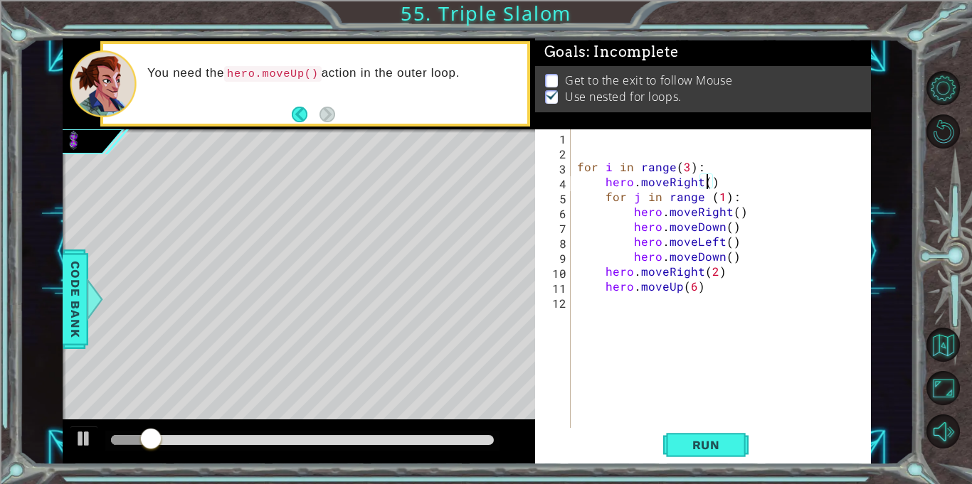
click at [720, 197] on div "for i in range ( 3 ) : hero . moveRight ( ) for j in range ( 1 ) : hero . moveR…" at bounding box center [724, 293] width 300 height 329
type textarea "for j in range (3):"
click at [691, 451] on span "Run" at bounding box center [706, 445] width 56 height 14
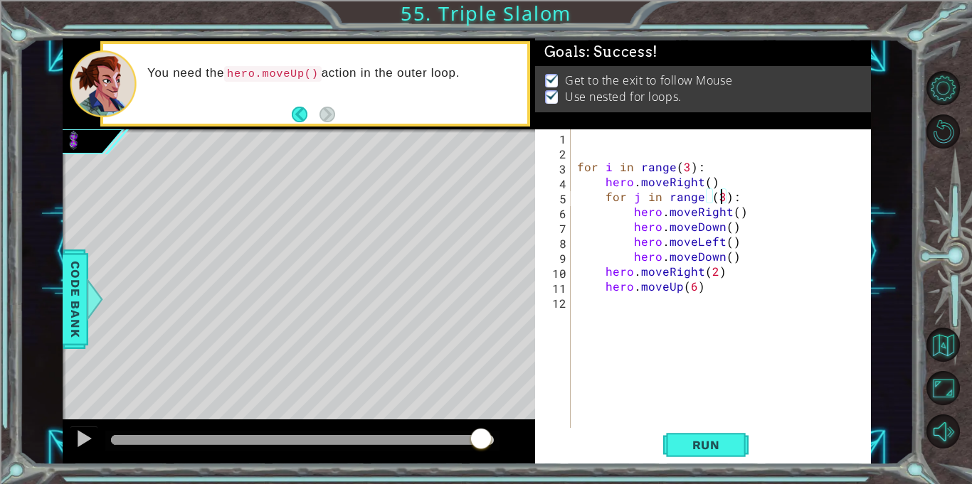
drag, startPoint x: 145, startPoint y: 446, endPoint x: 482, endPoint y: 444, distance: 337.1
click at [482, 444] on div at bounding box center [481, 440] width 26 height 26
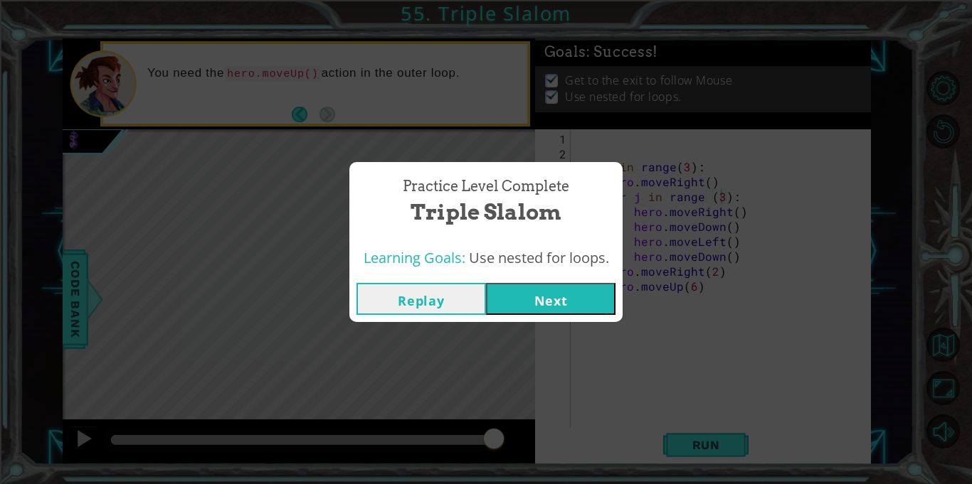
click at [517, 284] on button "Next" at bounding box center [550, 299] width 129 height 32
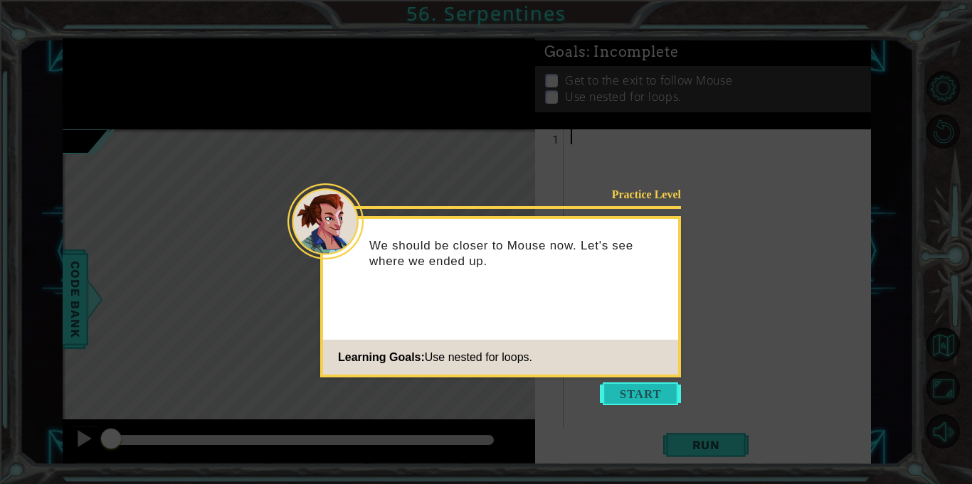
click at [621, 390] on button "Start" at bounding box center [640, 394] width 81 height 23
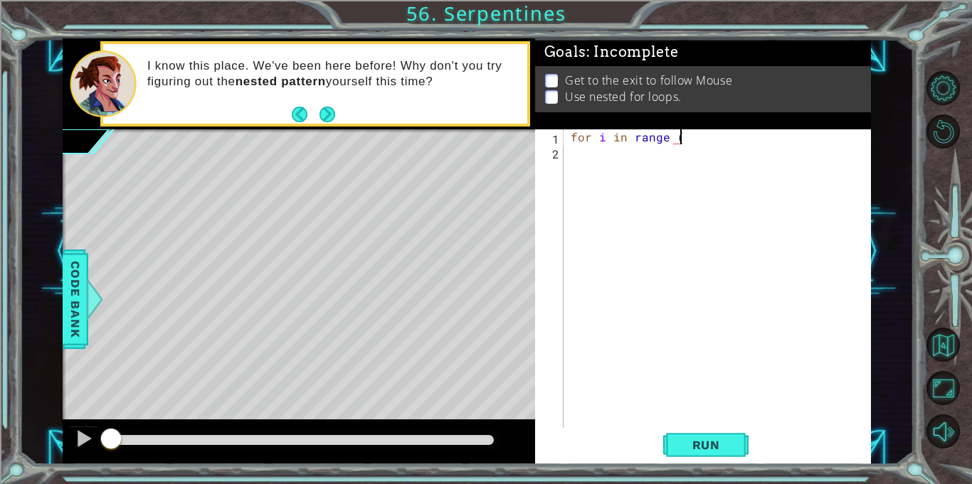
scroll to position [0, 6]
type textarea "for i in range (3):"
click at [626, 148] on div "for i in range ( 3 ) :" at bounding box center [721, 293] width 307 height 329
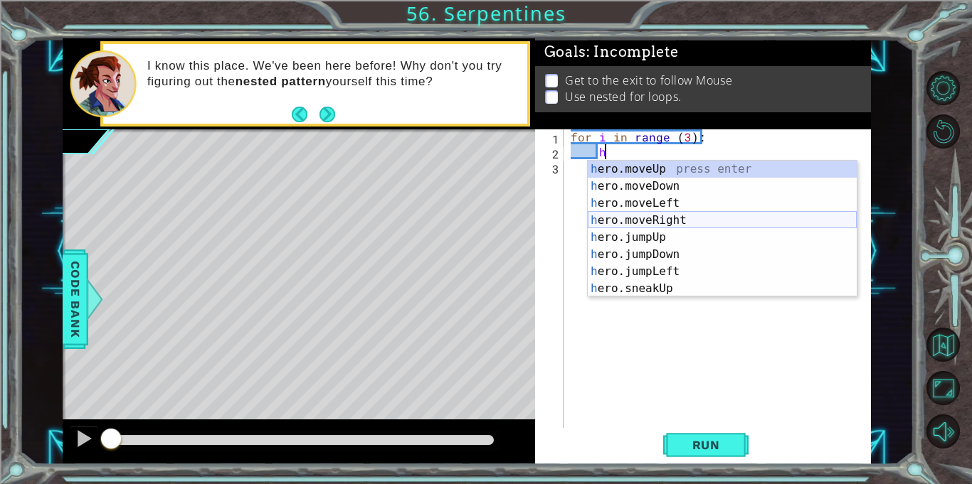
click at [643, 217] on div "h ero.moveUp press enter h ero.moveDown press enter h ero.moveLeft press enter …" at bounding box center [721, 246] width 269 height 171
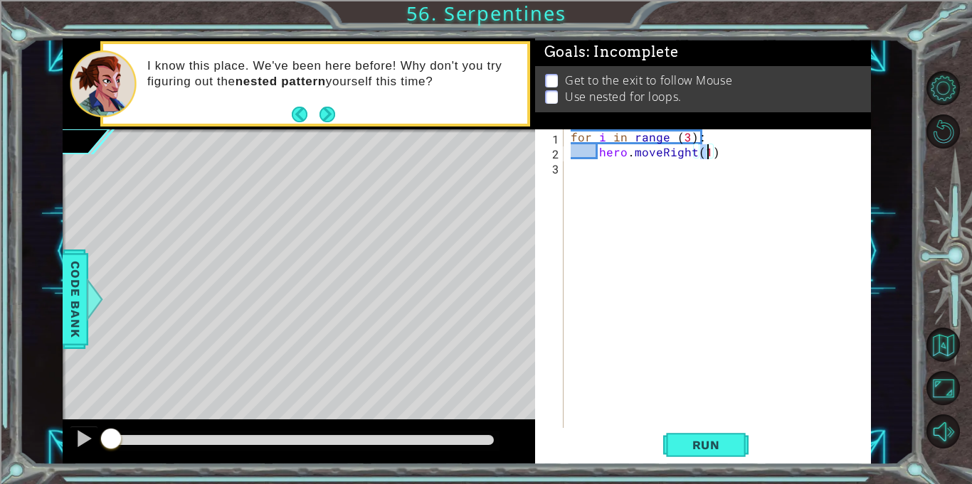
type textarea "hero.moveRight( )"
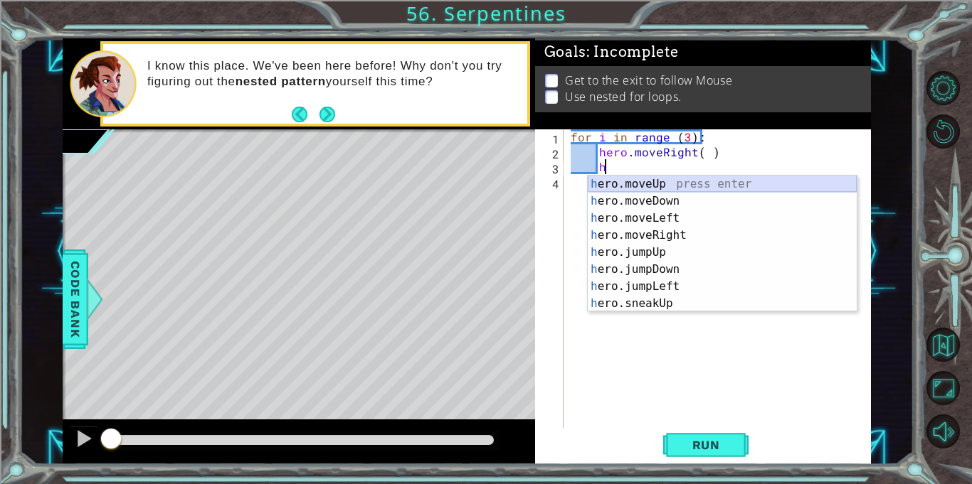
click at [673, 186] on div "h ero.moveUp press enter h ero.moveDown press enter h ero.moveLeft press enter …" at bounding box center [721, 261] width 269 height 171
type textarea "hero.moveUp(1)"
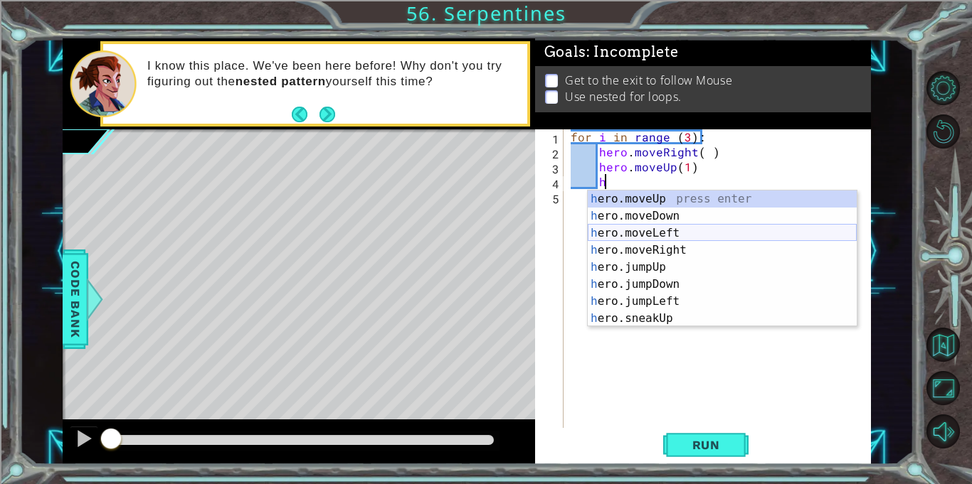
click at [694, 230] on div "h ero.moveUp press enter h ero.moveDown press enter h ero.moveLeft press enter …" at bounding box center [721, 276] width 269 height 171
type textarea "hero.moveLeft(1)"
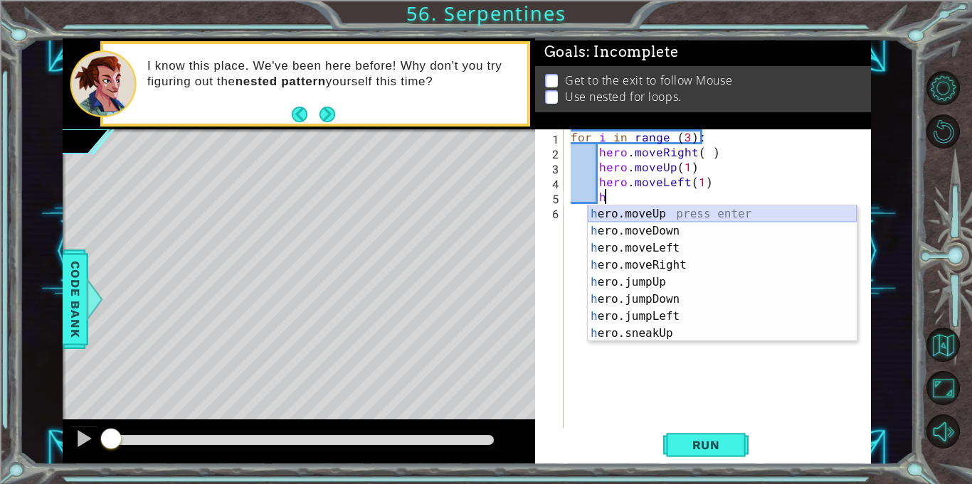
click at [691, 220] on div "h ero.moveUp press enter h ero.moveDown press enter h ero.moveLeft press enter …" at bounding box center [721, 291] width 269 height 171
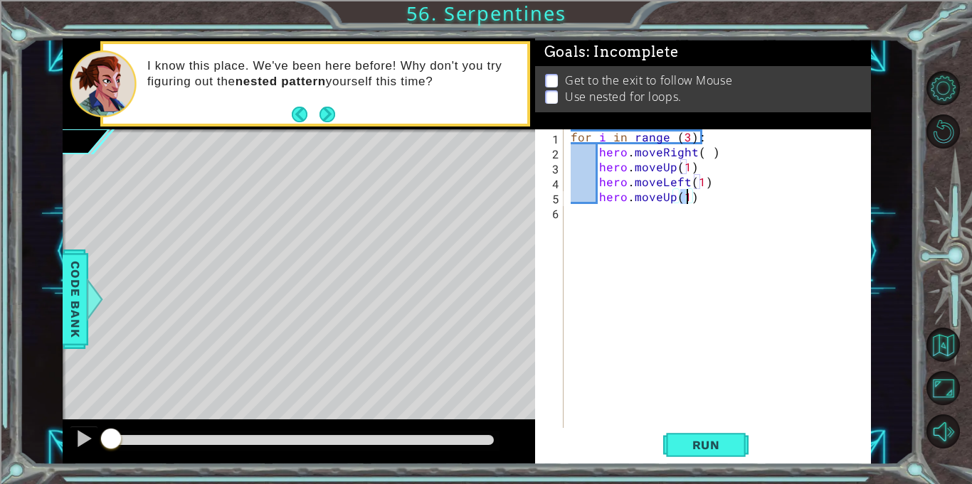
click at [706, 151] on div "for i in range ( 3 ) : hero . moveRight ( ) hero . moveUp ( 1 ) hero . moveLeft…" at bounding box center [721, 293] width 307 height 329
click at [686, 166] on div "for i in range ( 3 ) : hero . moveRight ( ) hero . moveUp ( 1 ) hero . moveLeft…" at bounding box center [721, 293] width 307 height 329
click at [697, 179] on div "for i in range ( 3 ) : hero . moveRight ( ) hero . moveUp ( ) hero . moveLeft (…" at bounding box center [721, 293] width 307 height 329
click at [688, 197] on div "for i in range ( 3 ) : hero . moveRight ( ) hero . moveUp ( ) hero . moveLeft (…" at bounding box center [721, 293] width 307 height 329
click at [723, 452] on button "Run" at bounding box center [705, 445] width 85 height 33
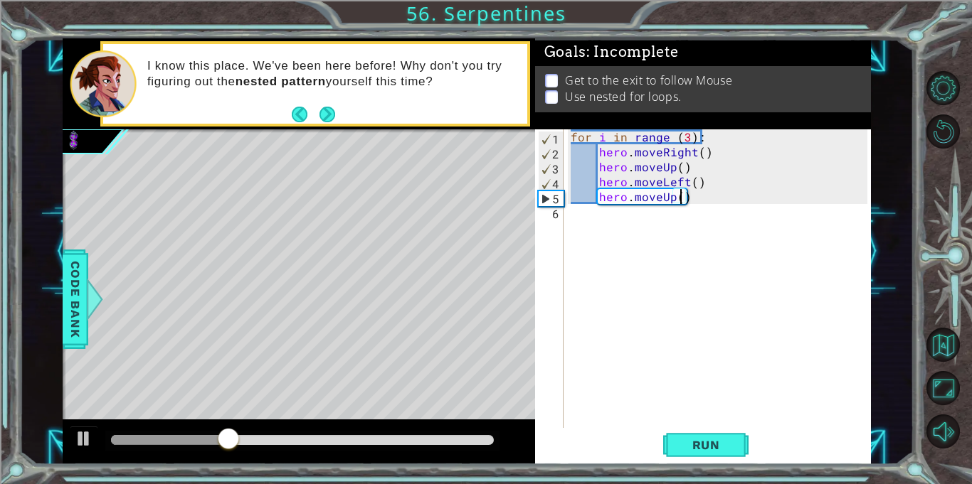
click at [720, 139] on div "for i in range ( 3 ) : hero . moveRight ( ) hero . moveUp ( ) hero . moveLeft (…" at bounding box center [721, 293] width 307 height 329
type textarea "for i in range (3):"
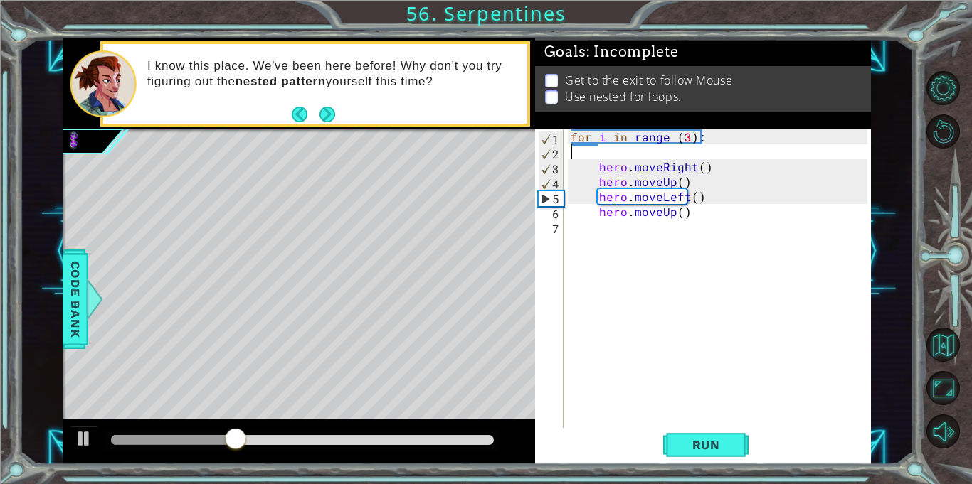
scroll to position [0, 0]
type textarea "for i in range (3):"
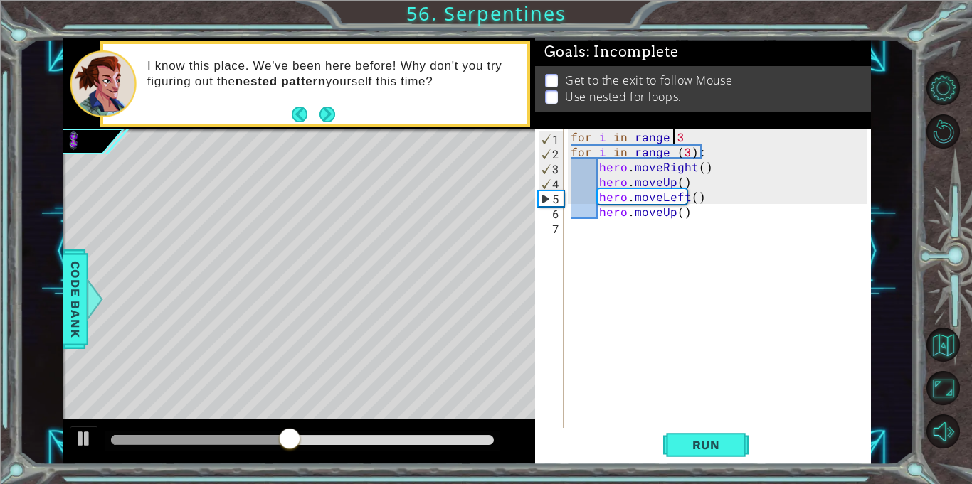
scroll to position [0, 6]
type textarea "for i in range (3):"
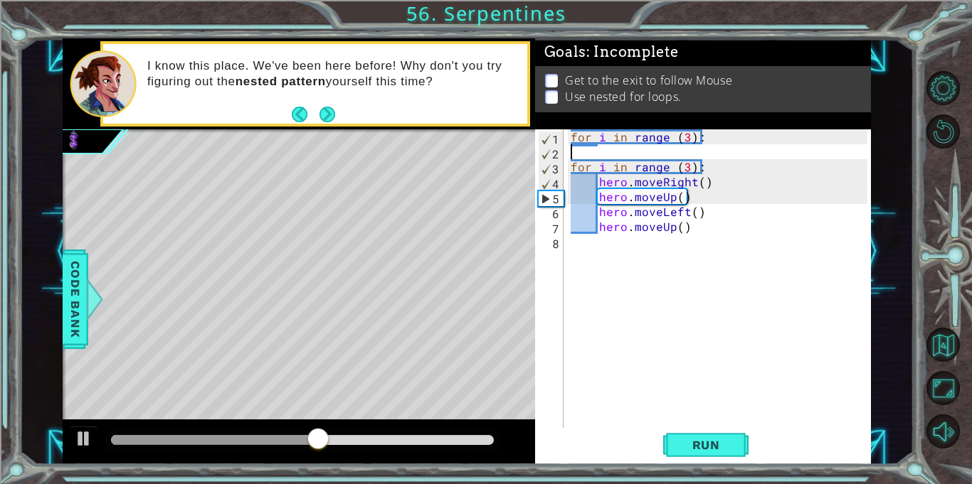
scroll to position [0, 0]
type textarea "for i in range (3):"
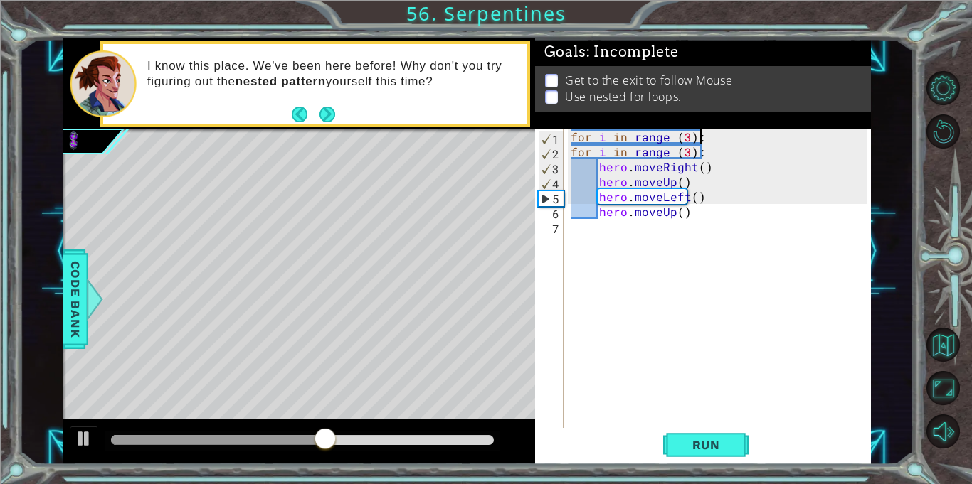
click at [624, 248] on div "for i in range ( 3 ) : for i in range ( 3 ) : hero . moveRight ( ) hero . moveU…" at bounding box center [721, 293] width 307 height 329
type textarea "for j in range (1)"
click at [615, 257] on div "for i in range ( 3 ) : for i in range ( 3 ) : hero . moveRight ( ) hero . moveU…" at bounding box center [721, 293] width 307 height 329
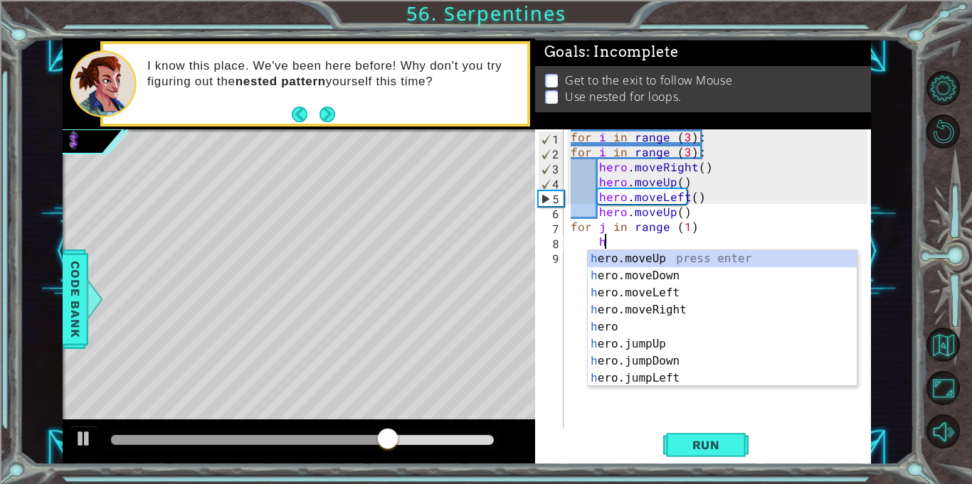
scroll to position [0, 1]
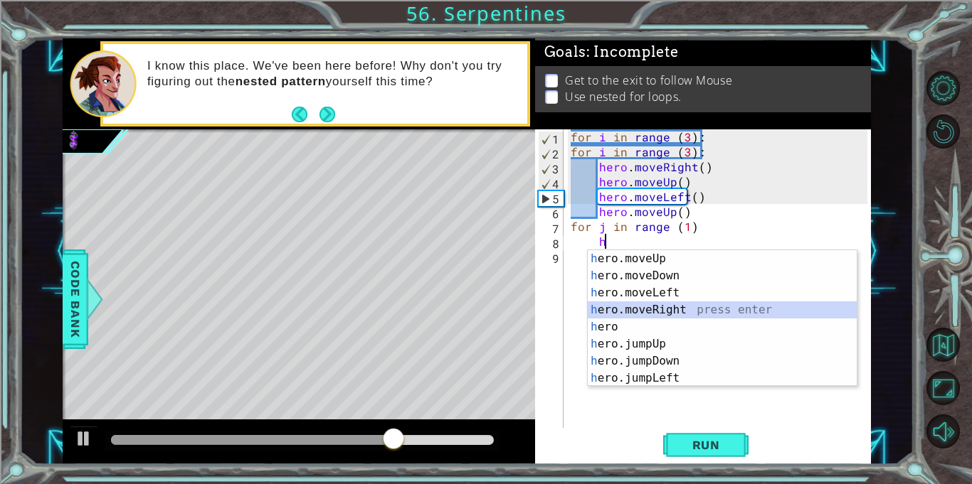
click at [643, 305] on div "h ero.moveUp press enter h ero.moveDown press enter h ero.moveLeft press enter …" at bounding box center [721, 335] width 269 height 171
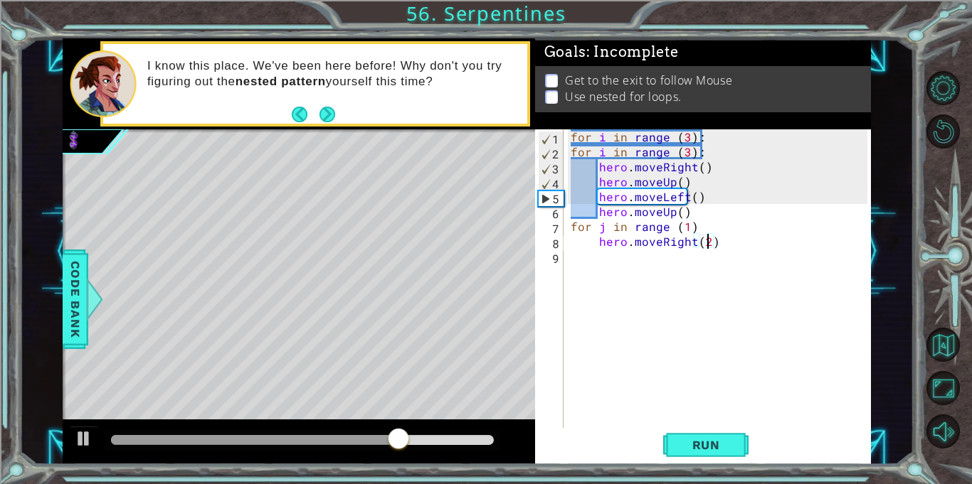
type textarea "hero.moveRight(2)"
click at [638, 294] on div "for i in range ( 3 ) : for i in range ( 3 ) : hero . moveRight ( ) hero . moveU…" at bounding box center [721, 293] width 307 height 329
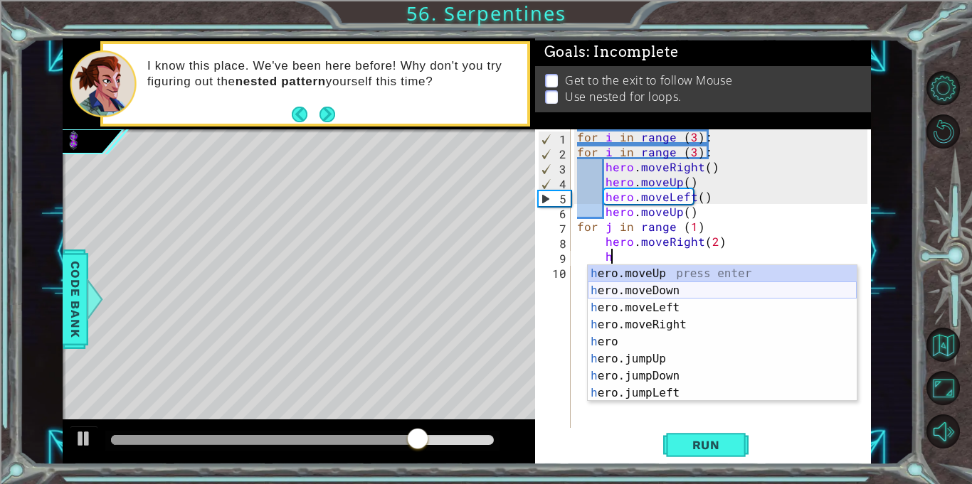
click at [647, 294] on div "h ero.moveUp press enter h ero.moveDown press enter h ero.moveLeft press enter …" at bounding box center [721, 350] width 269 height 171
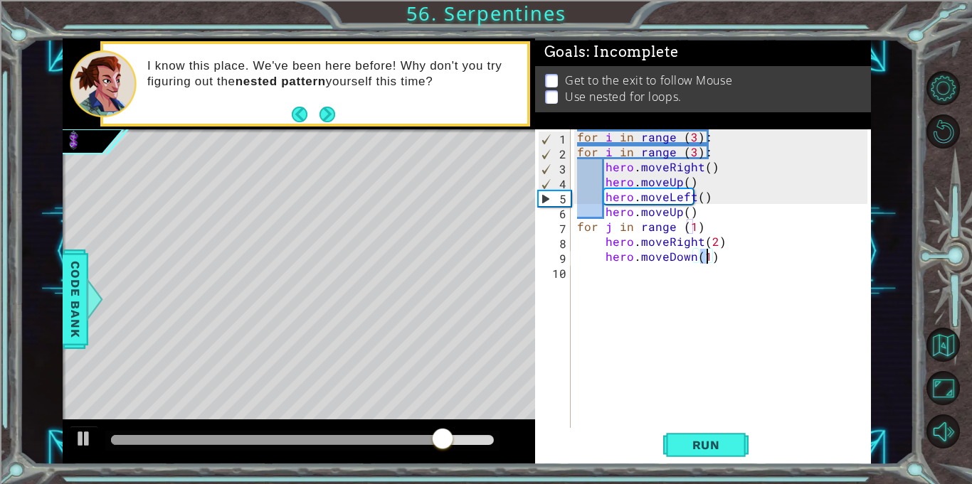
type textarea "hero.moveDown(6)"
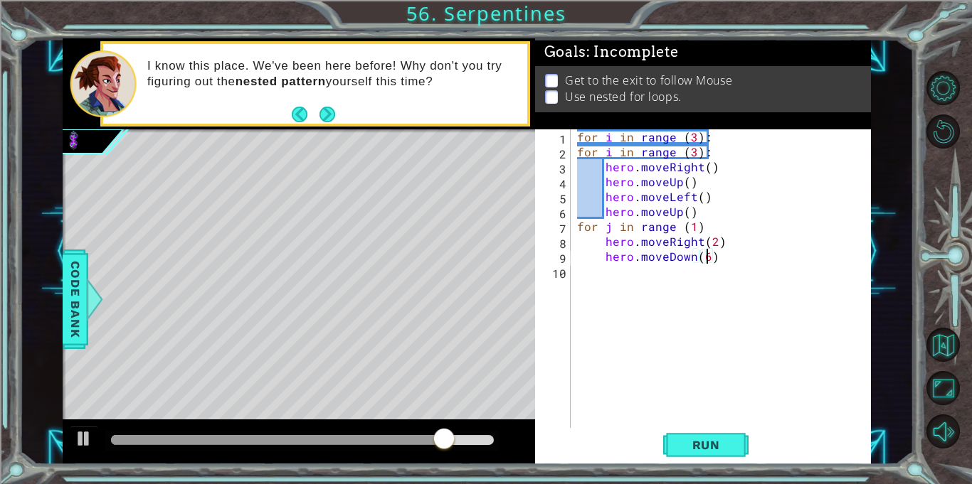
scroll to position [0, 8]
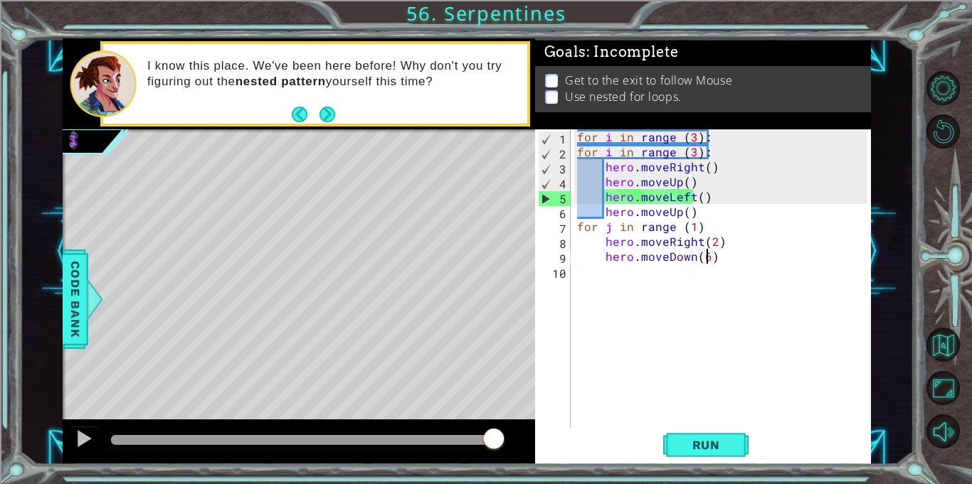
click at [700, 316] on div "for i in range ( 3 ) : for i in range ( 3 ) : hero . moveRight ( ) hero . moveU…" at bounding box center [724, 293] width 300 height 329
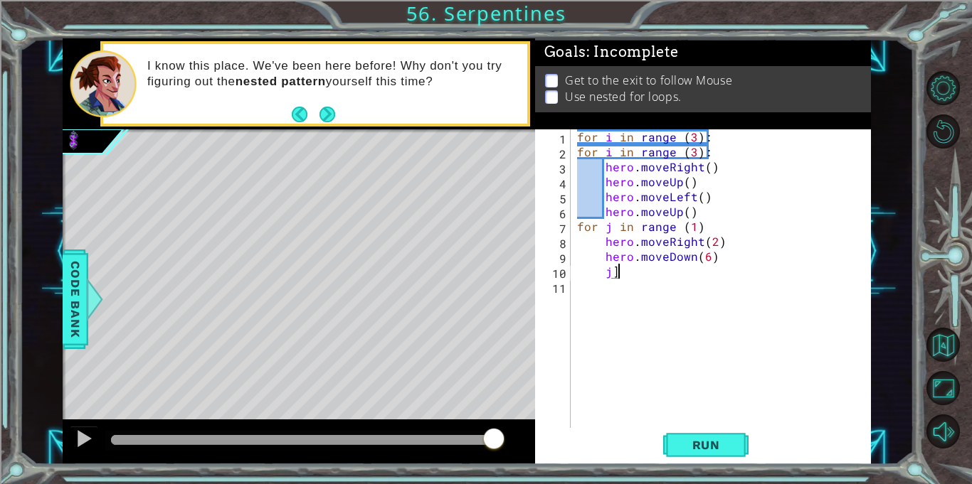
type textarea "j"
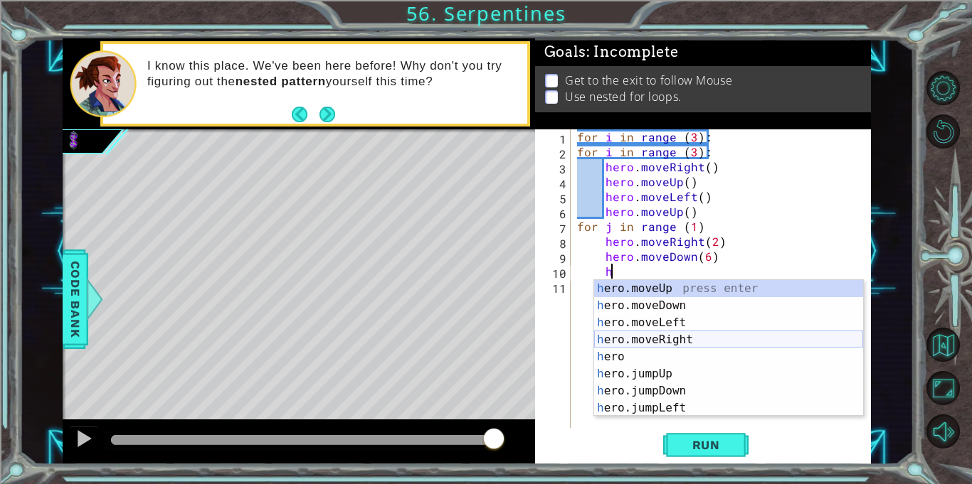
click at [687, 342] on div "h ero.moveUp press enter h ero.moveDown press enter h ero.moveLeft press enter …" at bounding box center [728, 365] width 269 height 171
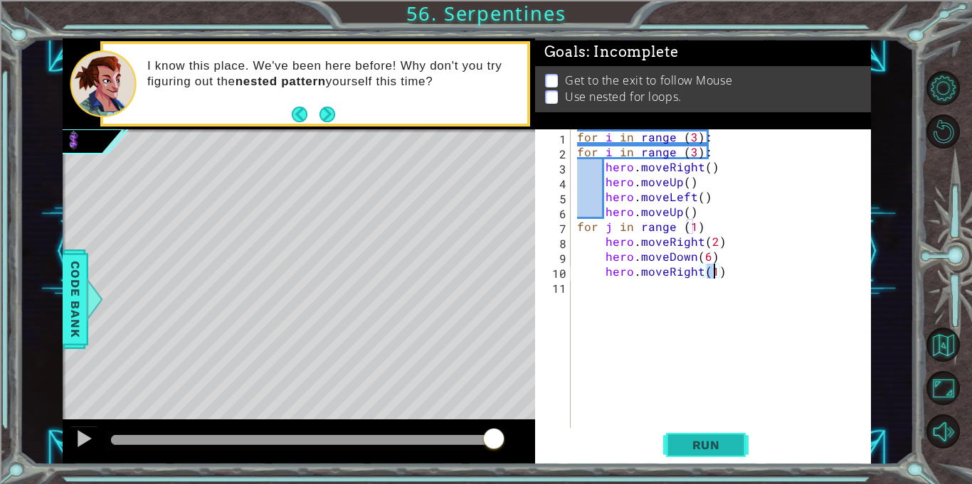
click at [681, 439] on span "Run" at bounding box center [706, 445] width 56 height 14
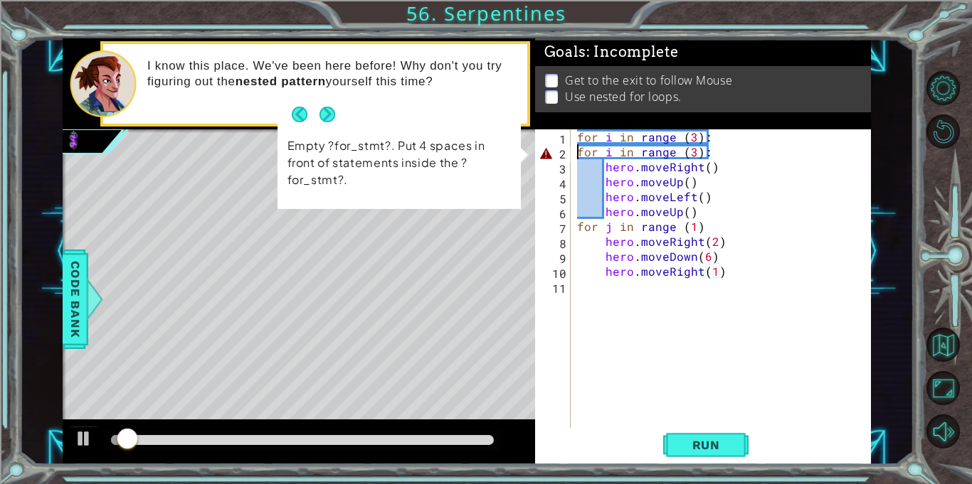
click at [578, 155] on div "for i in range ( 3 ) : for i in range ( 3 ) : hero . moveRight ( ) hero . moveU…" at bounding box center [724, 293] width 300 height 329
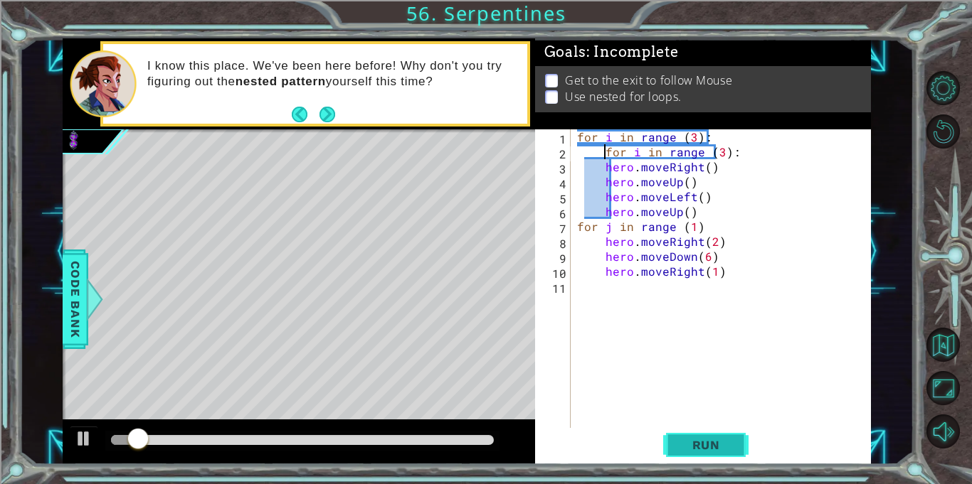
click at [705, 452] on span "Run" at bounding box center [706, 445] width 56 height 14
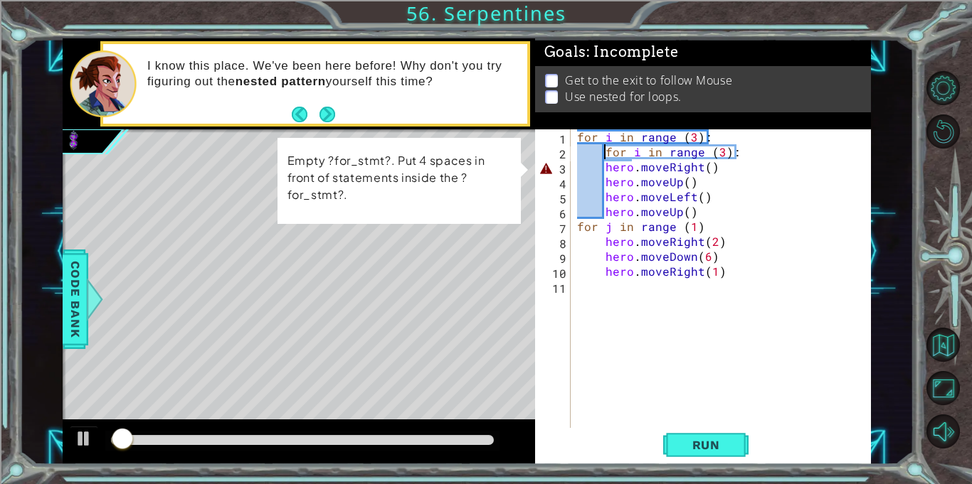
click at [602, 173] on div "for i in range ( 3 ) : for i in range ( 3 ) : hero . moveRight ( ) hero . moveU…" at bounding box center [724, 293] width 300 height 329
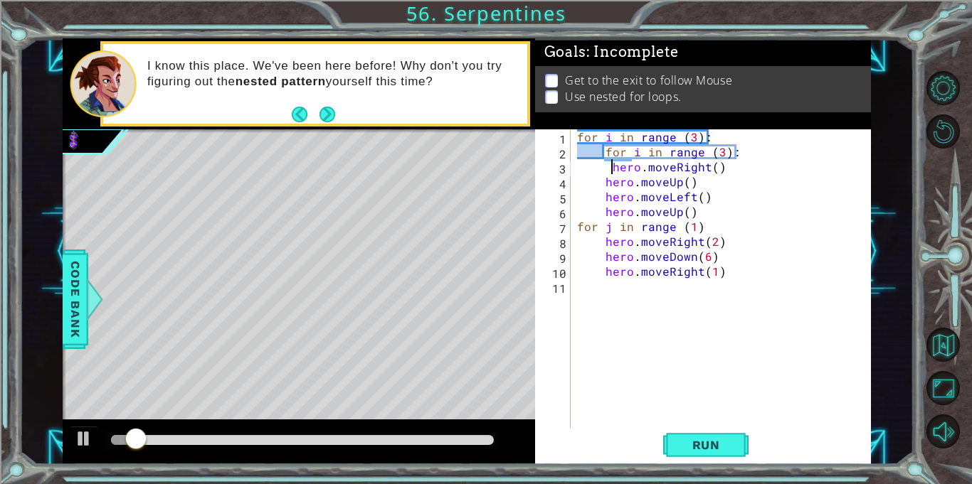
click at [602, 180] on div "for i in range ( 3 ) : for i in range ( 3 ) : hero . moveRight ( ) hero . moveU…" at bounding box center [724, 293] width 300 height 329
click at [602, 194] on div "for i in range ( 3 ) : for i in range ( 3 ) : hero . moveRight ( ) hero . moveU…" at bounding box center [724, 293] width 300 height 329
click at [605, 216] on div "for i in range ( 3 ) : for i in range ( 3 ) : hero . moveRight ( ) hero . moveU…" at bounding box center [724, 293] width 300 height 329
click at [680, 439] on span "Run" at bounding box center [706, 445] width 56 height 14
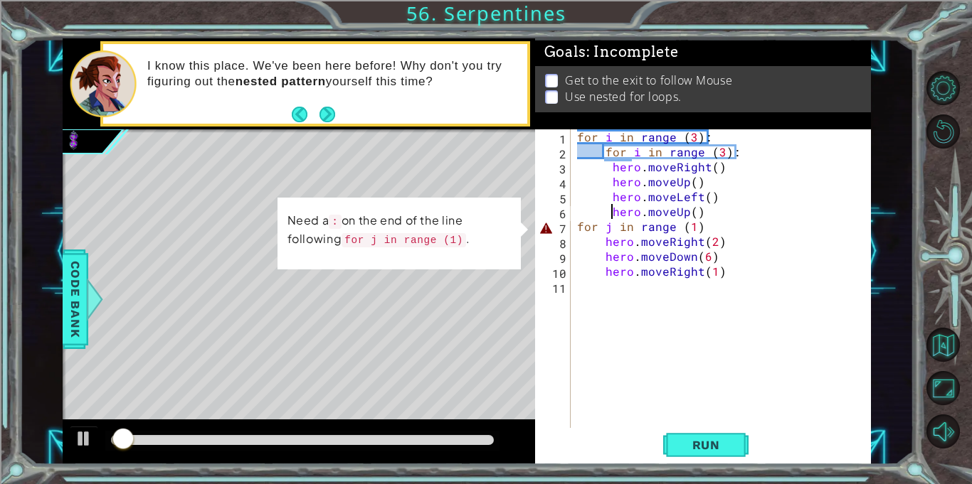
click at [700, 230] on div "for i in range ( 3 ) : for i in range ( 3 ) : hero . moveRight ( ) hero . moveU…" at bounding box center [724, 293] width 300 height 329
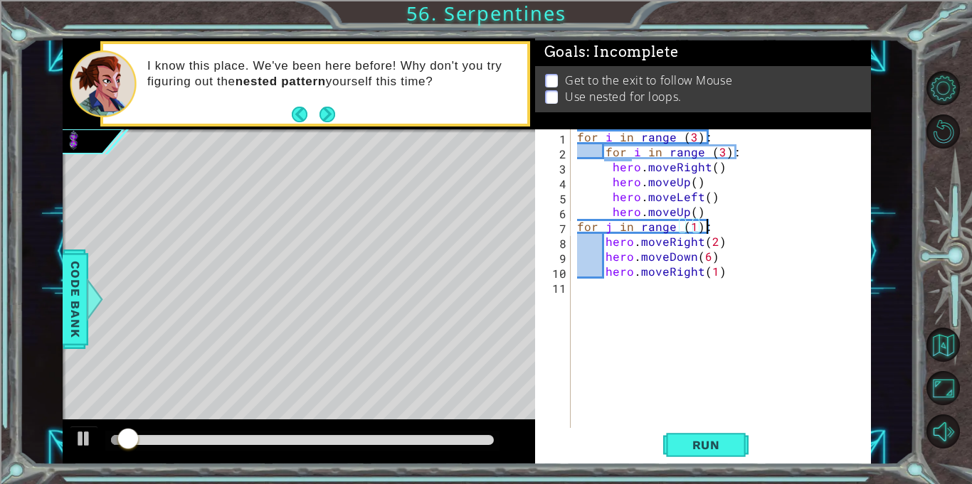
scroll to position [0, 7]
click at [713, 452] on span "Run" at bounding box center [706, 445] width 56 height 14
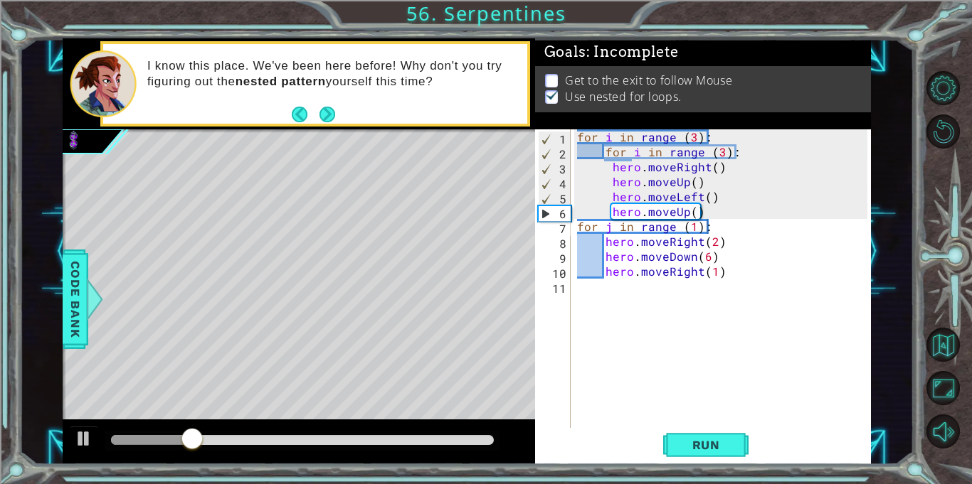
click at [712, 129] on div "Goals : Incomplete Get to the exit to follow Mouse Use nested for loops." at bounding box center [703, 83] width 336 height 91
type textarea "for i in range (3):"
click at [716, 137] on div "for i in range ( 3 ) : for i in range ( 3 ) : hero . moveRight ( ) hero . moveU…" at bounding box center [724, 293] width 300 height 329
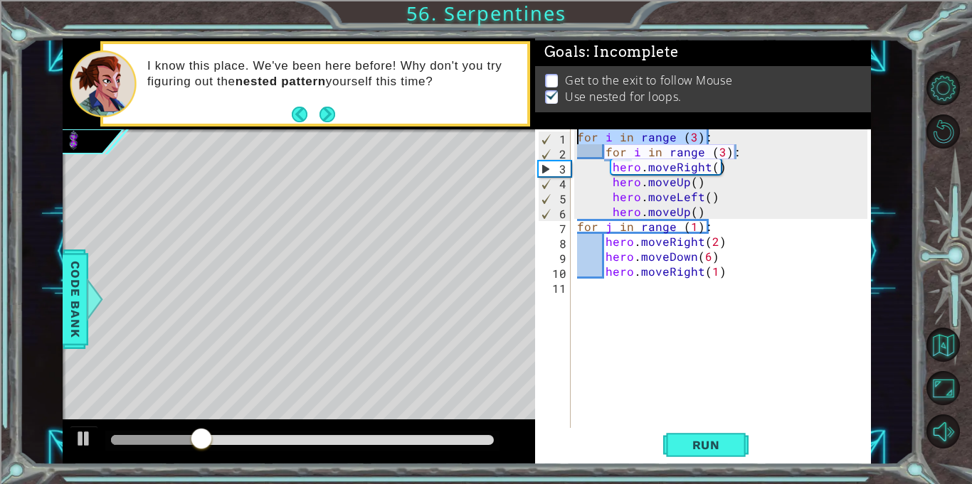
drag, startPoint x: 716, startPoint y: 137, endPoint x: 571, endPoint y: 135, distance: 144.4
click at [571, 135] on div "for i in range (3): 1 2 3 4 5 6 7 8 9 10 11 for i in range ( 3 ) : for i in ran…" at bounding box center [701, 278] width 332 height 299
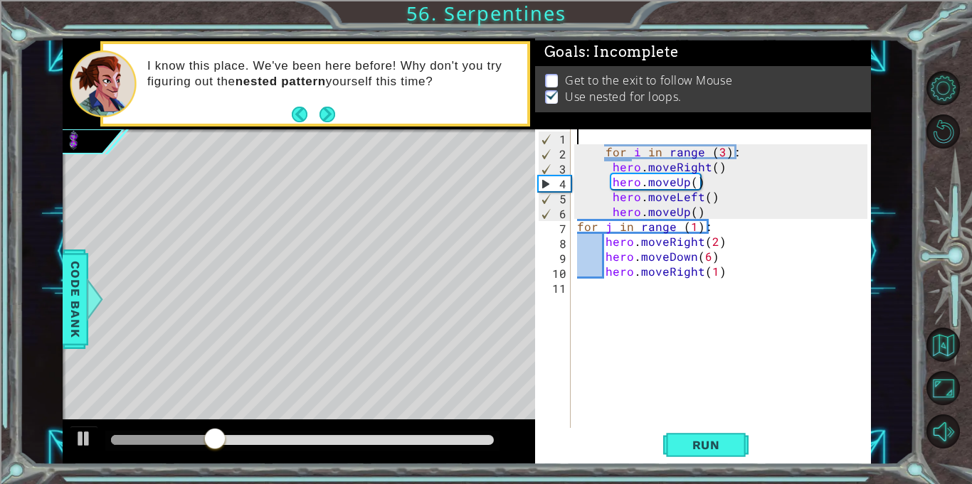
click at [578, 138] on div "for i in range ( 3 ) : hero . moveRight ( ) hero . moveUp ( ) hero . moveLeft (…" at bounding box center [724, 293] width 300 height 329
click at [682, 448] on span "Run" at bounding box center [706, 445] width 56 height 14
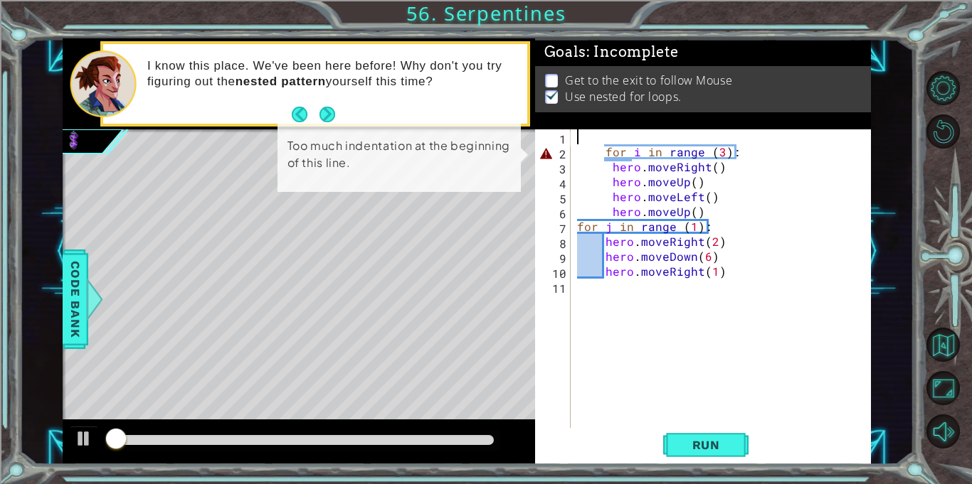
click at [601, 155] on div "for i in range ( 3 ) : hero . moveRight ( ) hero . moveUp ( ) hero . moveLeft (…" at bounding box center [724, 293] width 300 height 329
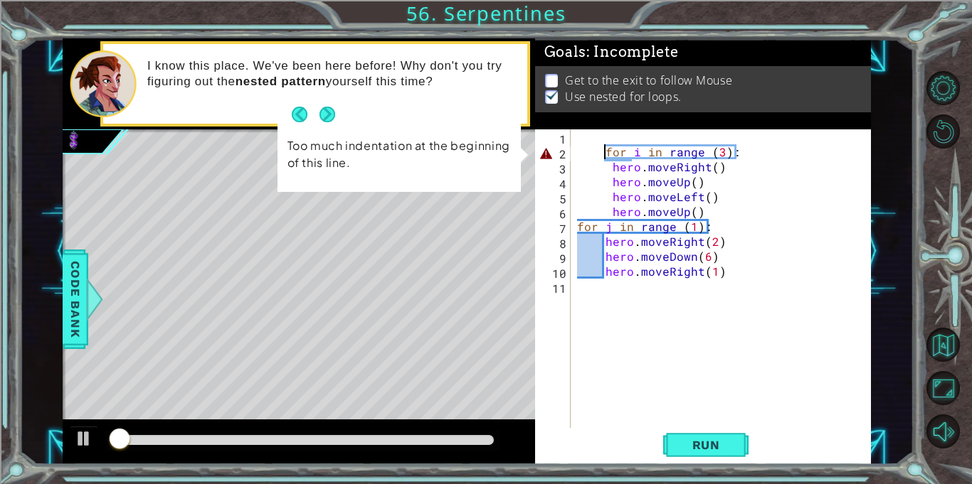
type textarea "for i in range (3):"
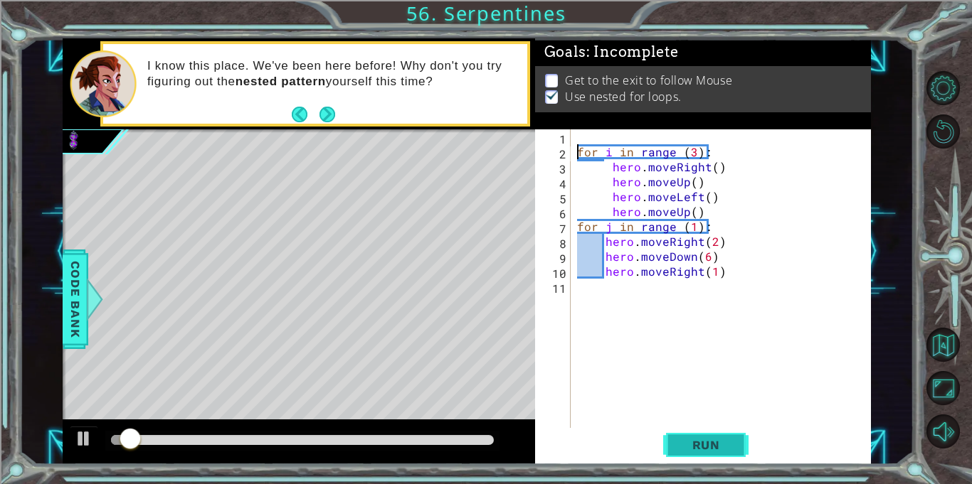
click at [689, 454] on button "Run" at bounding box center [705, 445] width 85 height 33
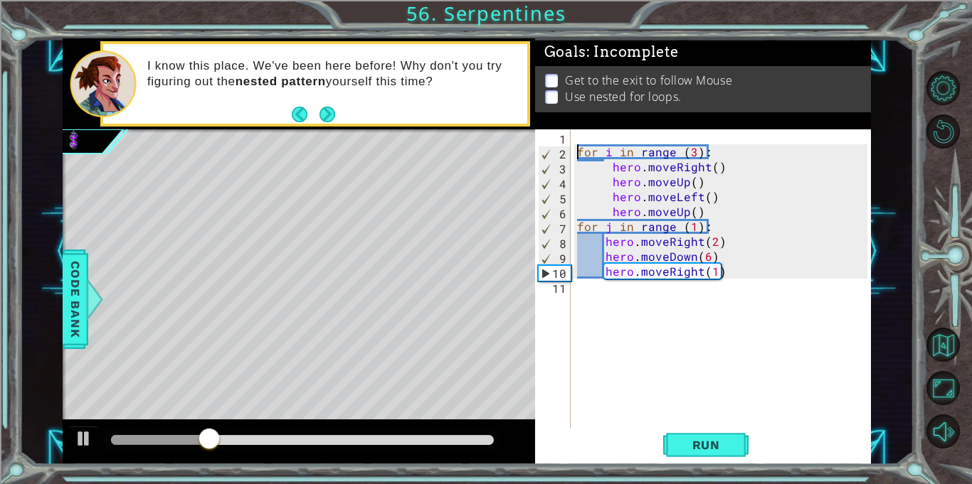
click at [617, 136] on div "for i in range ( 3 ) : hero . moveRight ( ) hero . moveUp ( ) hero . moveLeft (…" at bounding box center [724, 293] width 300 height 329
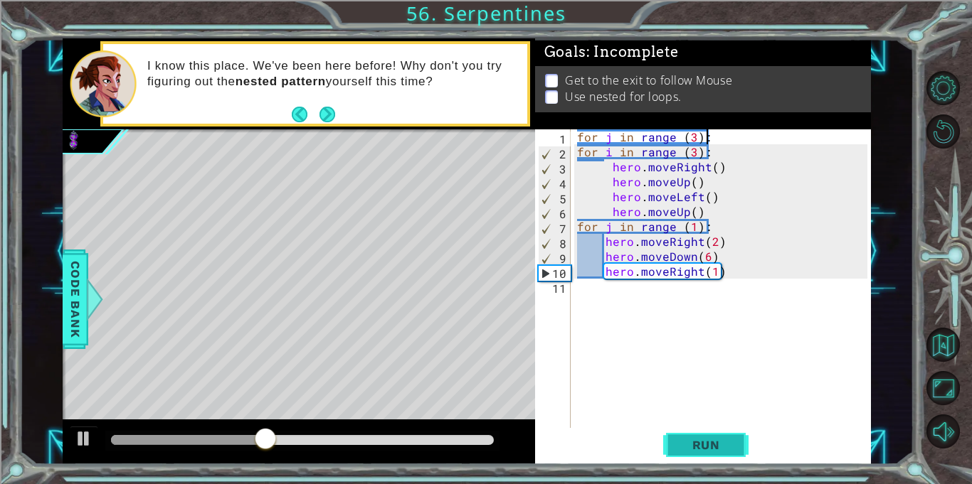
type textarea "for j in range (3):"
click at [699, 452] on span "Run" at bounding box center [706, 445] width 56 height 14
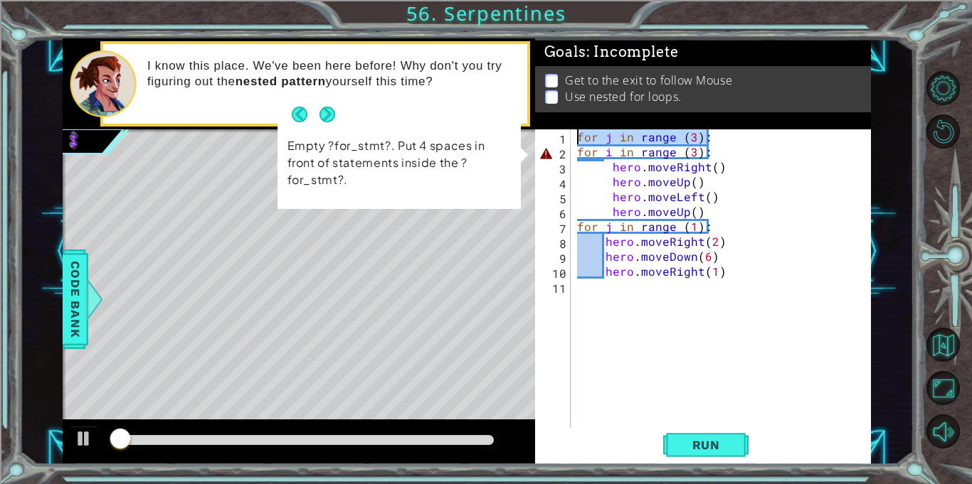
drag, startPoint x: 736, startPoint y: 139, endPoint x: 572, endPoint y: 127, distance: 164.7
click at [572, 127] on div "Goals : Incomplete Get to the exit to follow Mouse Use nested for loops. for j …" at bounding box center [703, 251] width 336 height 426
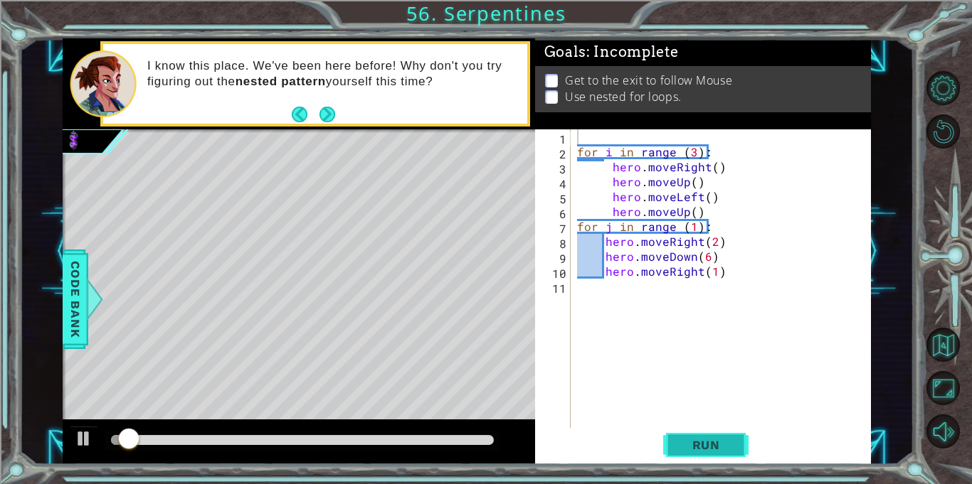
click at [729, 456] on button "Run" at bounding box center [705, 445] width 85 height 33
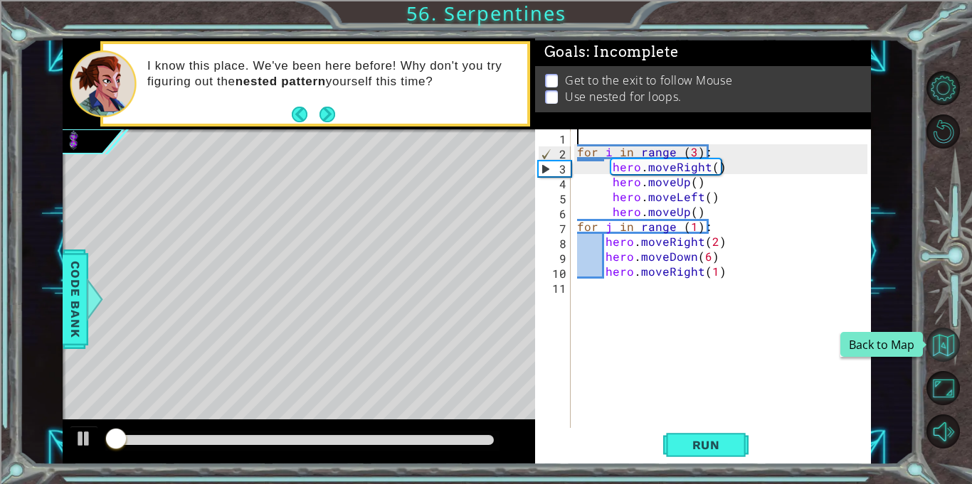
click at [937, 350] on button "Back to Map" at bounding box center [943, 345] width 34 height 34
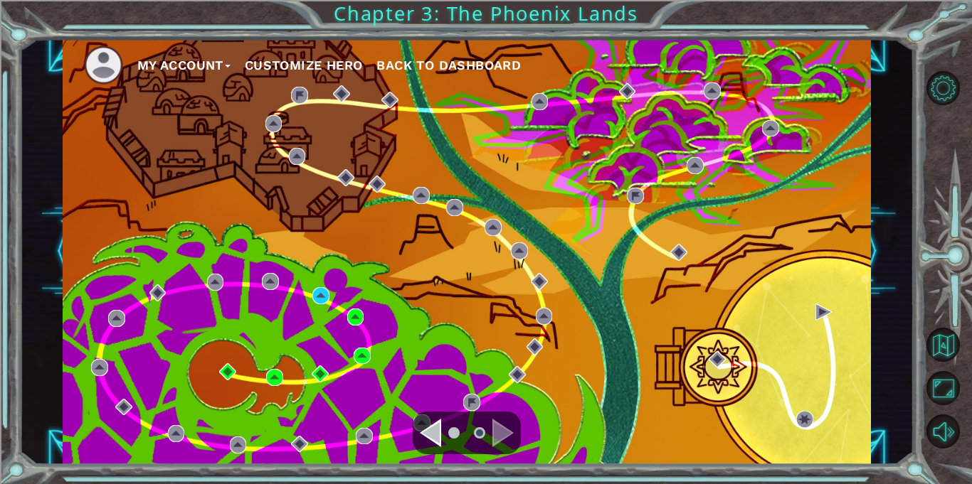
click at [156, 72] on button "My Account" at bounding box center [183, 65] width 93 height 21
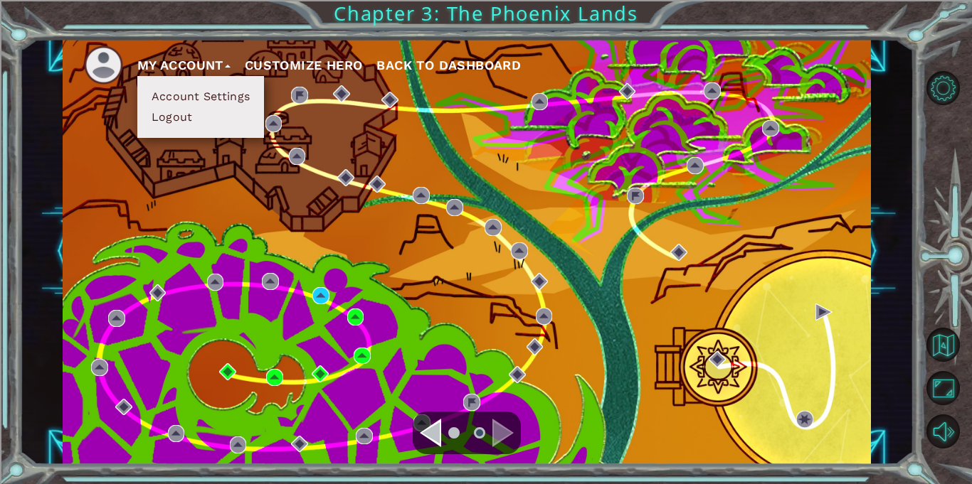
click at [170, 129] on ul "Account Settings Logout" at bounding box center [200, 107] width 127 height 62
click at [168, 124] on button "Logout" at bounding box center [172, 118] width 50 height 16
